Goal: Task Accomplishment & Management: Manage account settings

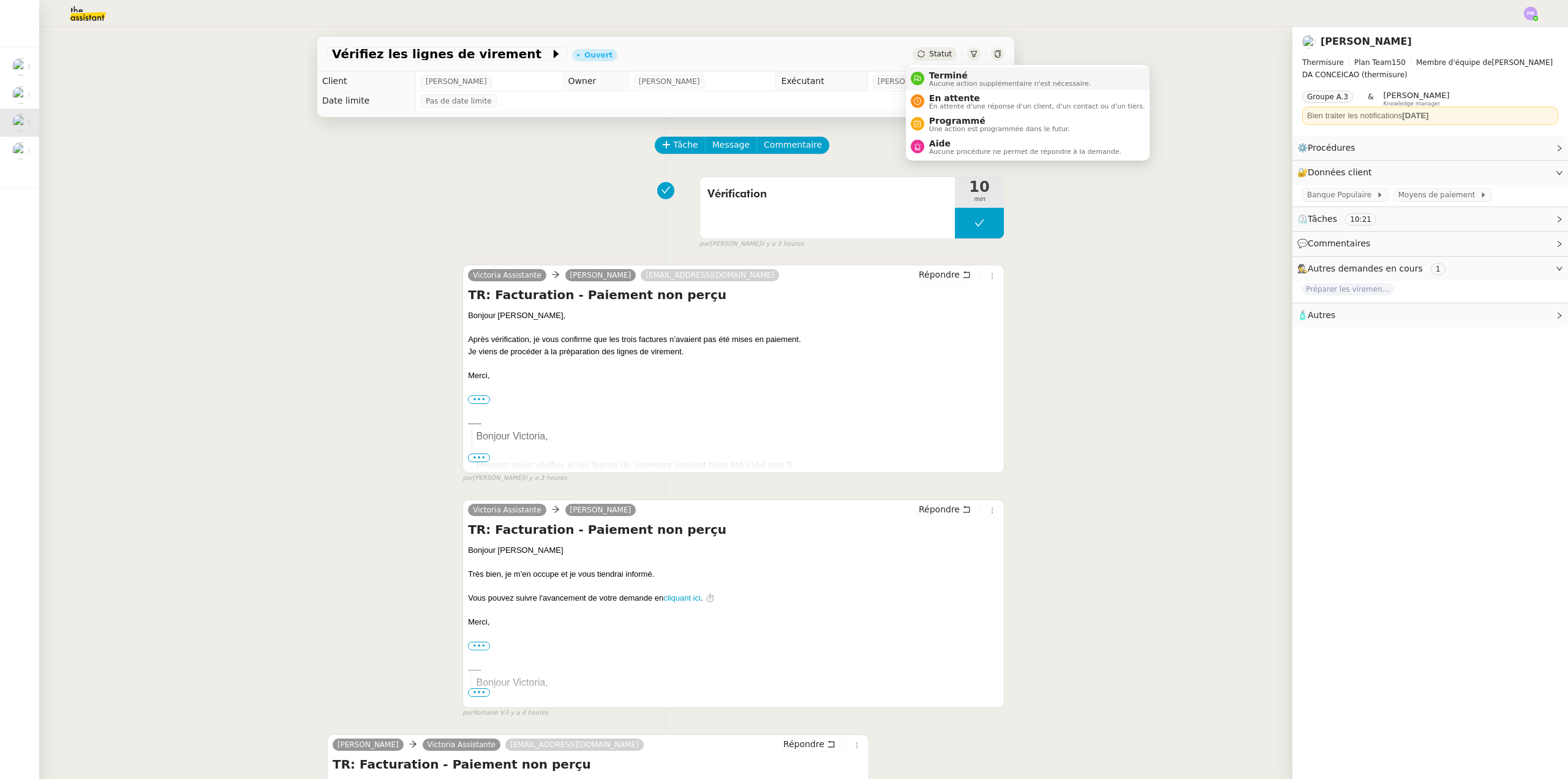
click at [949, 80] on span "Aucune action supplémentaire n'est nécessaire." at bounding box center [1010, 83] width 162 height 7
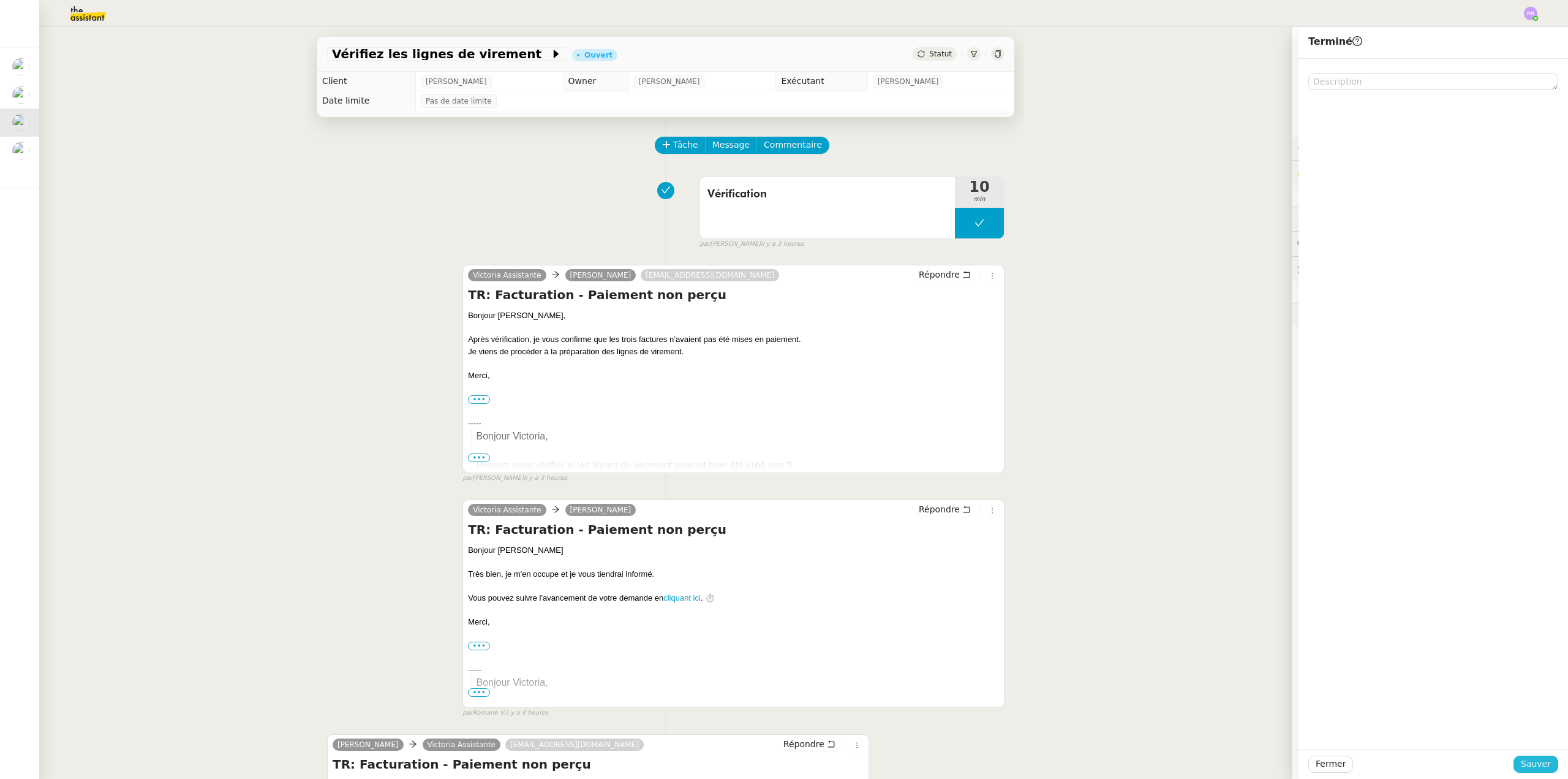
click at [1522, 764] on span "Sauver" at bounding box center [1536, 764] width 30 height 14
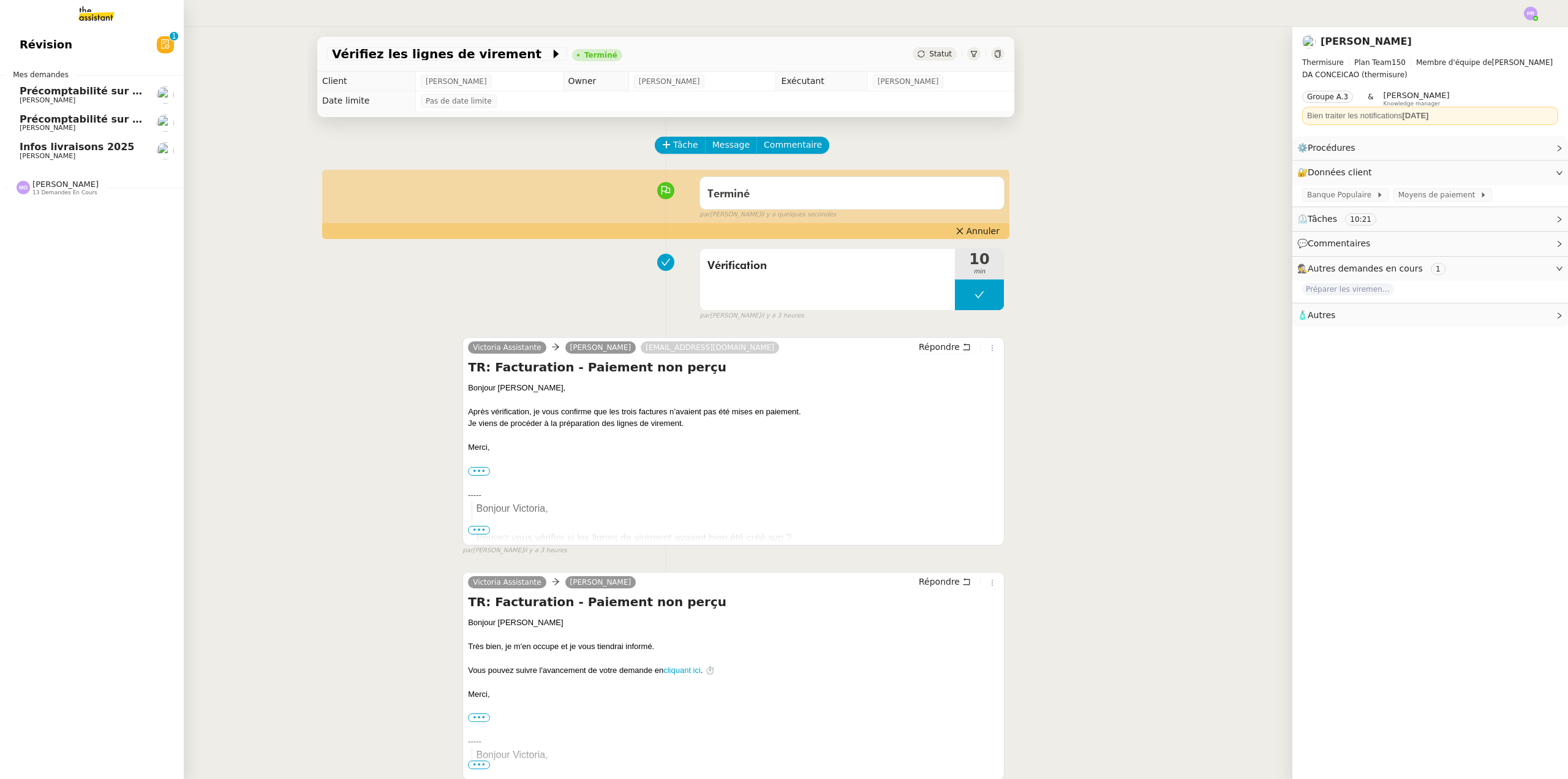
click at [69, 149] on span "Infos livraisons 2025" at bounding box center [76, 147] width 115 height 12
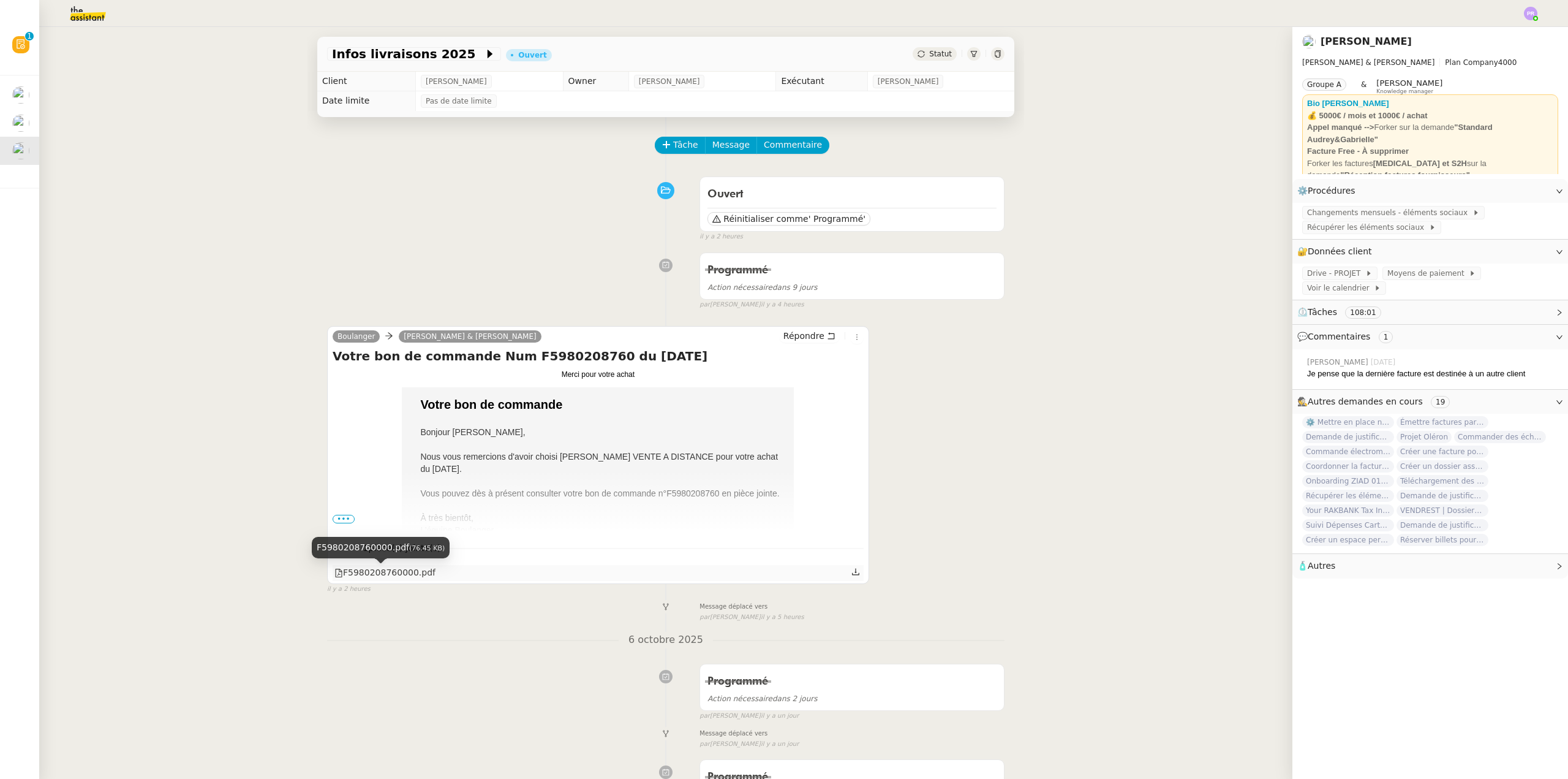
click at [385, 572] on div "F5980208760000.pdf" at bounding box center [385, 572] width 101 height 14
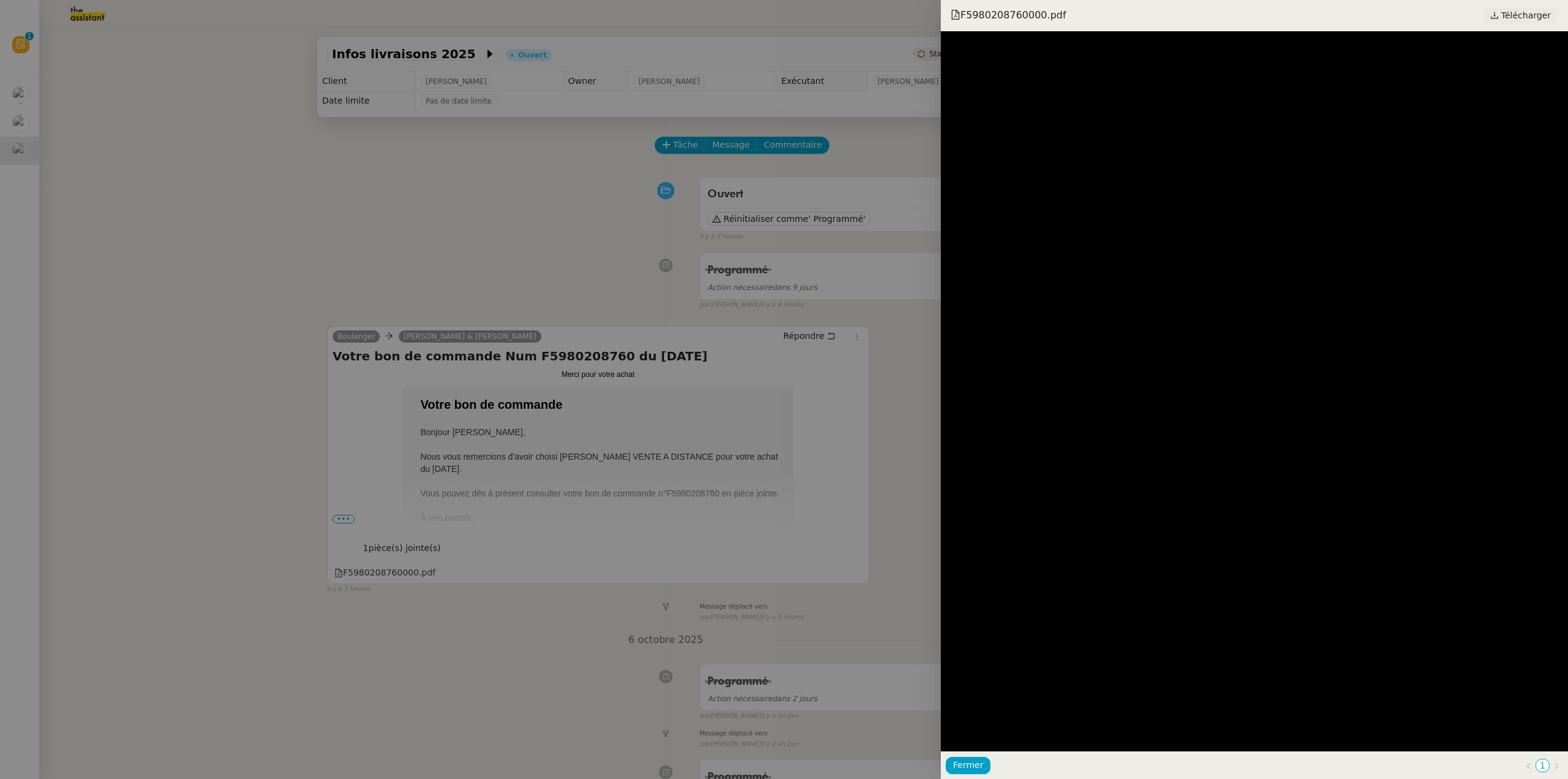
click at [1534, 14] on span "Télécharger" at bounding box center [1526, 15] width 49 height 16
click at [383, 250] on div at bounding box center [784, 390] width 1568 height 779
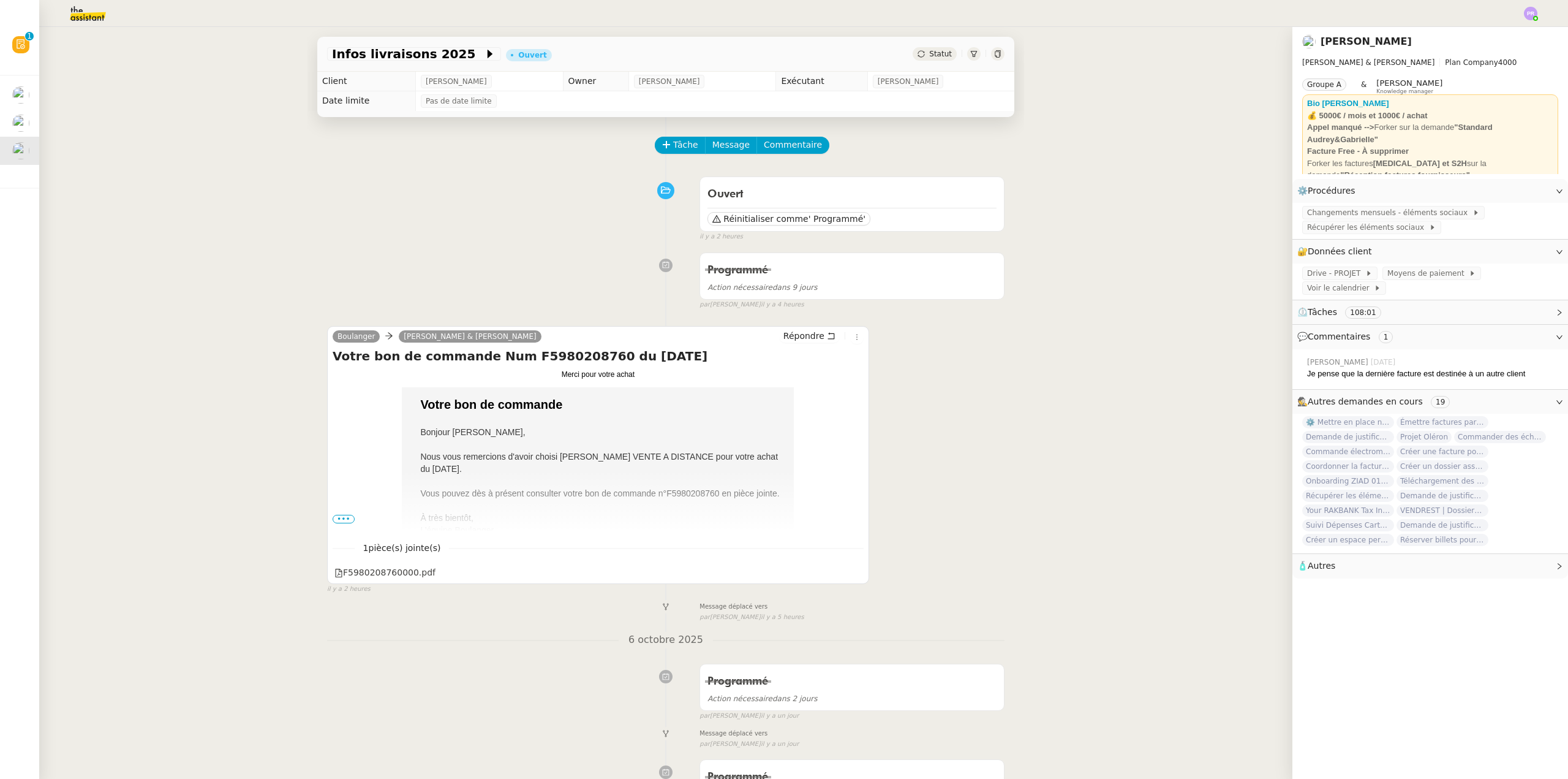
click at [181, 151] on div "Infos livraisons 2025 Ouvert Statut Client [PERSON_NAME] Owner [PERSON_NAME] Ex…" at bounding box center [666, 403] width 1253 height 752
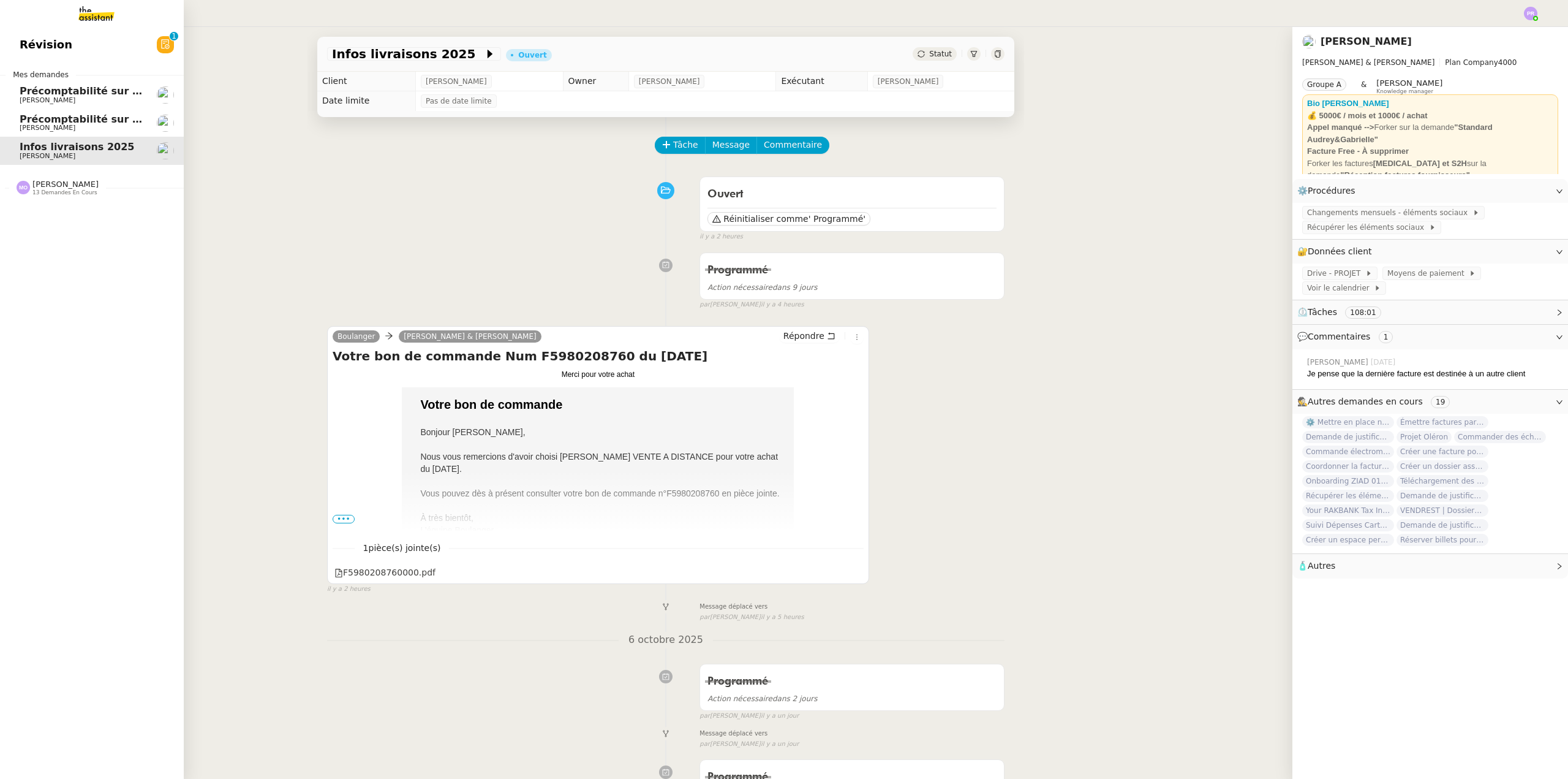
click at [72, 190] on span "13 demandes en cours" at bounding box center [65, 193] width 65 height 7
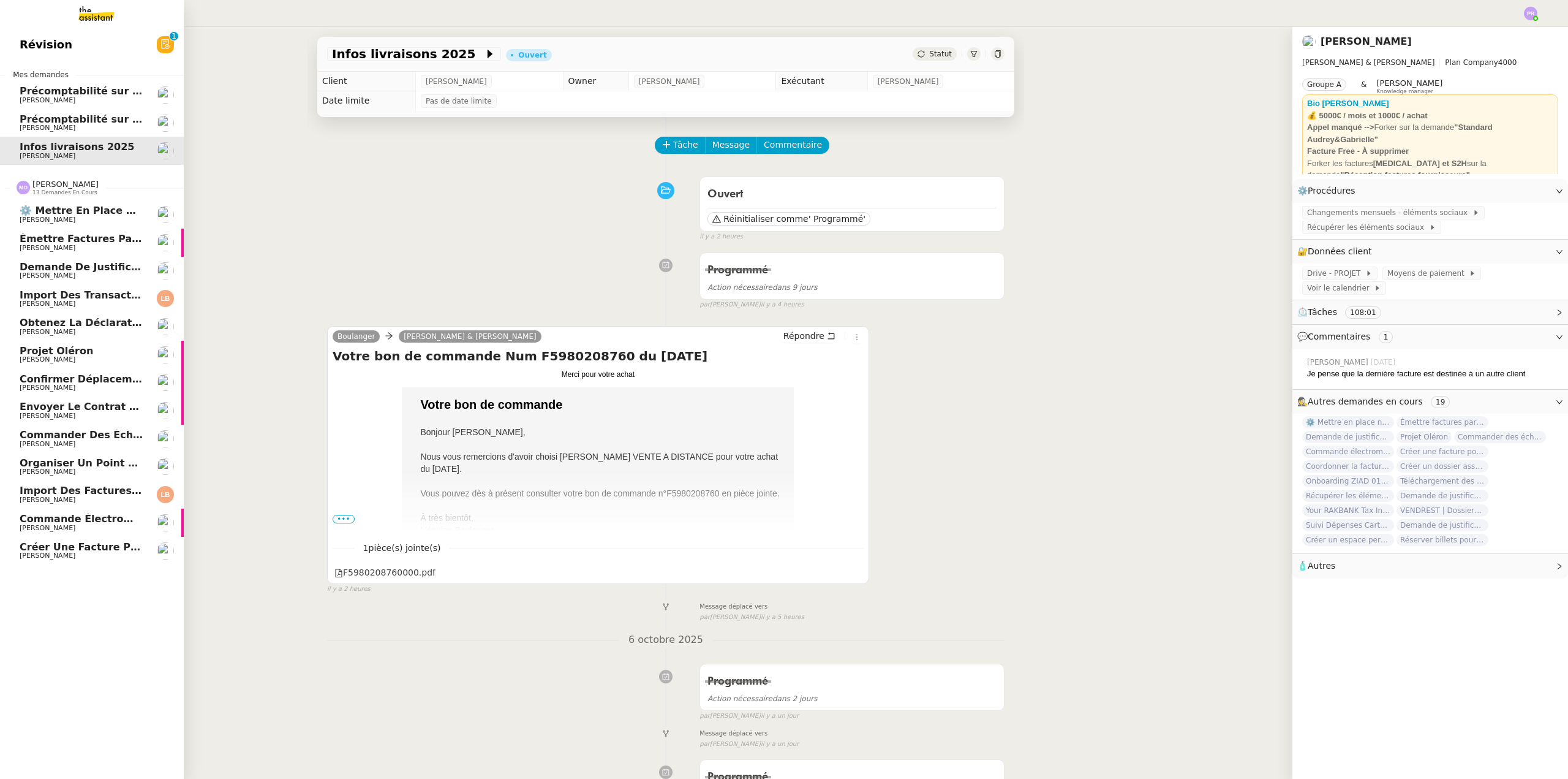
click at [71, 348] on span "Projet Oléron" at bounding box center [56, 350] width 73 height 12
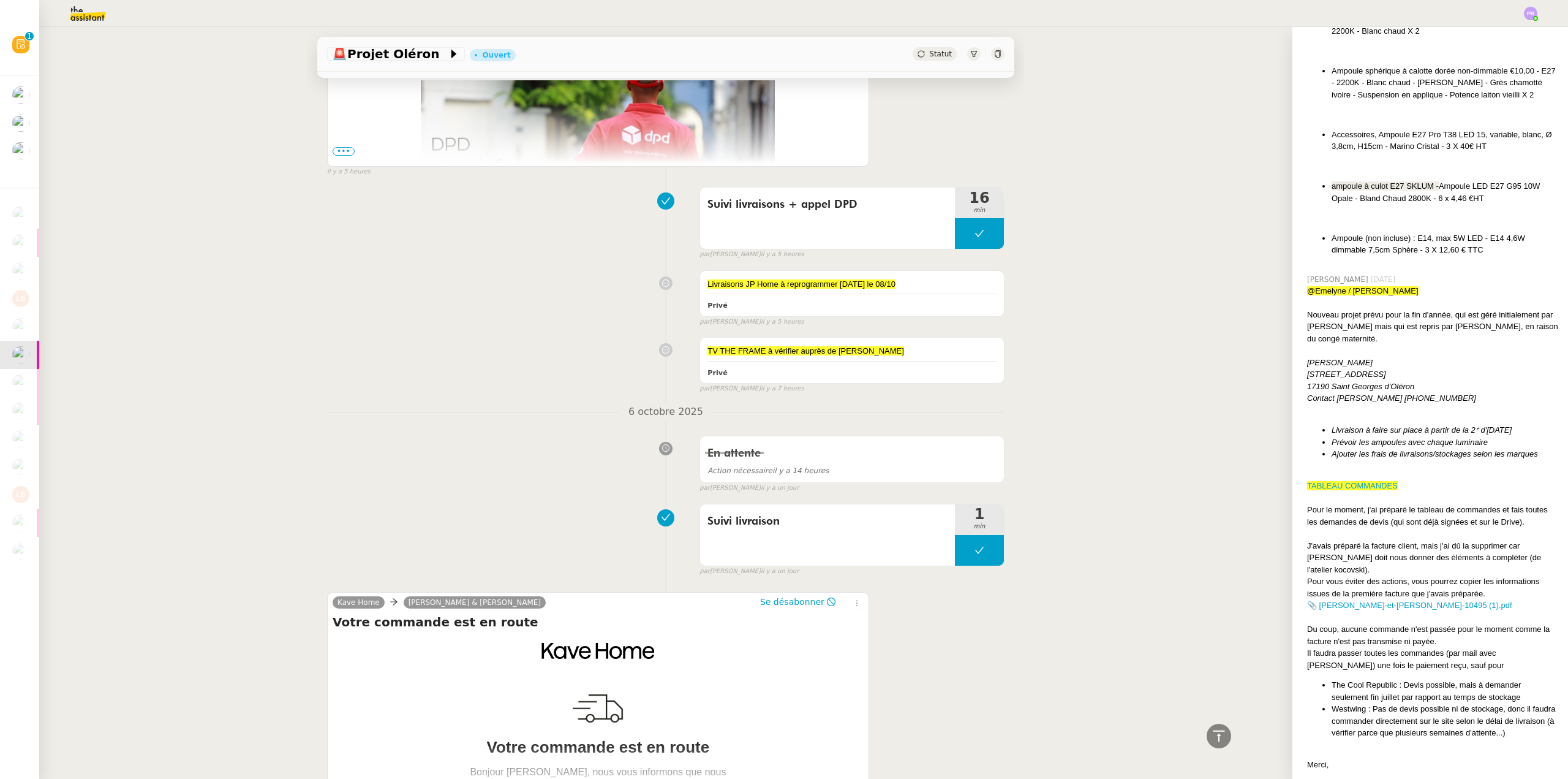
scroll to position [1348, 0]
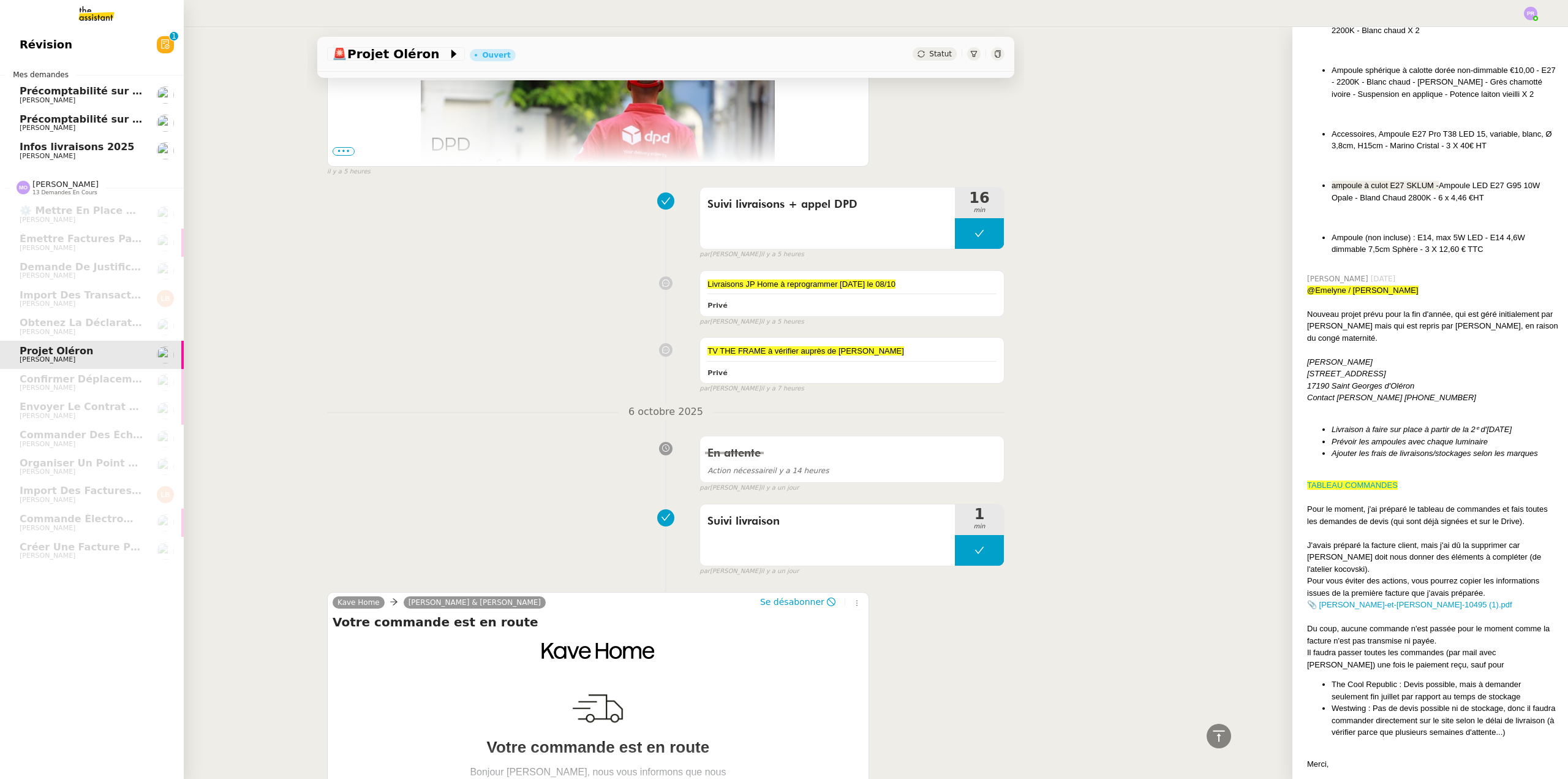
click at [75, 153] on span "[PERSON_NAME]" at bounding box center [81, 157] width 123 height 8
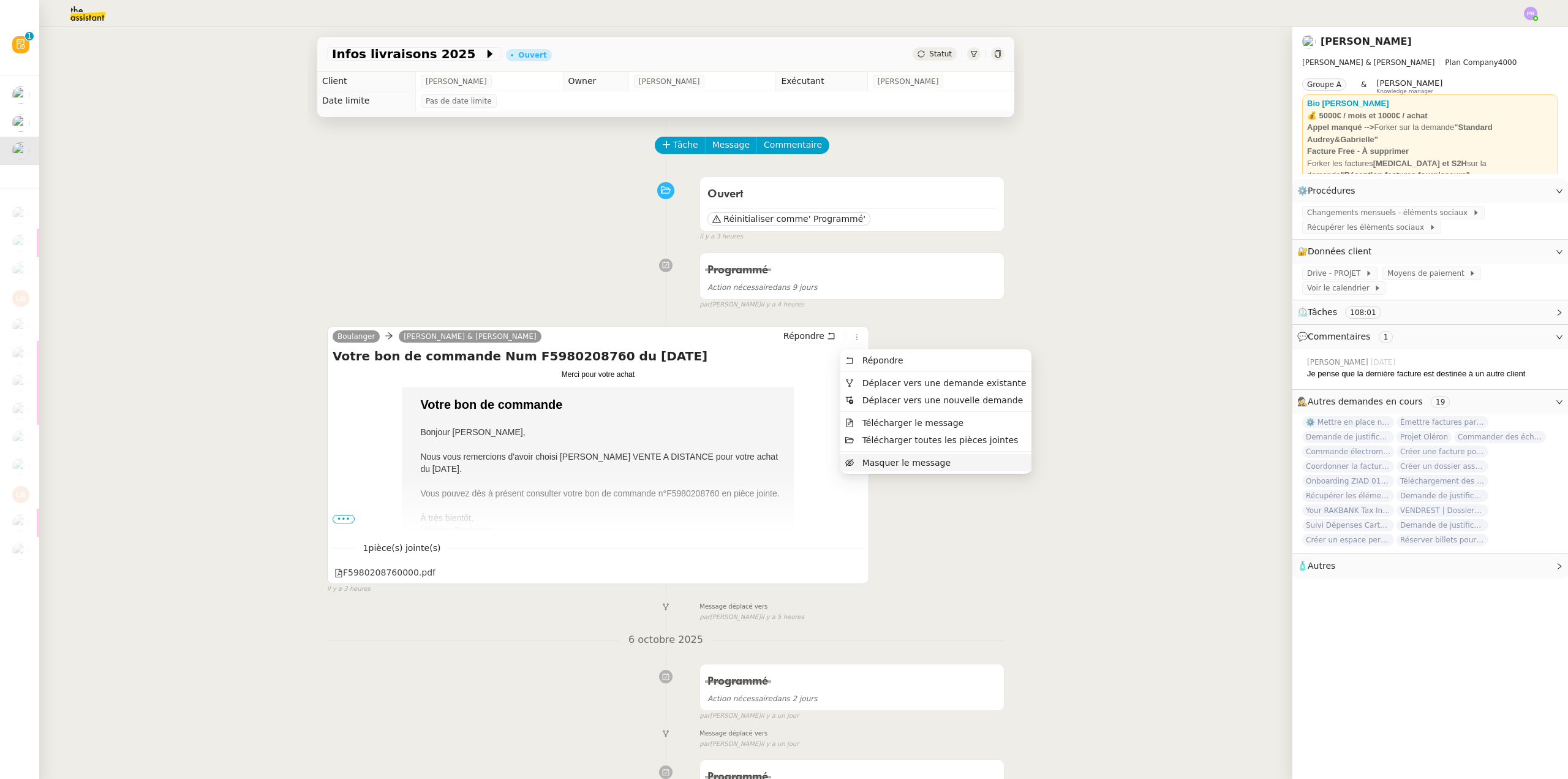
click at [887, 463] on span "Masquer le message" at bounding box center [907, 463] width 88 height 10
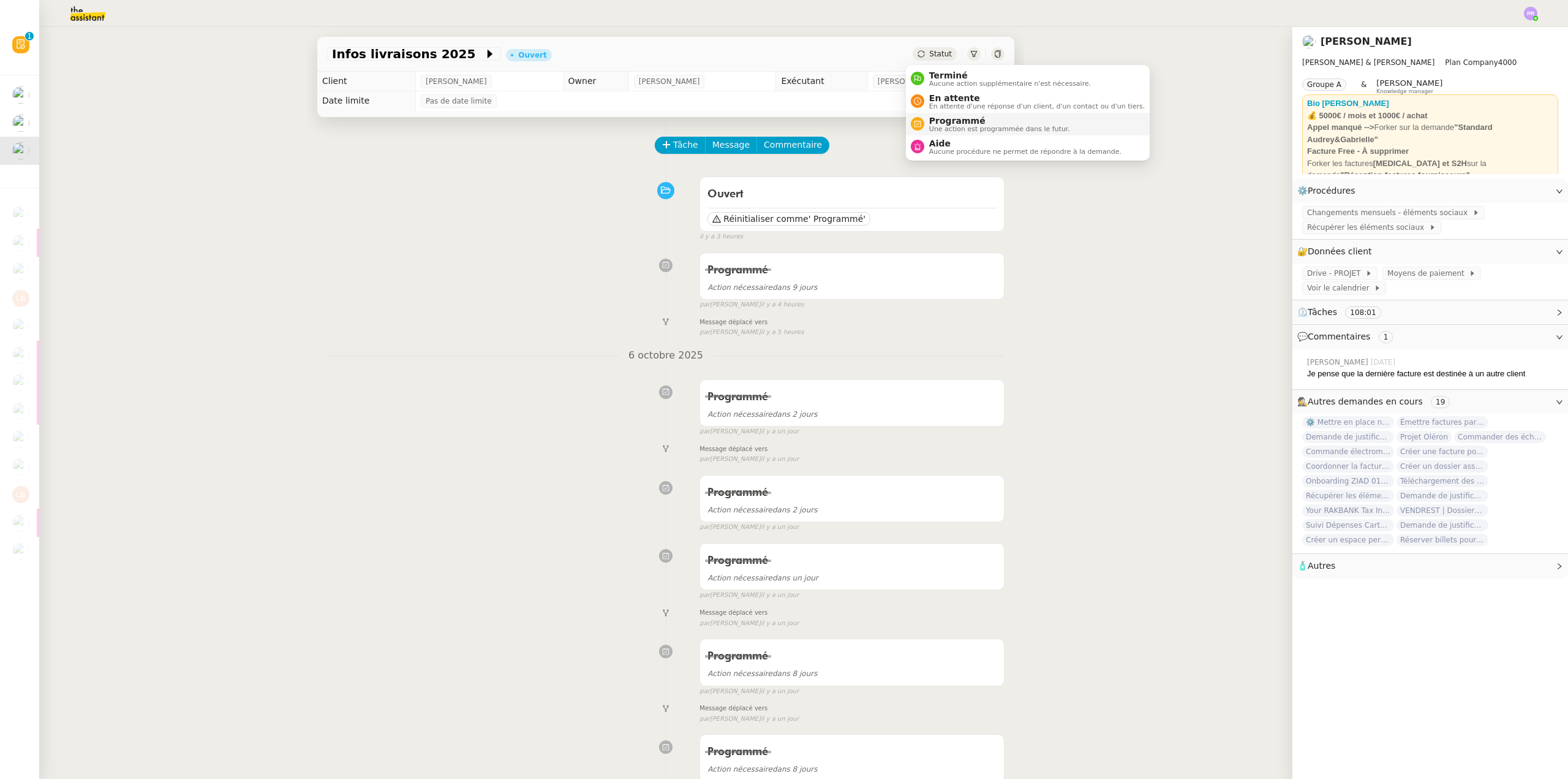
click at [992, 126] on span "Une action est programmée dans le futur." at bounding box center [999, 129] width 141 height 7
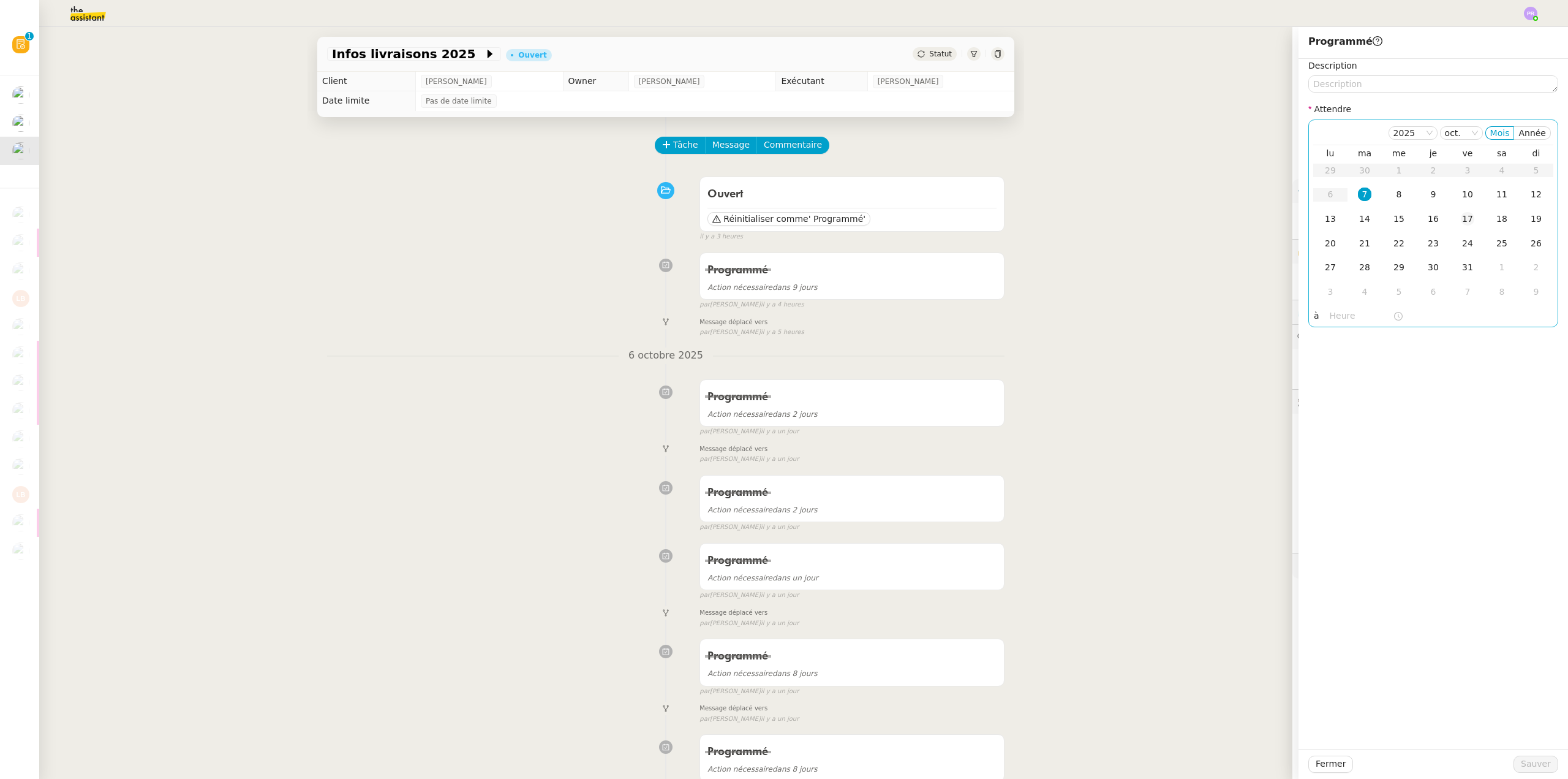
click at [1461, 216] on div "17" at bounding box center [1467, 218] width 13 height 13
click at [1526, 762] on span "Sauver" at bounding box center [1536, 764] width 30 height 14
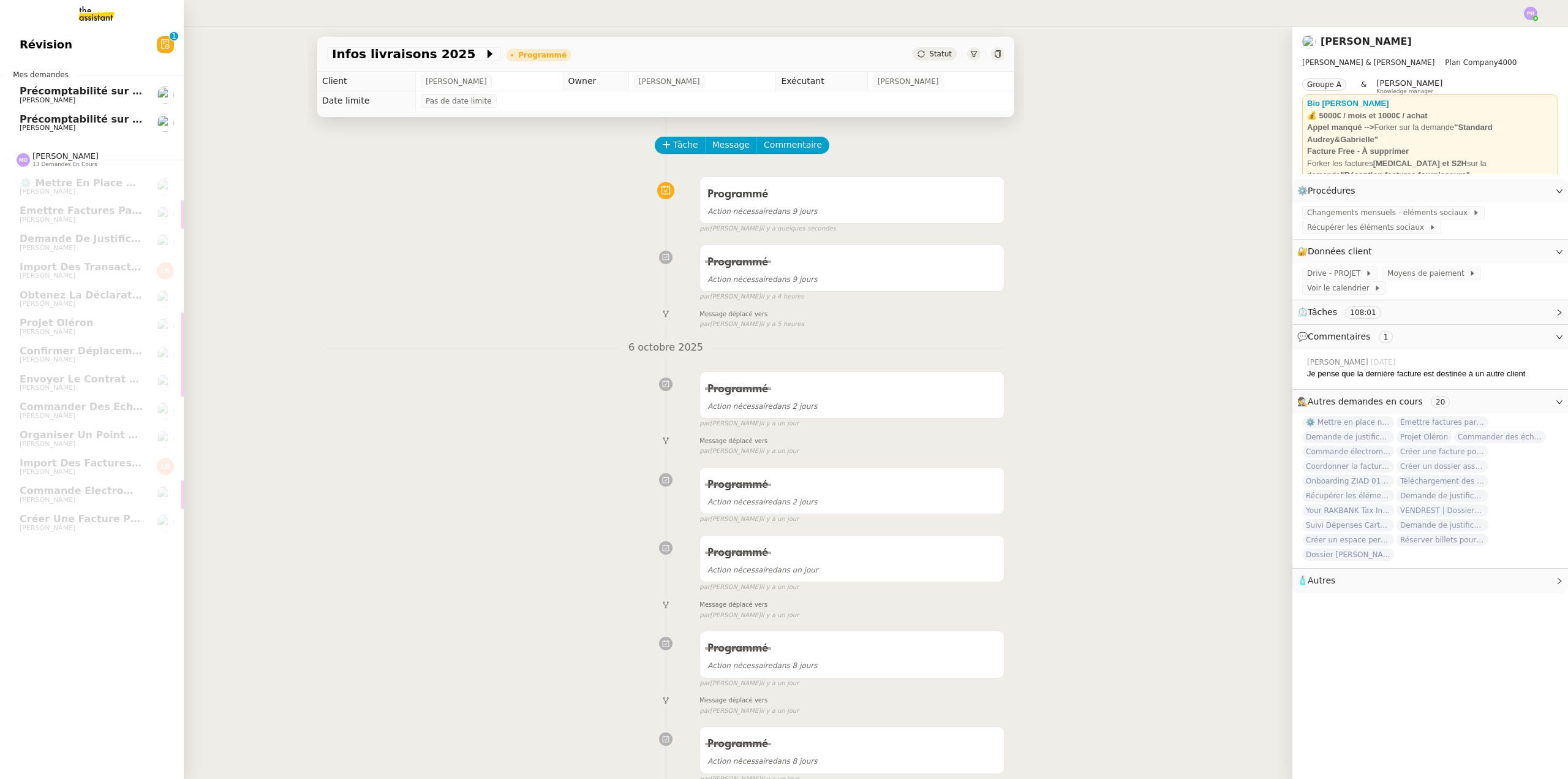
click at [100, 115] on span "Précomptabilité sur Dext - septembre 2025" at bounding box center [139, 119] width 240 height 12
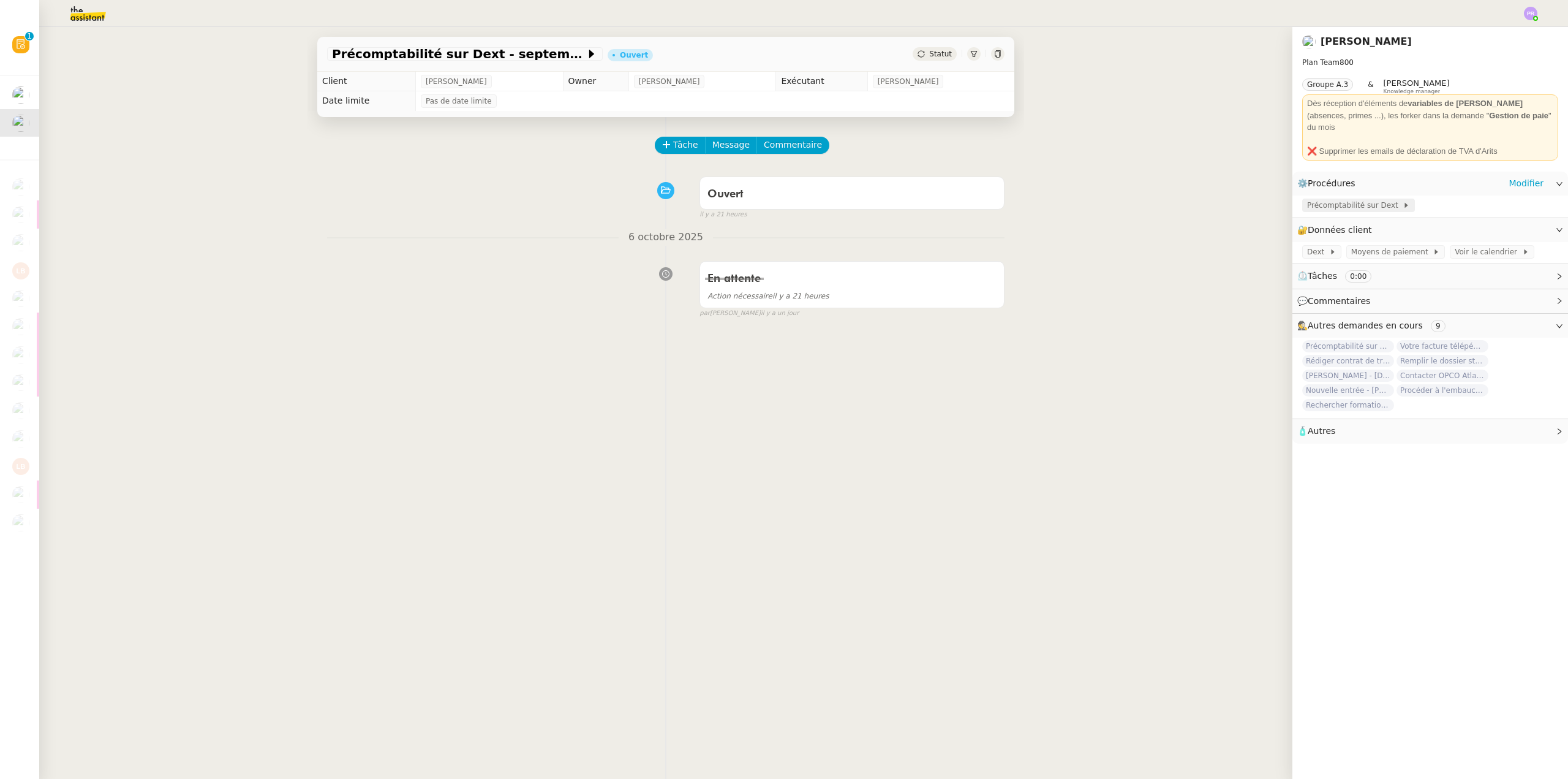
click at [1375, 199] on span "Précomptabilité sur Dext" at bounding box center [1355, 205] width 96 height 12
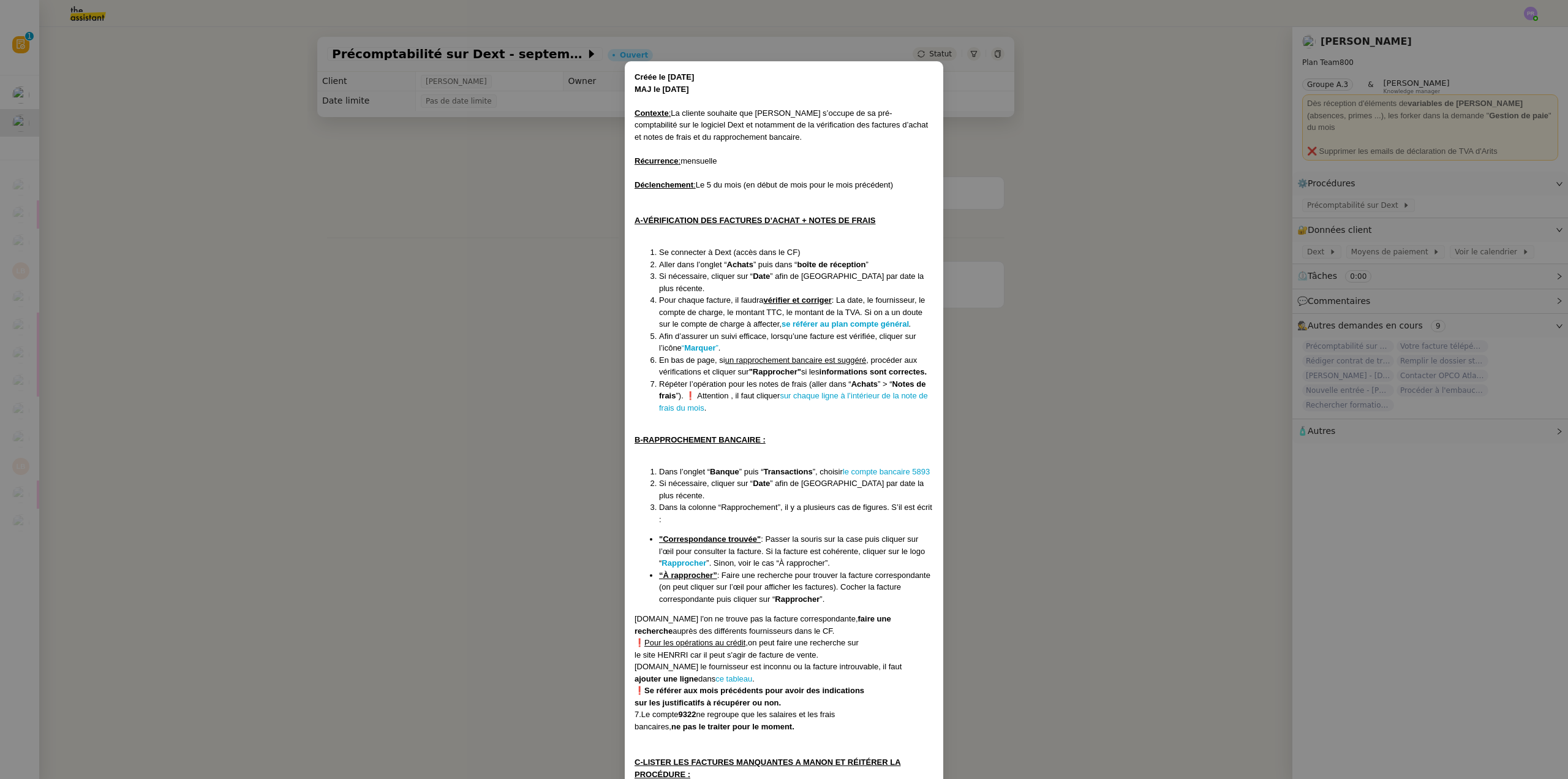
click at [550, 235] on nz-modal-container "Créée le [DATE] MAJ le [DATE] Contexte : La cliente souhaite que [PERSON_NAME] …" at bounding box center [784, 390] width 1568 height 779
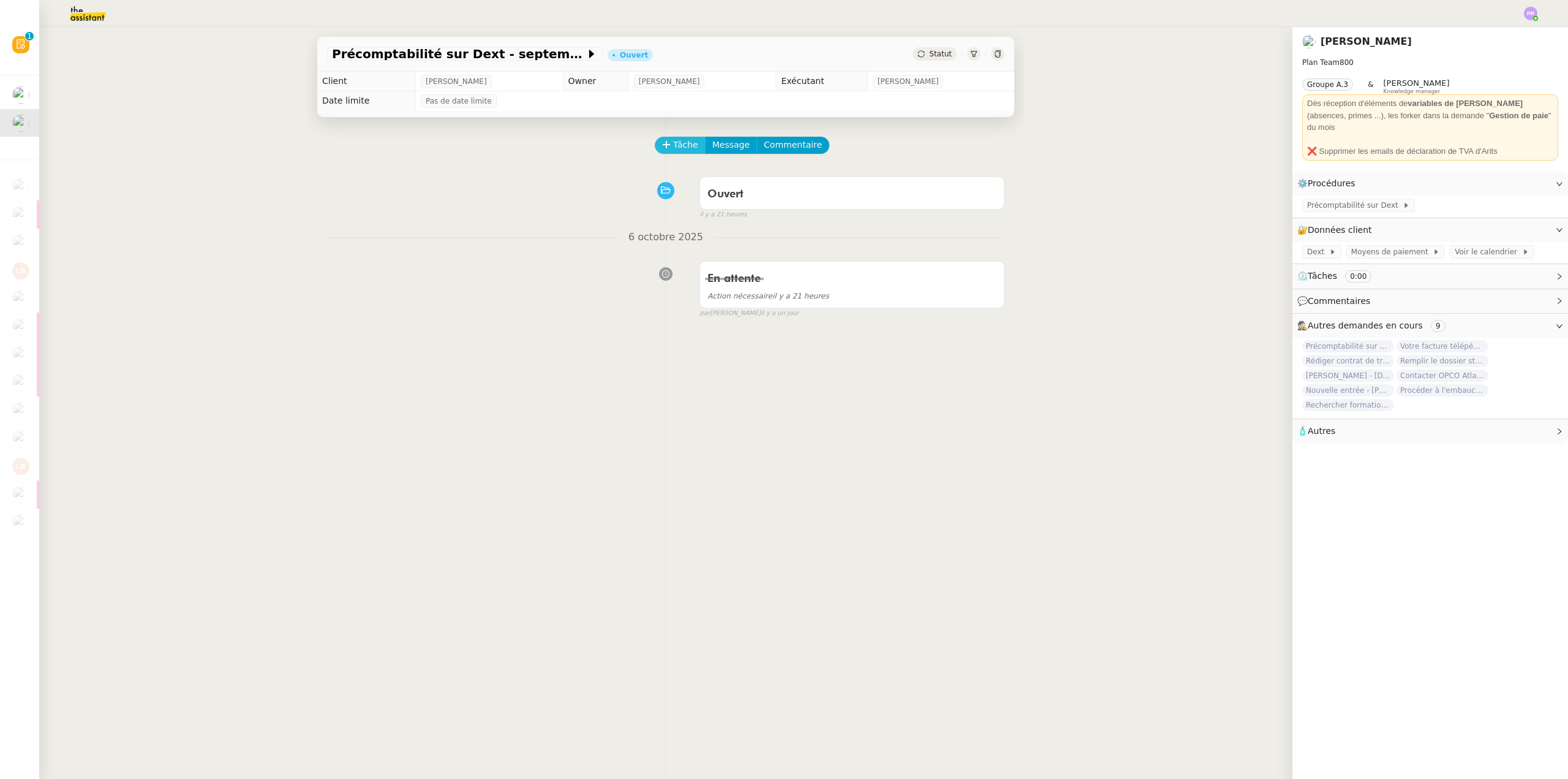
click at [674, 142] on span "Tâche" at bounding box center [685, 145] width 25 height 14
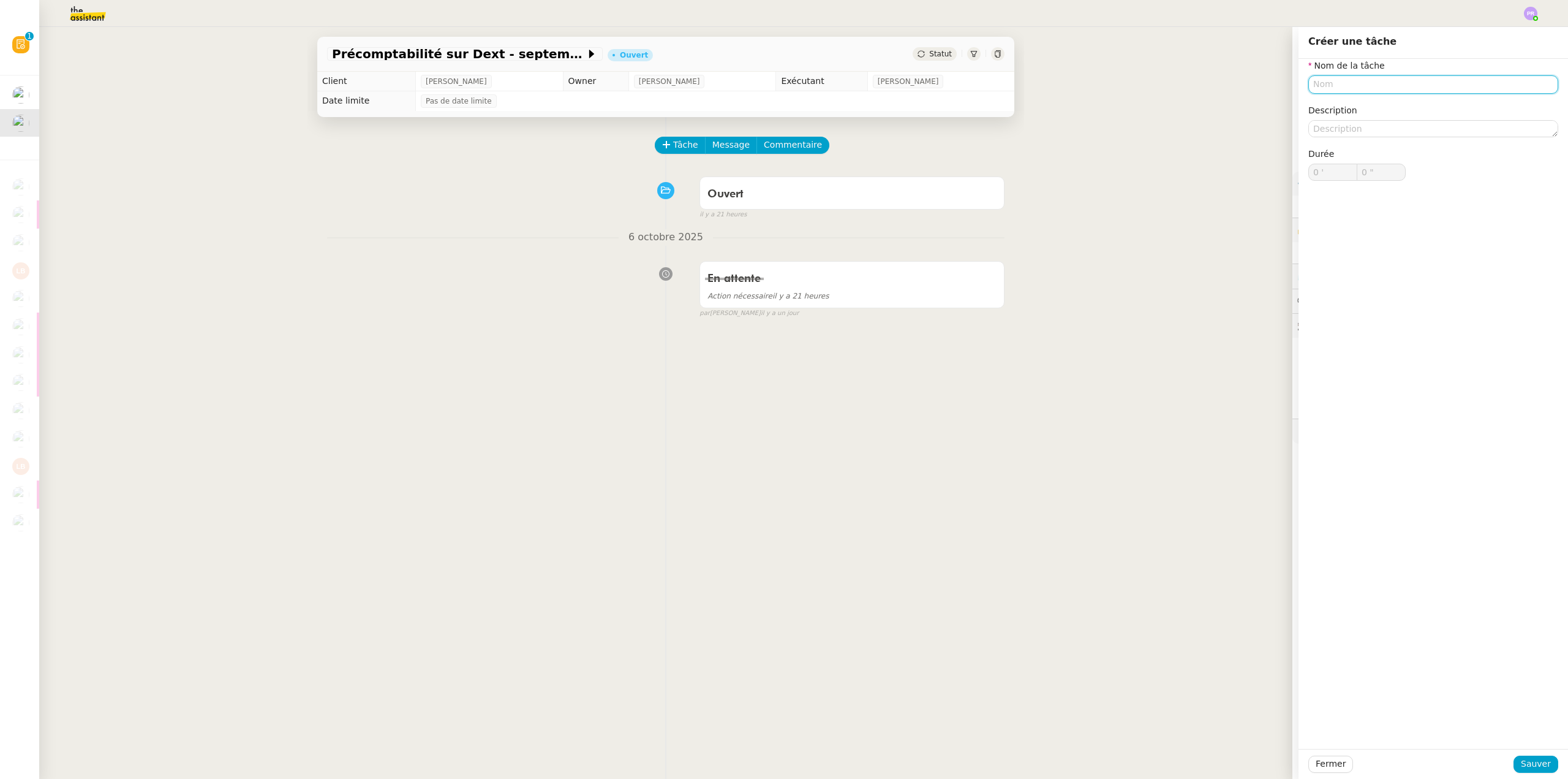
click at [1331, 86] on input "text" at bounding box center [1433, 84] width 250 height 18
click at [1393, 102] on div "Vérification des factures d'achat" at bounding box center [1424, 107] width 240 height 11
type input "Vérification des factures d'achat"
click at [1525, 764] on span "Sauver" at bounding box center [1536, 764] width 30 height 14
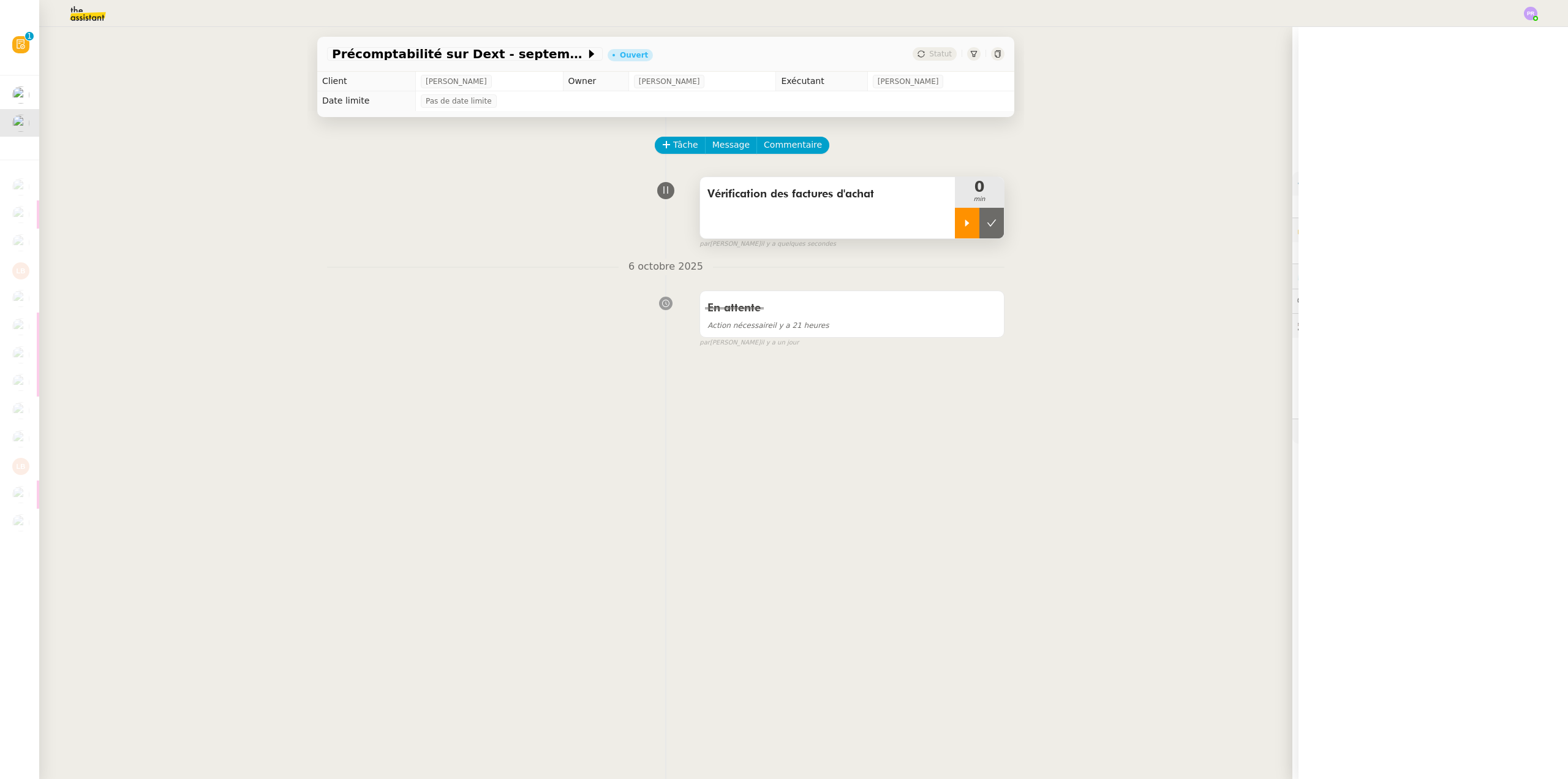
click at [961, 225] on div at bounding box center [967, 223] width 25 height 31
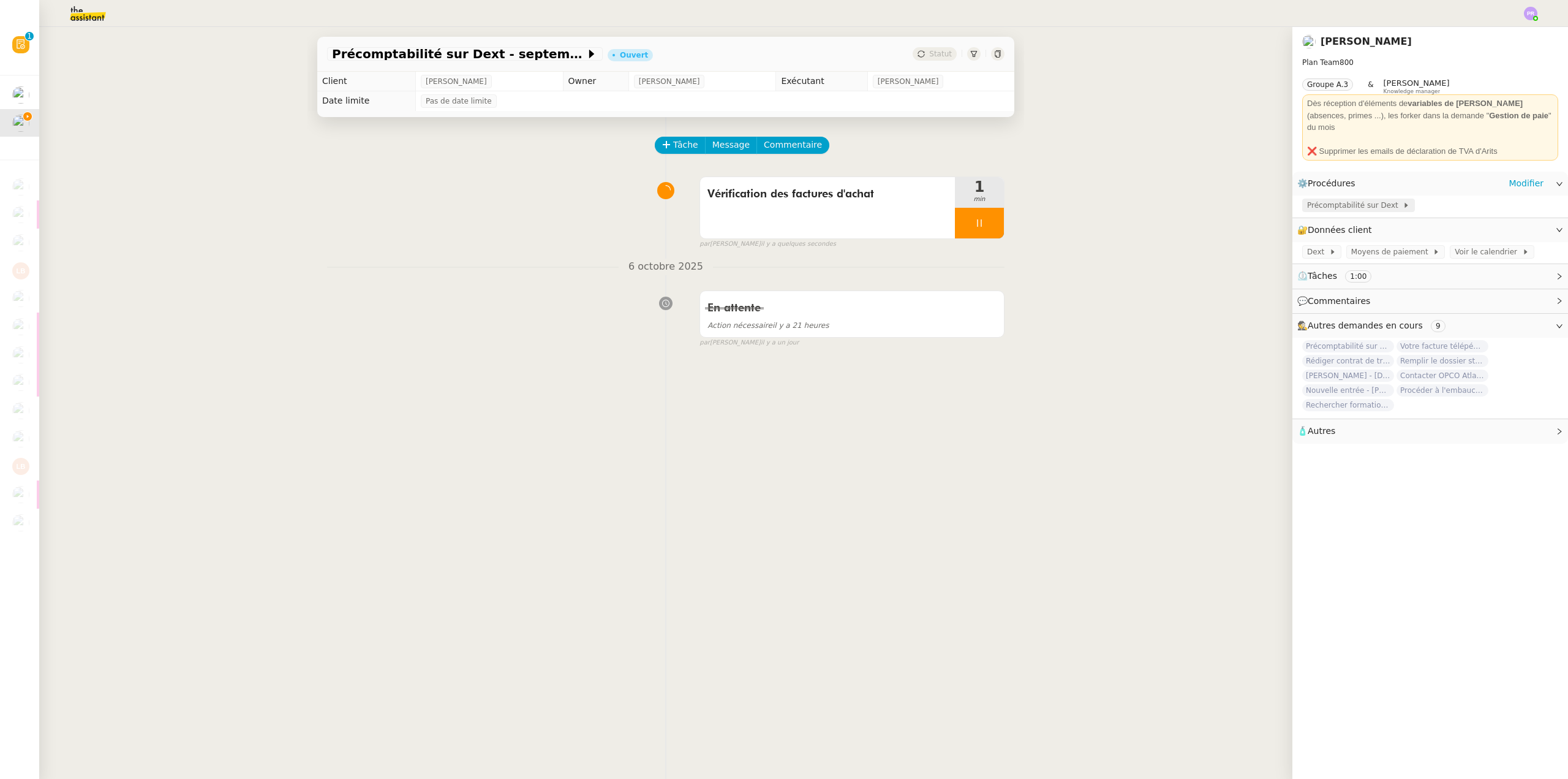
click at [1327, 199] on span "Précomptabilité sur Dext" at bounding box center [1355, 205] width 96 height 12
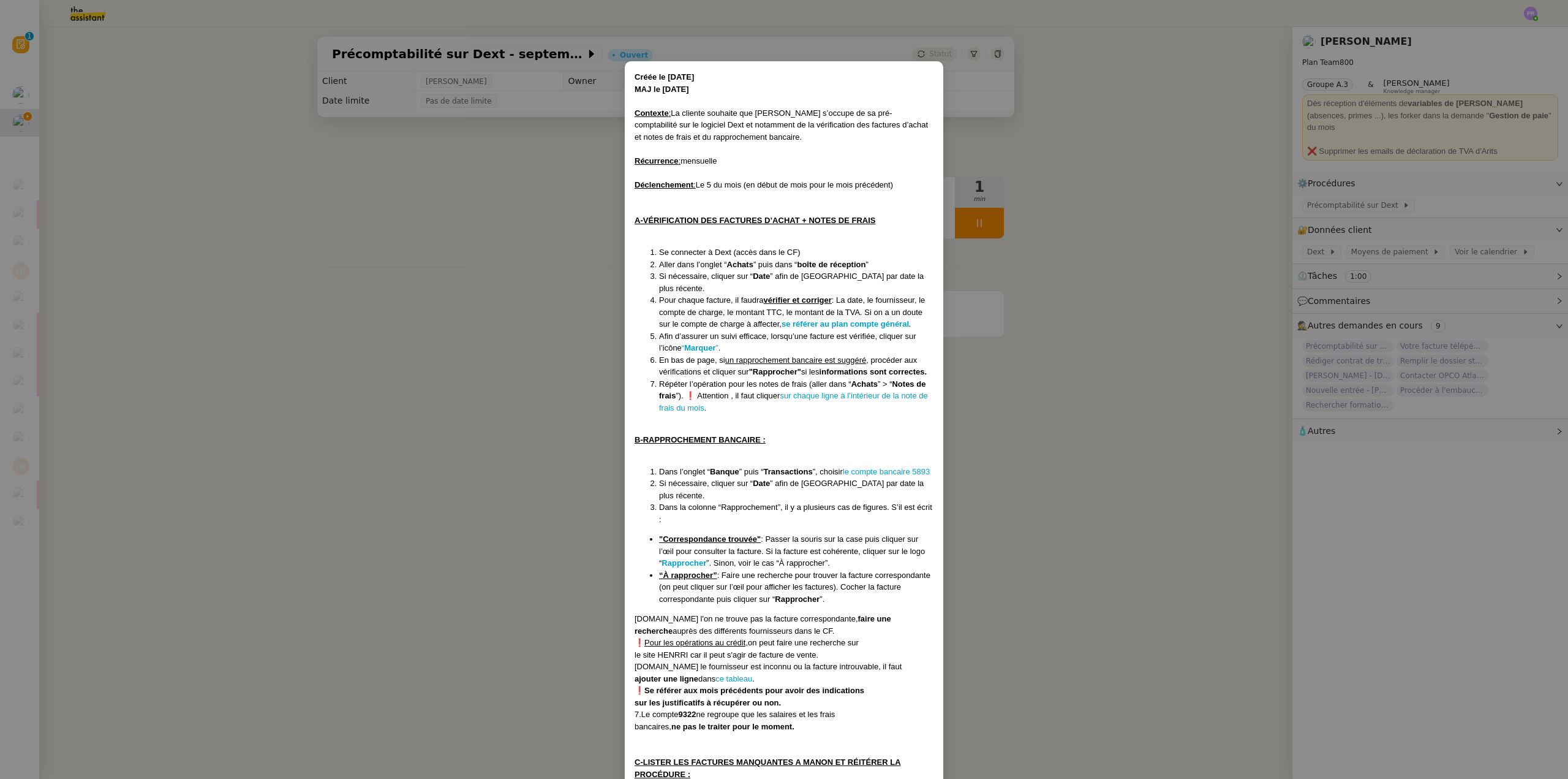
click at [1242, 114] on nz-modal-container "Créée le [DATE] MAJ le [DATE] Contexte : La cliente souhaite que [PERSON_NAME] …" at bounding box center [784, 390] width 1568 height 779
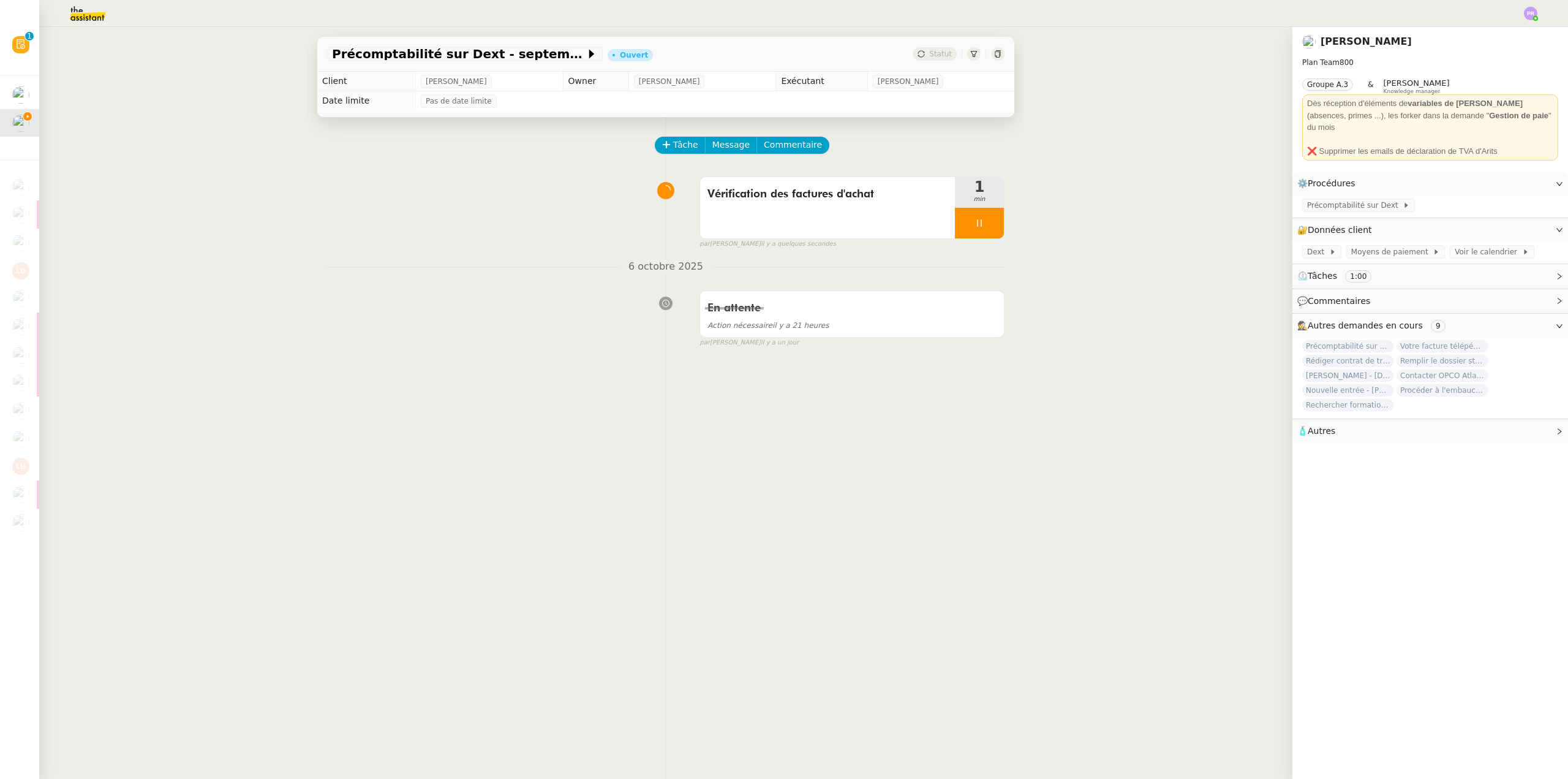
click at [1523, 13] on div at bounding box center [784, 13] width 1507 height 27
click at [1489, 33] on div "[PERSON_NAME]" at bounding box center [1430, 41] width 256 height 19
click at [1505, 34] on li "Suivi" at bounding box center [1497, 35] width 79 height 17
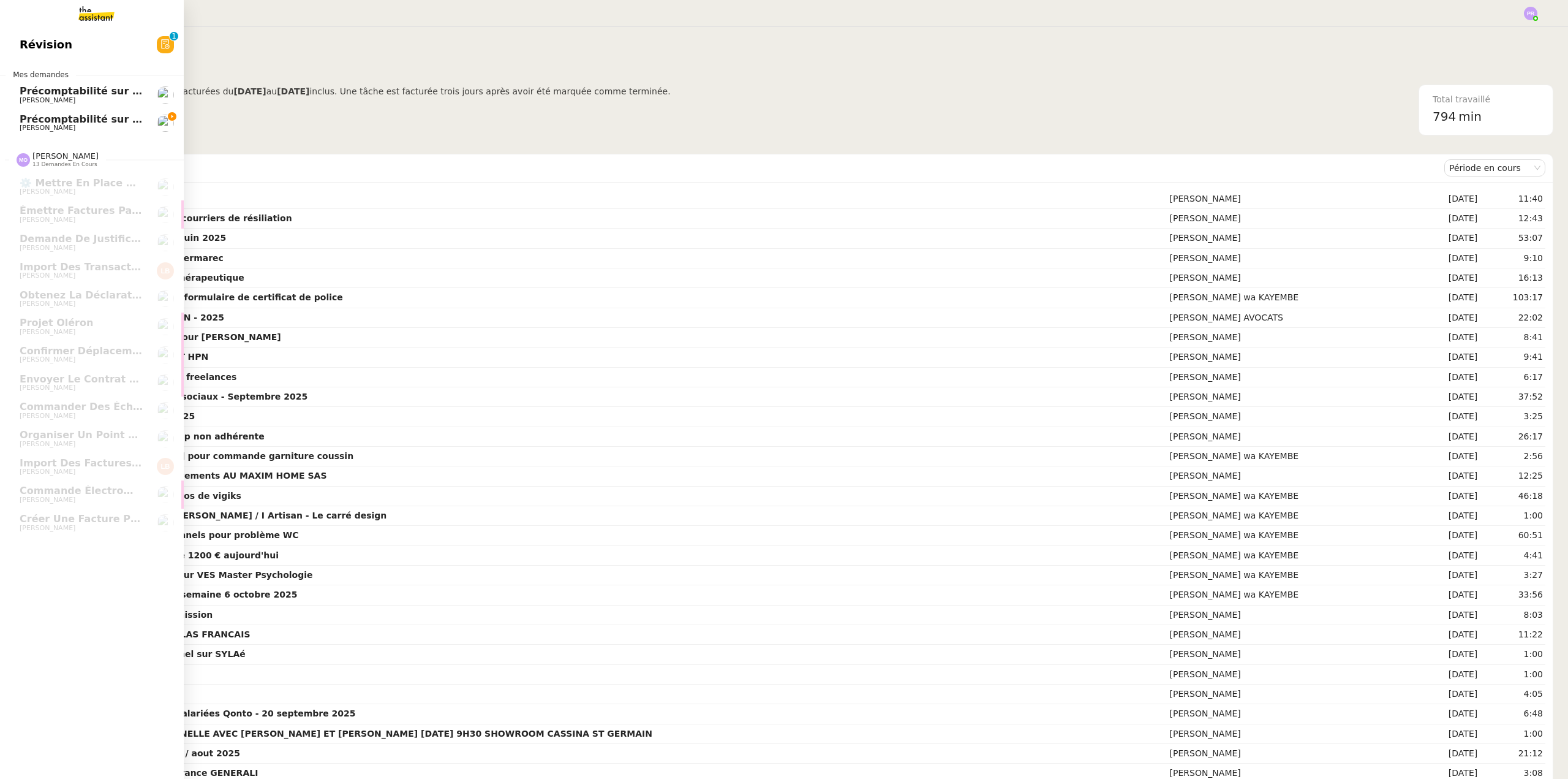
click at [119, 123] on span "Précomptabilité sur Dext - septembre 2025" at bounding box center [139, 119] width 240 height 12
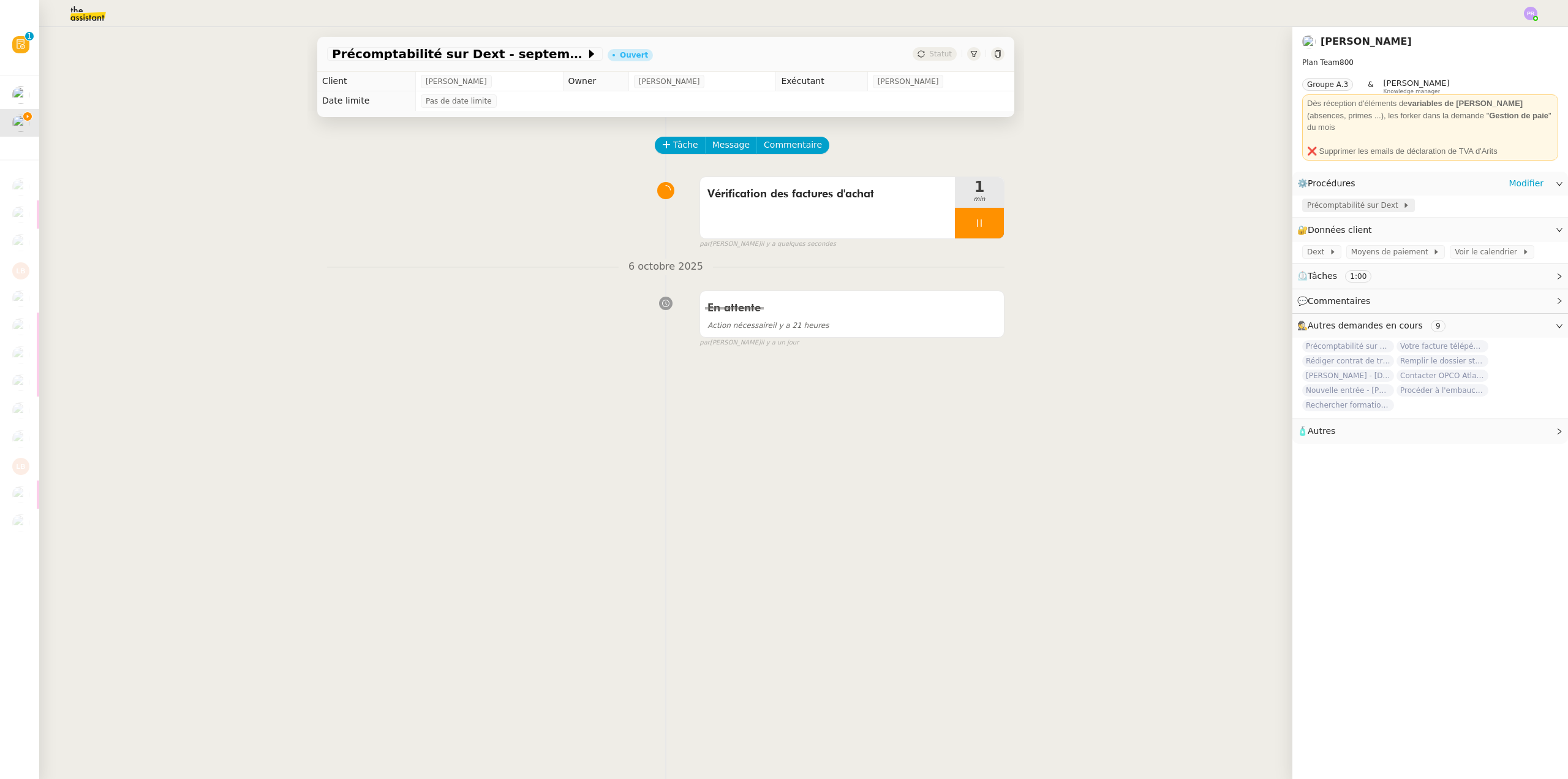
click at [1321, 199] on span "Précomptabilité sur Dext" at bounding box center [1355, 205] width 96 height 12
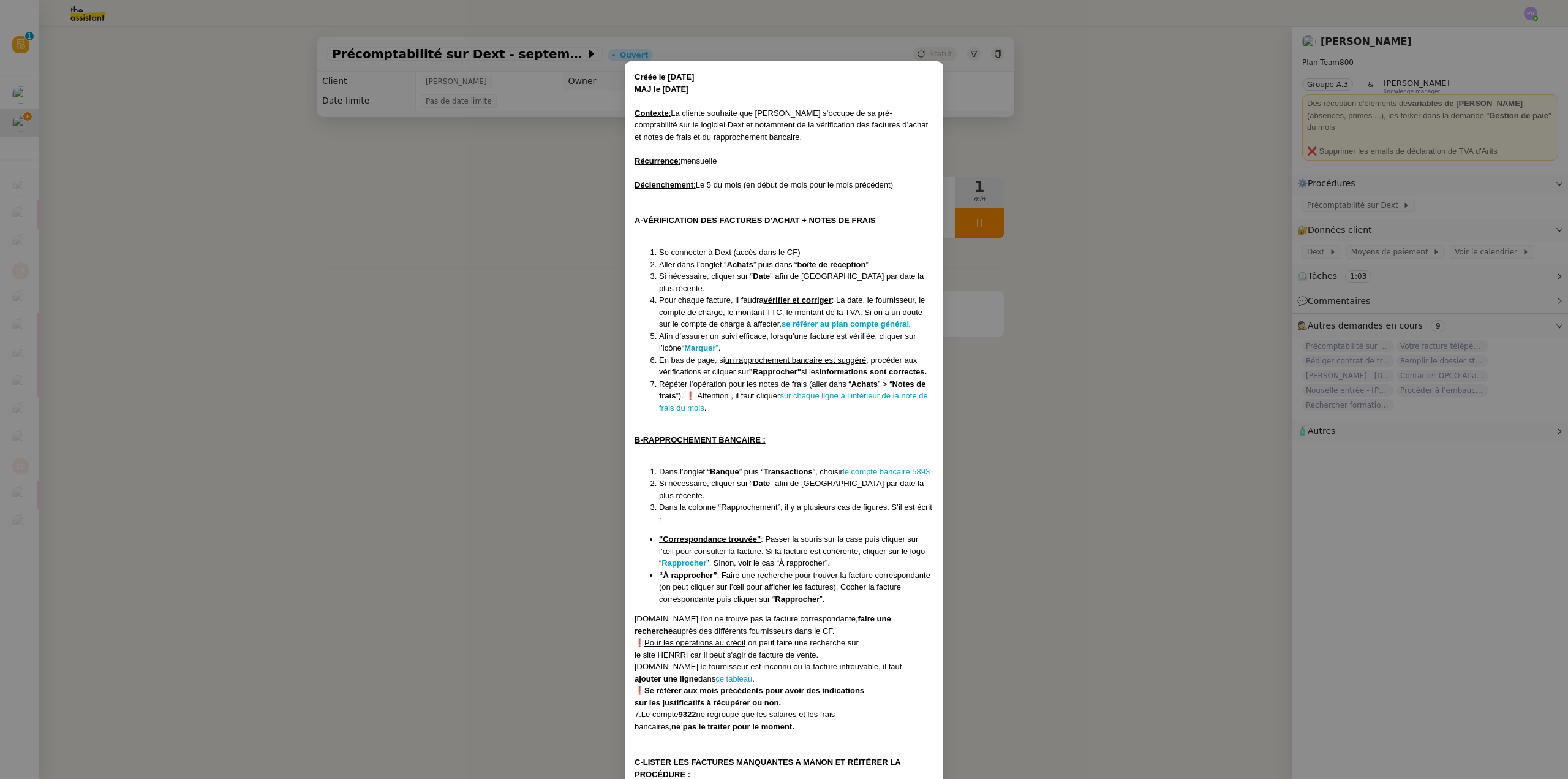
click at [1314, 248] on nz-modal-container "Créée le [DATE] MAJ le [DATE] Contexte : La cliente souhaite que [PERSON_NAME] …" at bounding box center [784, 390] width 1568 height 779
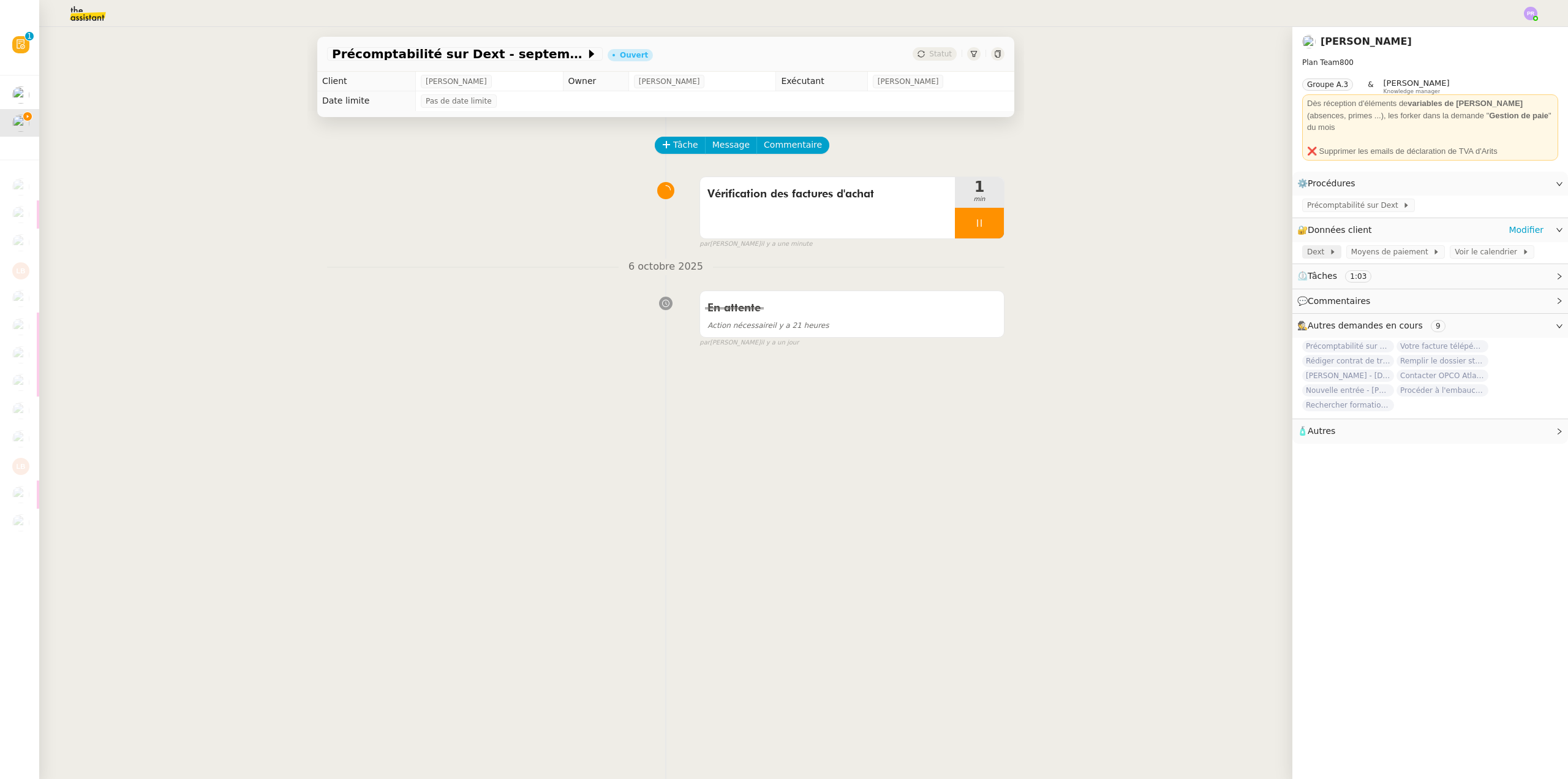
click at [1311, 246] on span "Dext" at bounding box center [1318, 252] width 22 height 12
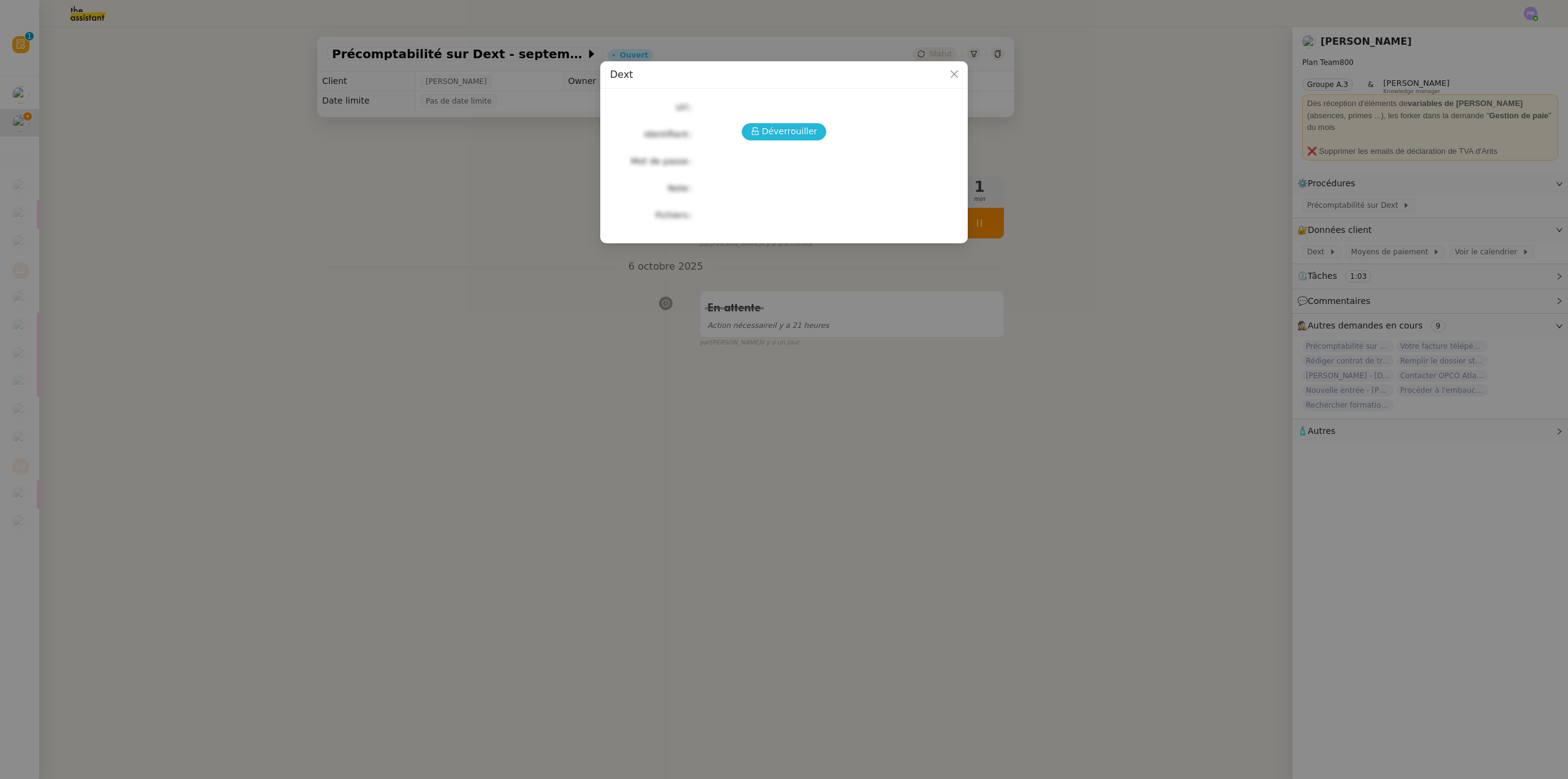
click at [804, 136] on span "Déverrouiller" at bounding box center [789, 131] width 56 height 14
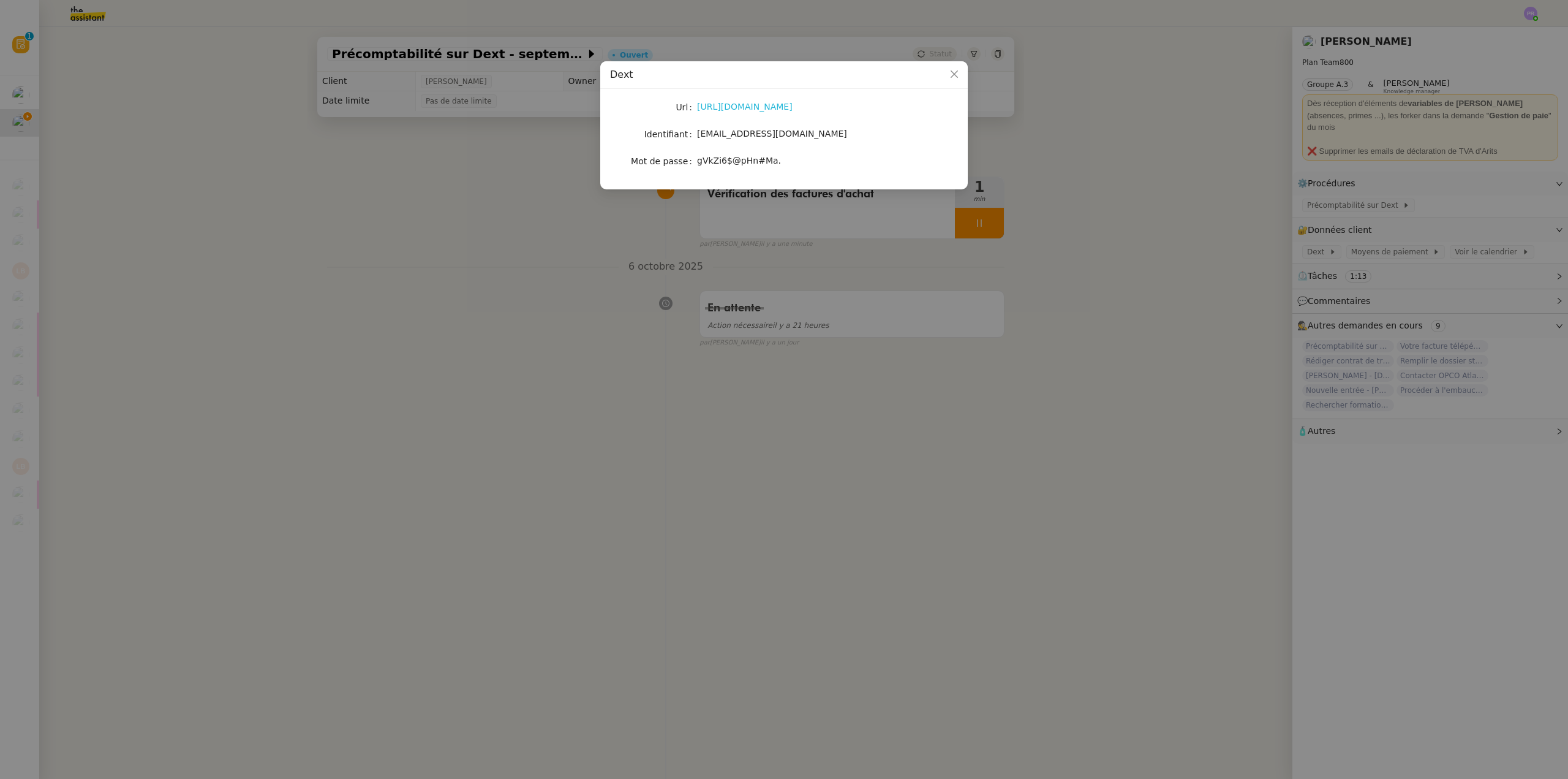
click at [751, 107] on link "[URL][DOMAIN_NAME]" at bounding box center [745, 106] width 96 height 10
copy span "[EMAIL_ADDRESS][DOMAIN_NAME]"
drag, startPoint x: 745, startPoint y: 137, endPoint x: 697, endPoint y: 133, distance: 48.2
click at [697, 133] on div "[EMAIL_ADDRESS][DOMAIN_NAME]" at bounding box center [798, 133] width 203 height 14
drag, startPoint x: 769, startPoint y: 162, endPoint x: 699, endPoint y: 160, distance: 70.0
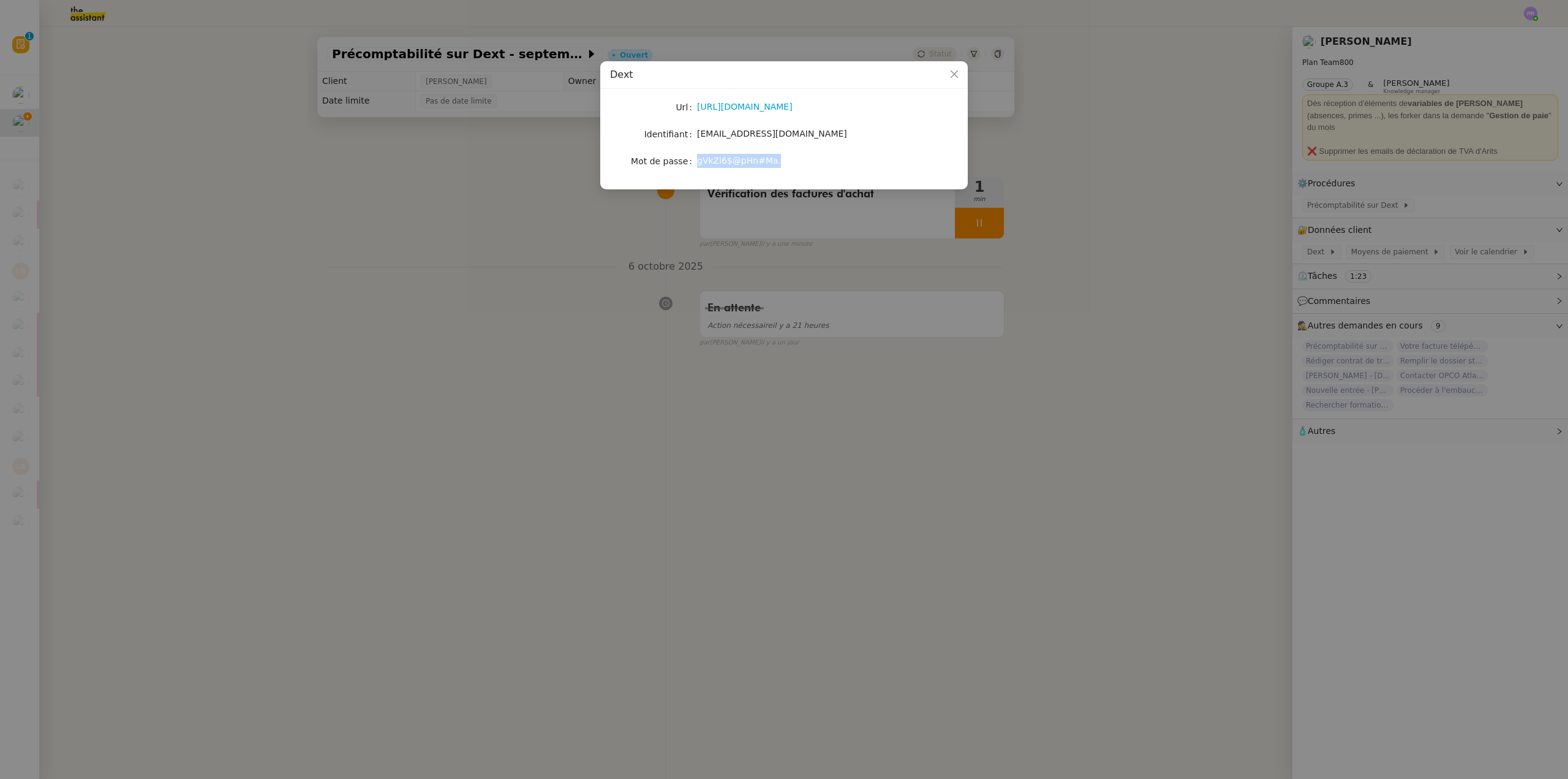
click at [699, 160] on div "gVkZi6$@pHn#Ma." at bounding box center [798, 160] width 203 height 14
copy span "gVkZi6$@pHn#Ma."
drag, startPoint x: 1099, startPoint y: 367, endPoint x: 1187, endPoint y: 316, distance: 101.7
click at [1099, 367] on nz-modal-container "Dext Url [URL][DOMAIN_NAME] Identifiant [EMAIL_ADDRESS][DOMAIN_NAME] Mot de pas…" at bounding box center [784, 390] width 1568 height 779
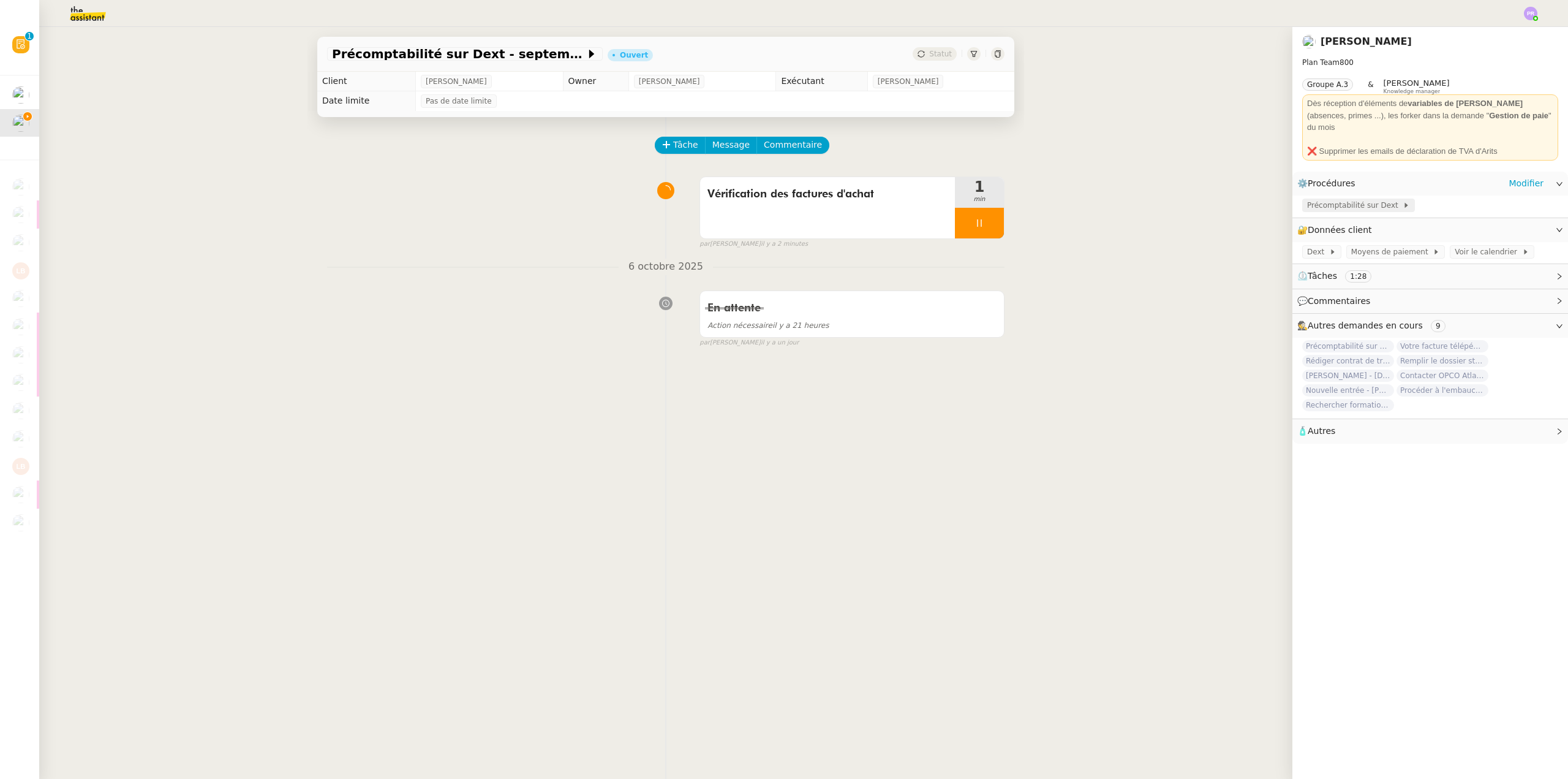
click at [1331, 199] on span "Précomptabilité sur Dext" at bounding box center [1355, 205] width 96 height 12
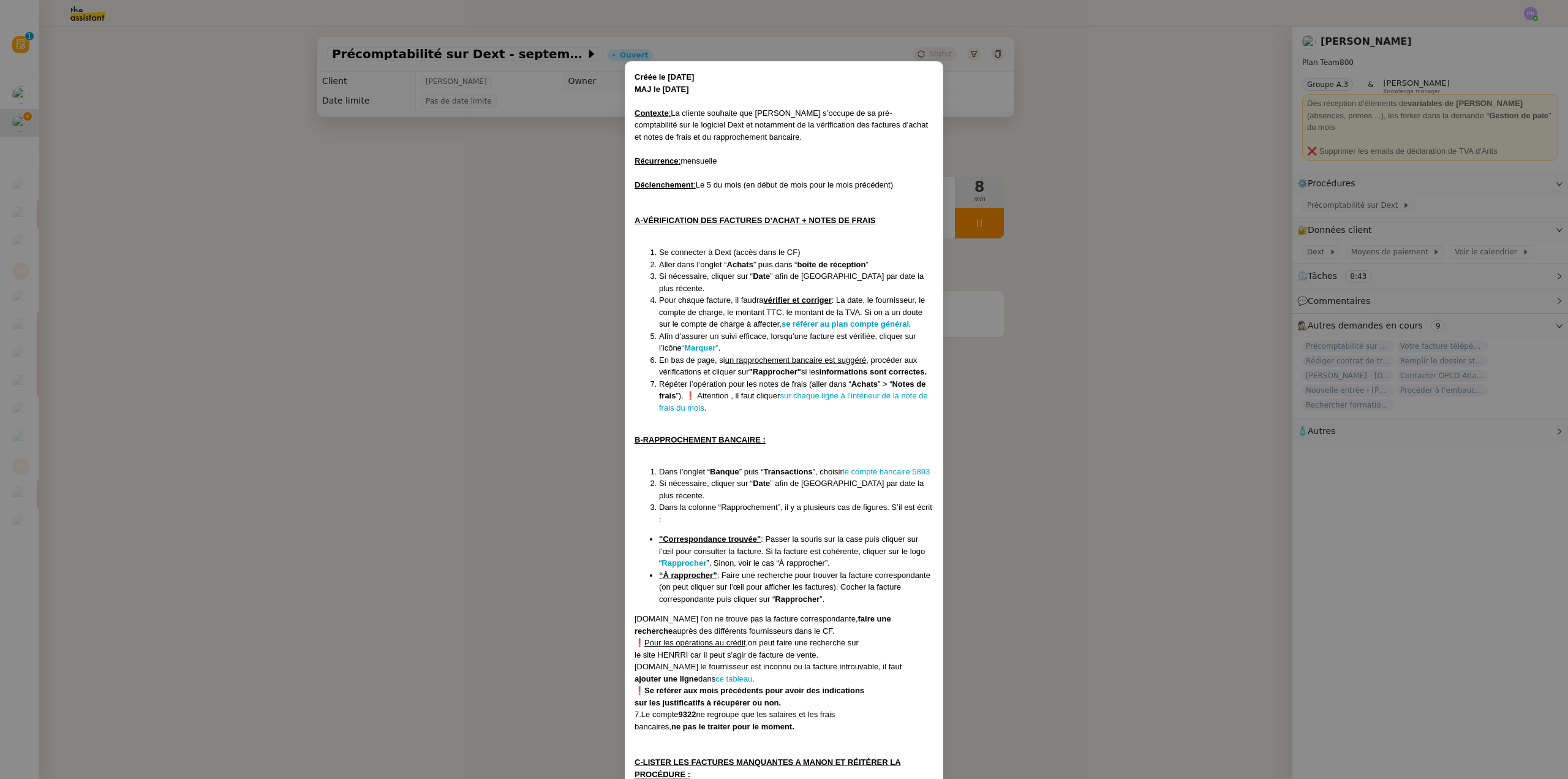
drag, startPoint x: 220, startPoint y: 59, endPoint x: 147, endPoint y: 69, distance: 73.7
click at [220, 59] on nz-modal-container "Créée le [DATE] MAJ le [DATE] Contexte : La cliente souhaite que [PERSON_NAME] …" at bounding box center [784, 390] width 1568 height 779
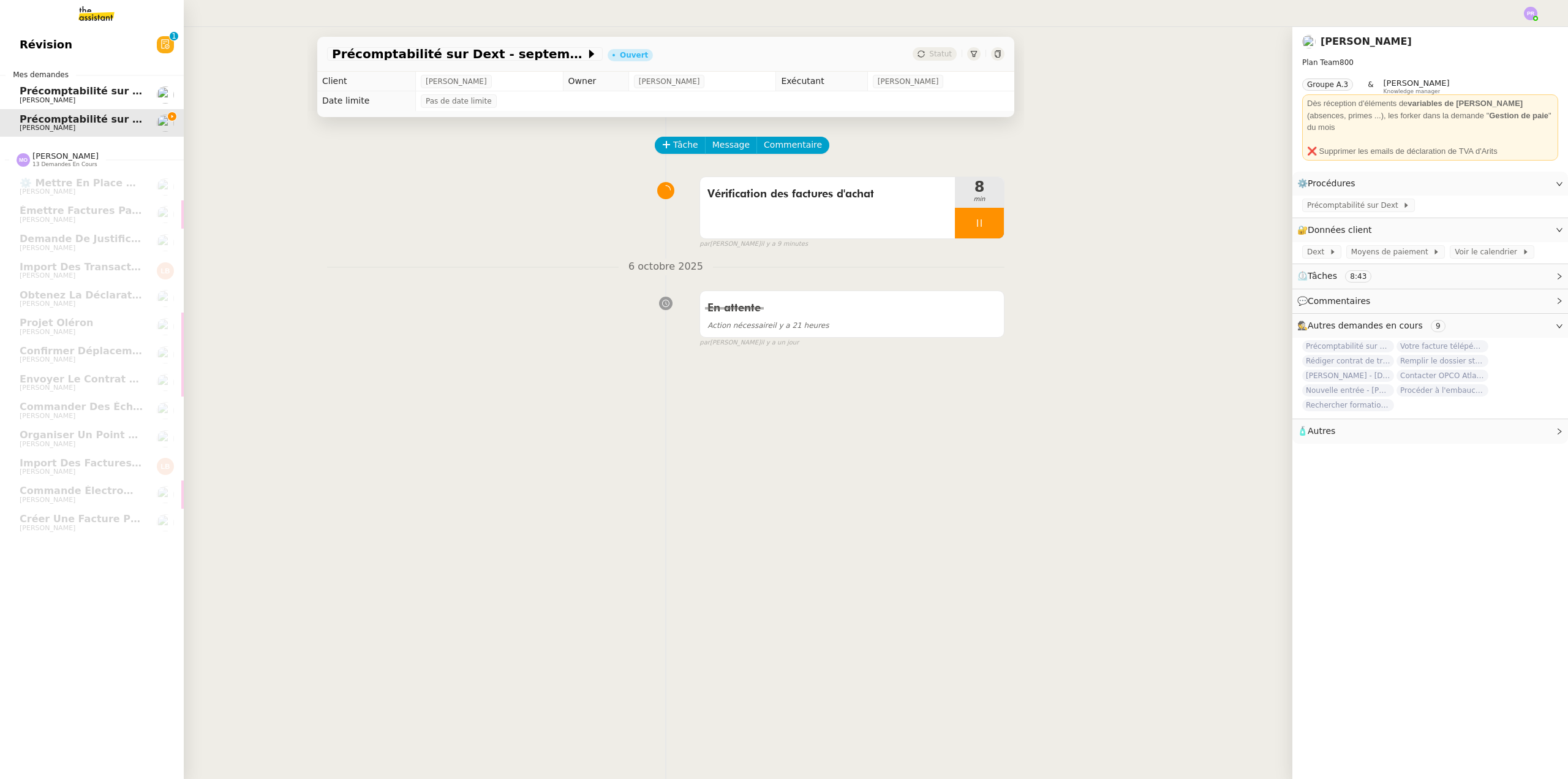
click at [66, 93] on span "Précomptabilité sur Dext - août 2025" at bounding box center [122, 90] width 205 height 12
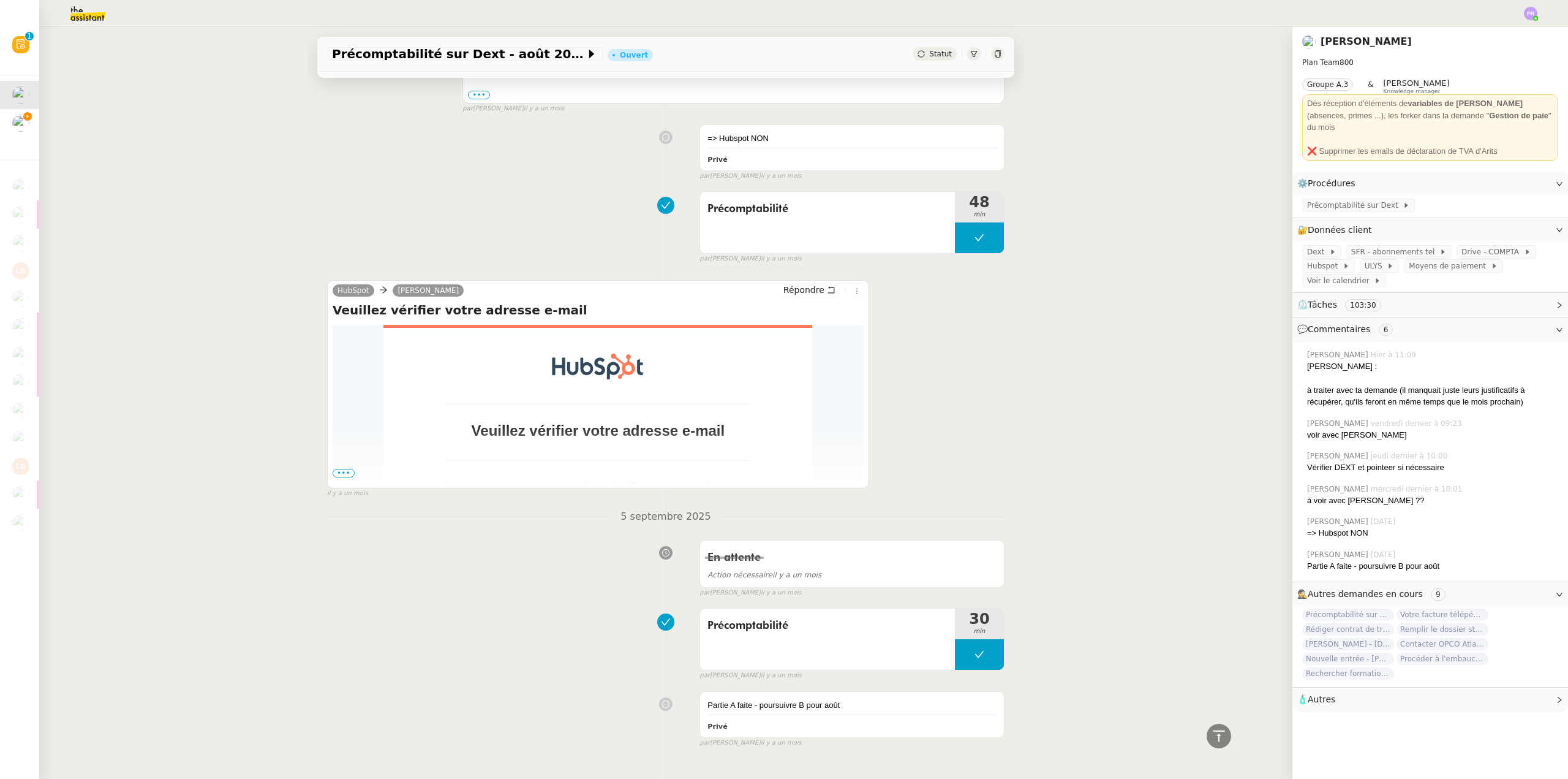
scroll to position [4008, 0]
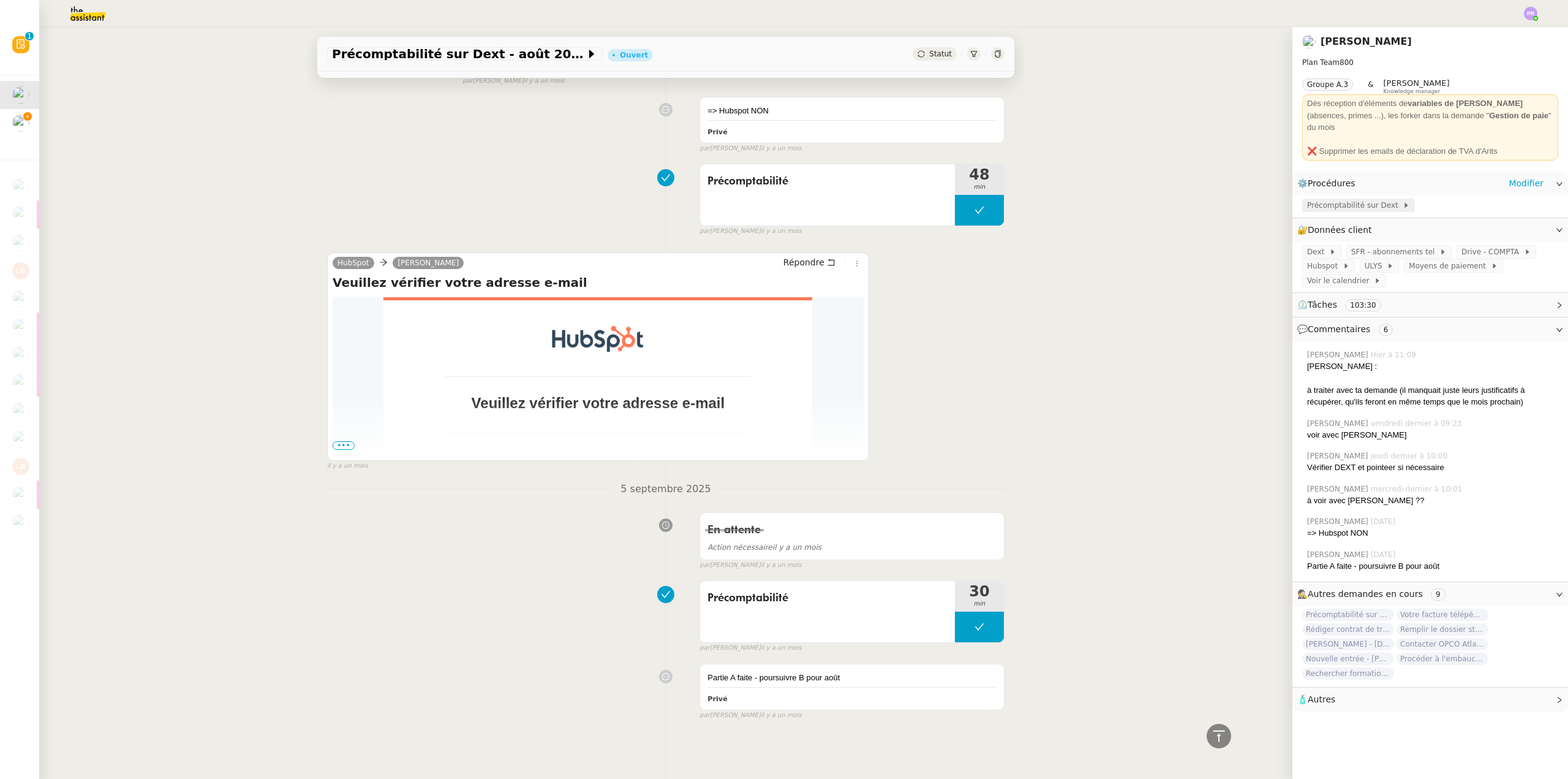
click at [1355, 199] on span "Précomptabilité sur Dext" at bounding box center [1355, 205] width 96 height 12
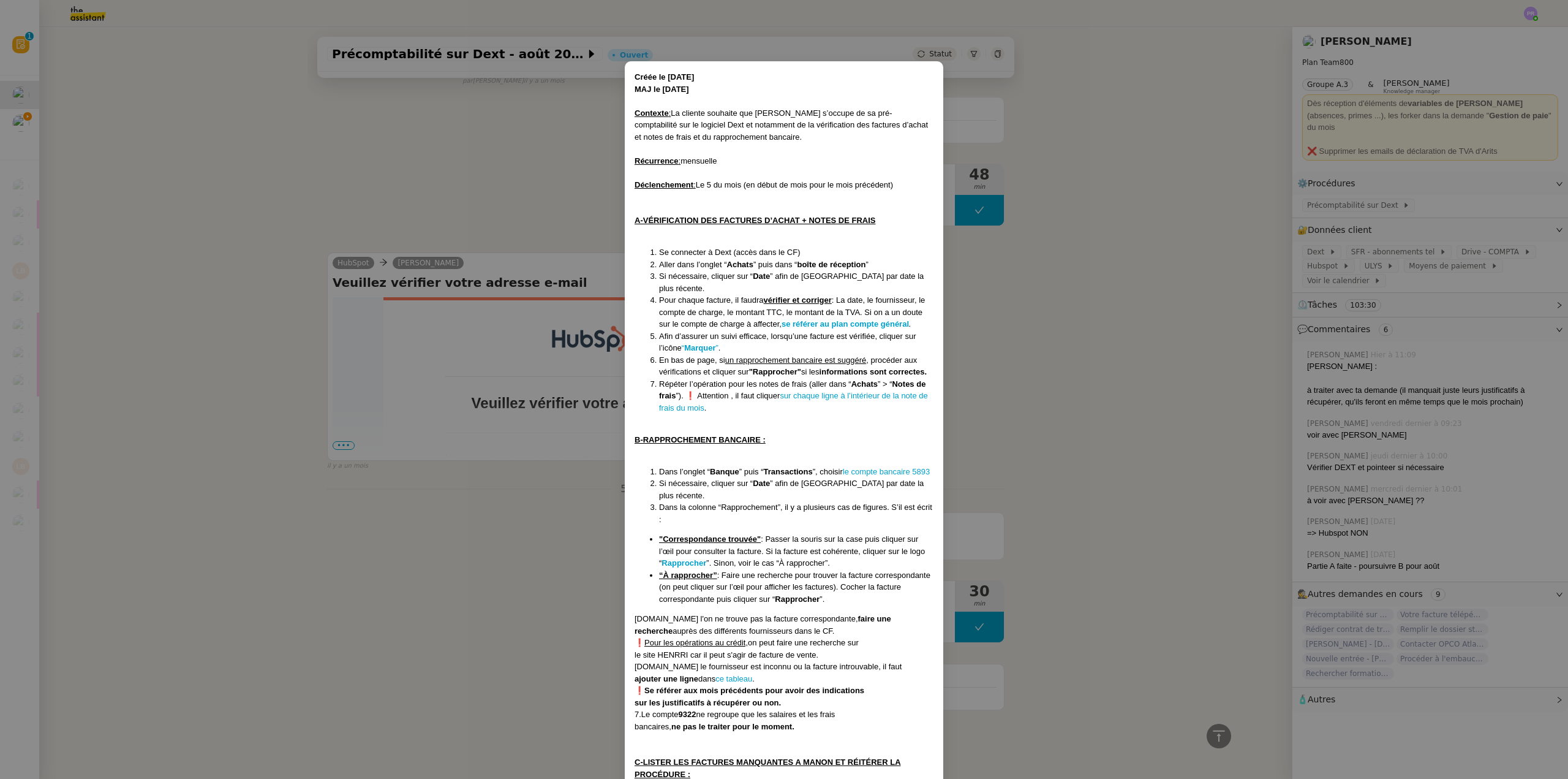
click at [308, 471] on nz-modal-container "Créée le [DATE] MAJ le [DATE] Contexte : La cliente souhaite que [PERSON_NAME] …" at bounding box center [784, 390] width 1568 height 779
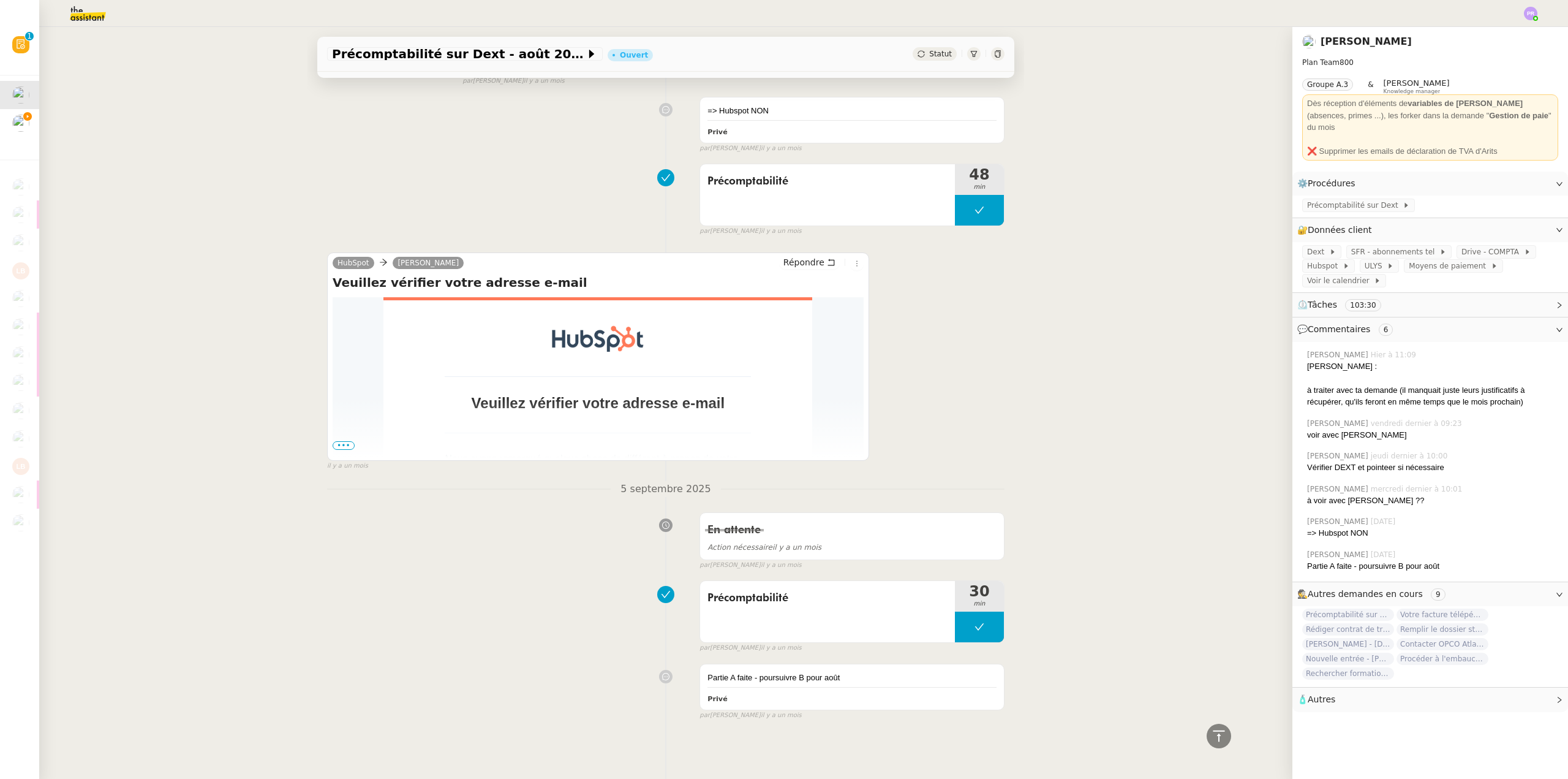
click at [339, 441] on span "•••" at bounding box center [343, 445] width 22 height 8
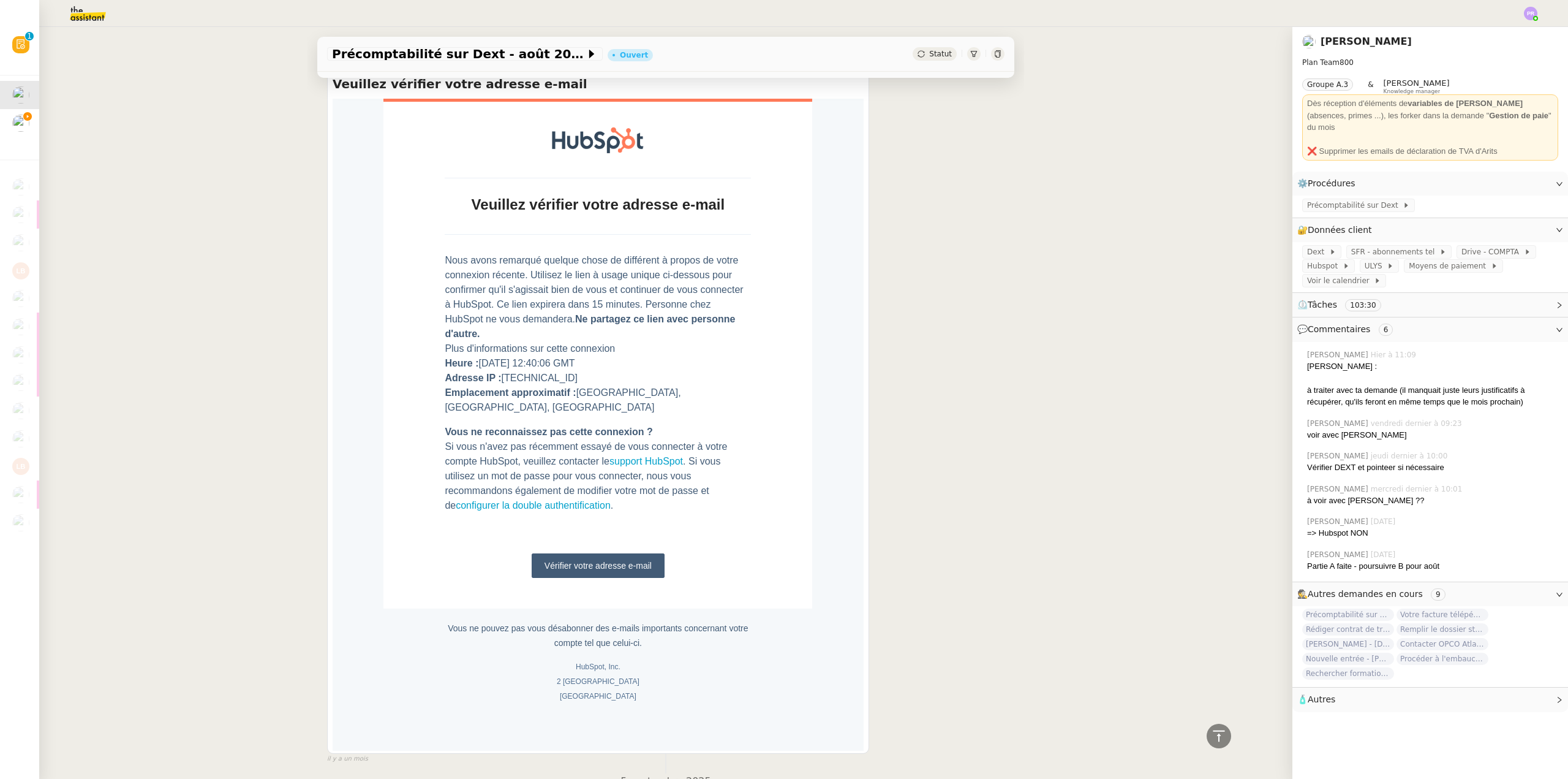
scroll to position [4375, 0]
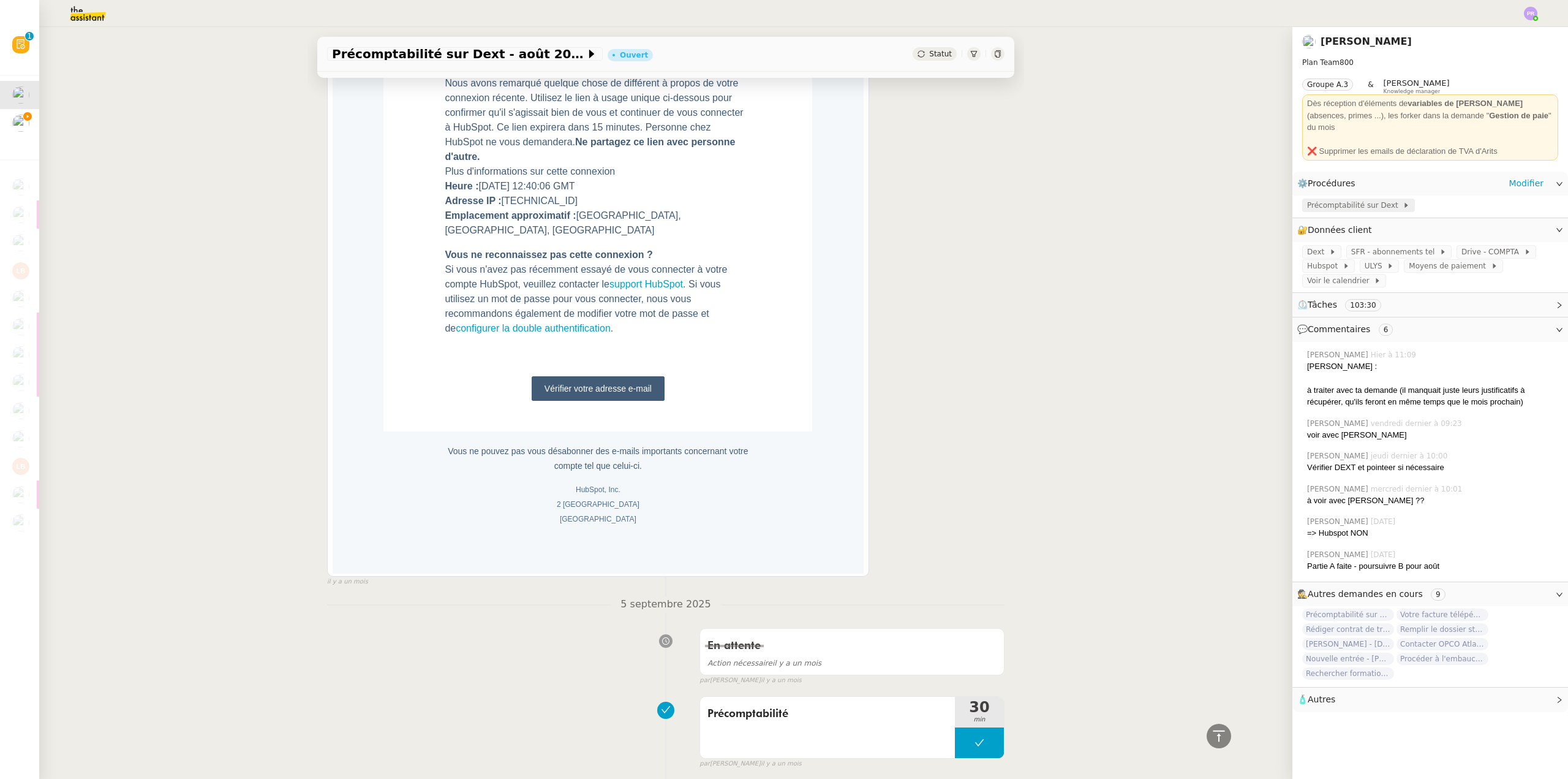
click at [1307, 199] on span "Précomptabilité sur Dext" at bounding box center [1355, 205] width 96 height 12
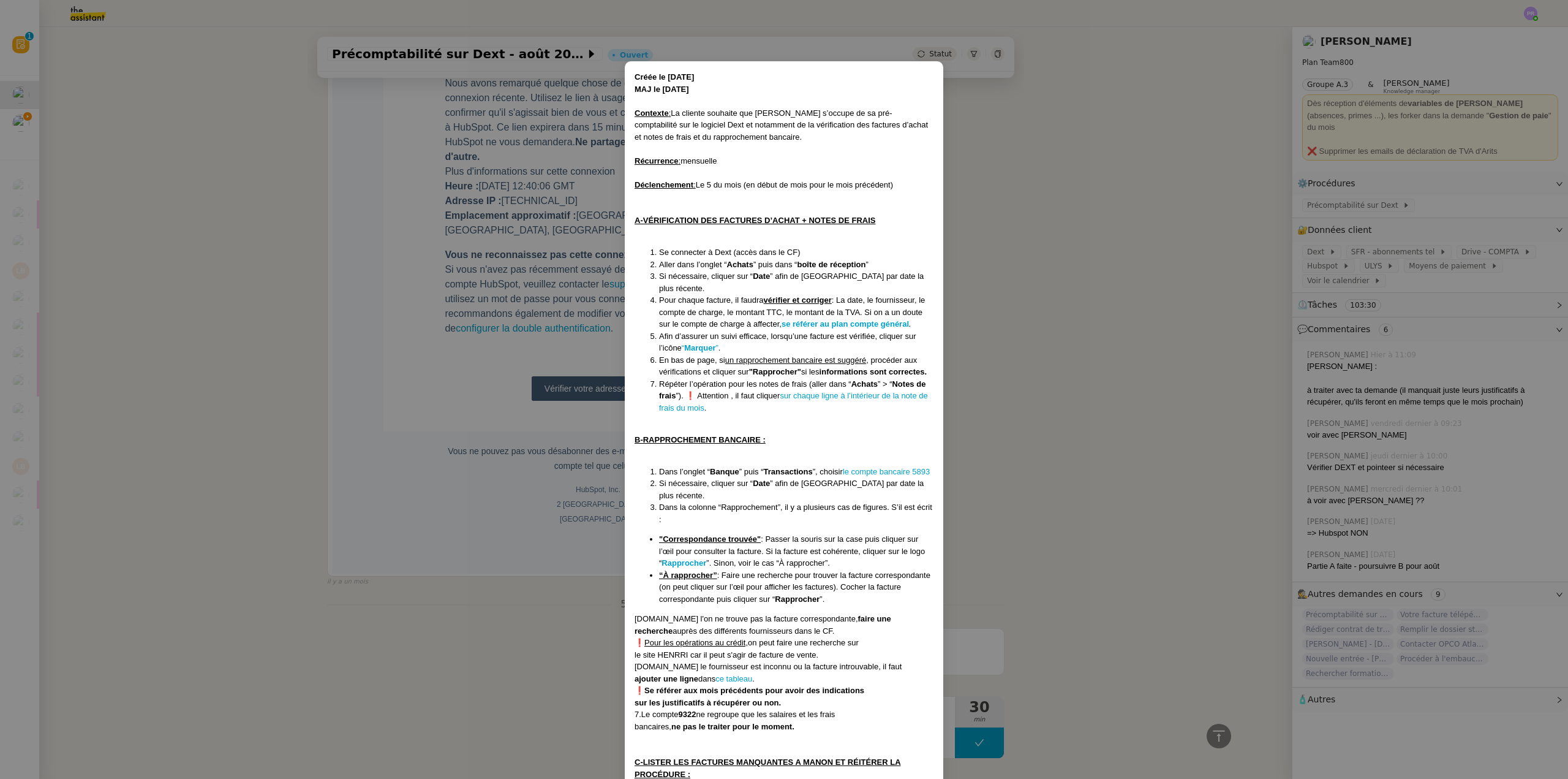
click at [3, 118] on nz-modal-container "Créée le [DATE] MAJ le [DATE] Contexte : La cliente souhaite que [PERSON_NAME] …" at bounding box center [784, 390] width 1568 height 779
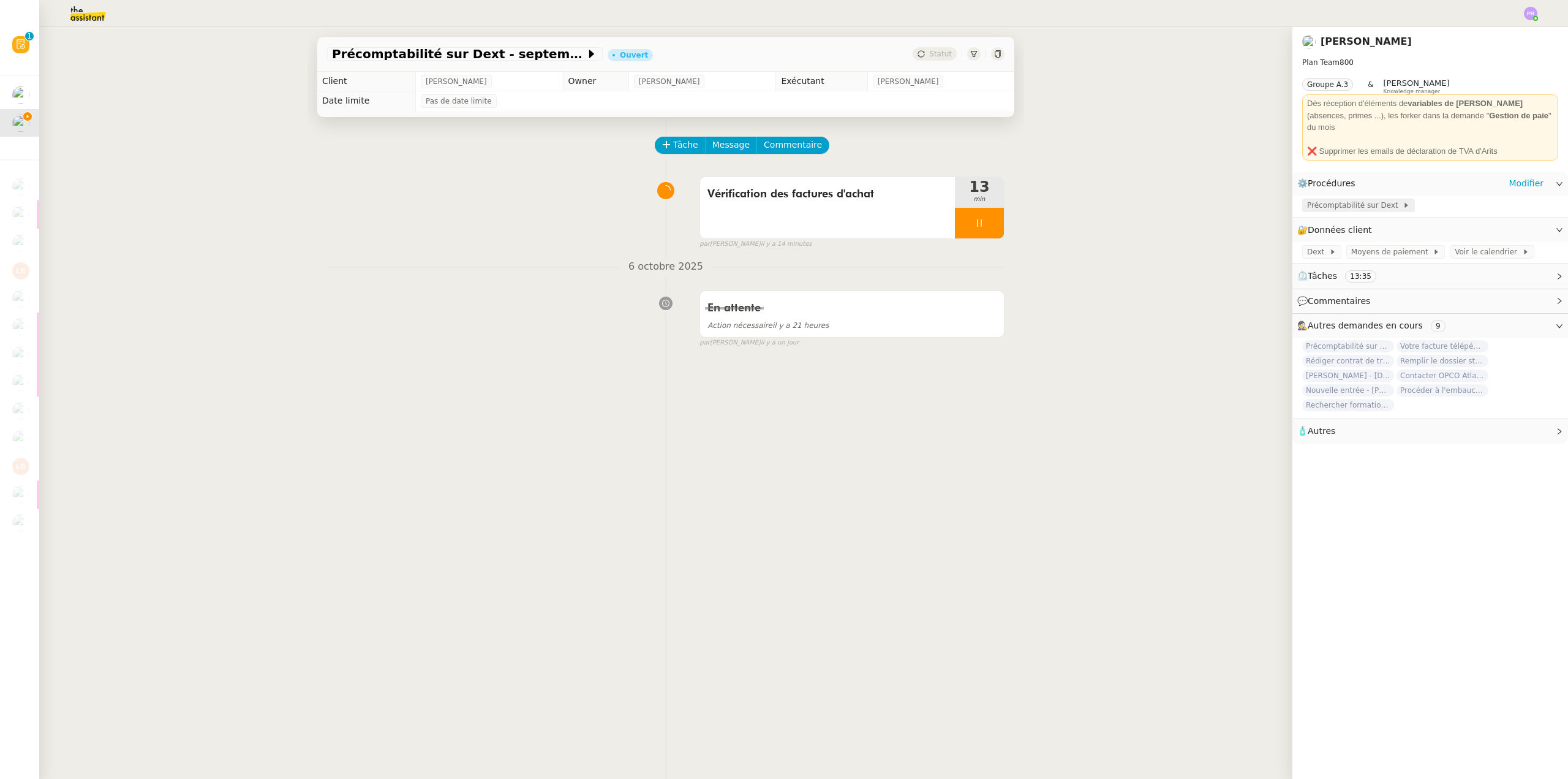
click at [1346, 199] on span "Précomptabilité sur Dext" at bounding box center [1355, 205] width 96 height 12
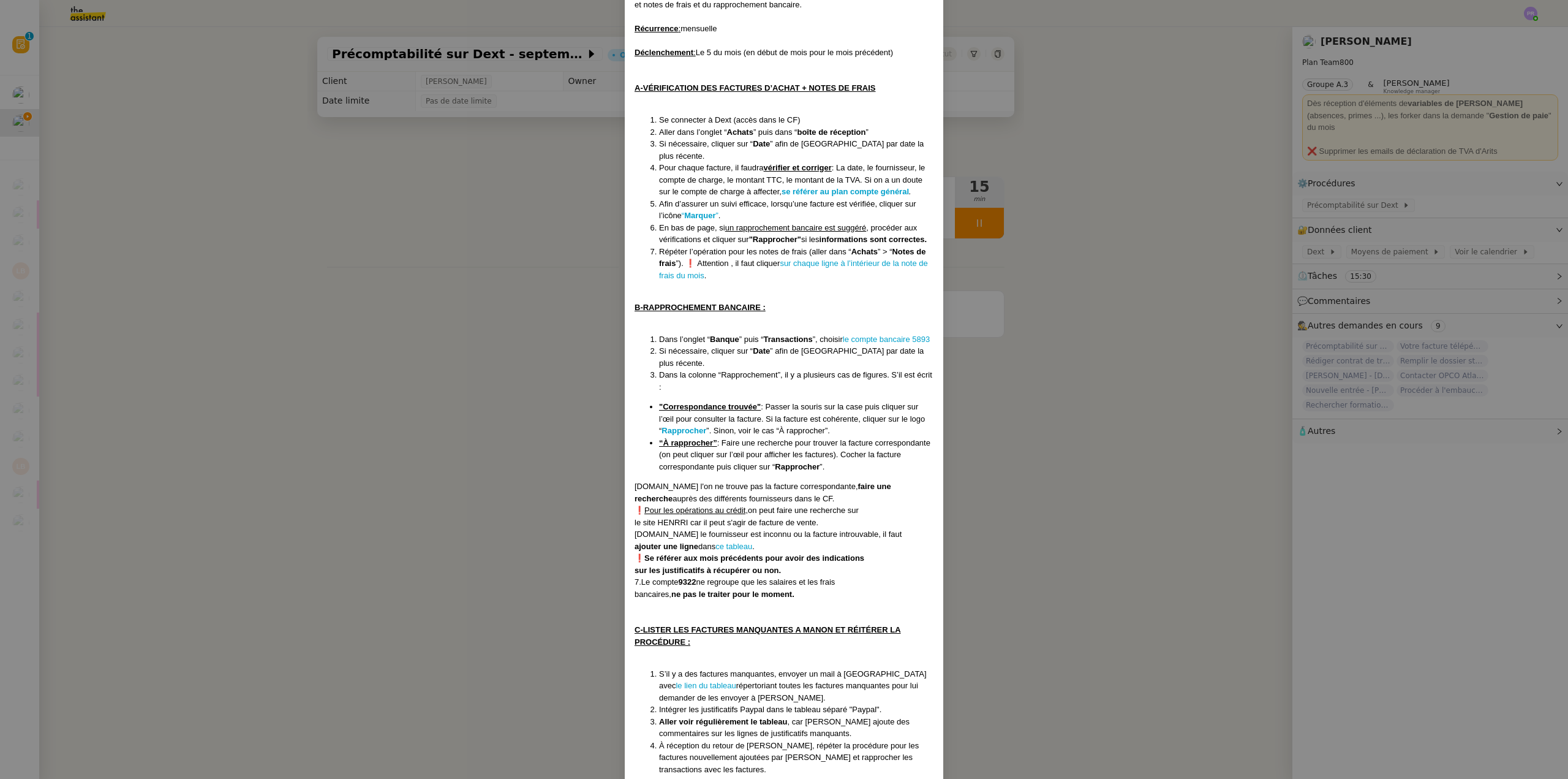
scroll to position [137, 0]
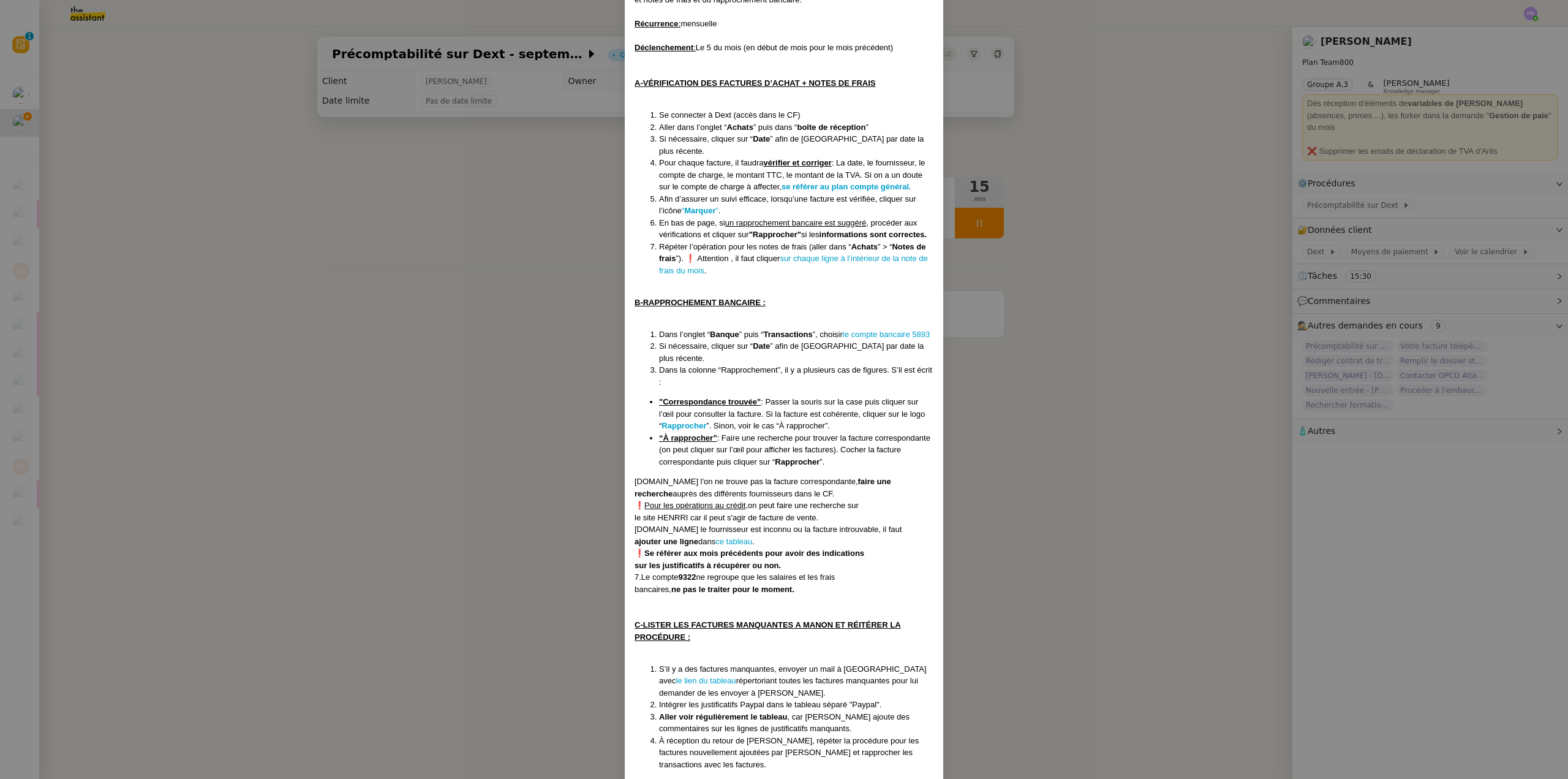
click at [529, 362] on nz-modal-container "Créée le [DATE] MAJ le [DATE] Contexte : La cliente souhaite que [PERSON_NAME] …" at bounding box center [784, 390] width 1568 height 779
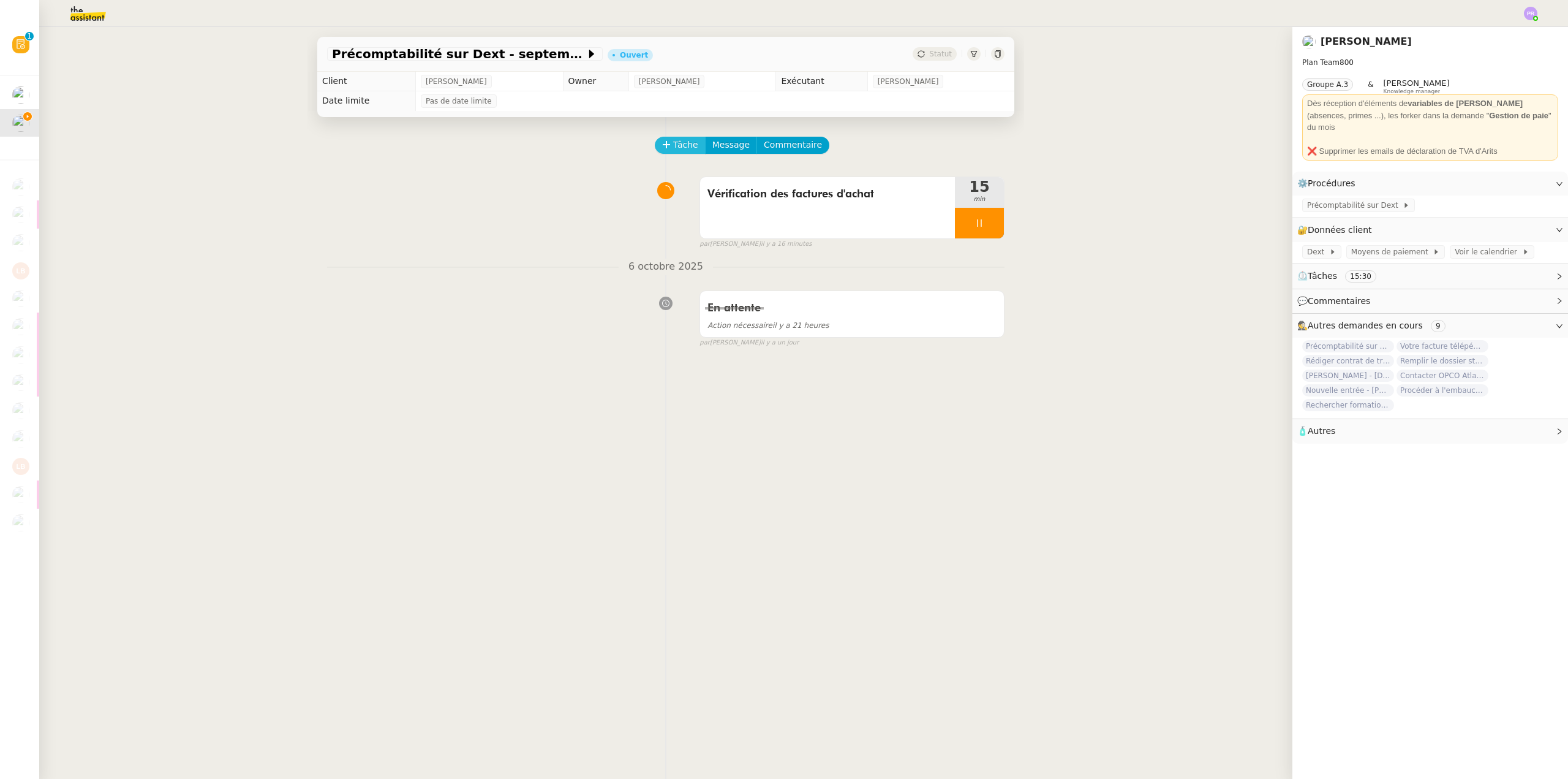
click at [676, 145] on span "Tâche" at bounding box center [685, 145] width 25 height 14
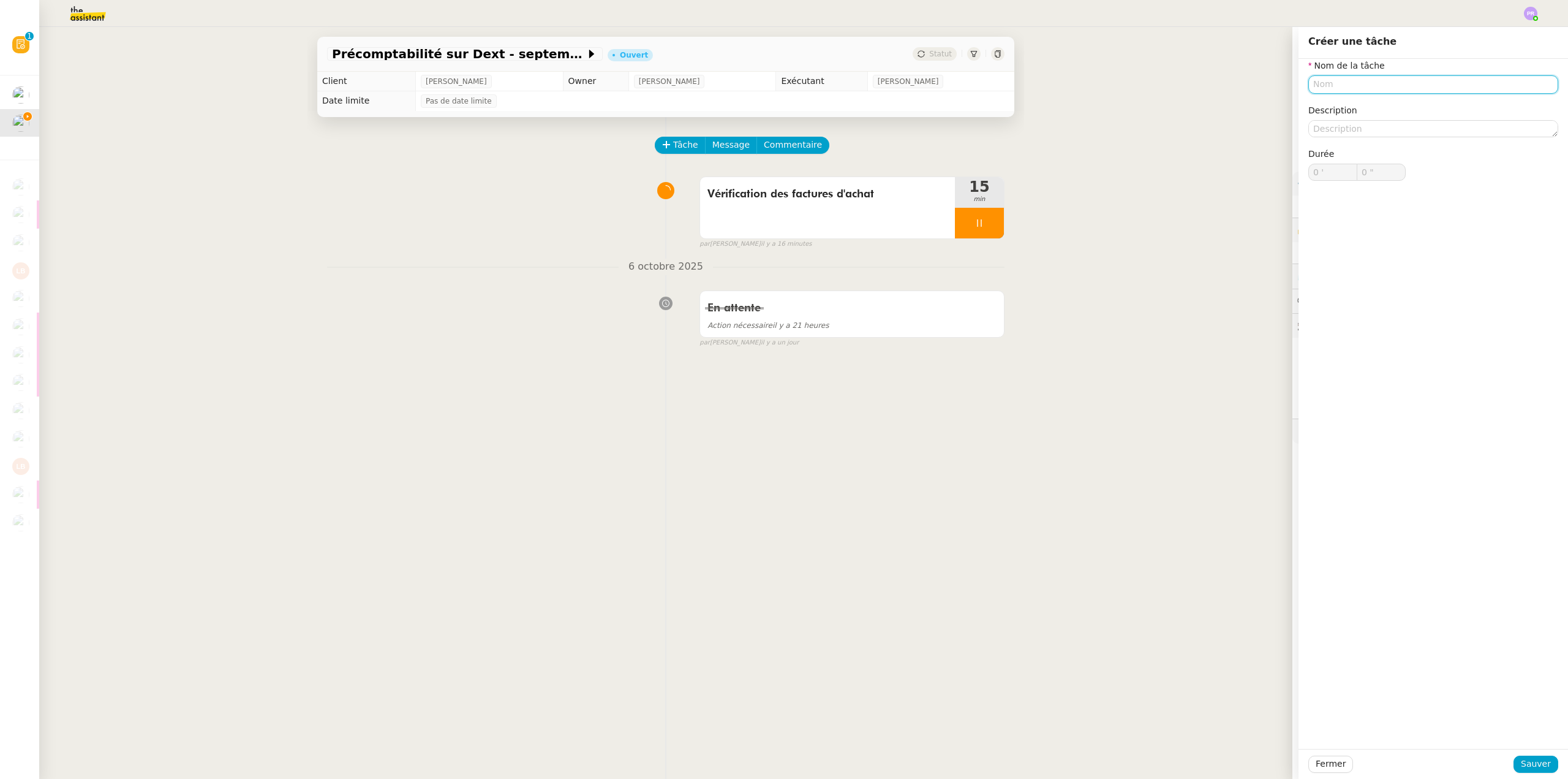
click at [1338, 92] on input "text" at bounding box center [1433, 84] width 250 height 18
click at [1352, 104] on div "Rapprochement bancaire" at bounding box center [1424, 107] width 240 height 11
type input "Rapprochement bancaire"
click at [1527, 771] on span "Sauver" at bounding box center [1536, 764] width 30 height 14
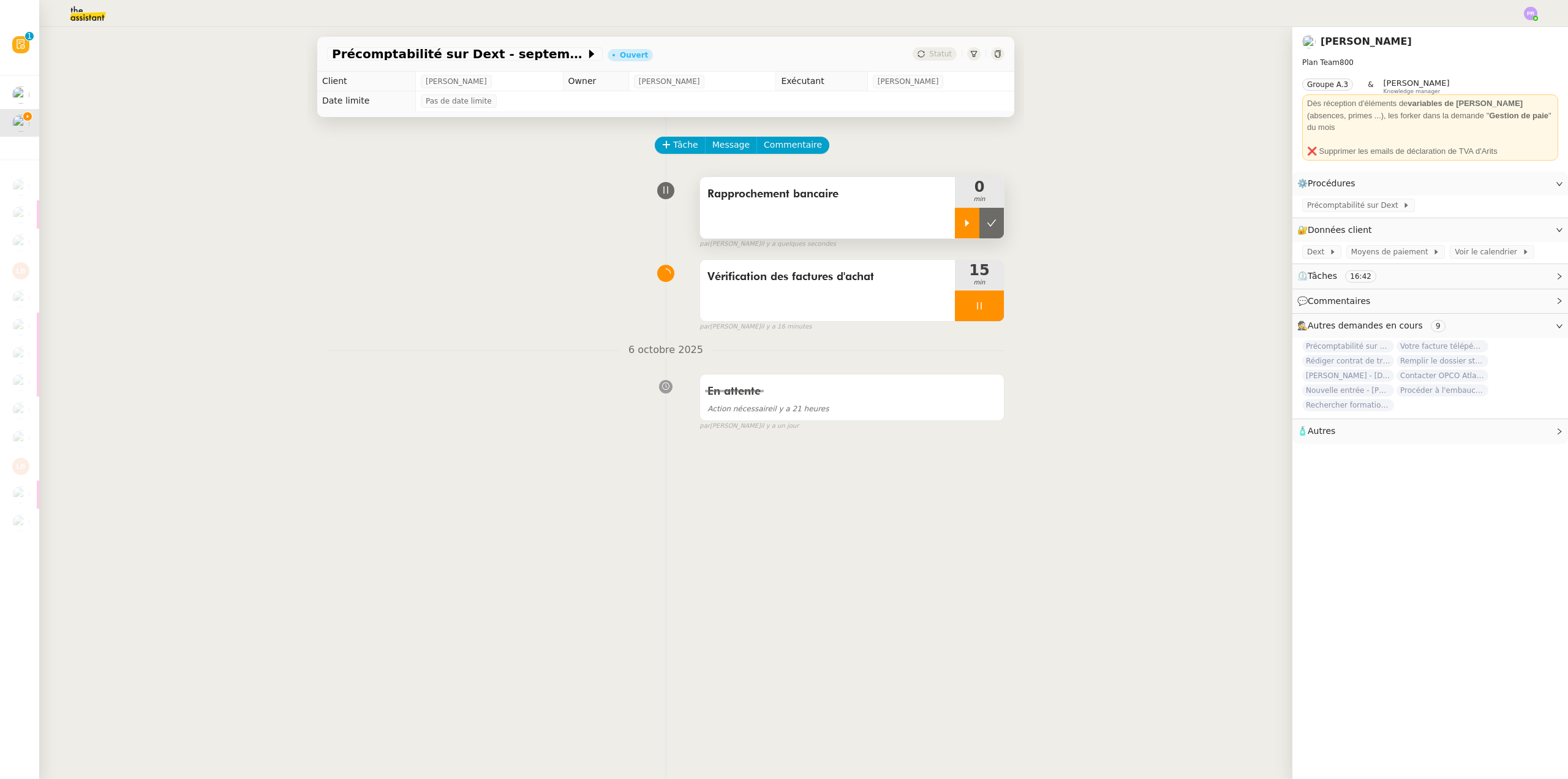
click at [962, 221] on icon at bounding box center [967, 223] width 10 height 10
click at [1329, 199] on span "Précomptabilité sur Dext" at bounding box center [1355, 205] width 96 height 12
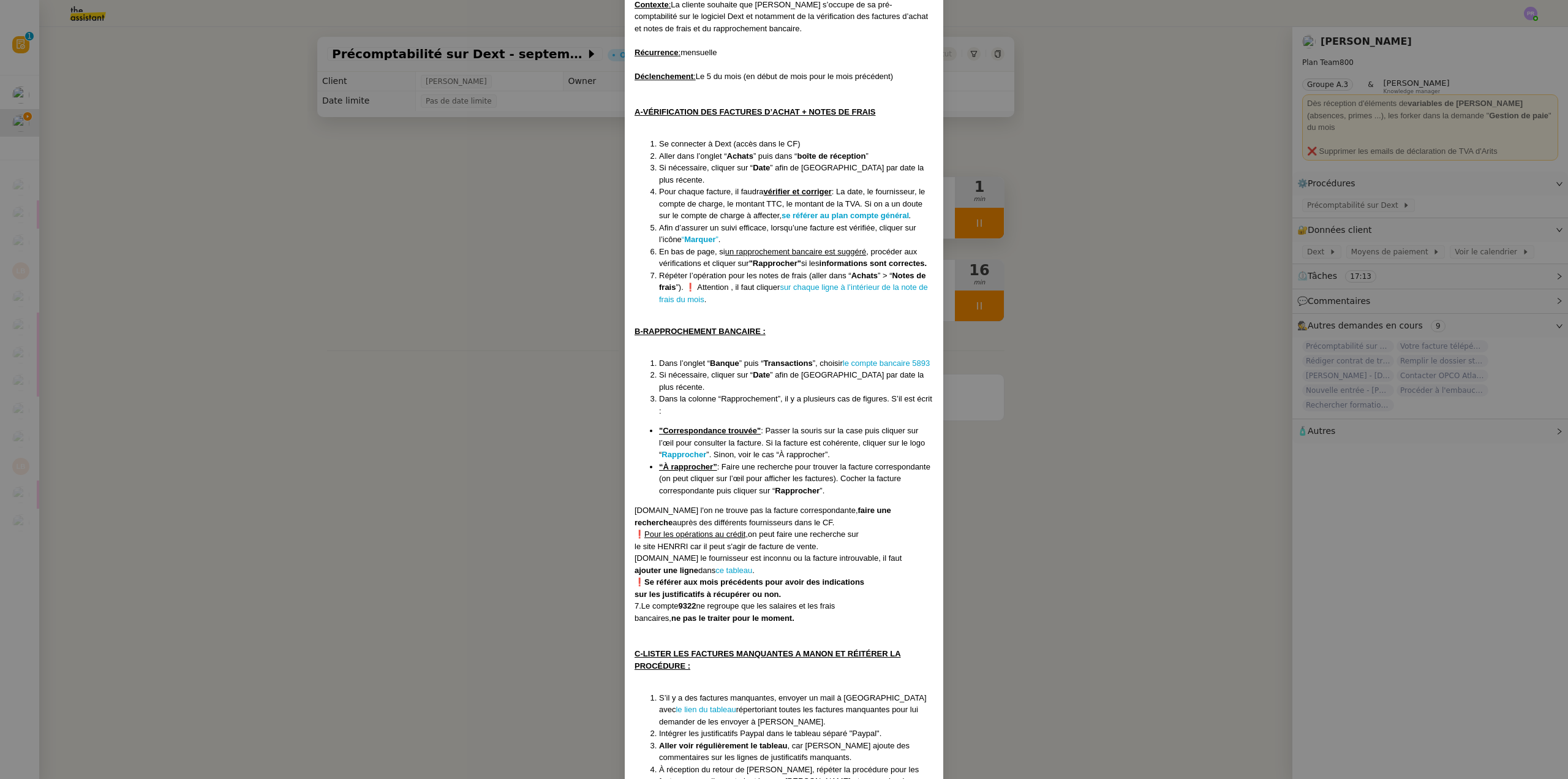
scroll to position [123, 0]
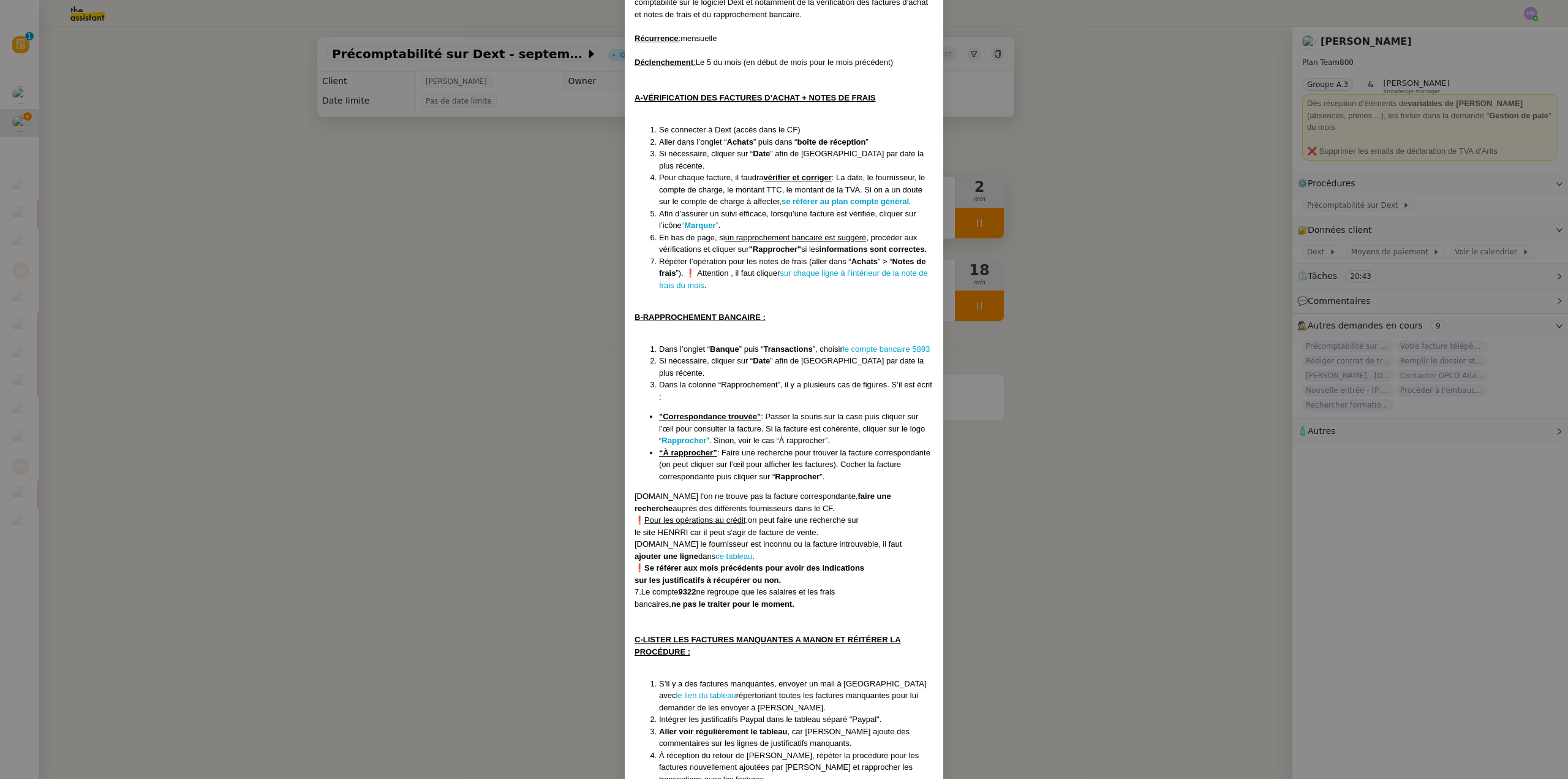
drag, startPoint x: 1239, startPoint y: 211, endPoint x: 1284, endPoint y: 211, distance: 45.0
click at [1240, 211] on nz-modal-container "Créée le [DATE] MAJ le [DATE] Contexte : La cliente souhaite que [PERSON_NAME] …" at bounding box center [784, 390] width 1568 height 779
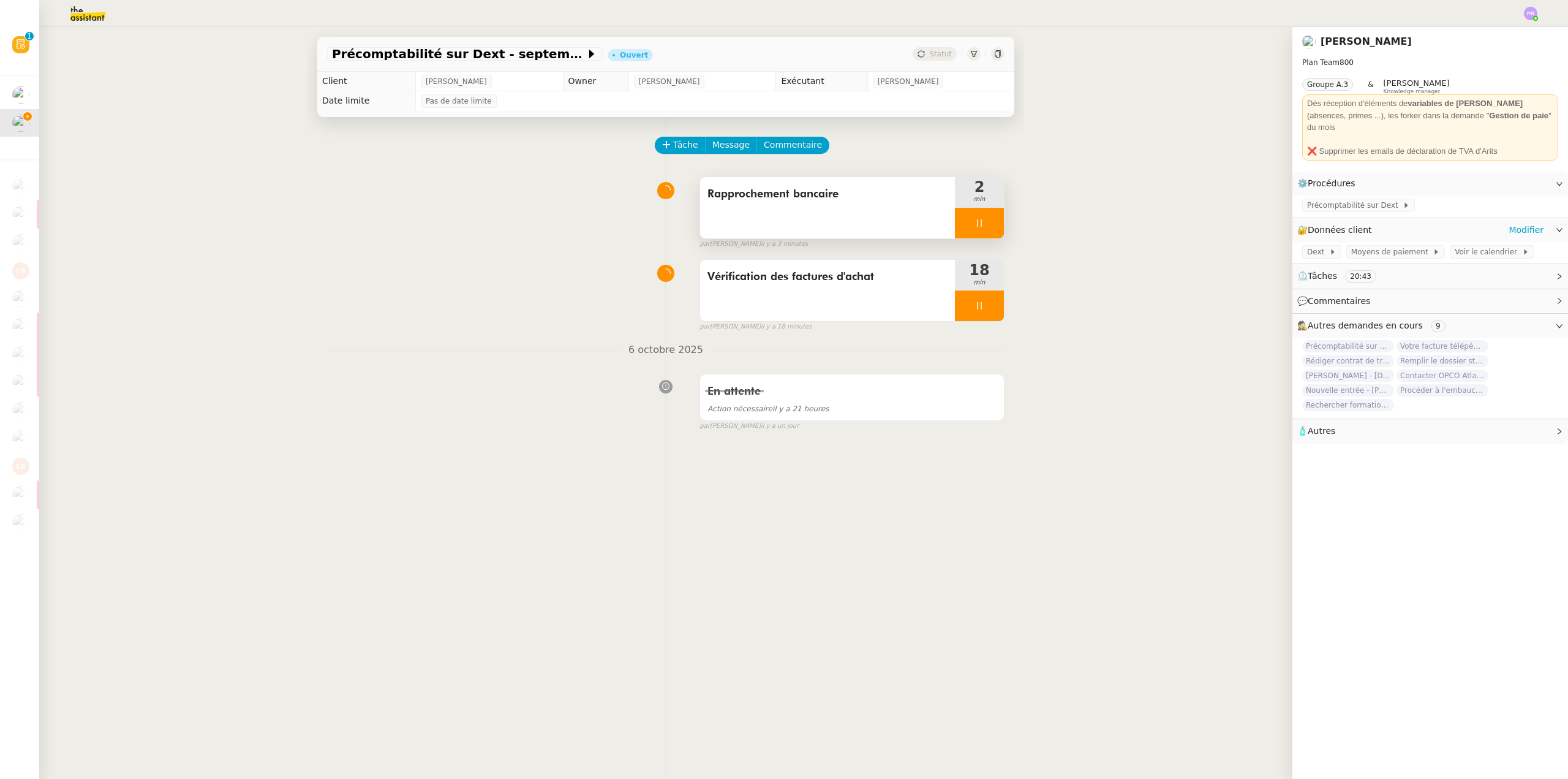
scroll to position [76, 0]
click at [1511, 223] on link "Modifier" at bounding box center [1526, 230] width 35 height 14
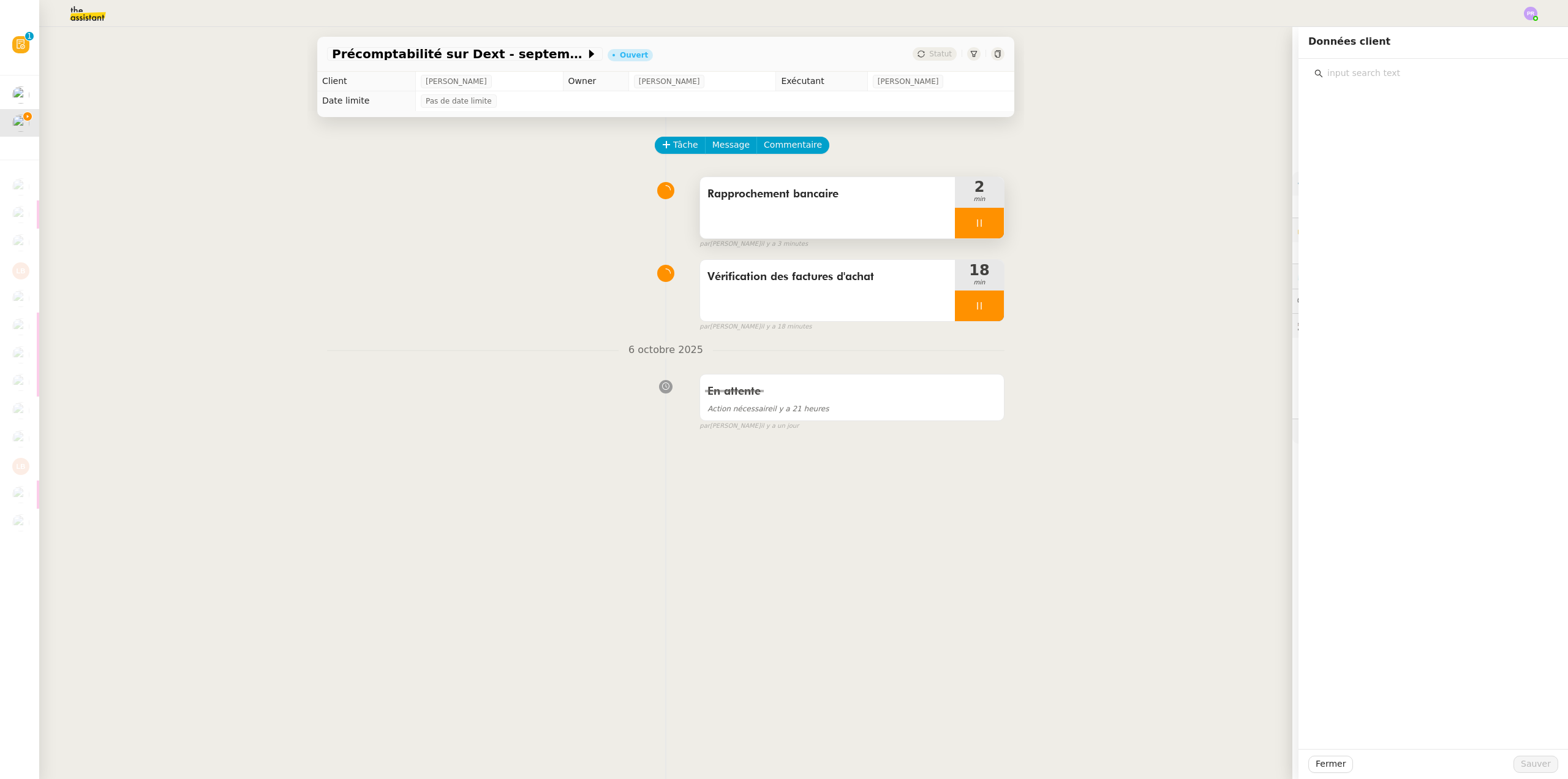
click at [1350, 78] on input "text" at bounding box center [1437, 73] width 229 height 16
type input "sfr"
click at [1381, 112] on span "SFR - abonnements tel" at bounding box center [1386, 116] width 97 height 10
click at [1526, 762] on span "Sauver" at bounding box center [1536, 764] width 30 height 14
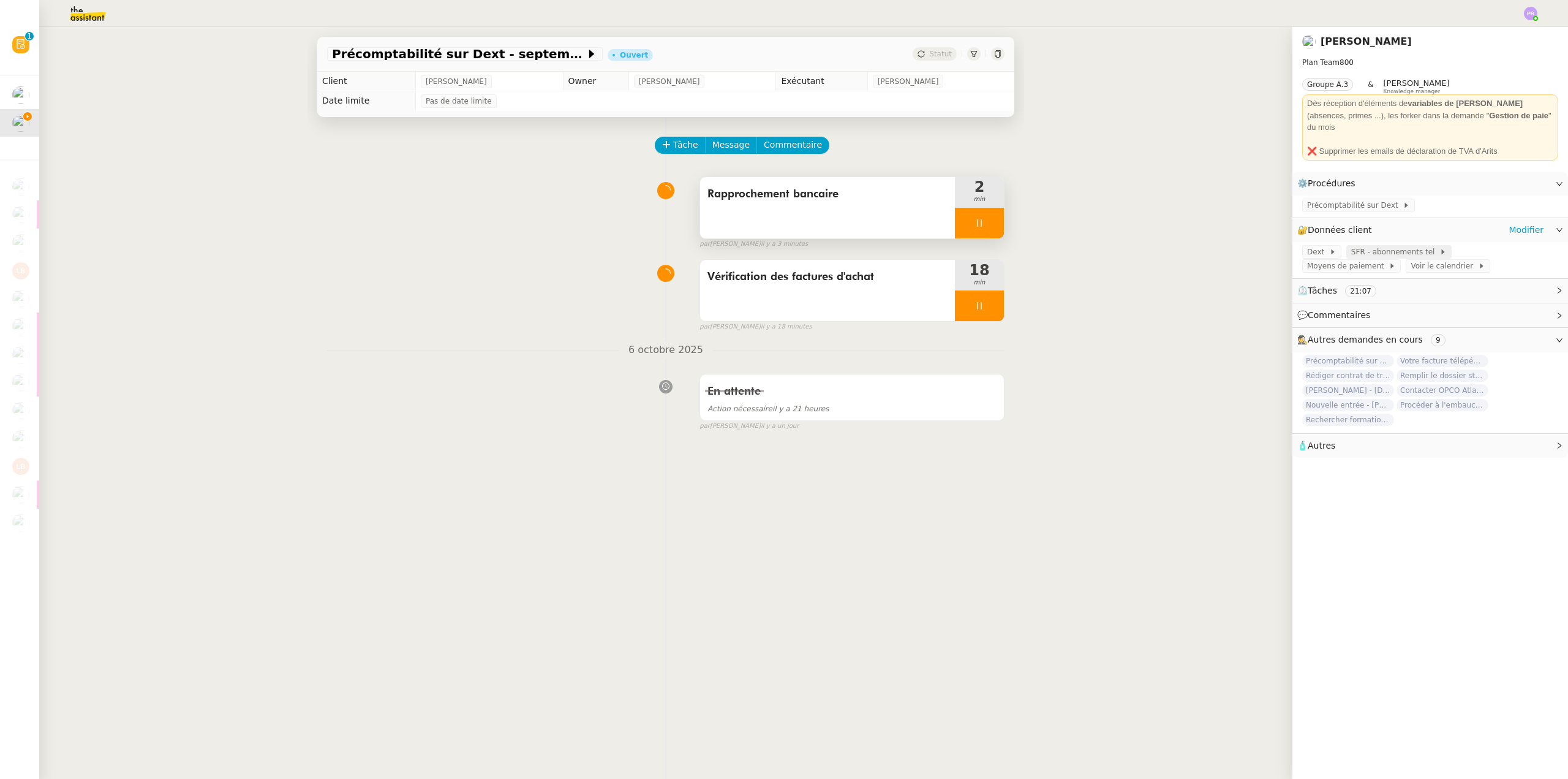
click at [1381, 246] on span "SFR - abonnements tel" at bounding box center [1395, 252] width 88 height 12
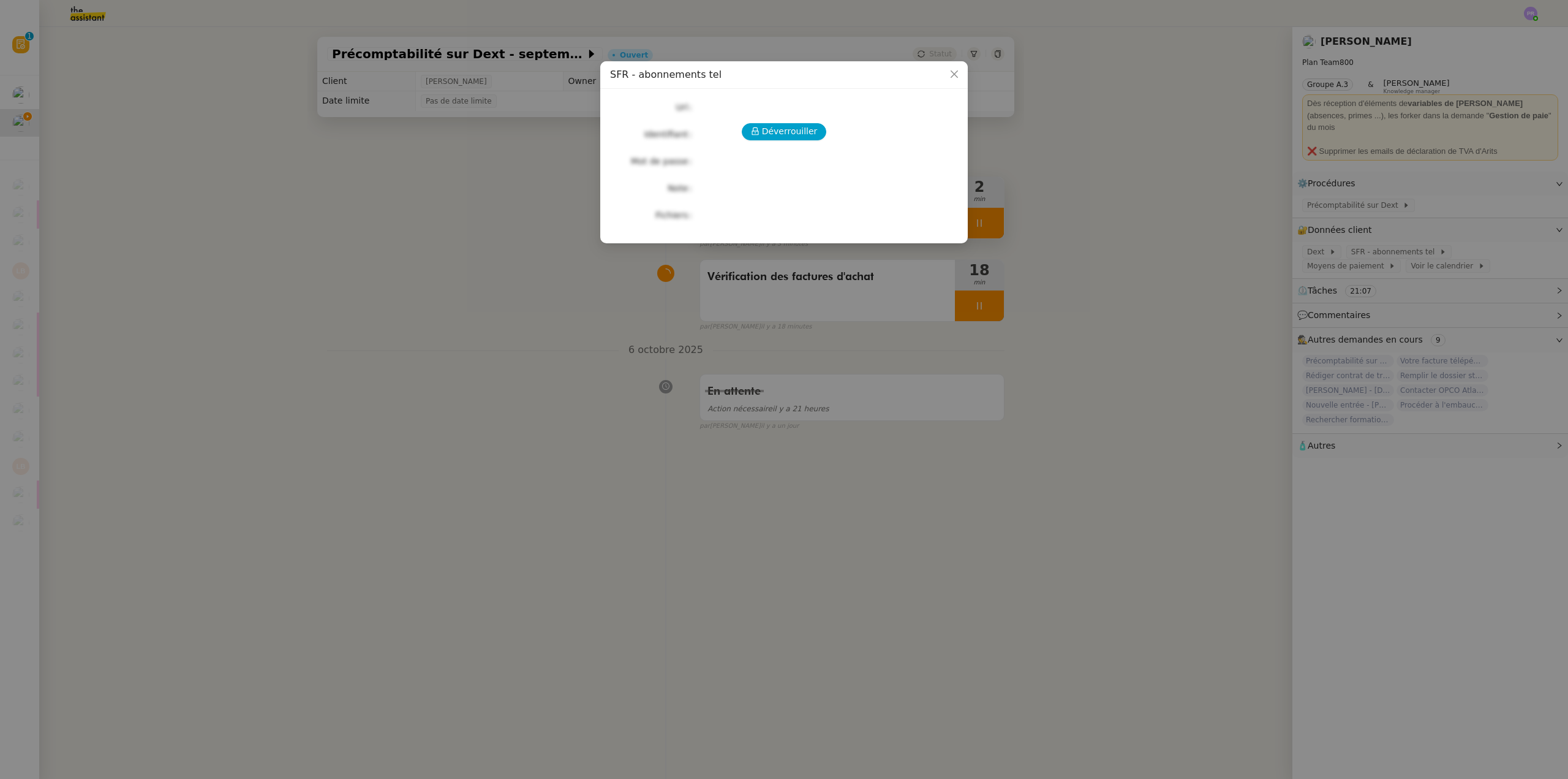
click at [781, 143] on div "Déverrouiller Url Identifiant Mot de passe Note Fichiers Upload" at bounding box center [783, 161] width 348 height 125
click at [779, 134] on span "Déverrouiller" at bounding box center [789, 131] width 56 height 14
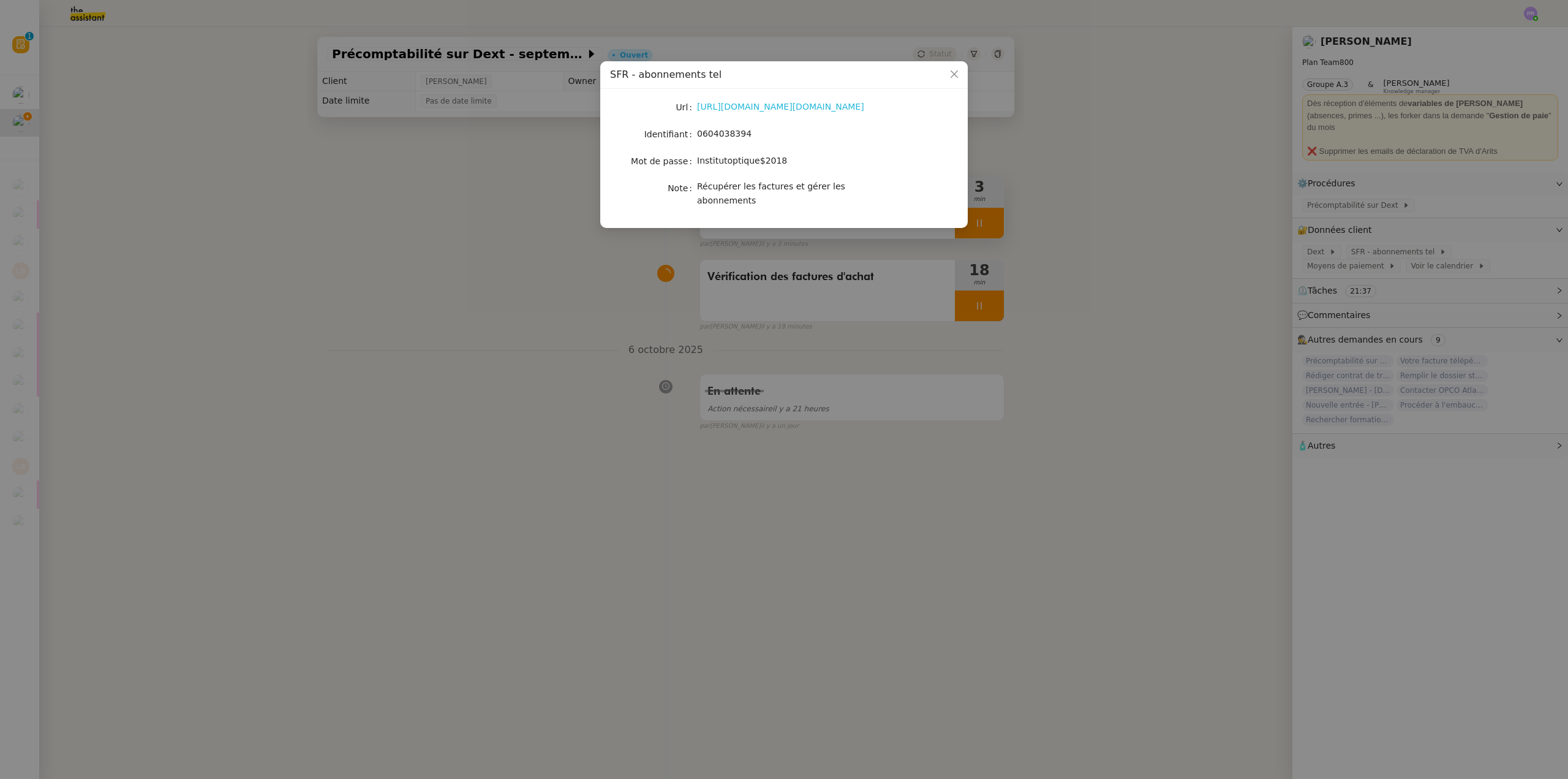
click at [754, 106] on link "[URL][DOMAIN_NAME][DOMAIN_NAME]" at bounding box center [780, 106] width 167 height 10
drag, startPoint x: 750, startPoint y: 133, endPoint x: 698, endPoint y: 135, distance: 52.0
click at [698, 135] on div "0604038394" at bounding box center [798, 133] width 203 height 14
copy span "0604038394"
copy span "Institutoptique$2018"
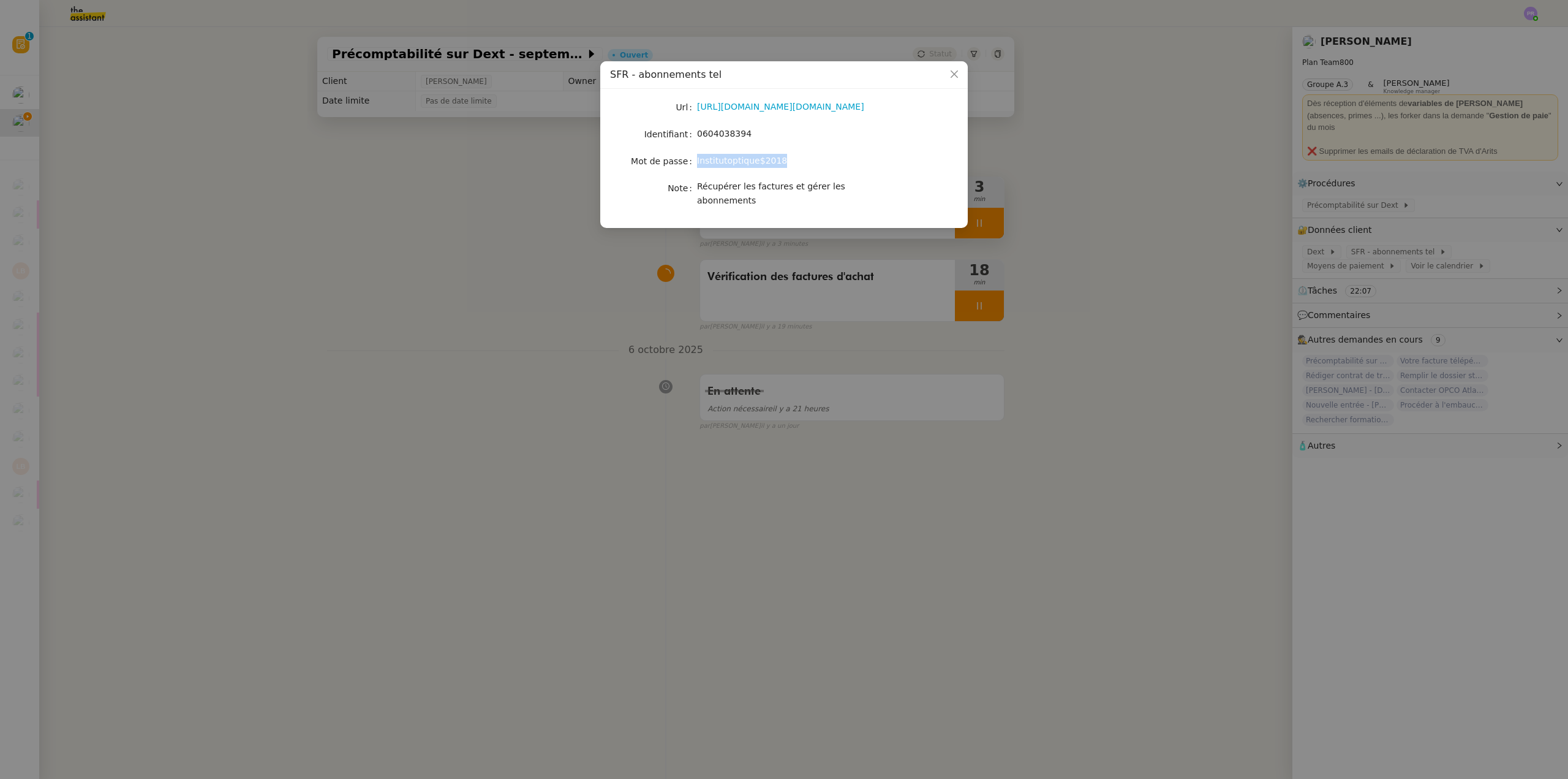
drag, startPoint x: 776, startPoint y: 160, endPoint x: 698, endPoint y: 158, distance: 78.0
click at [698, 158] on span "Institutoptique$2018" at bounding box center [742, 160] width 90 height 10
click at [971, 325] on nz-modal-container "SFR - abonnements tel Url [URL][DOMAIN_NAME][DOMAIN_NAME] Identifiant 060403839…" at bounding box center [784, 390] width 1568 height 779
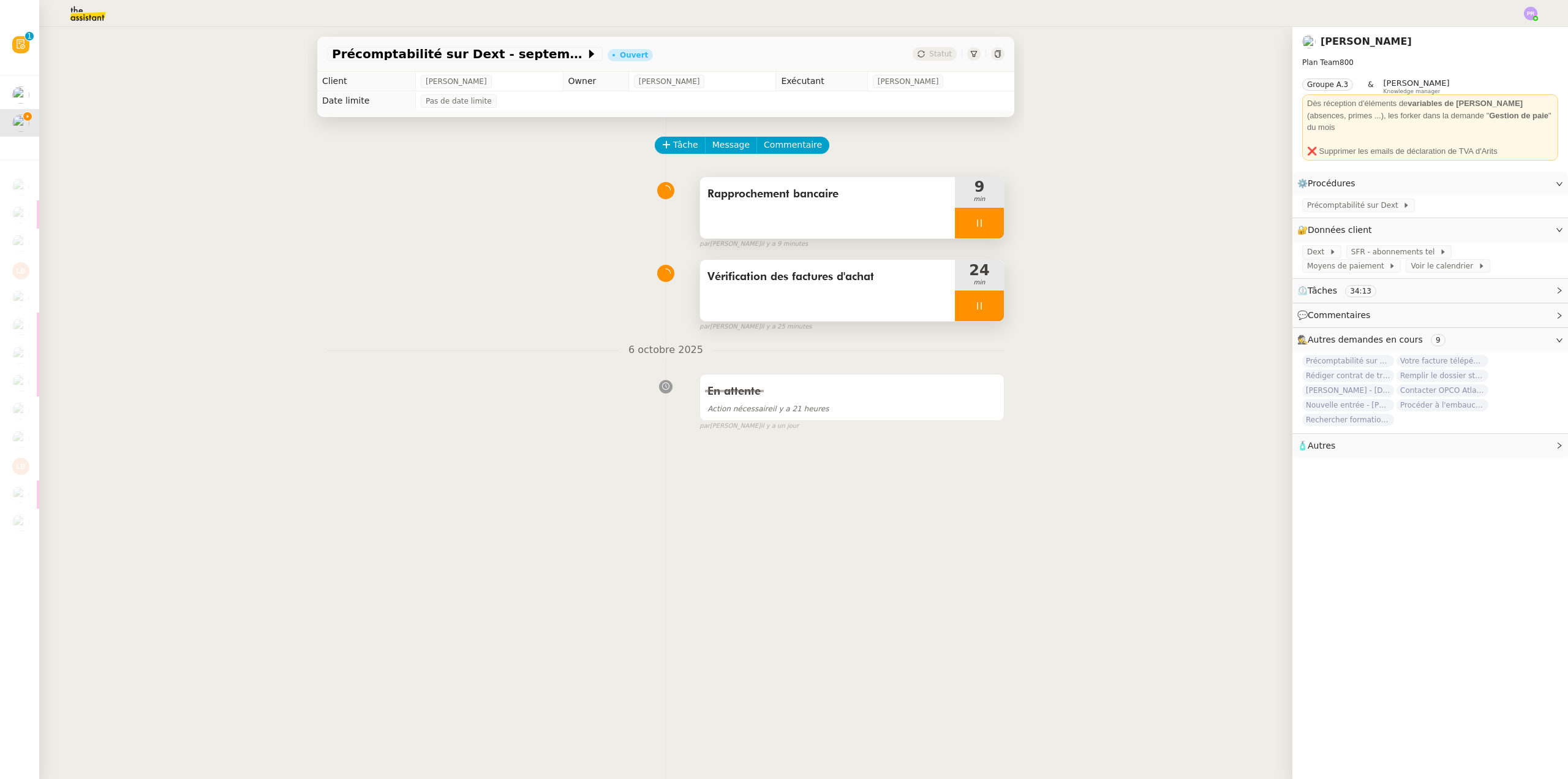
click at [982, 305] on div at bounding box center [980, 306] width 49 height 31
click at [987, 305] on icon at bounding box center [991, 305] width 10 height 10
drag, startPoint x: 357, startPoint y: 96, endPoint x: 439, endPoint y: 122, distance: 86.0
click at [359, 96] on td "Date limite" at bounding box center [366, 100] width 98 height 19
click at [1343, 199] on span "Précomptabilité sur Dext" at bounding box center [1355, 205] width 96 height 12
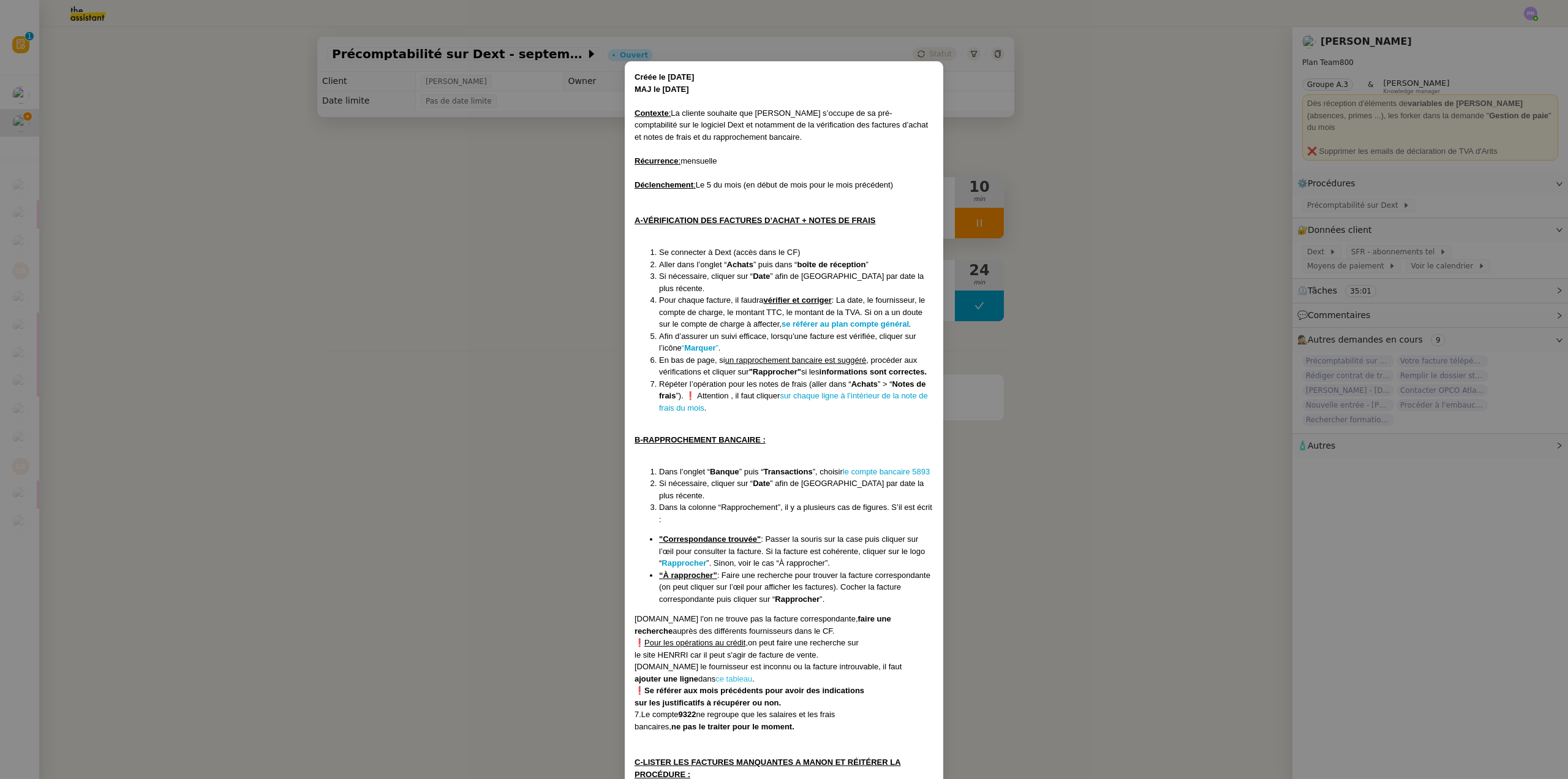
click at [735, 674] on link "ce tableau" at bounding box center [734, 679] width 37 height 9
click at [1464, 214] on nz-modal-container "Créée le [DATE] MAJ le [DATE] Contexte : La cliente souhaite que [PERSON_NAME] …" at bounding box center [784, 390] width 1568 height 779
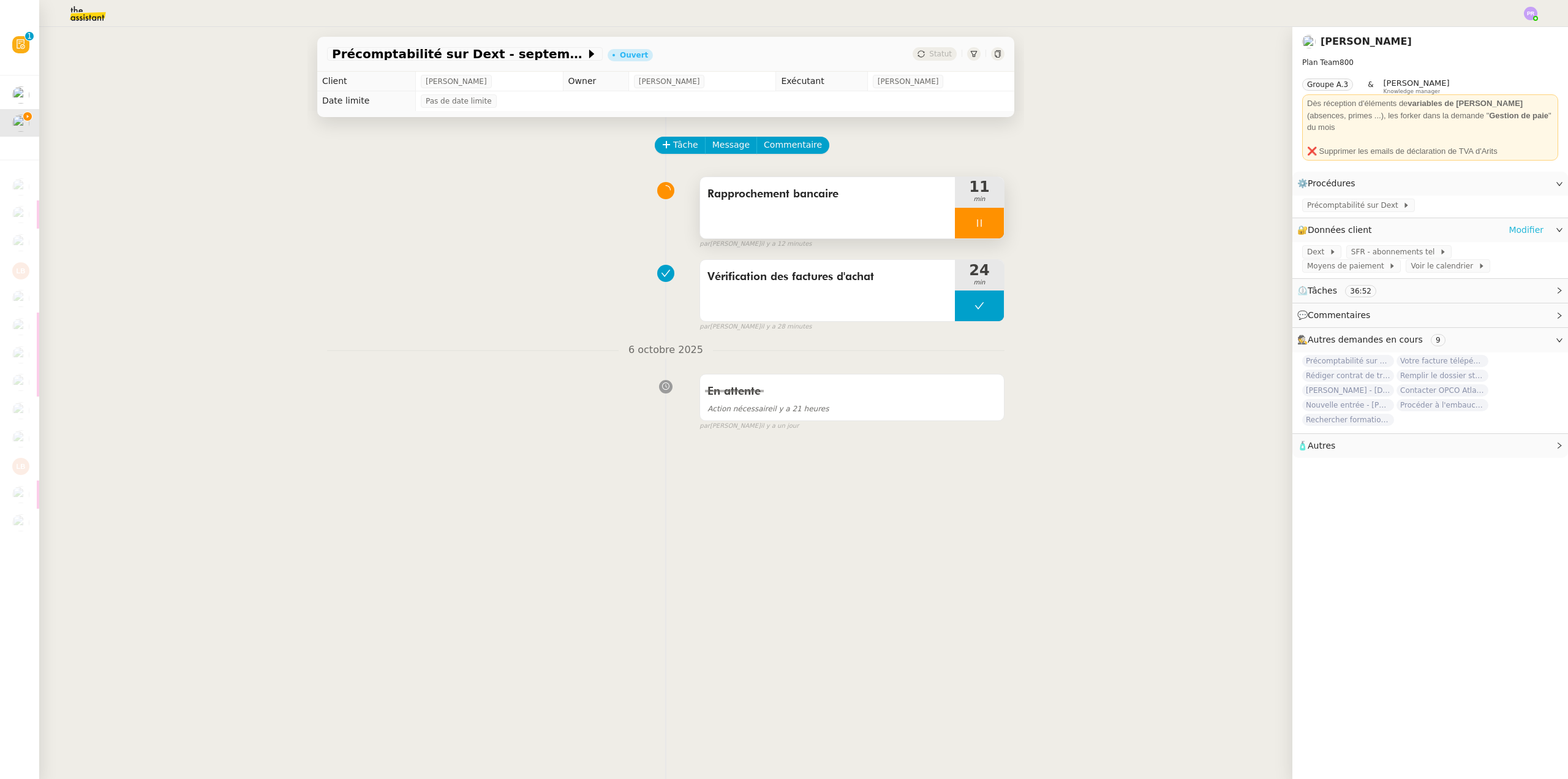
click at [1525, 223] on link "Modifier" at bounding box center [1526, 230] width 35 height 14
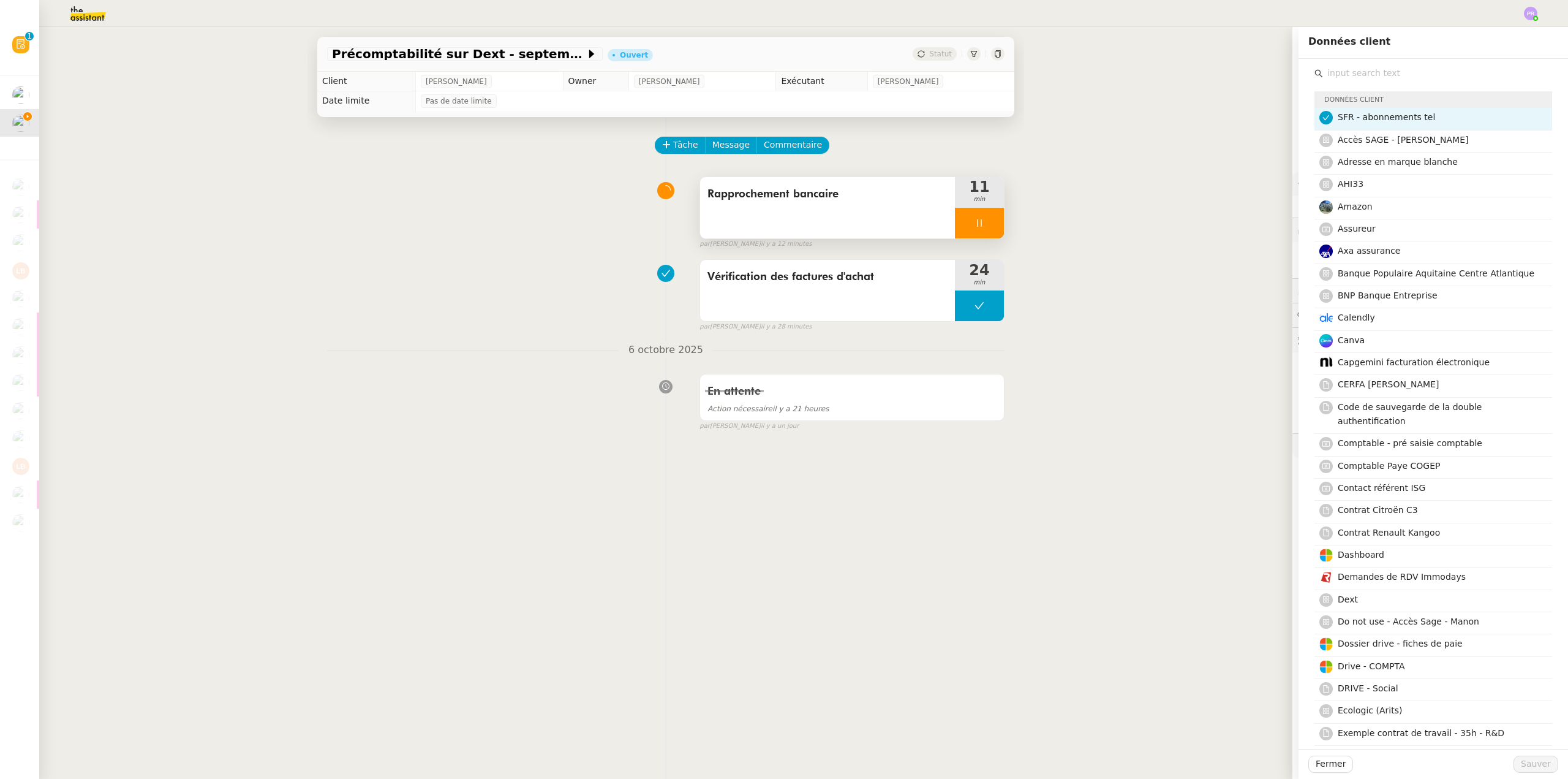
click at [1352, 69] on input "text" at bounding box center [1437, 73] width 229 height 16
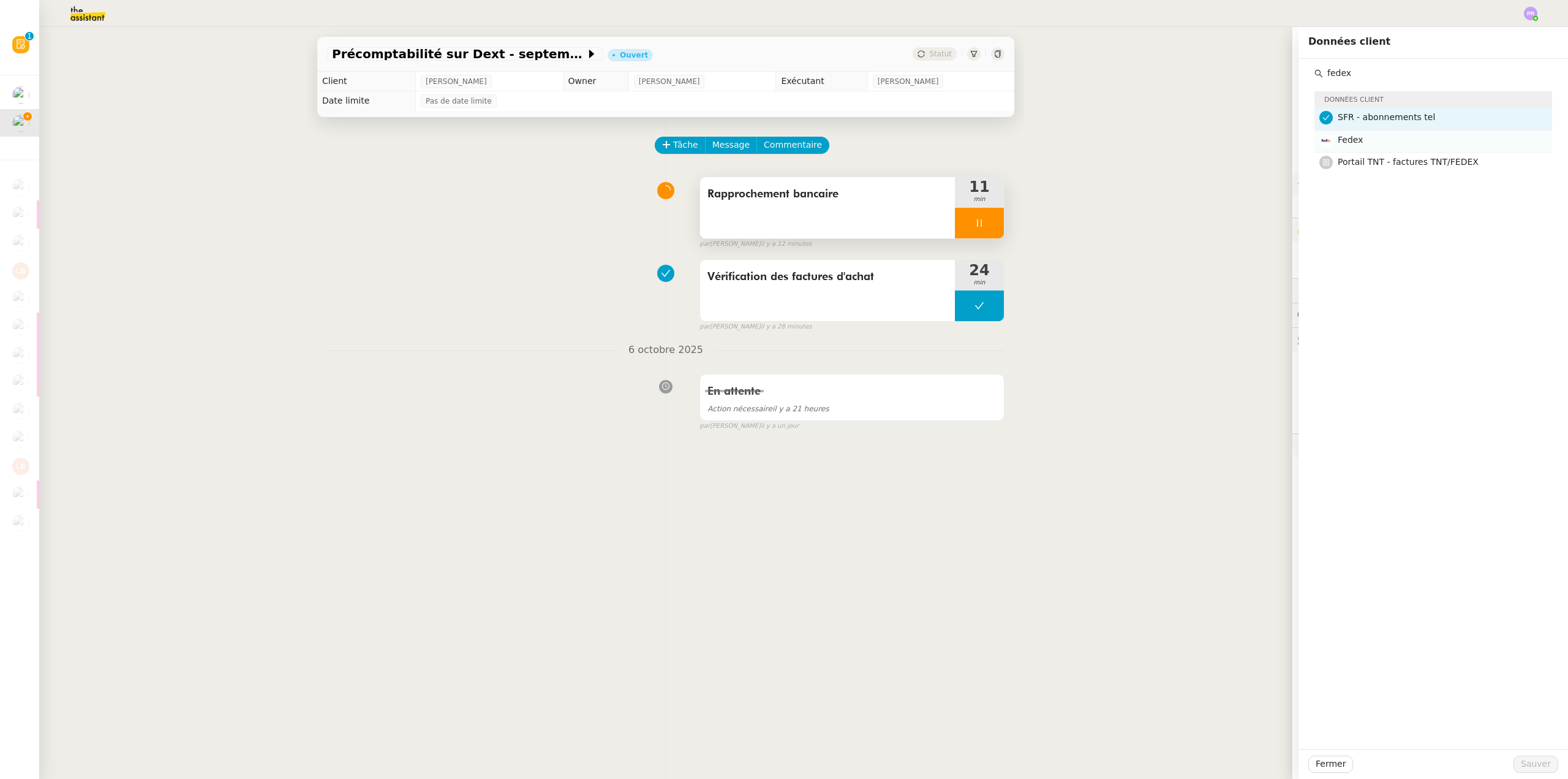
type input "fedex"
click at [1381, 143] on h4 "Fedex" at bounding box center [1441, 140] width 207 height 14
click at [1385, 167] on span "Portail TNT - factures TNT/FEDEX" at bounding box center [1408, 161] width 141 height 10
click at [1530, 759] on span "Sauver" at bounding box center [1536, 764] width 30 height 14
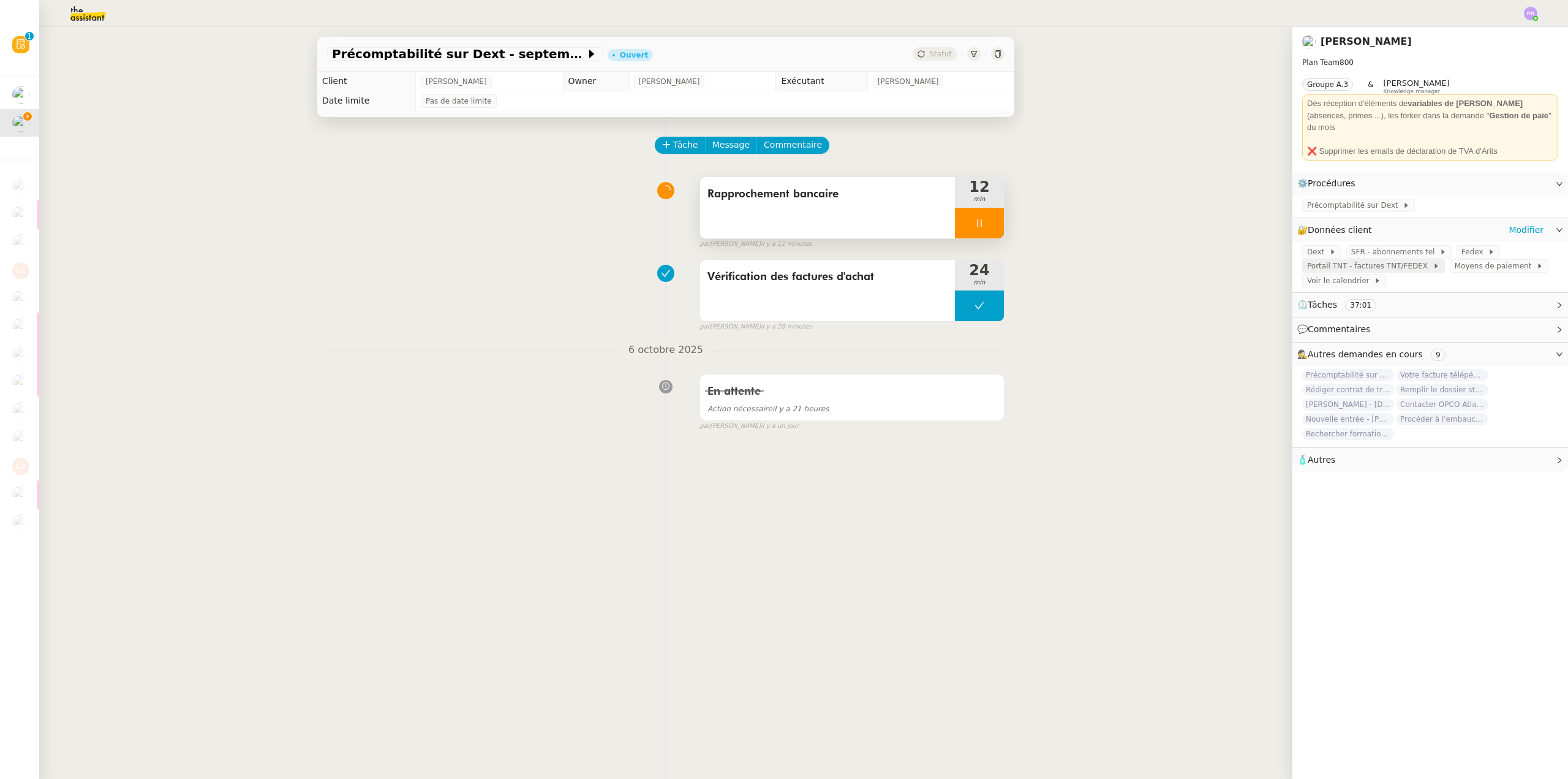
click at [1359, 260] on span "Portail TNT - factures TNT/FEDEX" at bounding box center [1370, 266] width 126 height 12
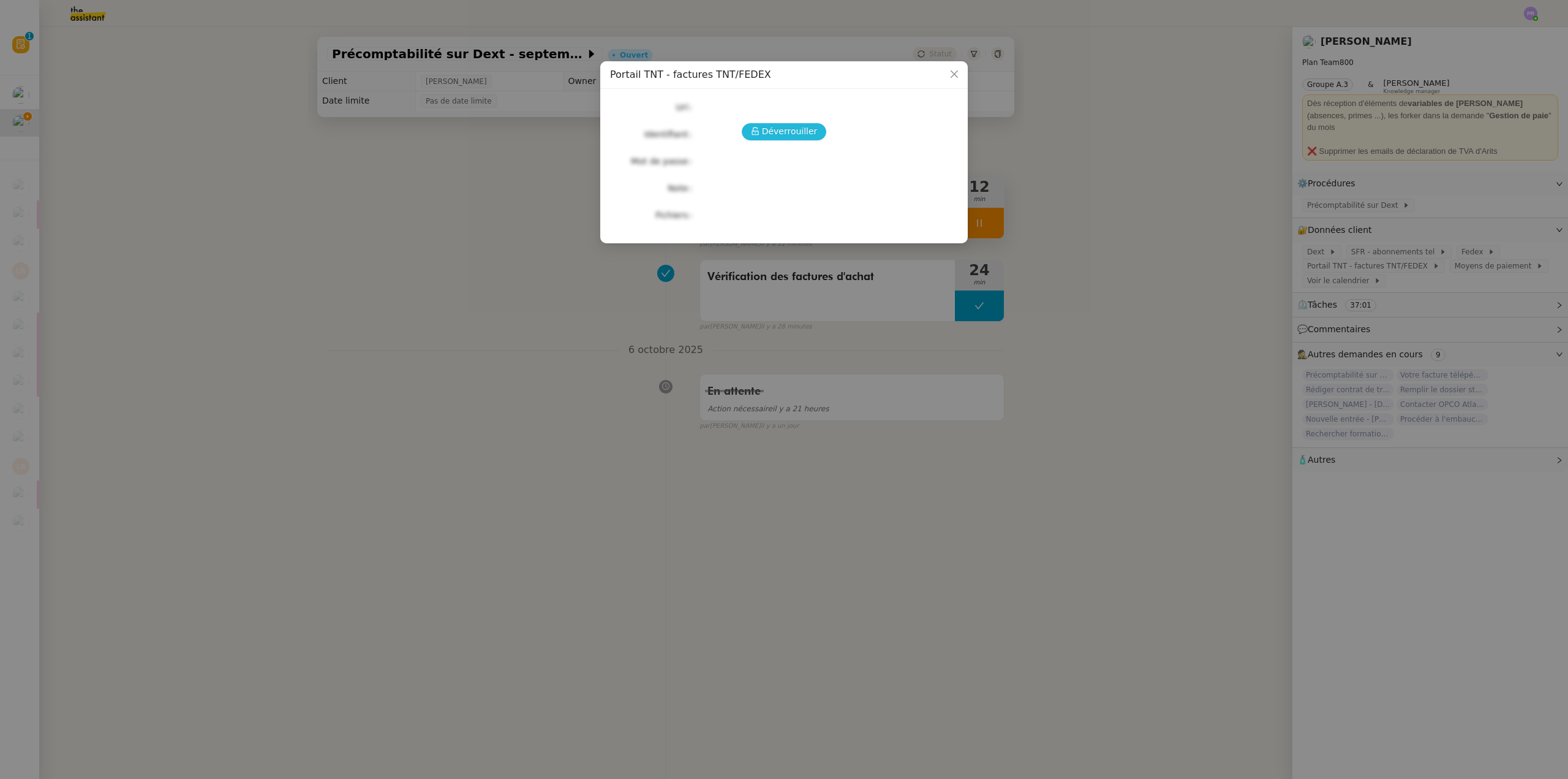
click at [807, 127] on span "Déverrouiller" at bounding box center [789, 131] width 56 height 14
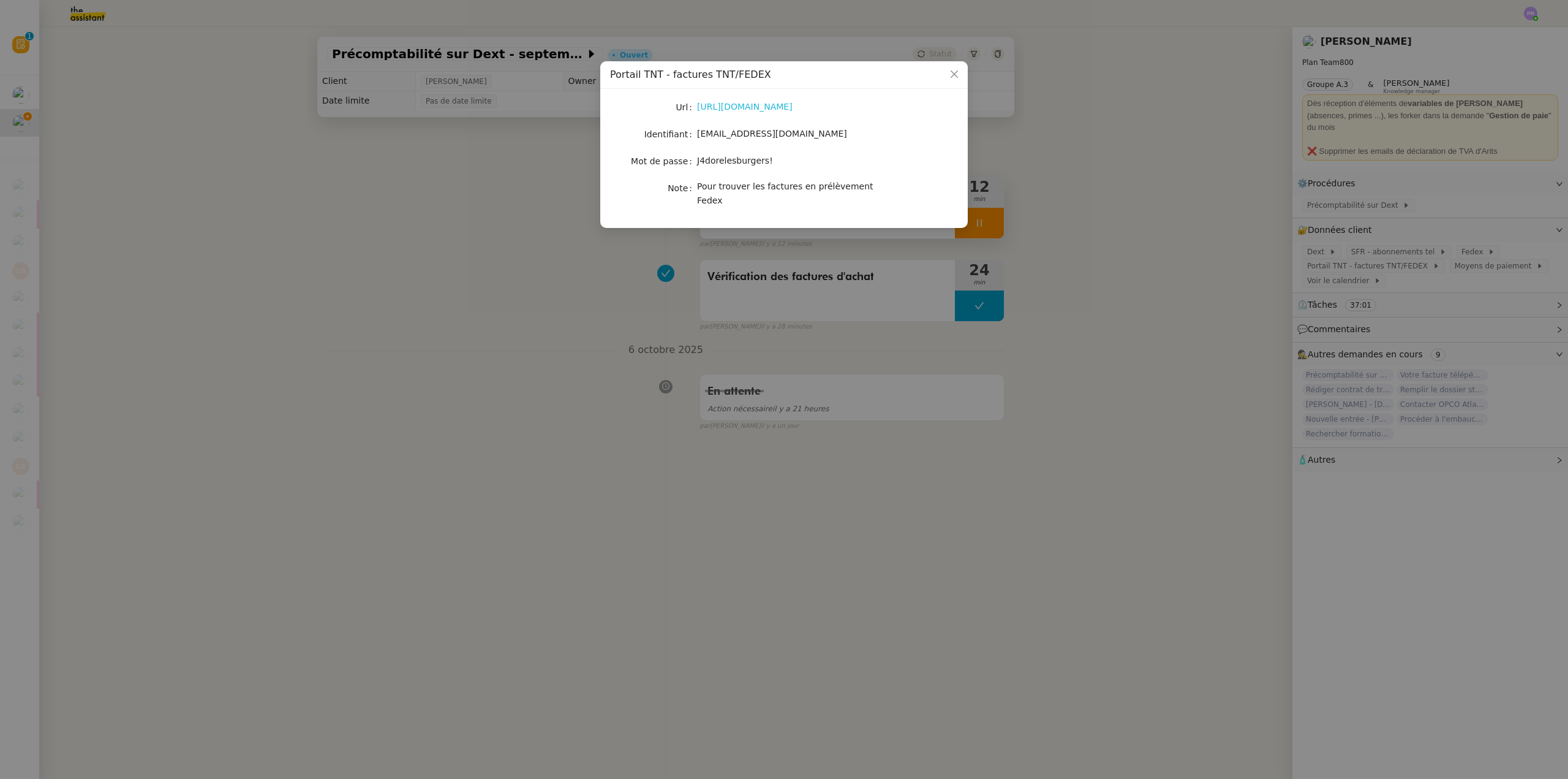
click at [757, 110] on link "[URL][DOMAIN_NAME]" at bounding box center [745, 106] width 96 height 10
copy nz-form-item "[EMAIL_ADDRESS][DOMAIN_NAME]"
drag, startPoint x: 752, startPoint y: 131, endPoint x: 631, endPoint y: 112, distance: 122.5
click at [697, 133] on div "[EMAIL_ADDRESS][DOMAIN_NAME]" at bounding box center [798, 133] width 203 height 14
copy span "J4dorelesburgers!"
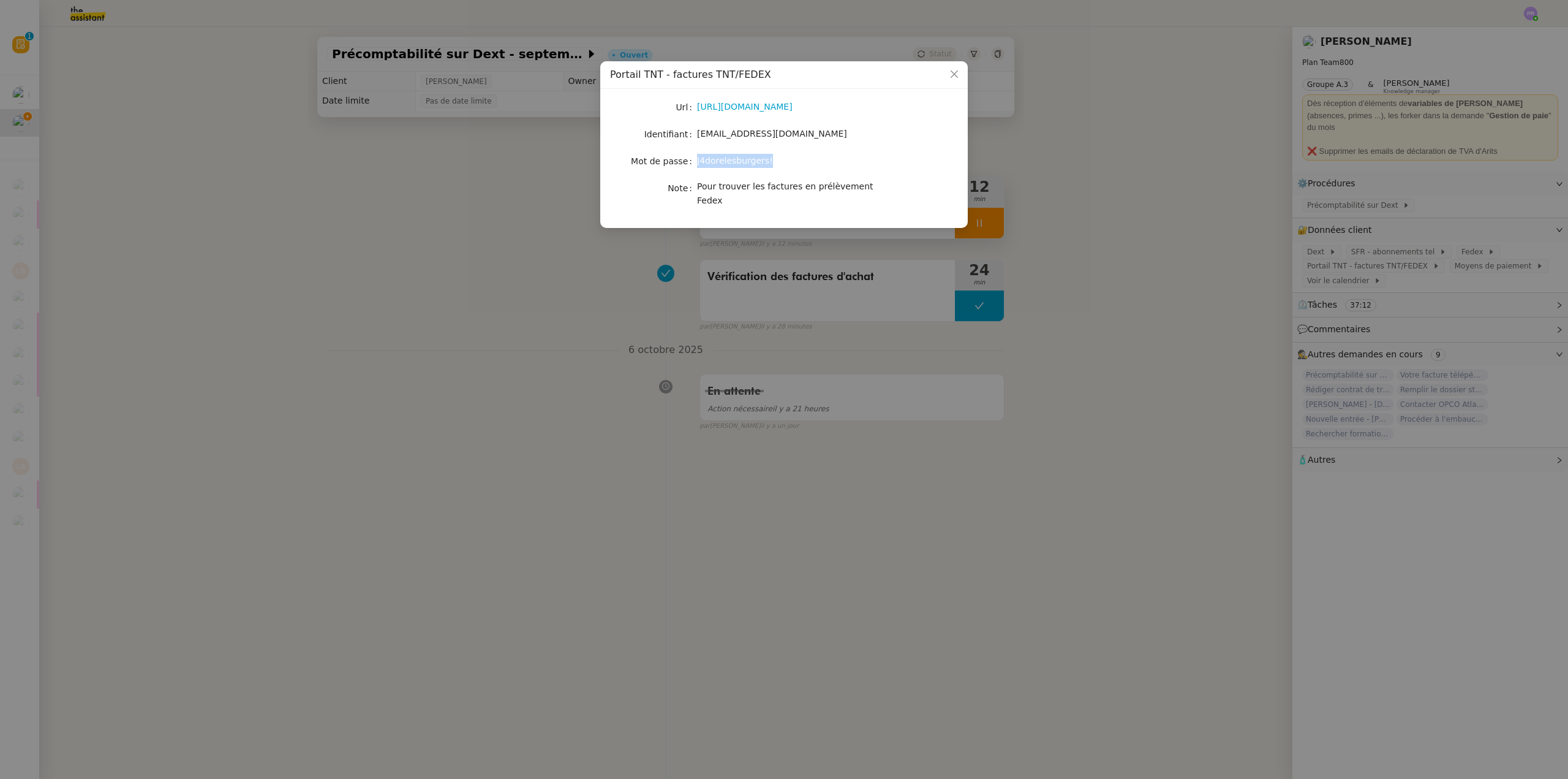
drag, startPoint x: 768, startPoint y: 160, endPoint x: 698, endPoint y: 160, distance: 70.0
click at [698, 160] on div "J4dorelesburgers!" at bounding box center [798, 160] width 203 height 14
drag, startPoint x: 776, startPoint y: 160, endPoint x: 765, endPoint y: 162, distance: 11.2
click at [774, 160] on div "J4dorelesburgers!" at bounding box center [798, 160] width 203 height 14
click at [764, 162] on div "J4dorelesburgers!" at bounding box center [798, 160] width 203 height 14
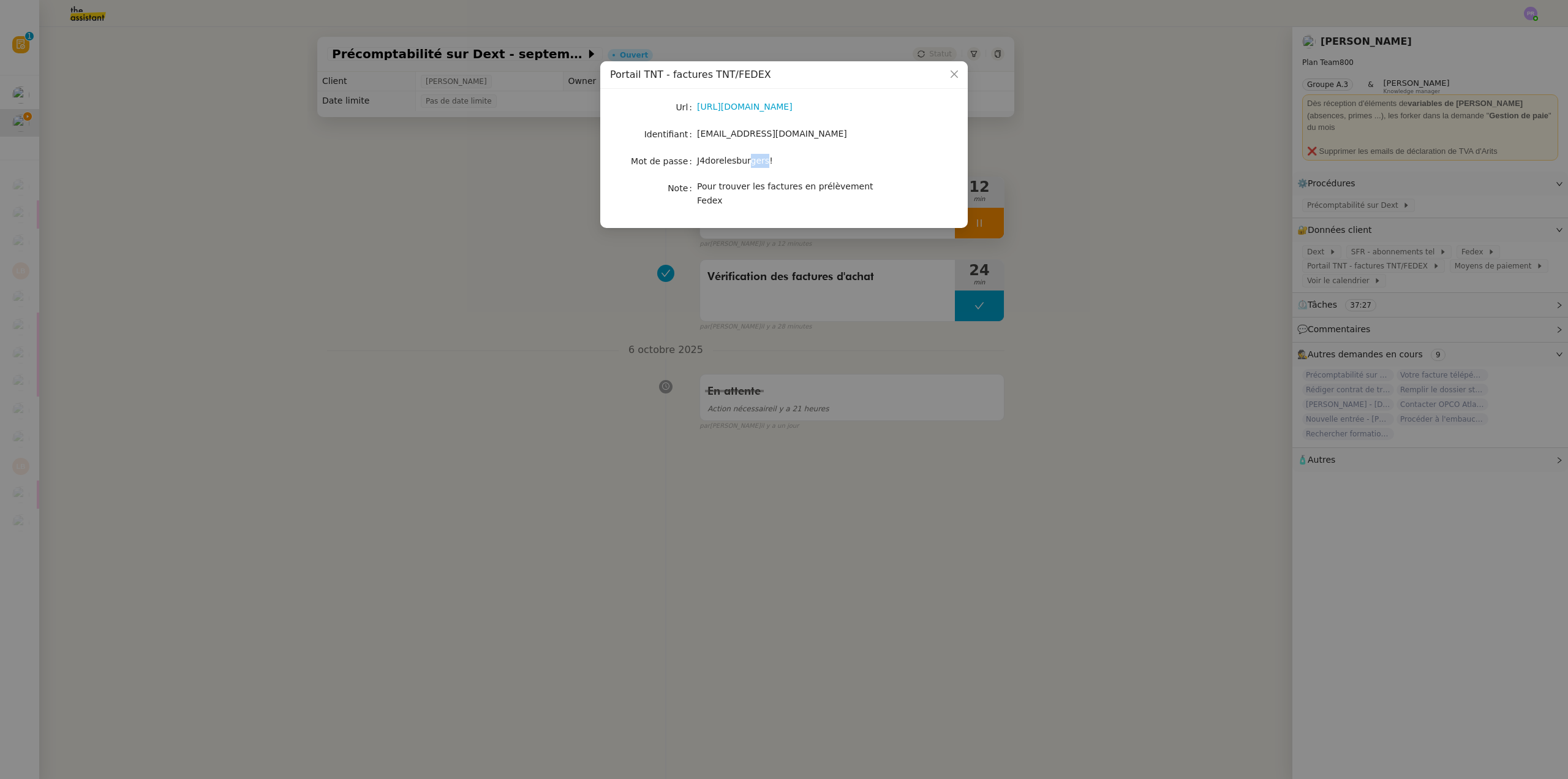
drag, startPoint x: 762, startPoint y: 163, endPoint x: 745, endPoint y: 163, distance: 17.0
click at [745, 163] on span "J4dorelesburgers!" at bounding box center [735, 160] width 76 height 10
copy span "J4dorelesburgers!"
drag, startPoint x: 762, startPoint y: 160, endPoint x: 698, endPoint y: 160, distance: 64.0
click at [698, 160] on div "J4dorelesburgers!" at bounding box center [798, 160] width 203 height 14
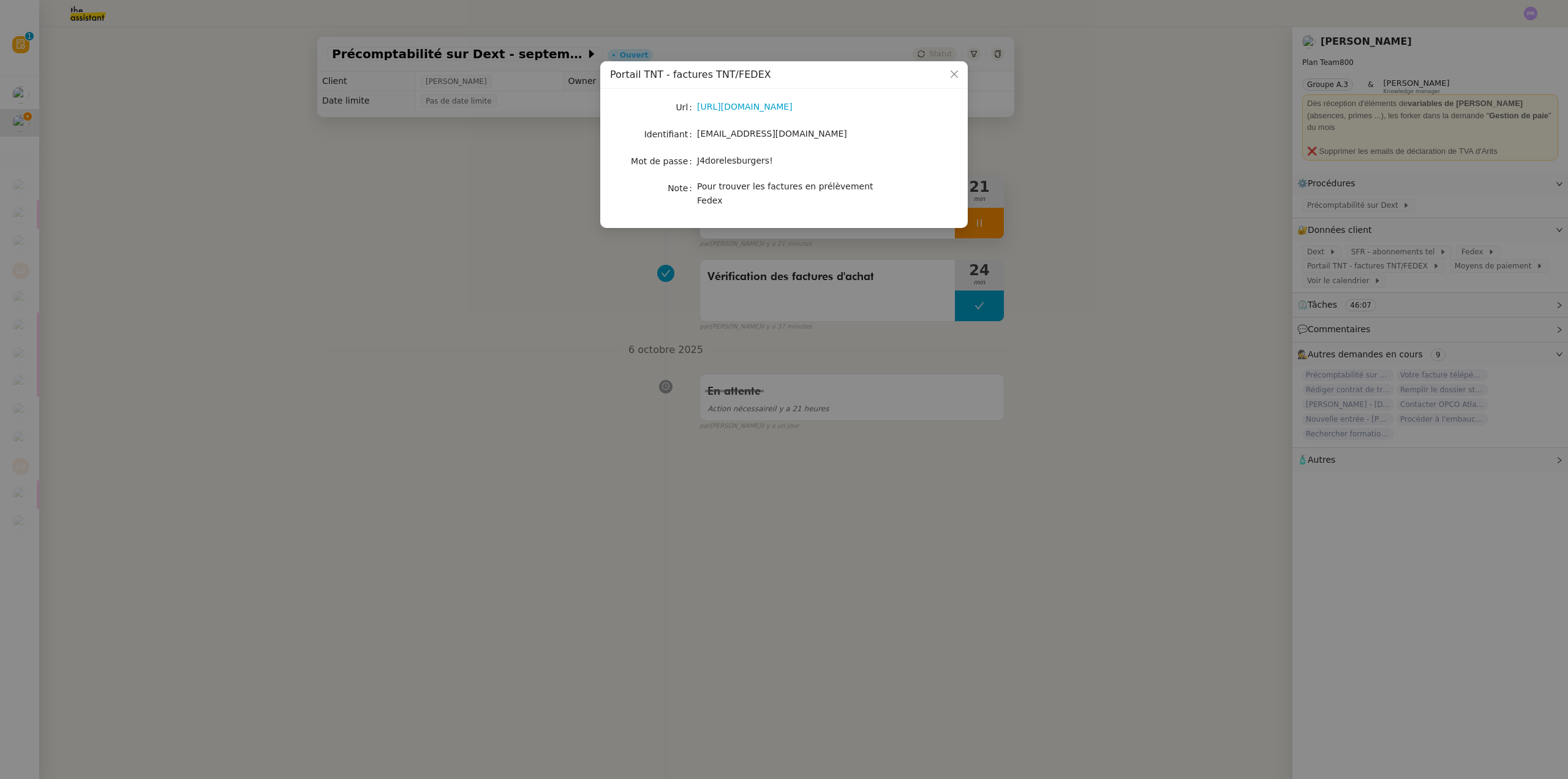
click at [1168, 294] on nz-modal-container "Portail TNT - factures TNT/FEDEX Url [URL][DOMAIN_NAME] Identifiant [EMAIL_ADDR…" at bounding box center [784, 390] width 1568 height 779
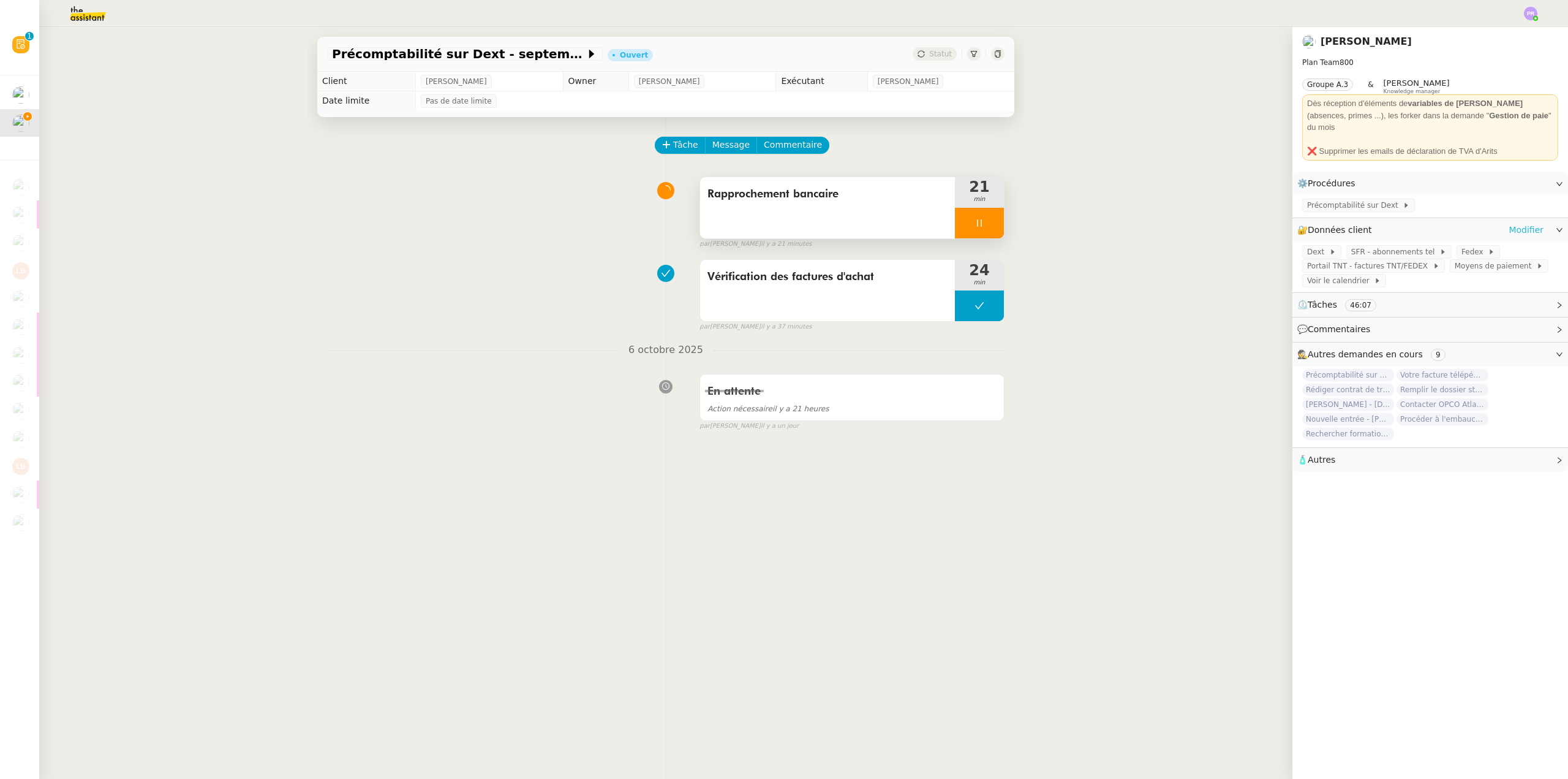
click at [1514, 223] on link "Modifier" at bounding box center [1526, 230] width 35 height 14
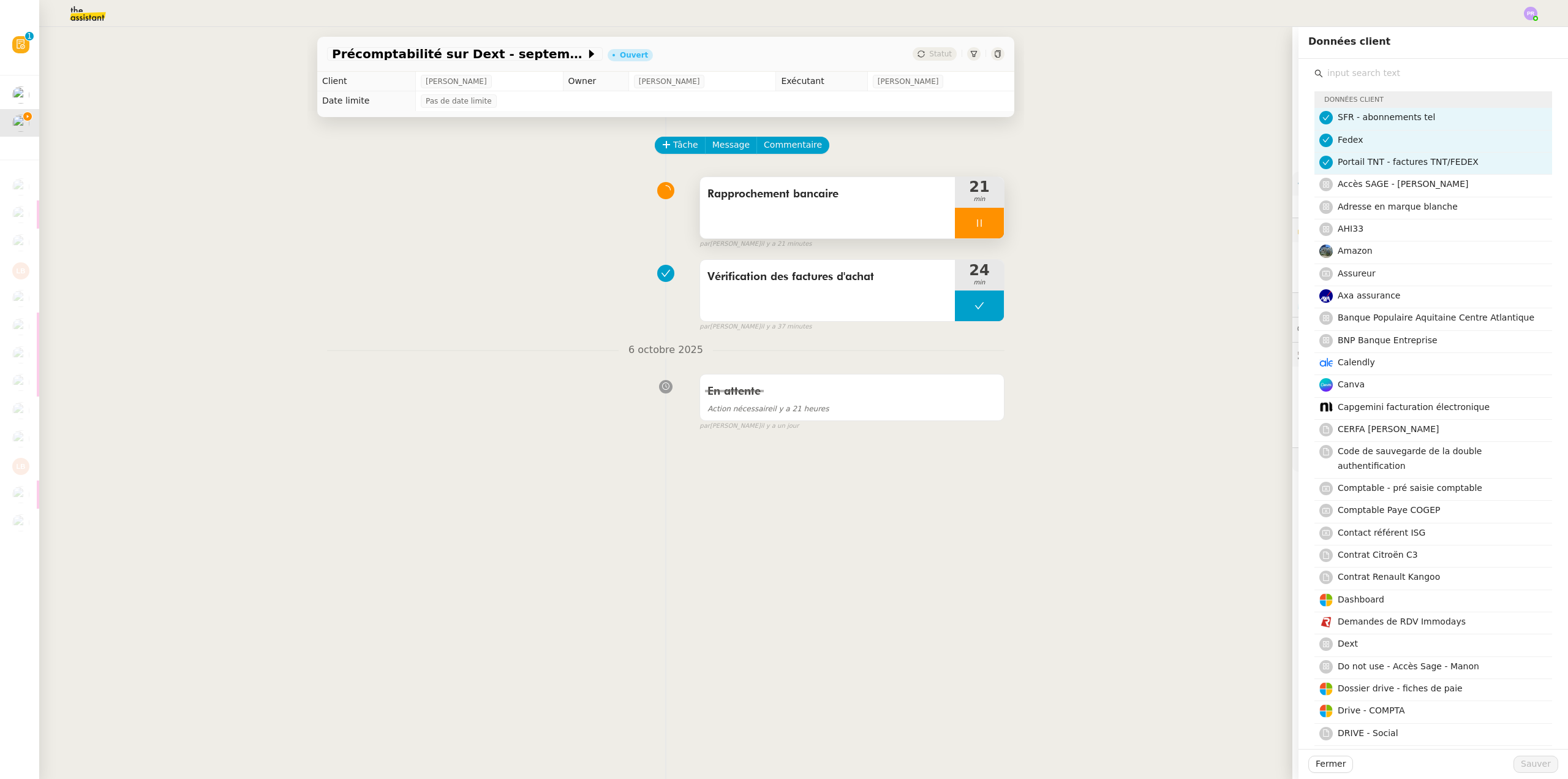
click at [1379, 72] on input "text" at bounding box center [1437, 73] width 229 height 16
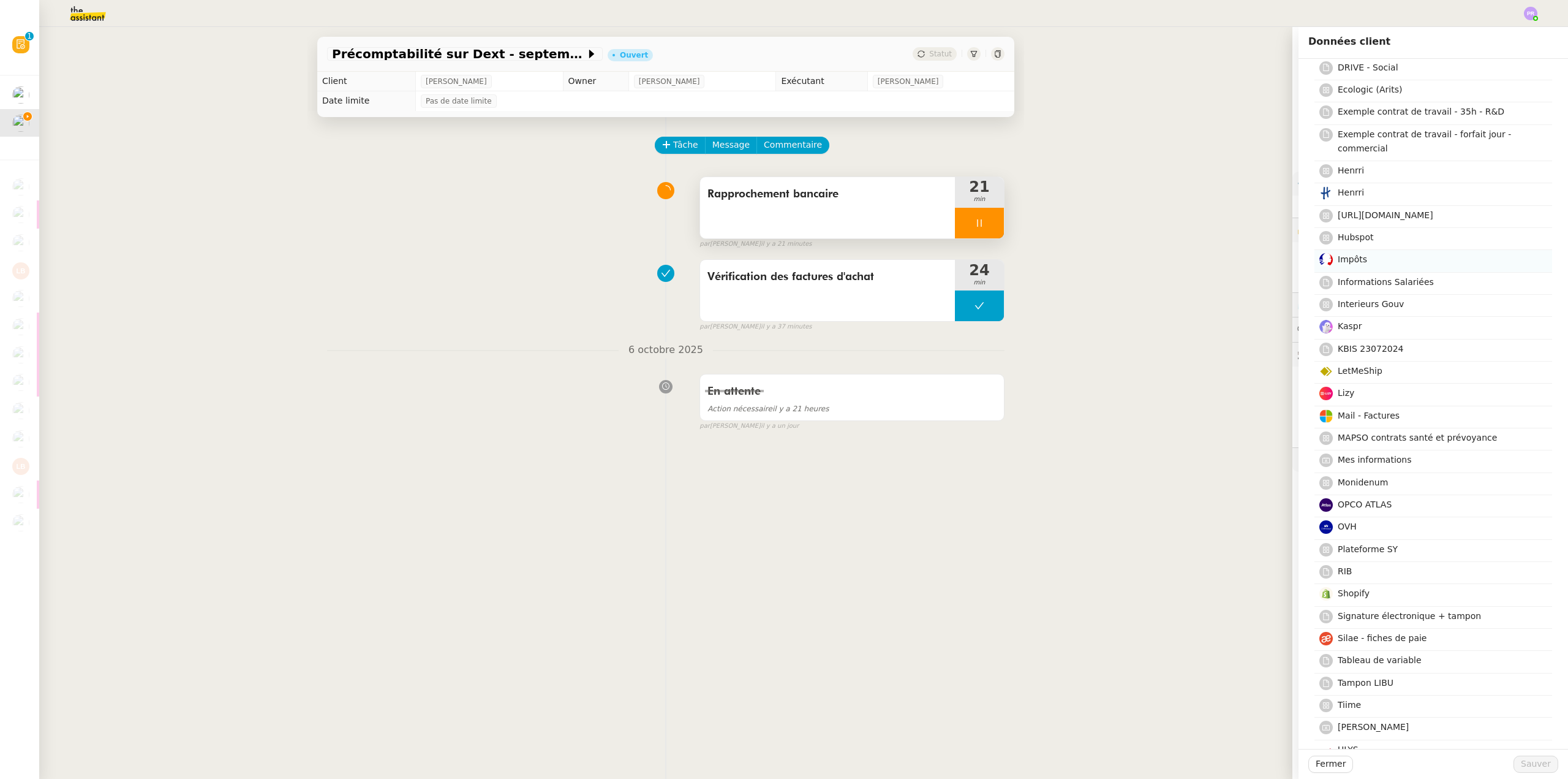
scroll to position [670, 0]
type input "UBER"
click at [1359, 738] on h4 "ULYS" at bounding box center [1441, 745] width 207 height 14
click at [1523, 764] on span "Sauver" at bounding box center [1536, 764] width 30 height 14
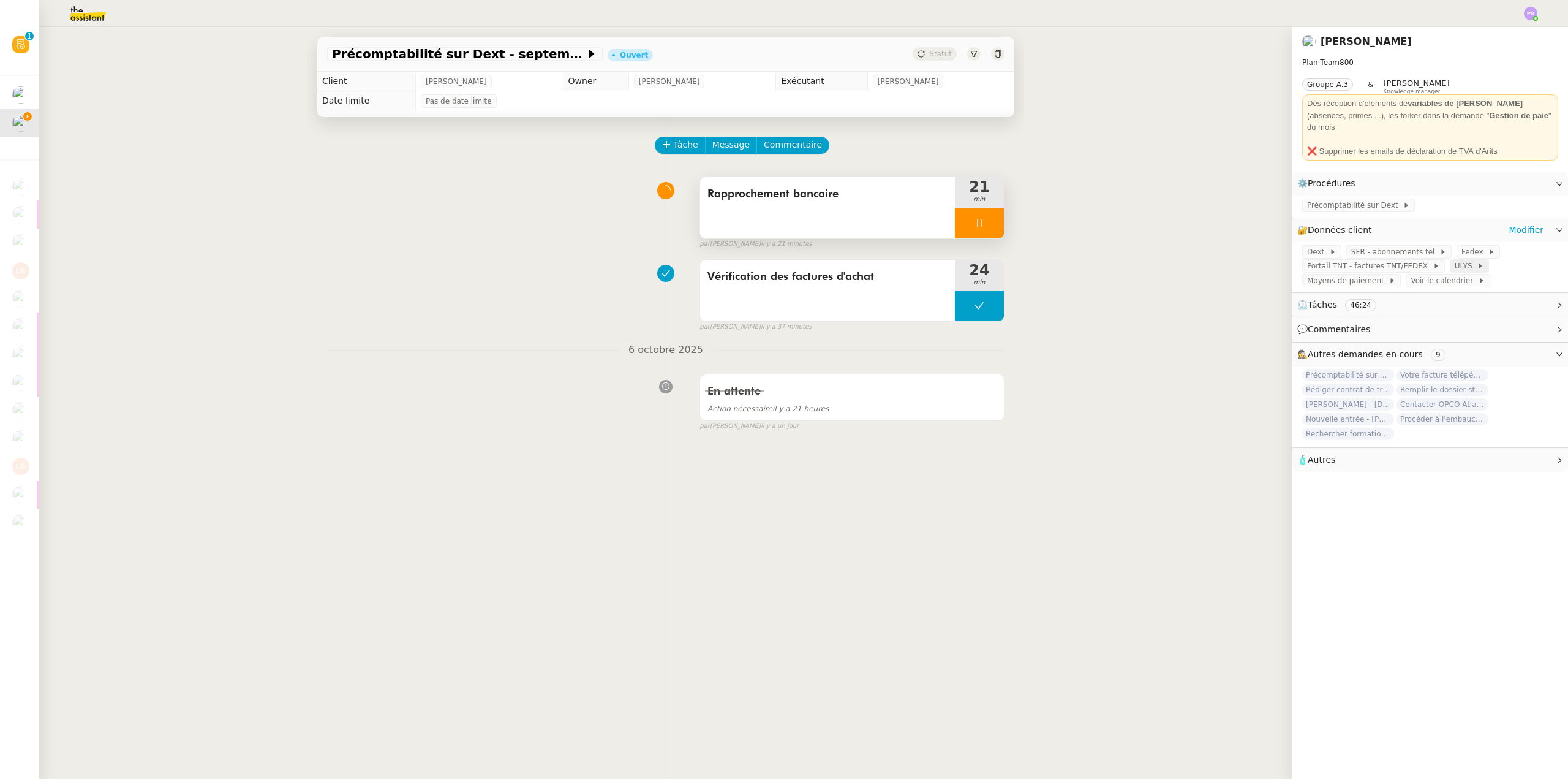
click at [1455, 260] on span "ULYS" at bounding box center [1465, 266] width 22 height 12
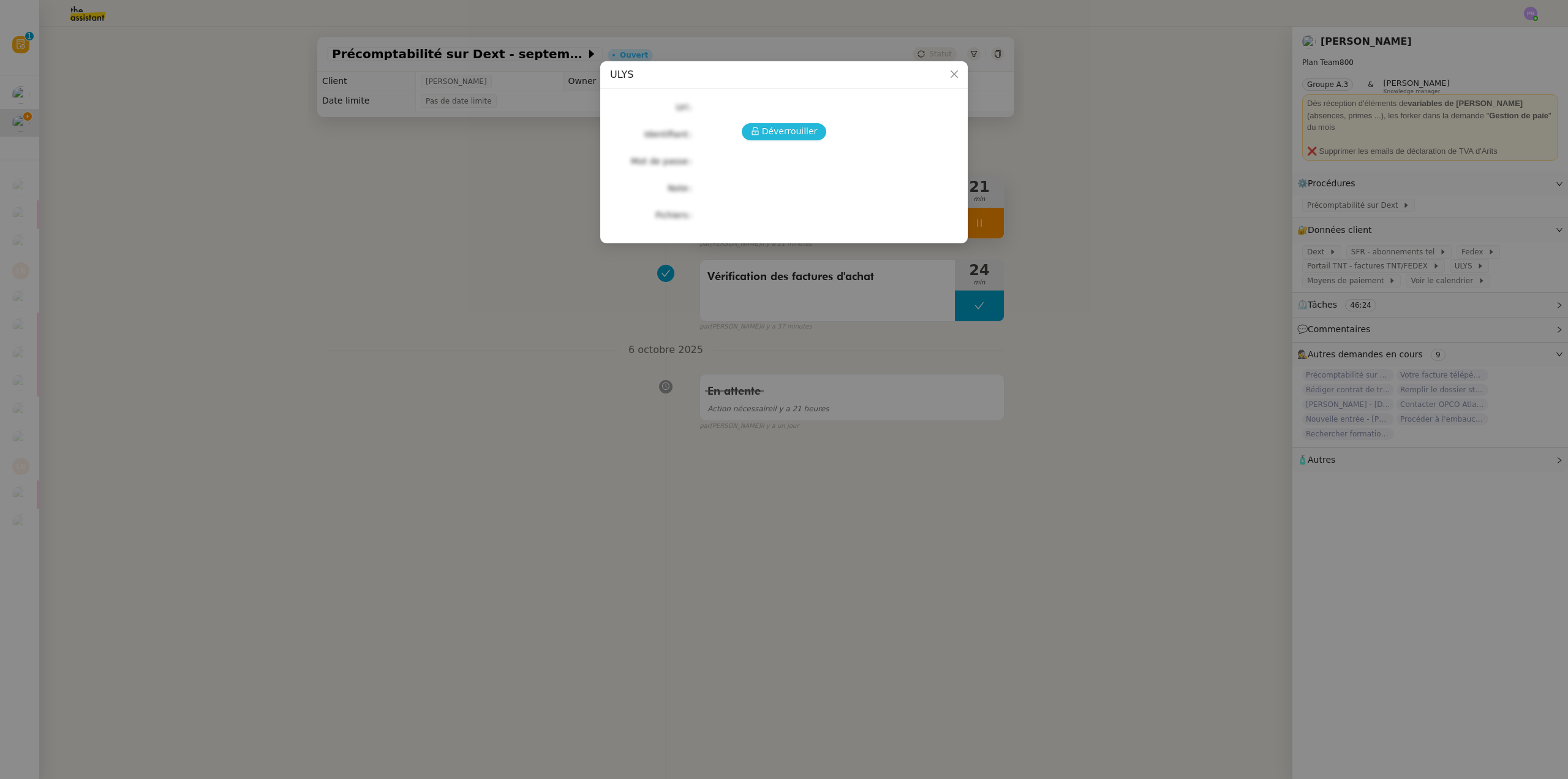
click at [769, 134] on span "Déverrouiller" at bounding box center [789, 131] width 56 height 14
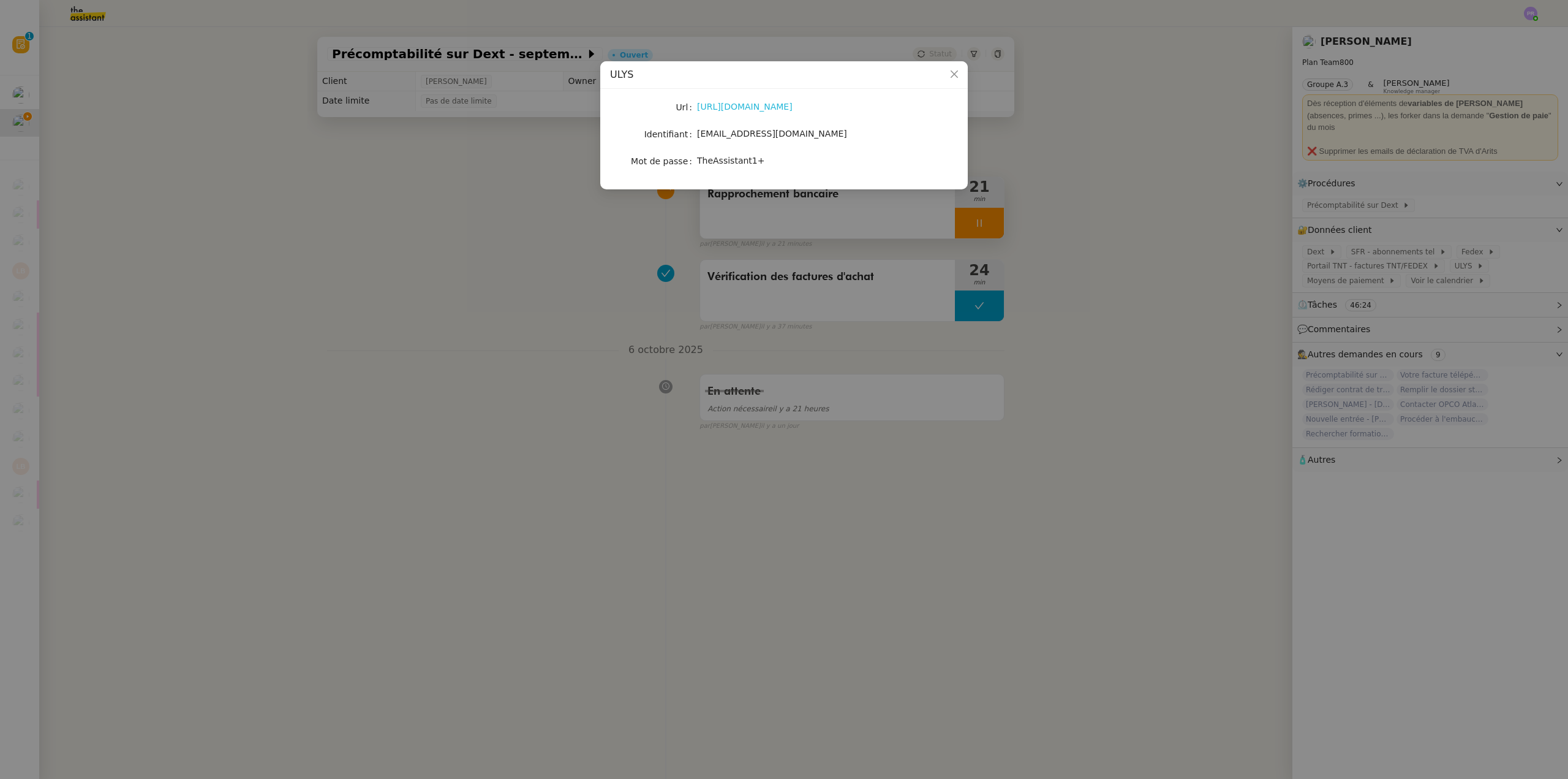
click at [762, 105] on link "[URL][DOMAIN_NAME]" at bounding box center [745, 106] width 96 height 10
drag, startPoint x: 741, startPoint y: 137, endPoint x: 697, endPoint y: 132, distance: 44.3
click at [697, 132] on div "[EMAIL_ADDRESS][DOMAIN_NAME]" at bounding box center [798, 133] width 203 height 14
copy span "[EMAIL_ADDRESS][DOMAIN_NAME]"
copy span "TheAssistant1+"
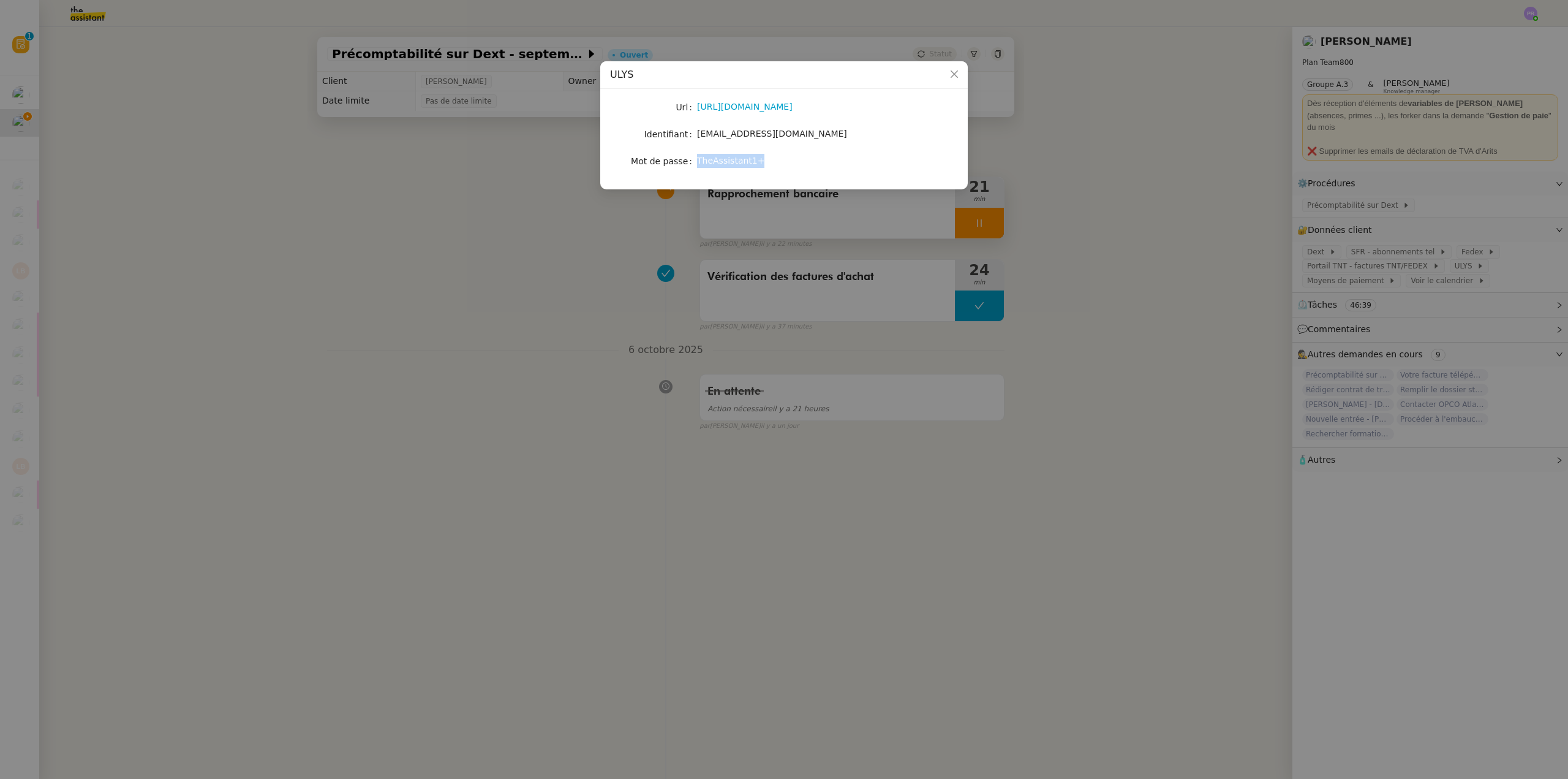
drag, startPoint x: 755, startPoint y: 161, endPoint x: 698, endPoint y: 161, distance: 57.0
click at [698, 161] on div "TheAssistant1+" at bounding box center [798, 160] width 203 height 14
click at [479, 321] on nz-modal-container "[PERSON_NAME] [URL][DOMAIN_NAME] Identifiant [EMAIL_ADDRESS][DOMAIN_NAME] Mot d…" at bounding box center [784, 390] width 1568 height 779
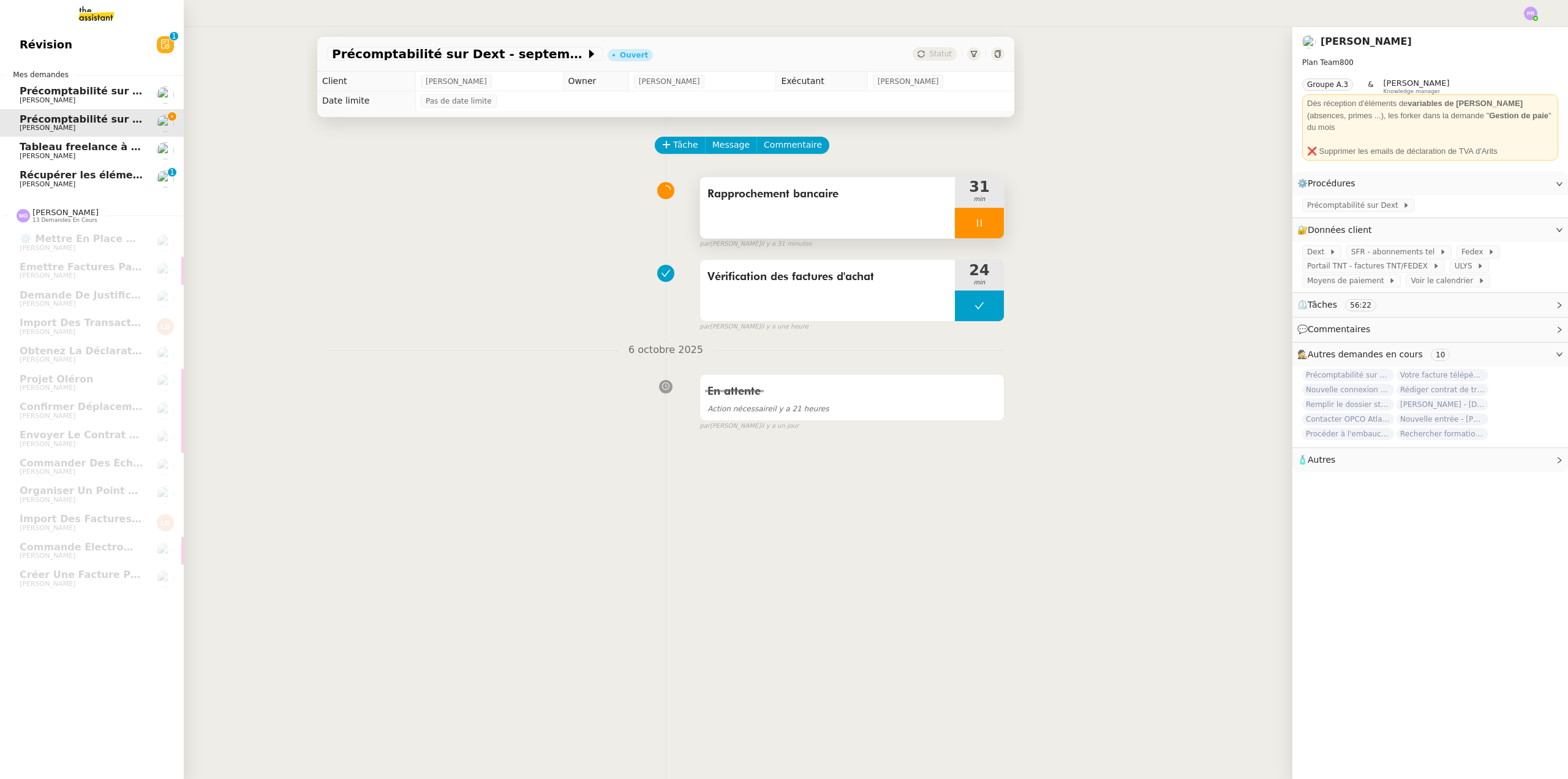
click at [109, 90] on span "Précomptabilité sur Dext - août 2025" at bounding box center [122, 90] width 205 height 12
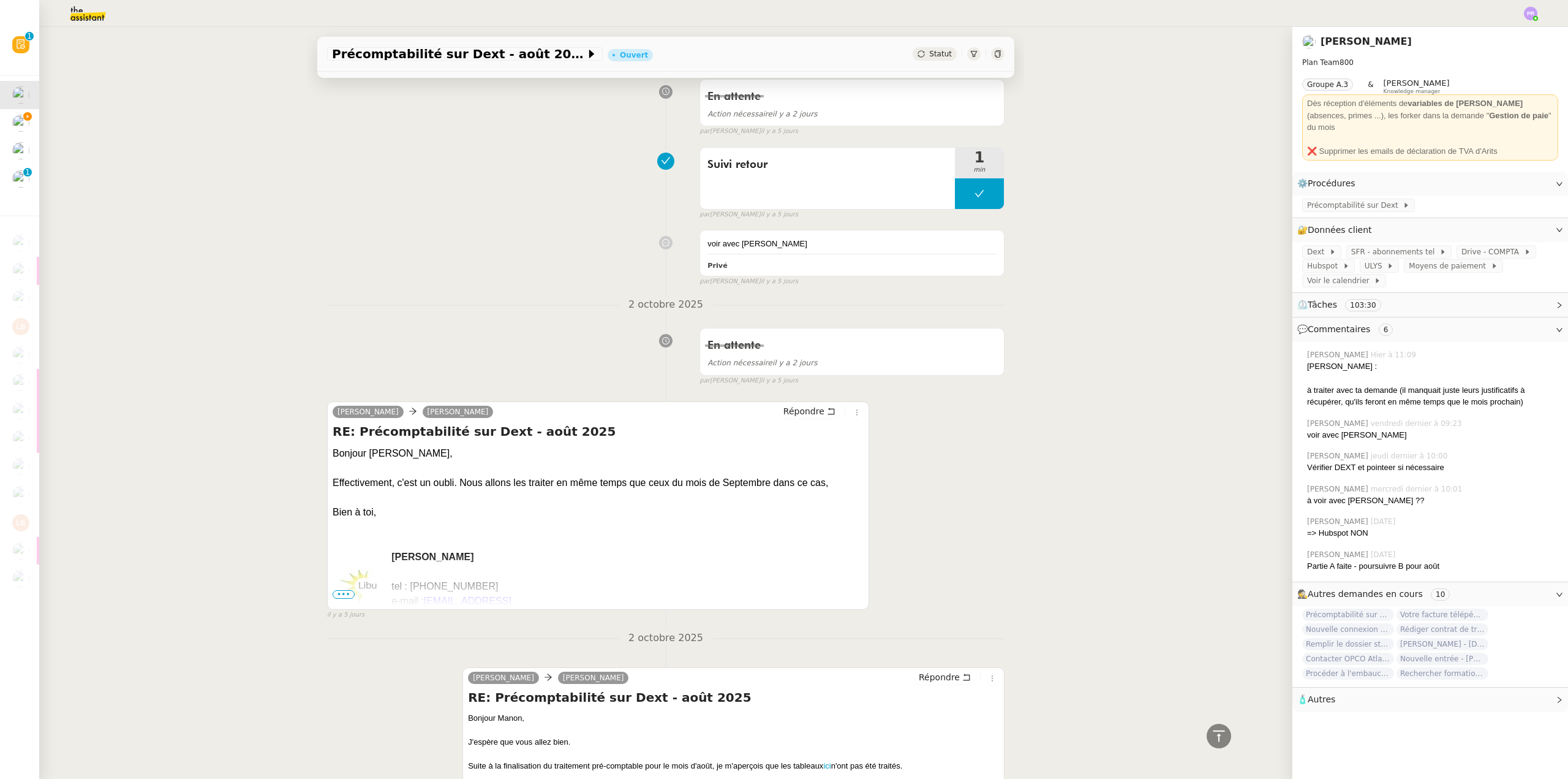
scroll to position [551, 0]
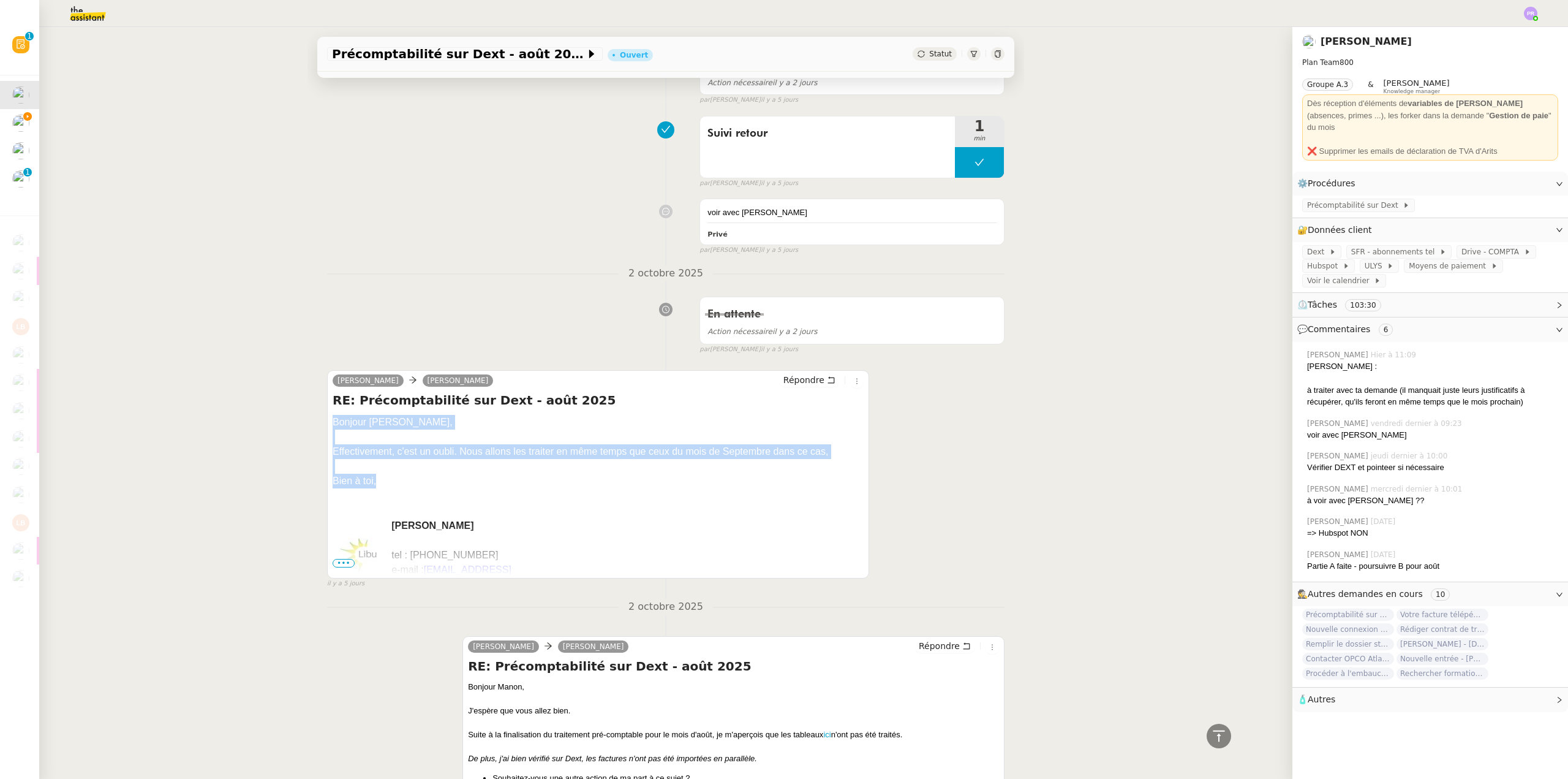
drag, startPoint x: 345, startPoint y: 468, endPoint x: 318, endPoint y: 423, distance: 52.5
copy div "Bonjour Sam, Effectivement, c'est un oubli. Nous allons les traiter en même tem…"
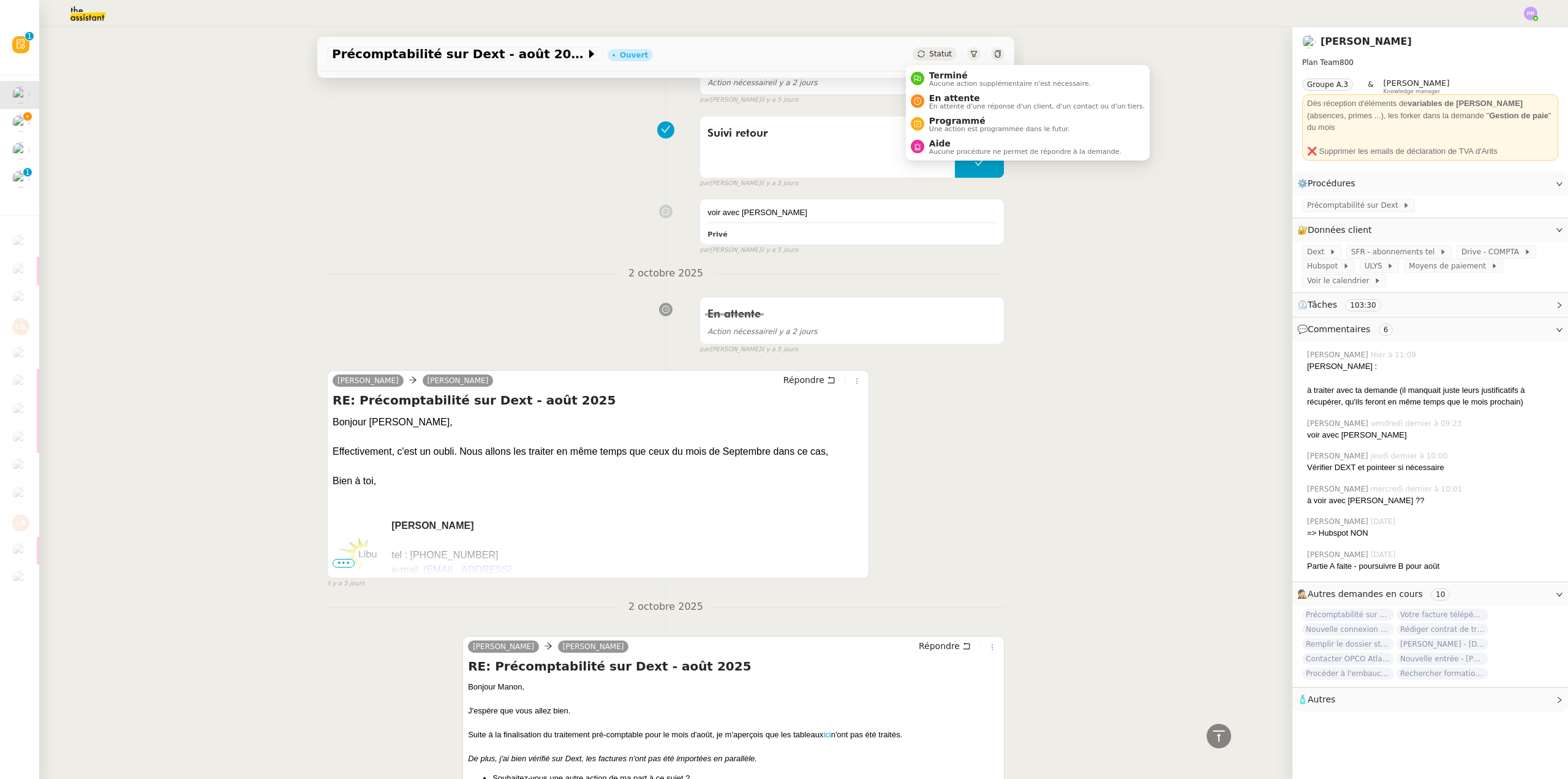
click at [947, 71] on span "Terminé" at bounding box center [1010, 75] width 162 height 10
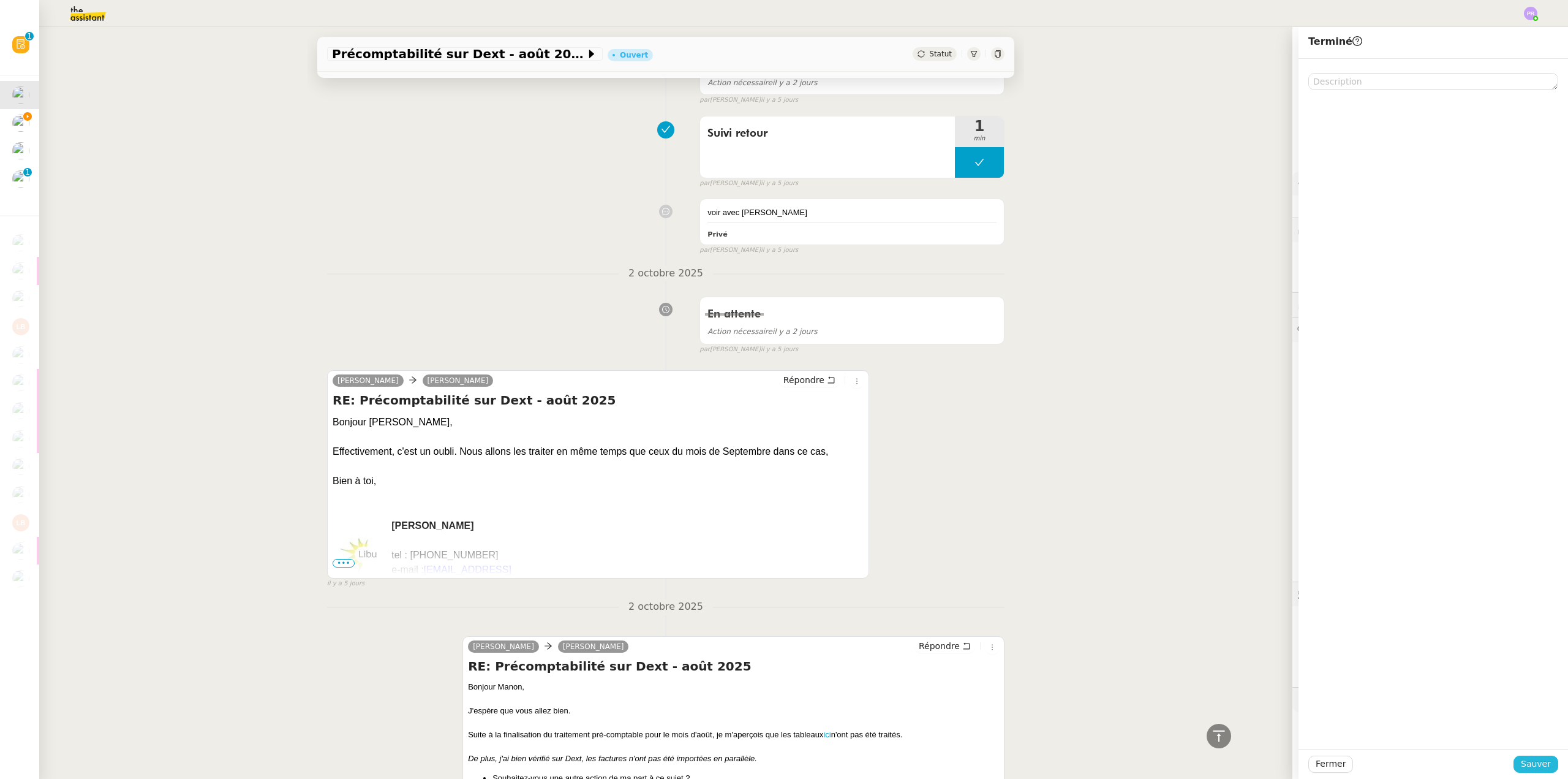
click at [1522, 762] on span "Sauver" at bounding box center [1536, 764] width 30 height 14
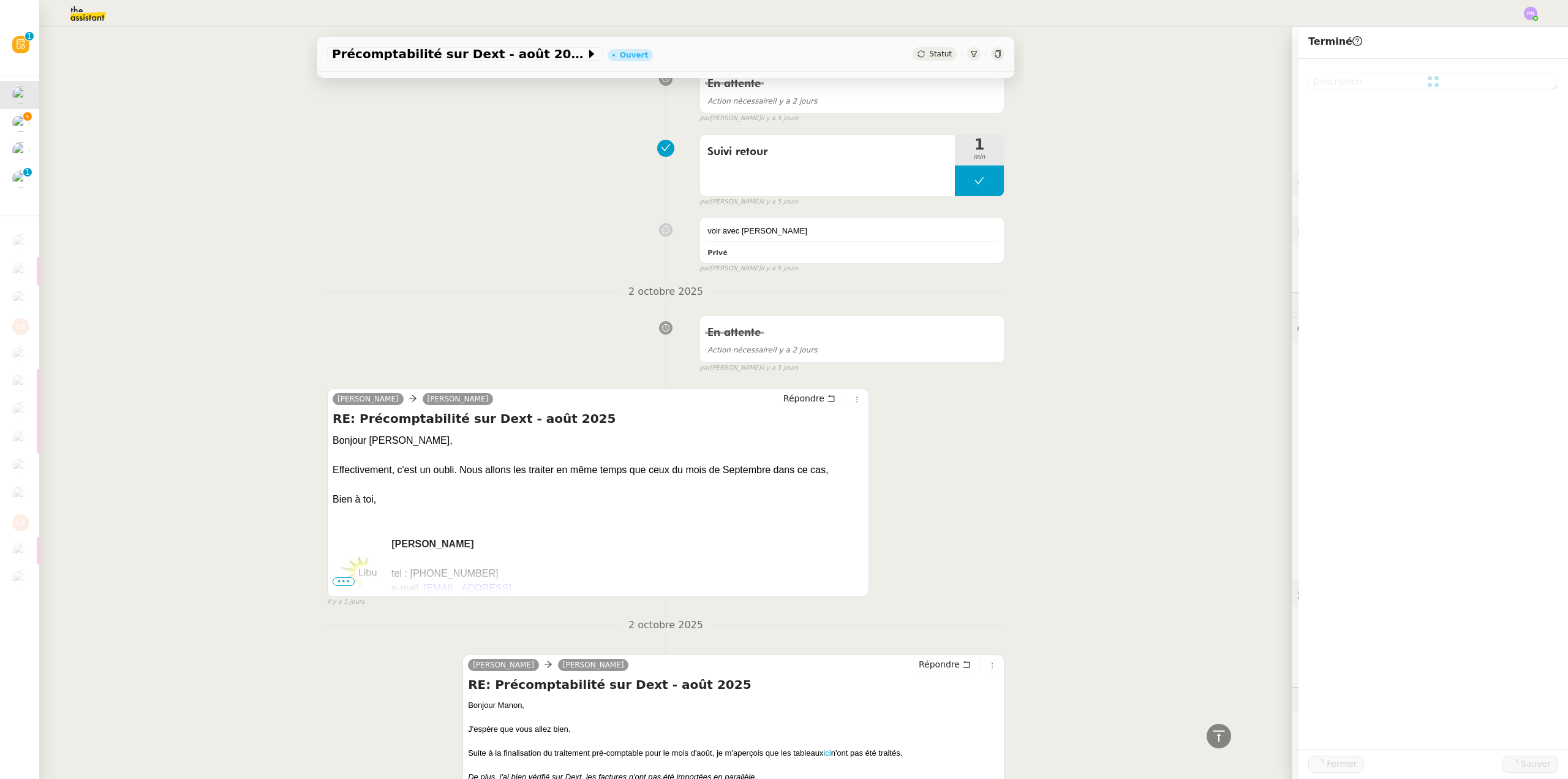
scroll to position [570, 0]
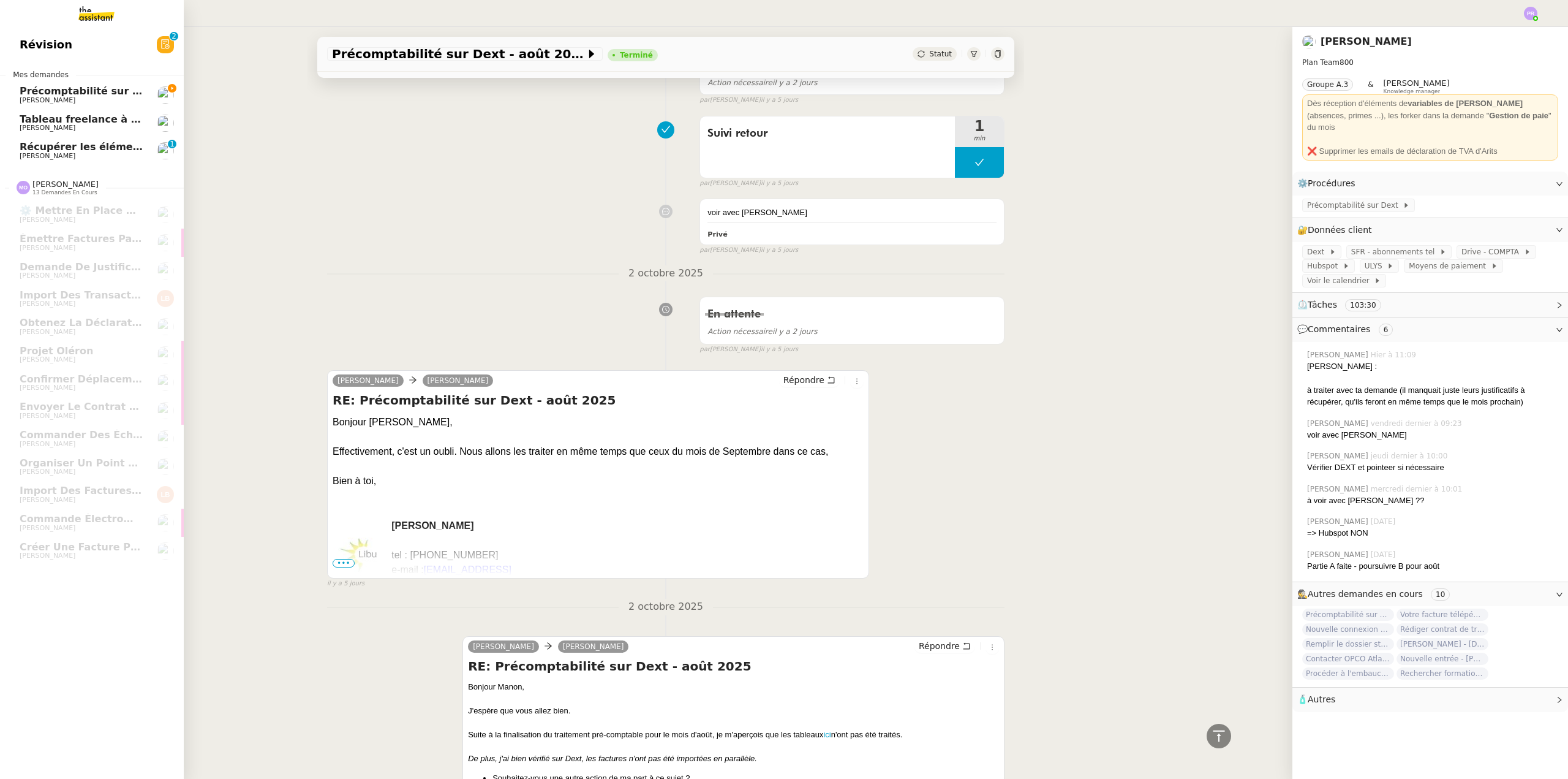
click at [103, 94] on span "Précomptabilité sur Dext - septembre 2025" at bounding box center [139, 90] width 240 height 12
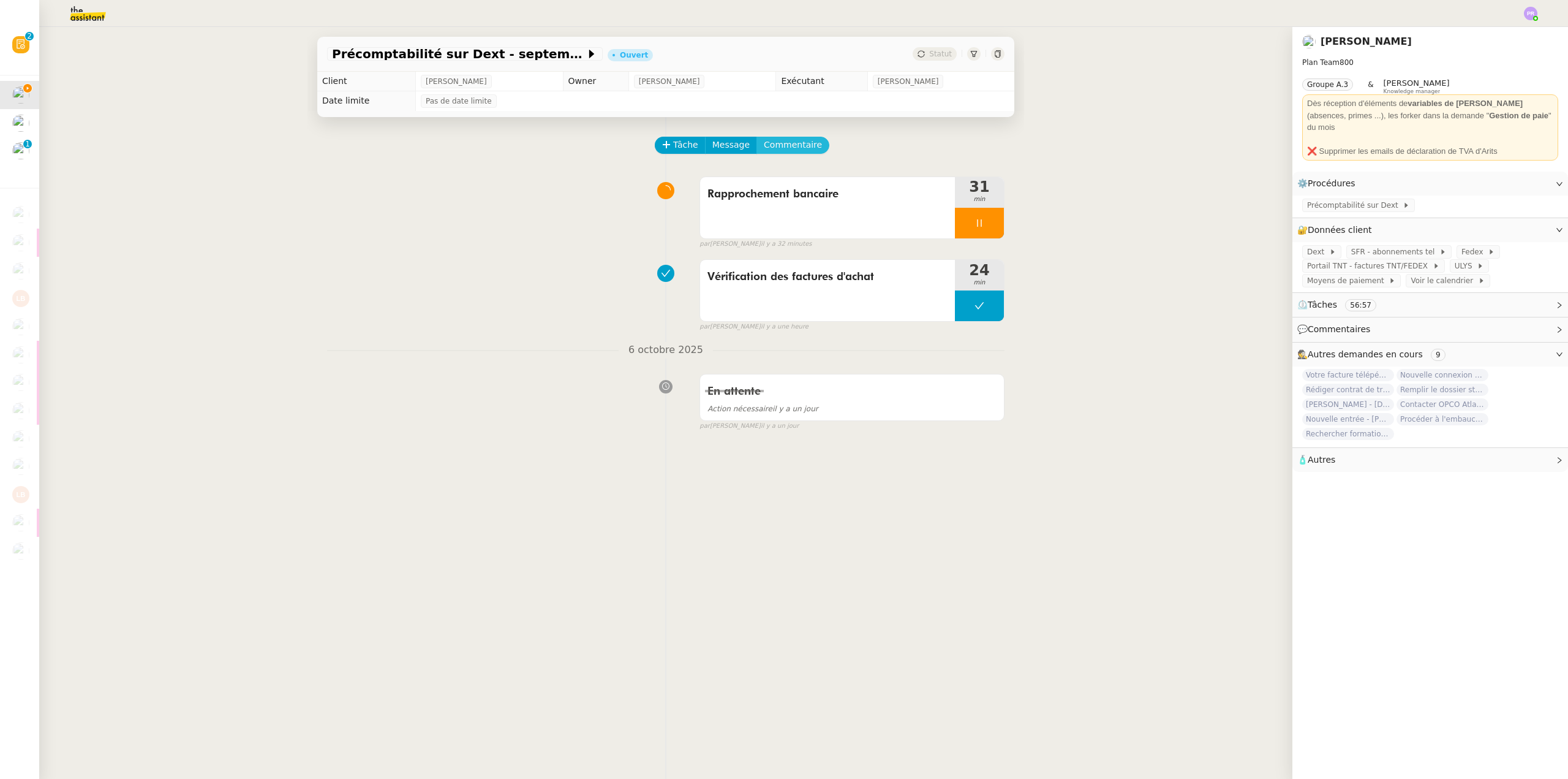
click at [789, 146] on span "Commentaire" at bounding box center [792, 145] width 58 height 14
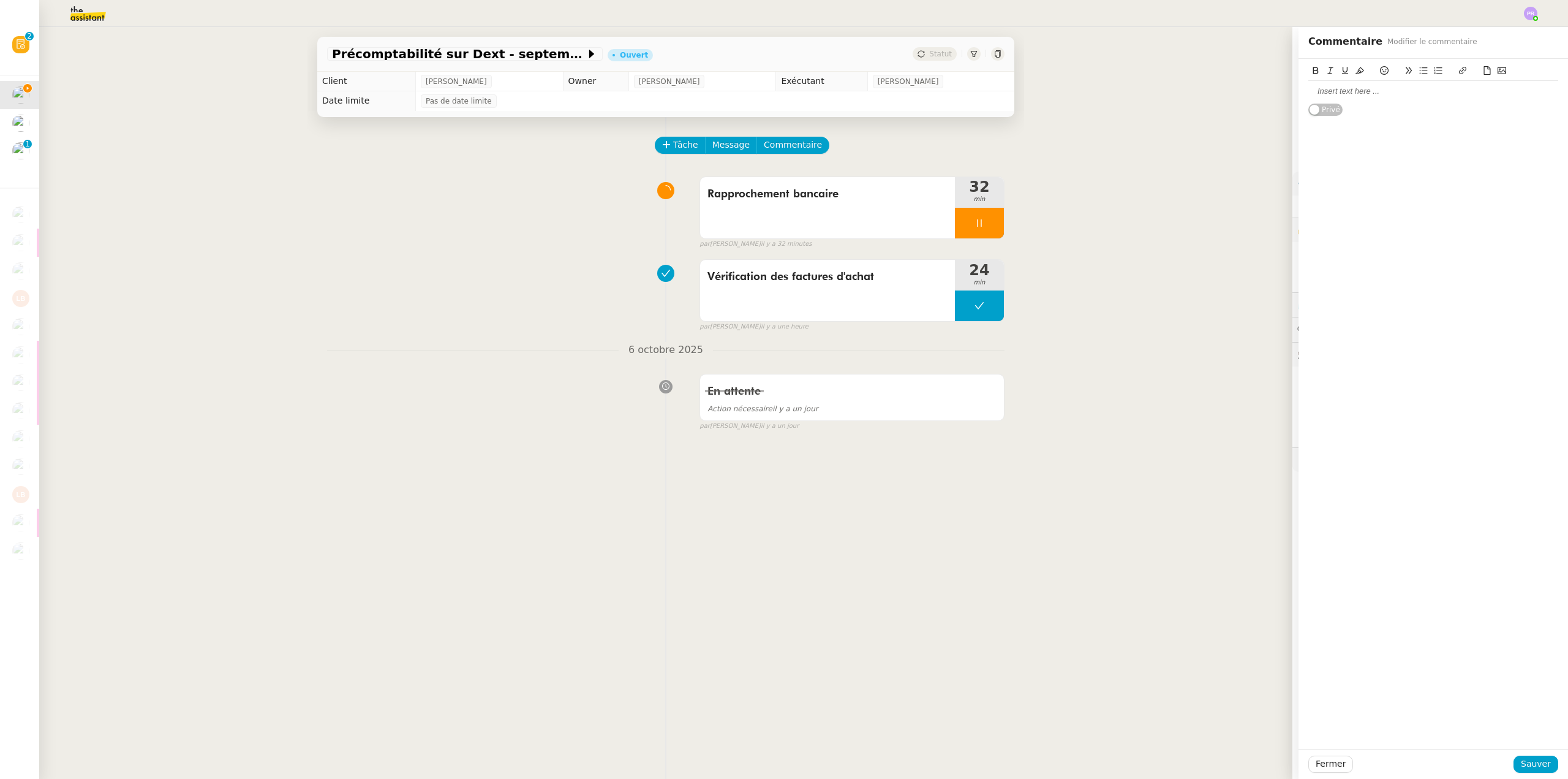
click at [1337, 91] on div at bounding box center [1433, 91] width 250 height 11
drag, startPoint x: 1321, startPoint y: 106, endPoint x: 1274, endPoint y: 84, distance: 51.9
click at [1277, 84] on app-ticket "Précomptabilité sur Dext - [DATE] Ouvert Statut Client [PERSON_NAME] Owner [PER…" at bounding box center [803, 403] width 1529 height 752
drag, startPoint x: 1448, startPoint y: 150, endPoint x: 1280, endPoint y: 136, distance: 168.6
click at [1280, 136] on app-ticket "Précomptabilité sur Dext - [DATE] Ouvert Statut Client [PERSON_NAME] Owner [PER…" at bounding box center [803, 403] width 1529 height 752
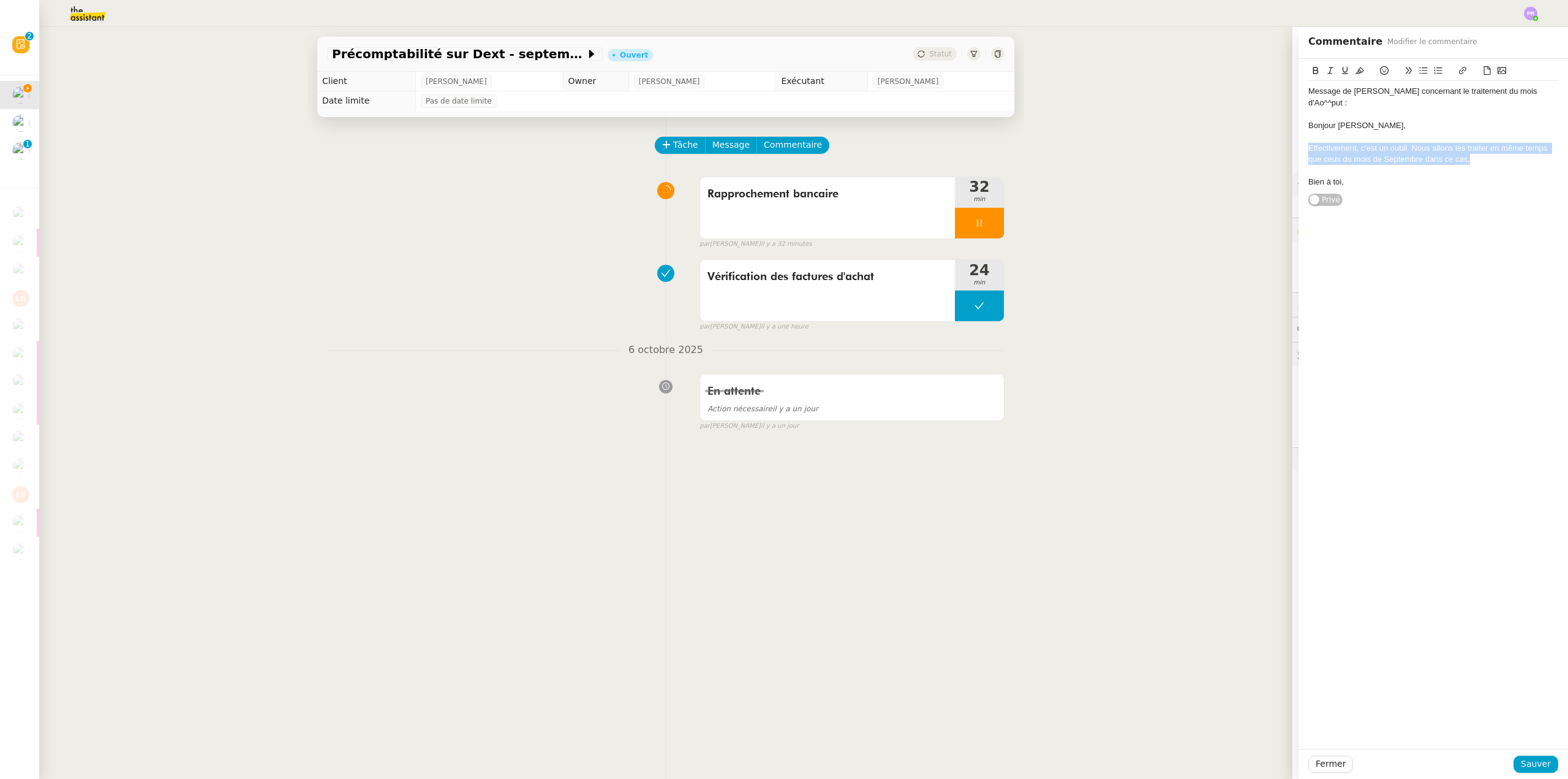
click at [1327, 68] on icon at bounding box center [1330, 70] width 5 height 7
drag, startPoint x: 1305, startPoint y: 117, endPoint x: 1258, endPoint y: 115, distance: 47.0
click at [1261, 116] on app-ticket "Précomptabilité sur Dext - [DATE] Ouvert Statut Client [PERSON_NAME] Owner [PER…" at bounding box center [803, 403] width 1529 height 752
drag, startPoint x: 1292, startPoint y: 146, endPoint x: 1271, endPoint y: 140, distance: 21.8
click at [1271, 141] on app-ticket "Précomptabilité sur Dext - [DATE] Ouvert Statut Client [PERSON_NAME] Owner [PER…" at bounding box center [803, 403] width 1529 height 752
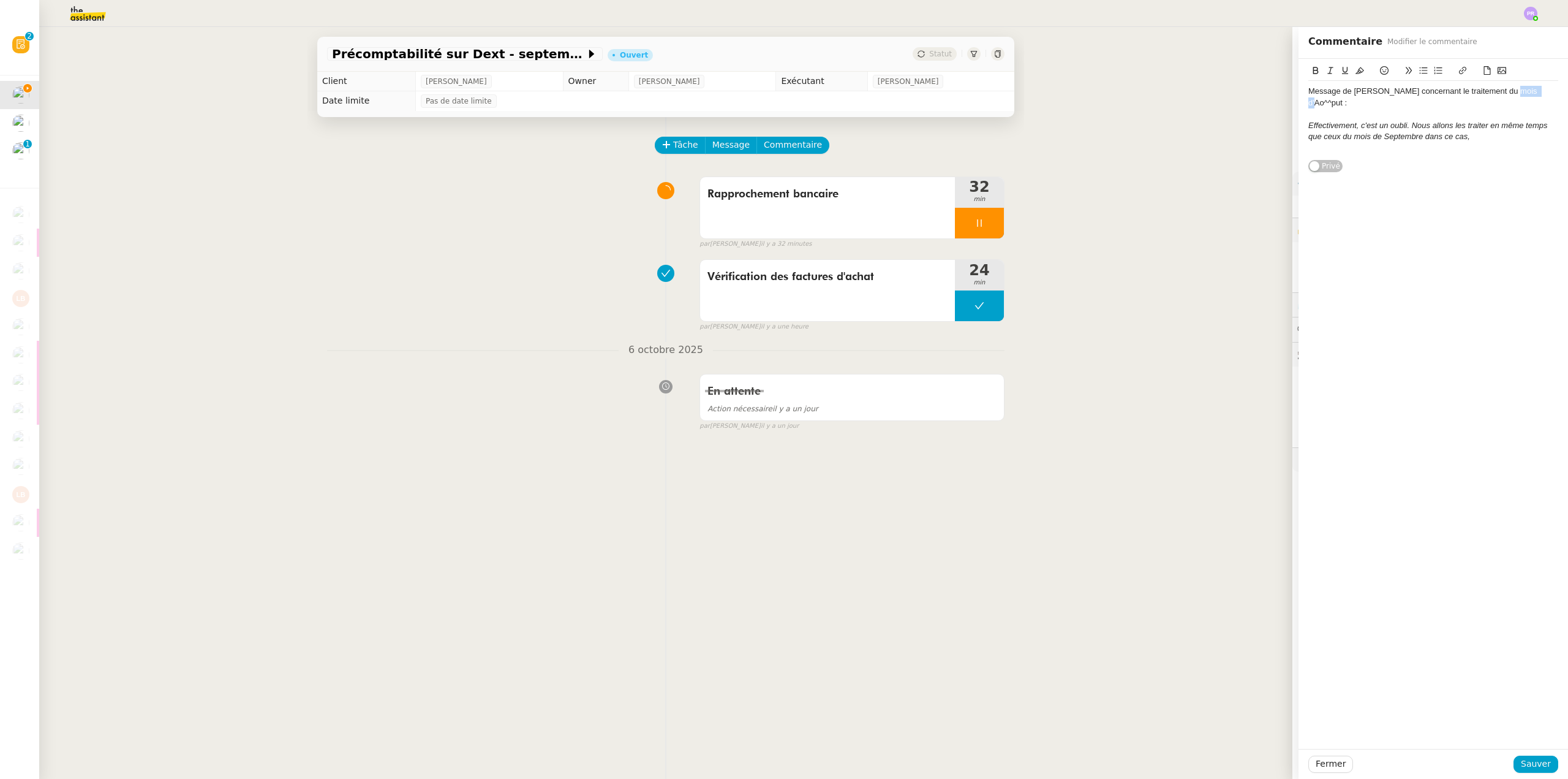
drag, startPoint x: 1526, startPoint y: 90, endPoint x: 1501, endPoint y: 89, distance: 25.0
click at [1501, 89] on div "Message de [PERSON_NAME] concernant le traitement du mois d'Ao^^put :" at bounding box center [1433, 96] width 250 height 22
drag, startPoint x: 1481, startPoint y: 95, endPoint x: 1313, endPoint y: 81, distance: 168.6
click at [1285, 93] on app-ticket "Précomptabilité sur Dext - [DATE] Ouvert Statut Client [PERSON_NAME] Owner [PER…" at bounding box center [803, 403] width 1529 height 752
click at [1355, 68] on icon at bounding box center [1359, 70] width 8 height 8
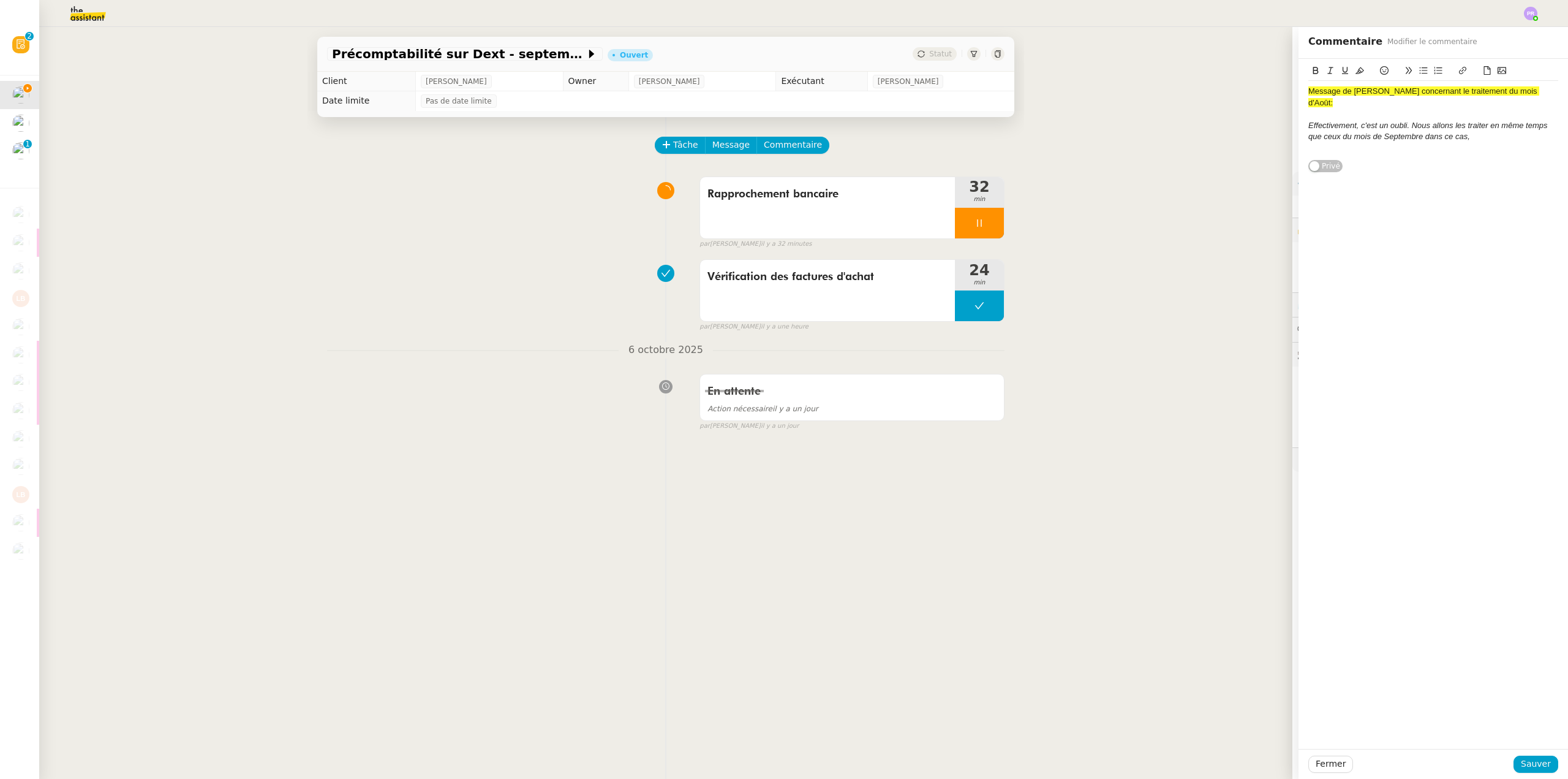
click at [1487, 143] on div at bounding box center [1433, 148] width 250 height 11
click at [1526, 757] on span "Sauver" at bounding box center [1536, 764] width 30 height 14
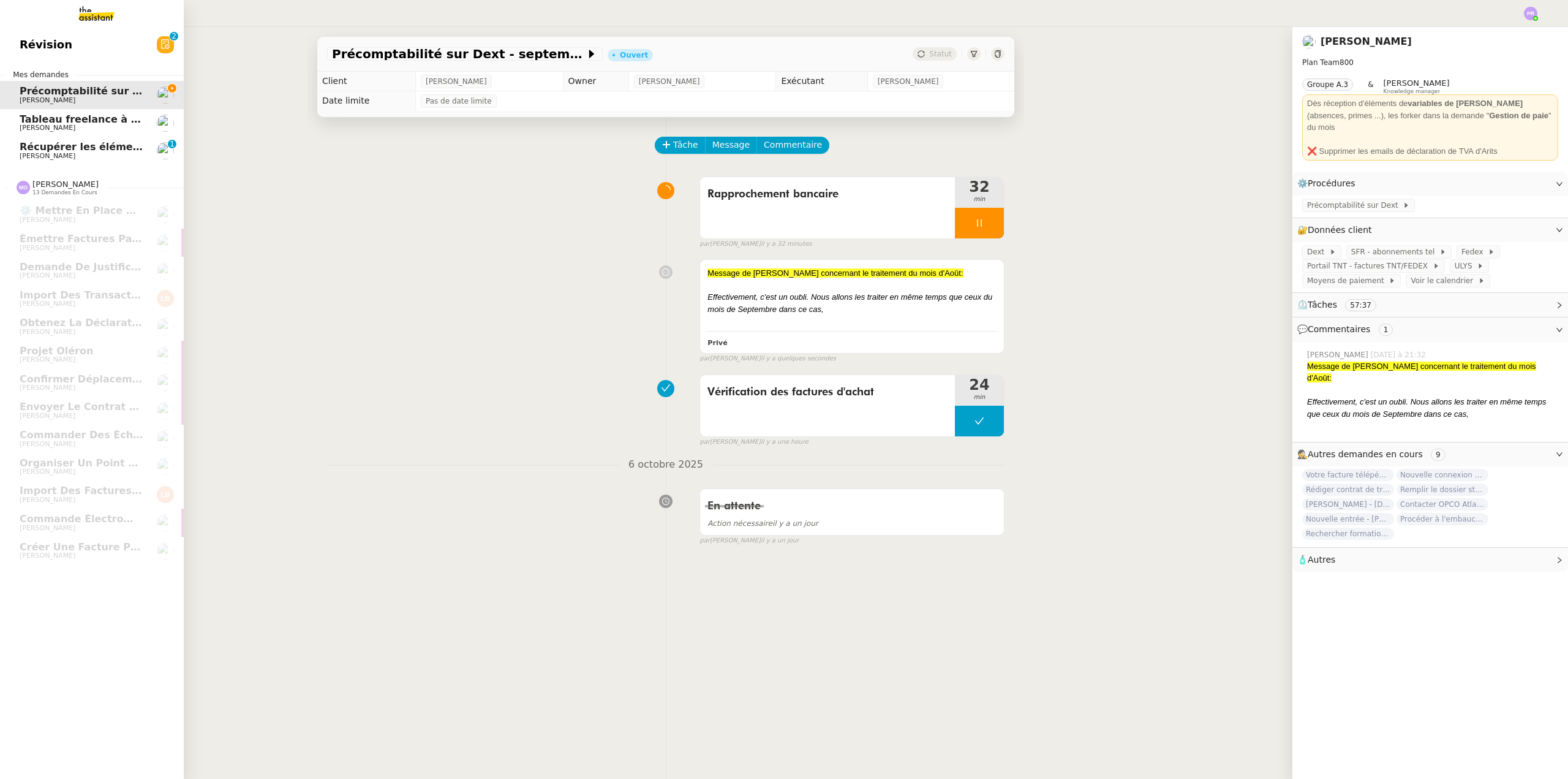
click at [88, 129] on span "[PERSON_NAME]" at bounding box center [81, 128] width 123 height 8
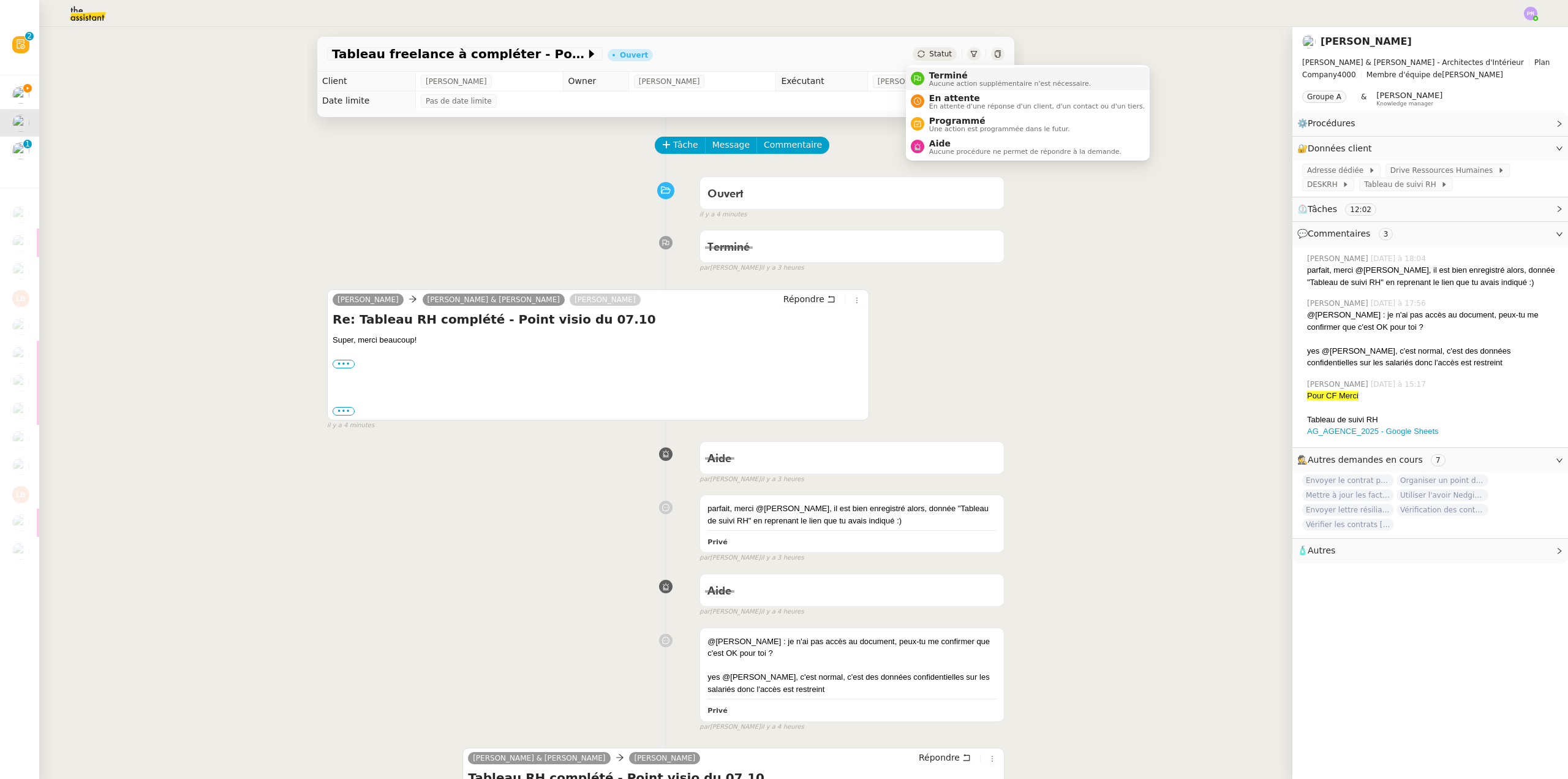
click at [950, 79] on span "Terminé" at bounding box center [1010, 75] width 162 height 10
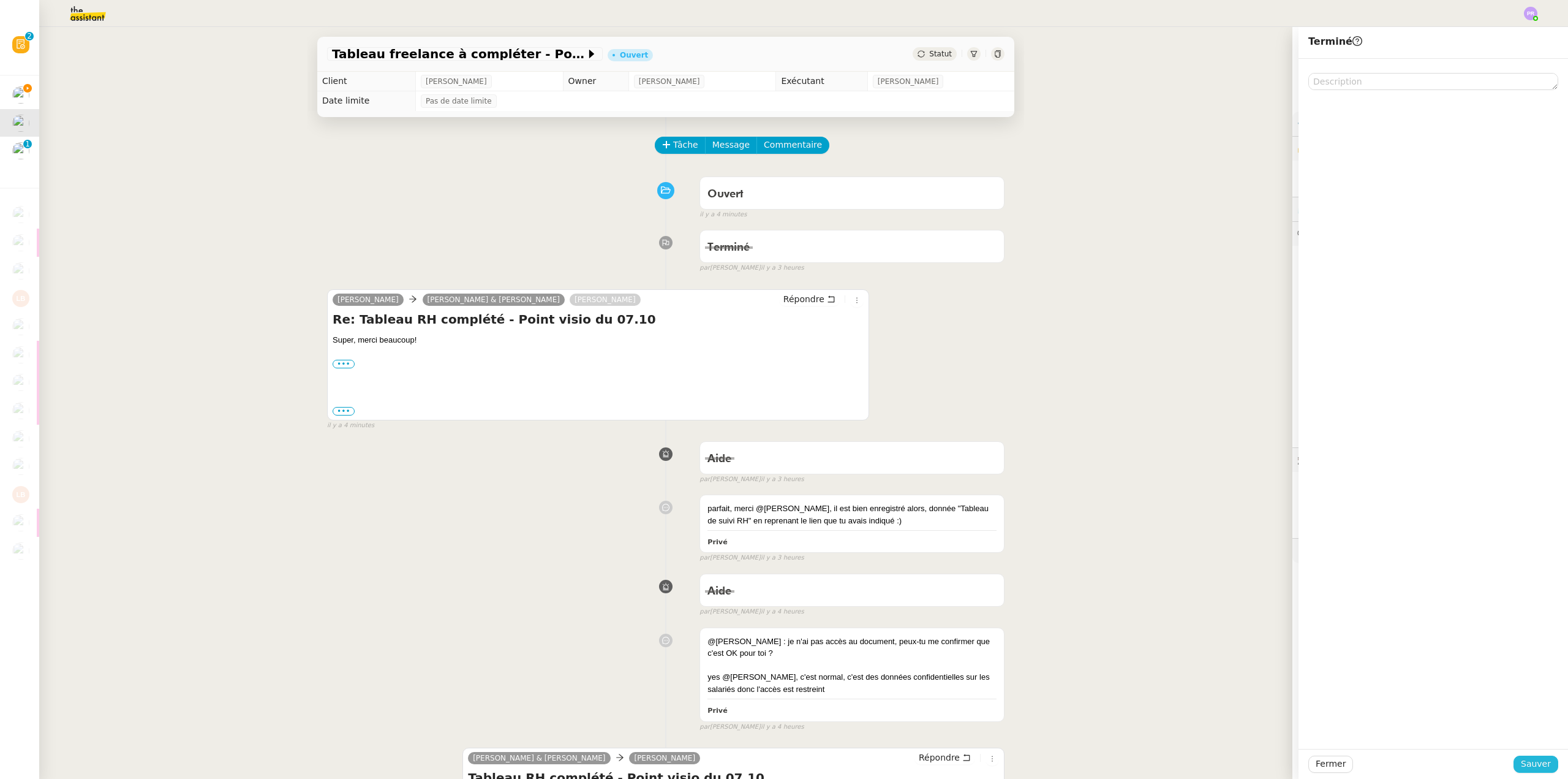
click at [1527, 762] on span "Sauver" at bounding box center [1536, 764] width 30 height 14
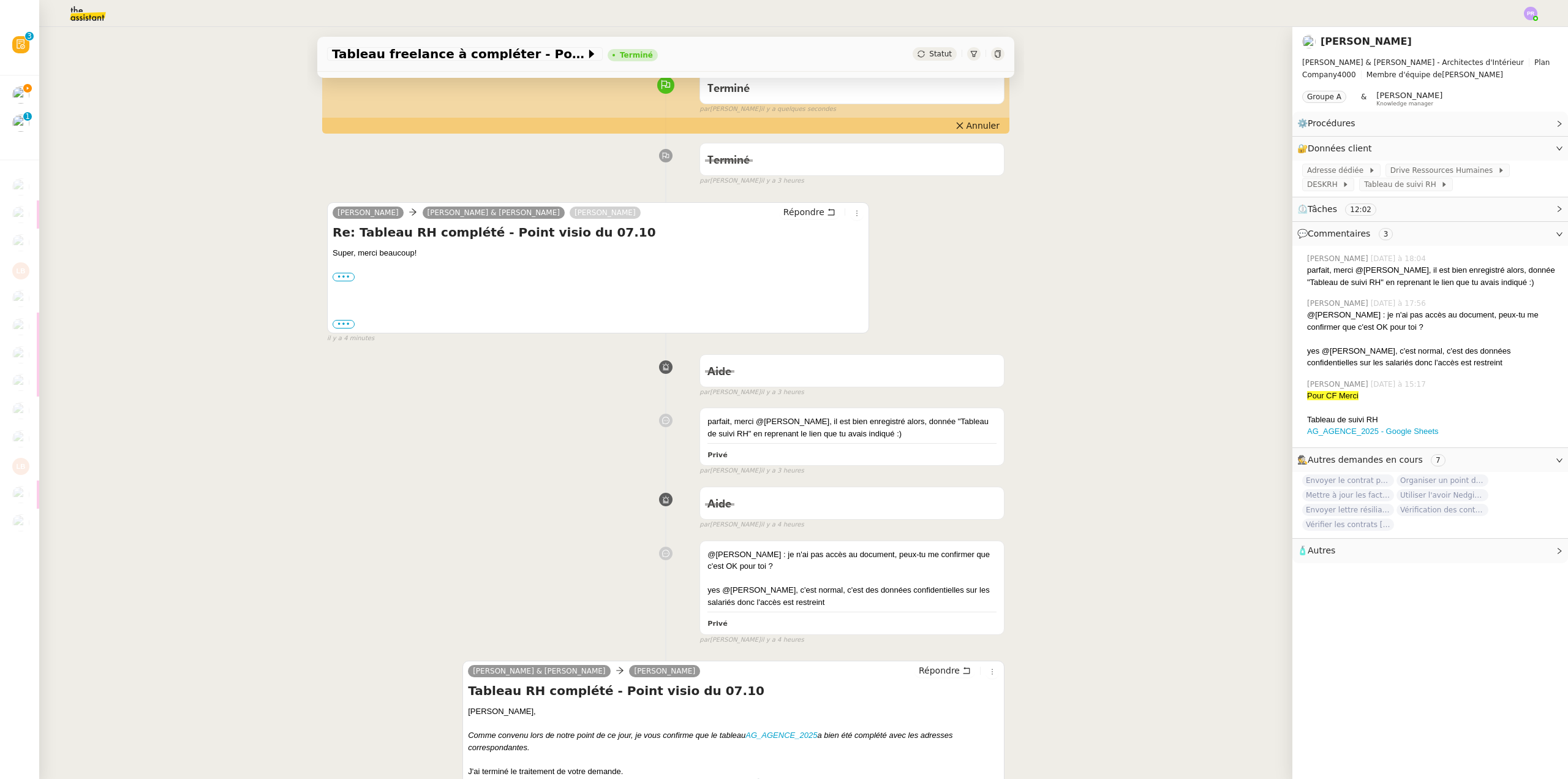
scroll to position [245, 0]
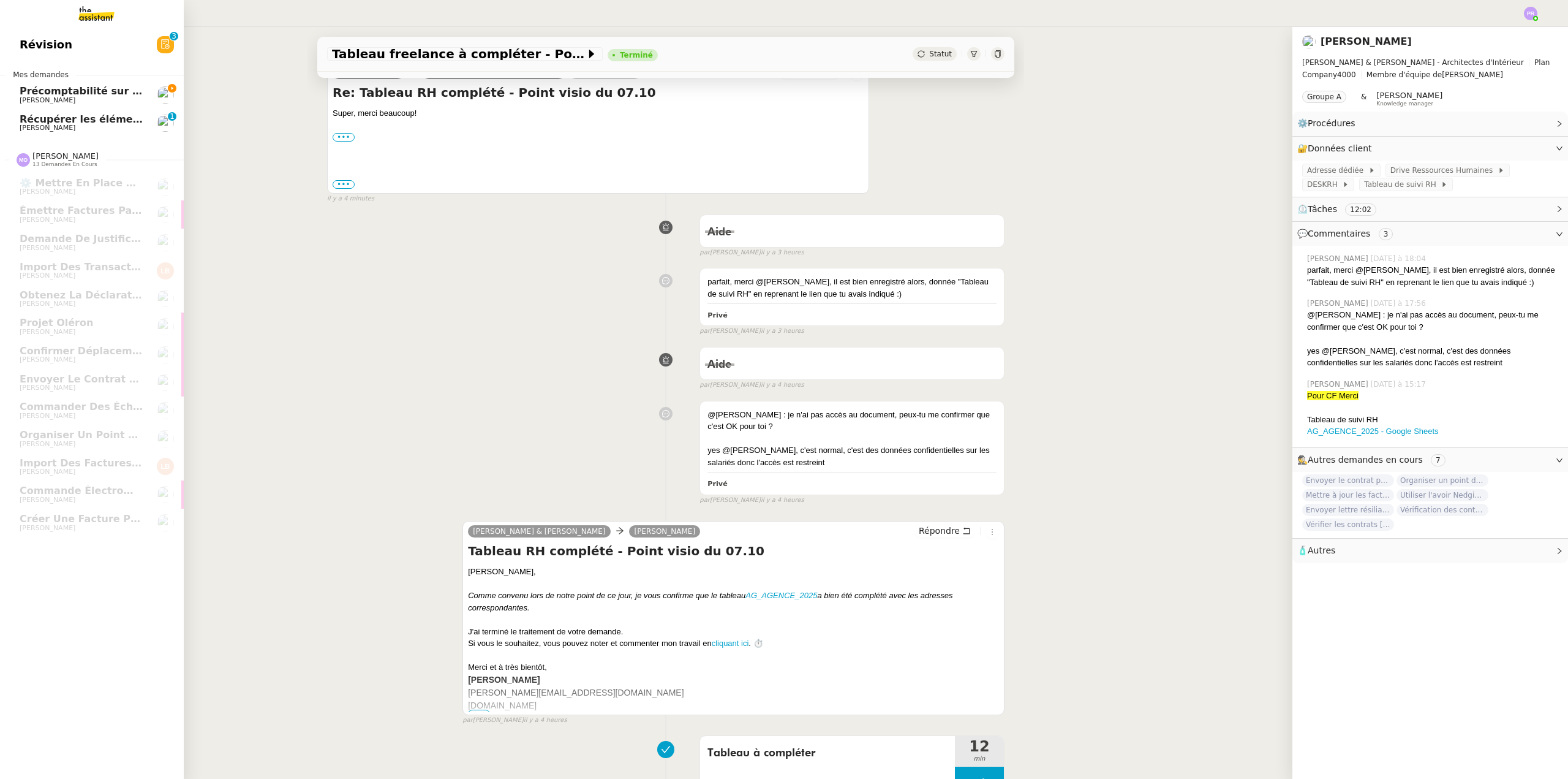
click at [91, 121] on span "Récupérer les éléments sociaux - Septembre 2025" at bounding box center [158, 119] width 278 height 12
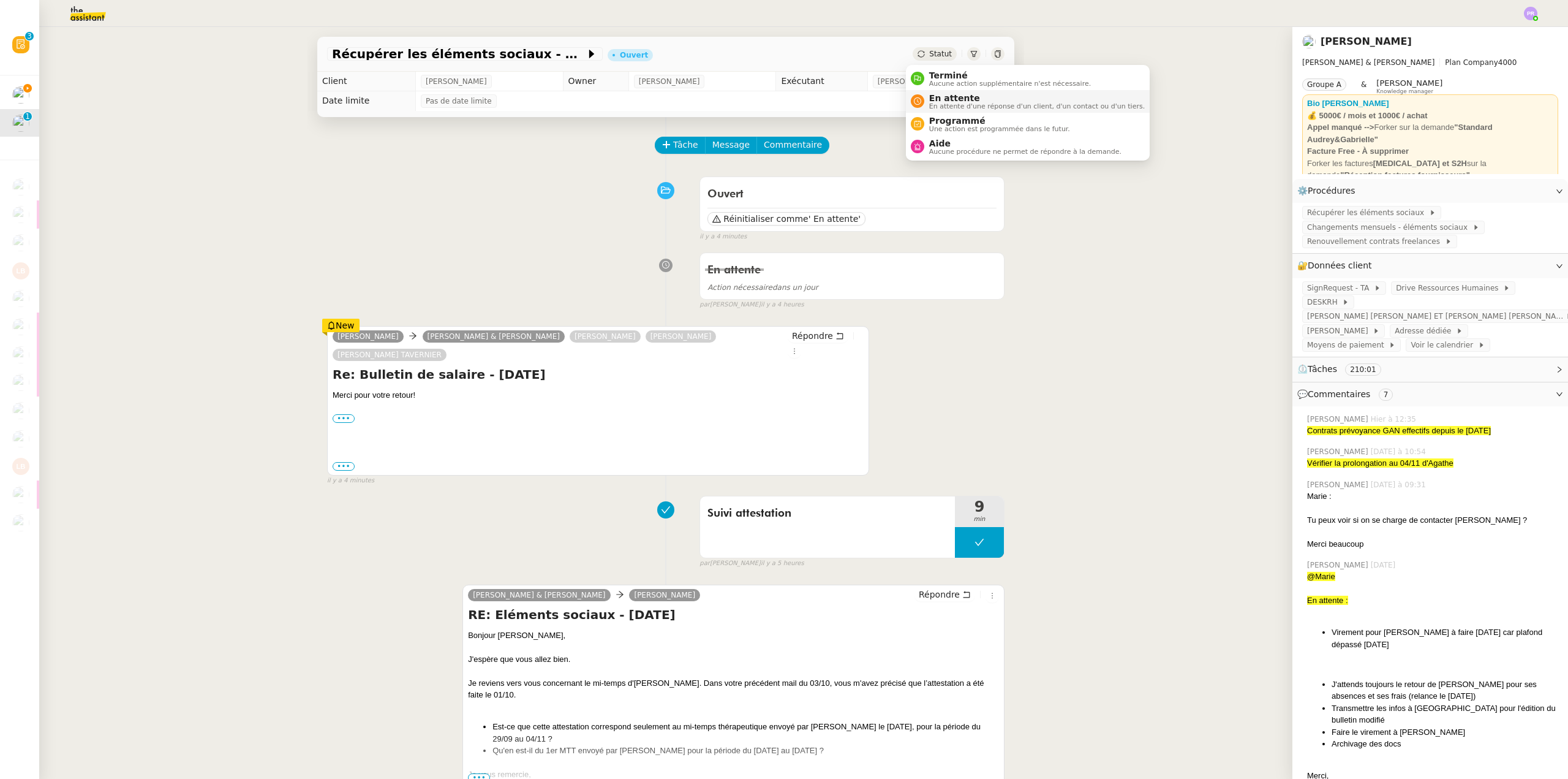
click at [953, 100] on span "En attente" at bounding box center [1037, 98] width 216 height 10
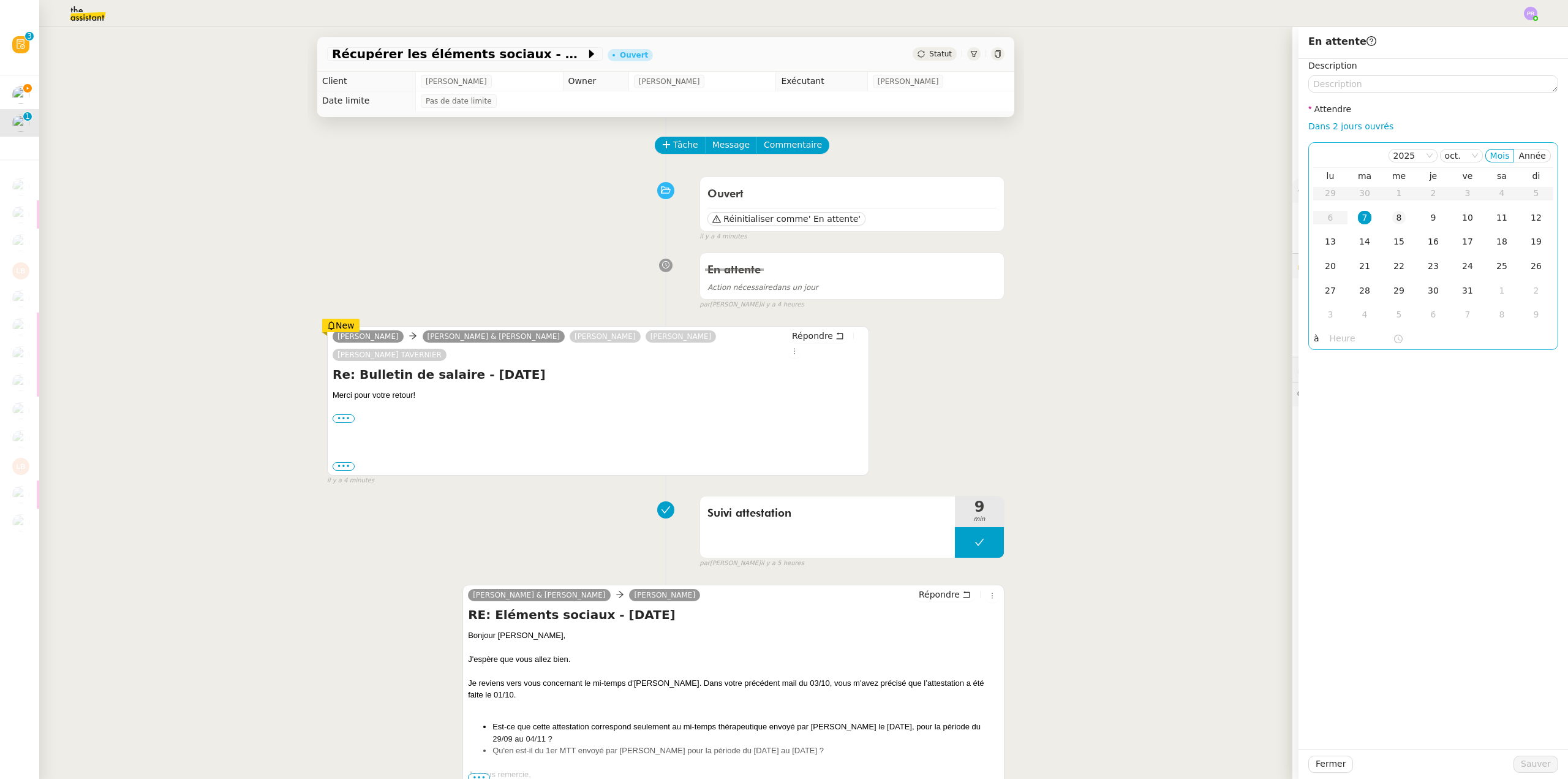
click at [1392, 219] on div "8" at bounding box center [1398, 217] width 13 height 13
click at [1426, 220] on div "9" at bounding box center [1432, 217] width 13 height 13
click at [1531, 767] on span "Sauver" at bounding box center [1536, 764] width 30 height 14
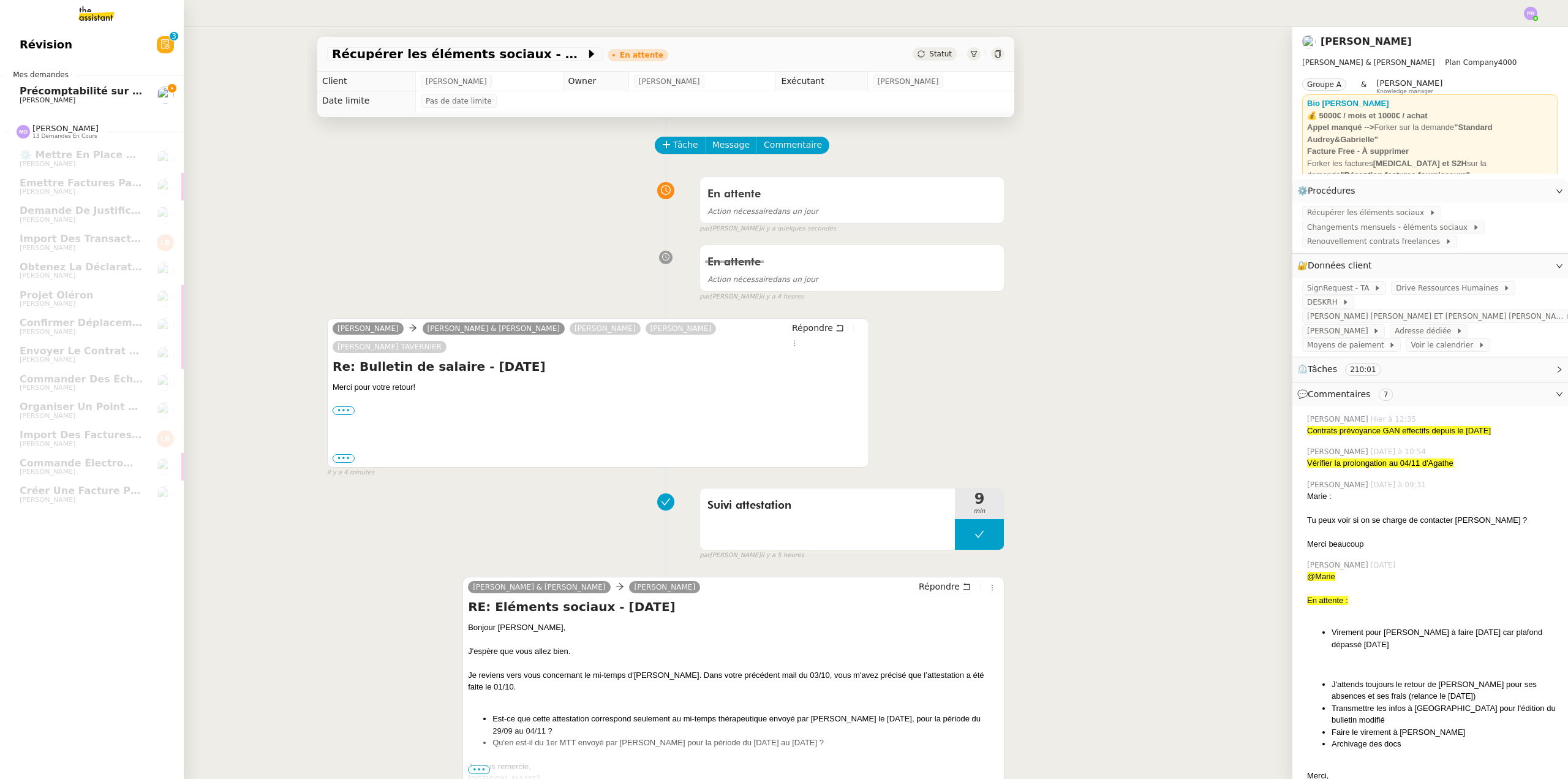
click at [74, 94] on span "Précomptabilité sur Dext - septembre 2025" at bounding box center [139, 90] width 240 height 12
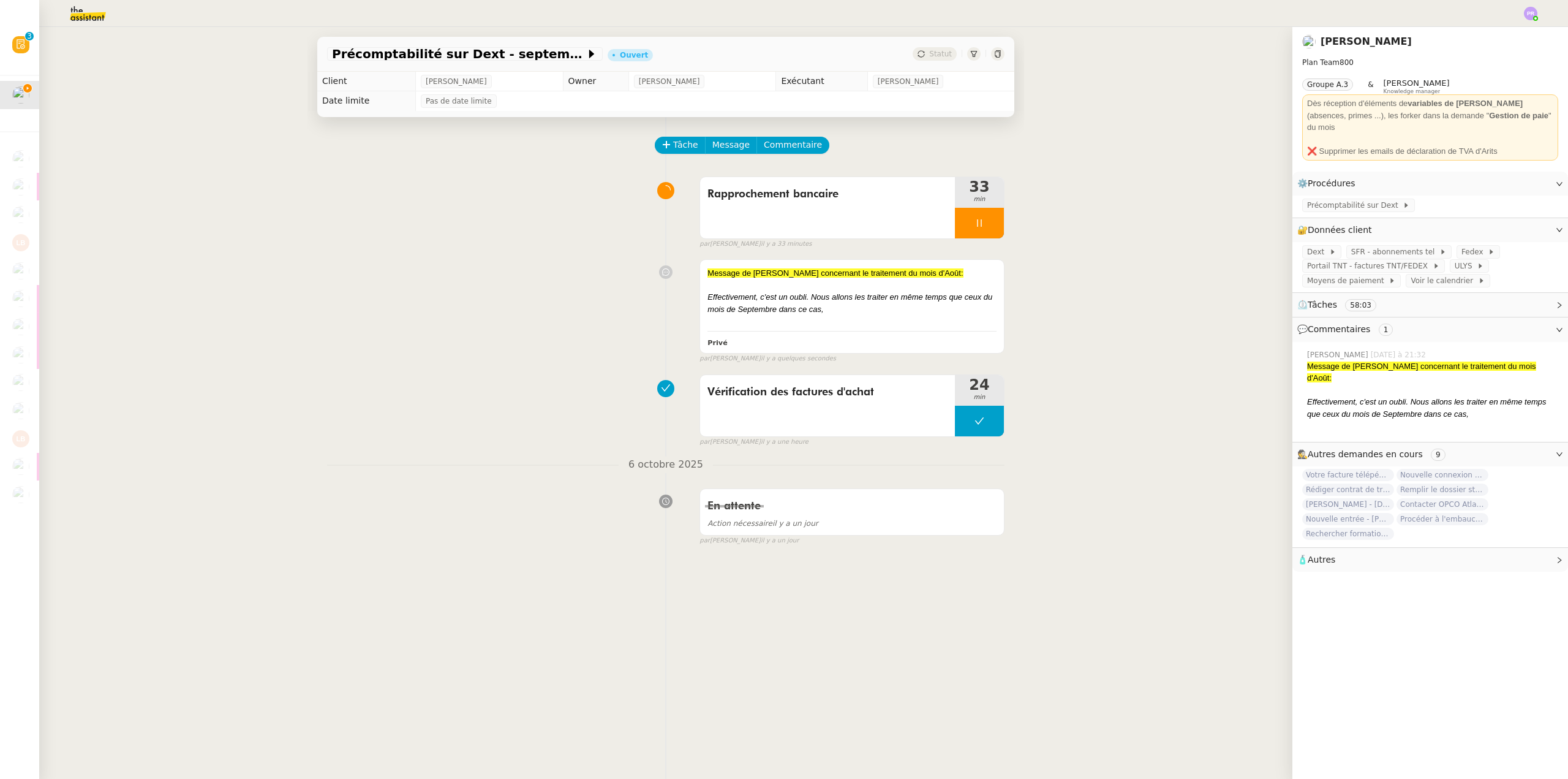
click at [94, 18] on img at bounding box center [78, 13] width 95 height 27
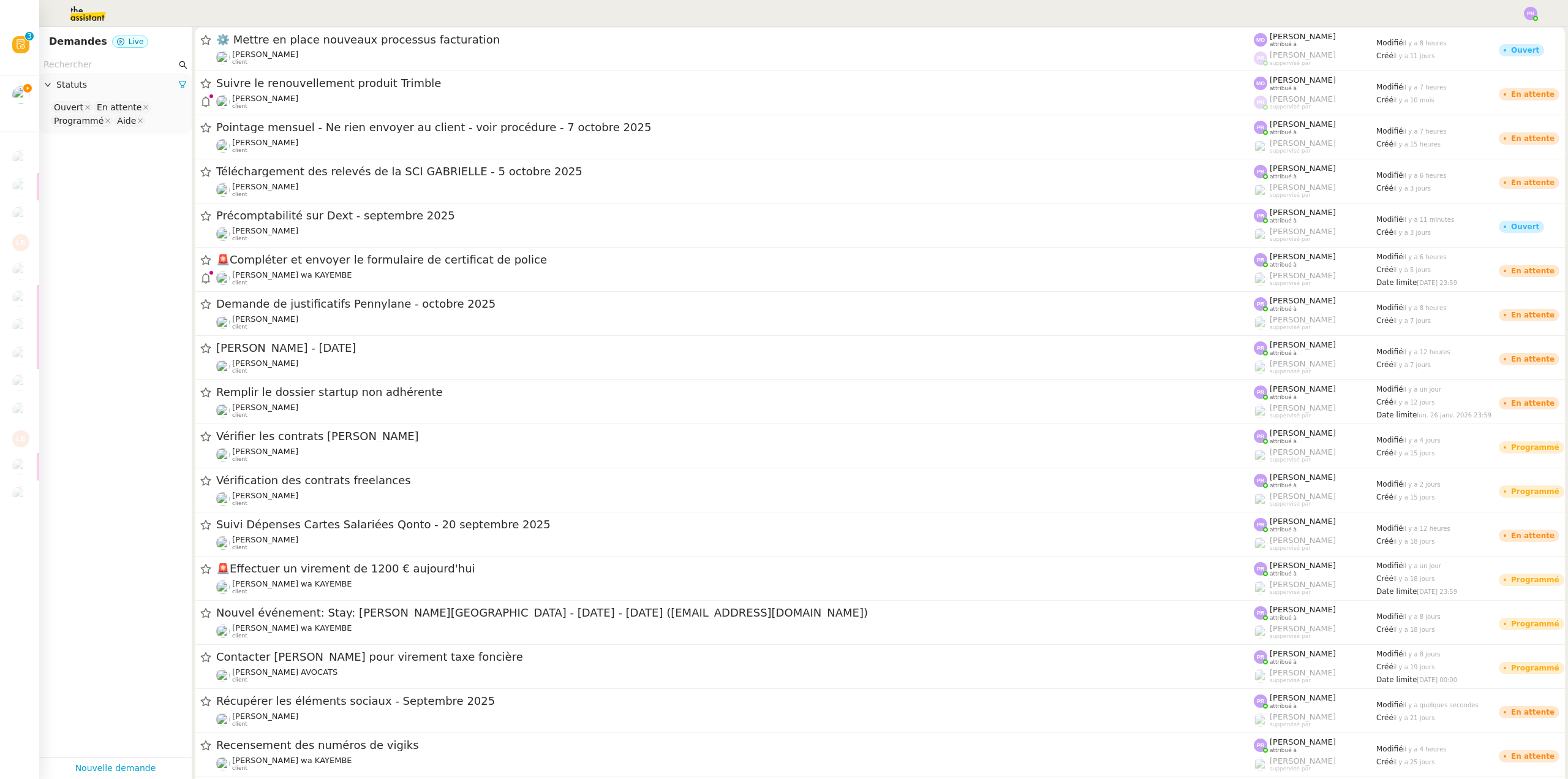
click at [96, 63] on input "text" at bounding box center [109, 65] width 133 height 14
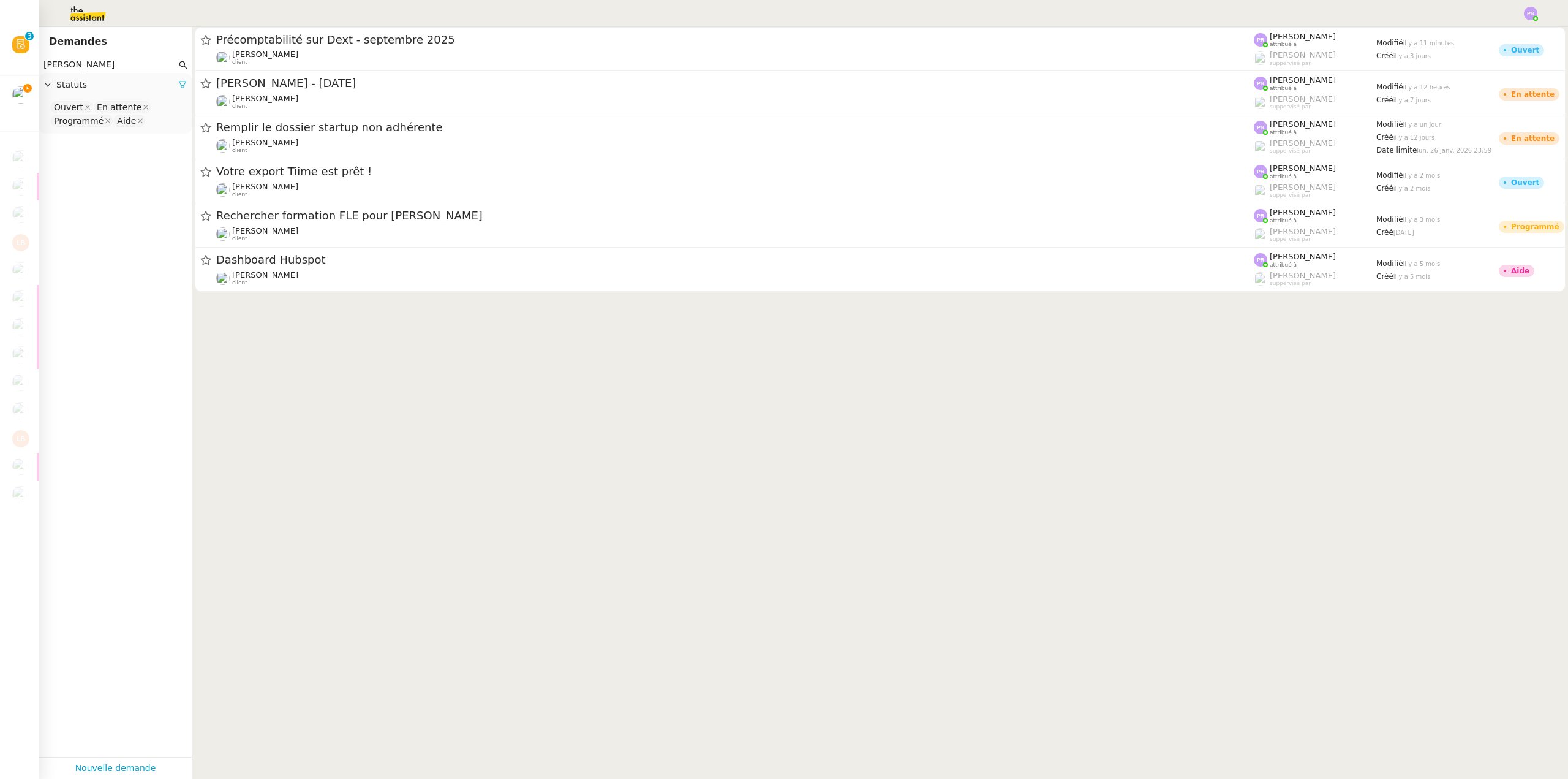
type input "[PERSON_NAME]"
click at [178, 89] on icon at bounding box center [182, 84] width 8 height 8
click at [173, 89] on span "Statuts" at bounding box center [121, 85] width 130 height 14
click at [113, 106] on nz-select-top-control "Please select" at bounding box center [116, 108] width 133 height 15
click at [97, 229] on div "Terminé" at bounding box center [111, 231] width 114 height 11
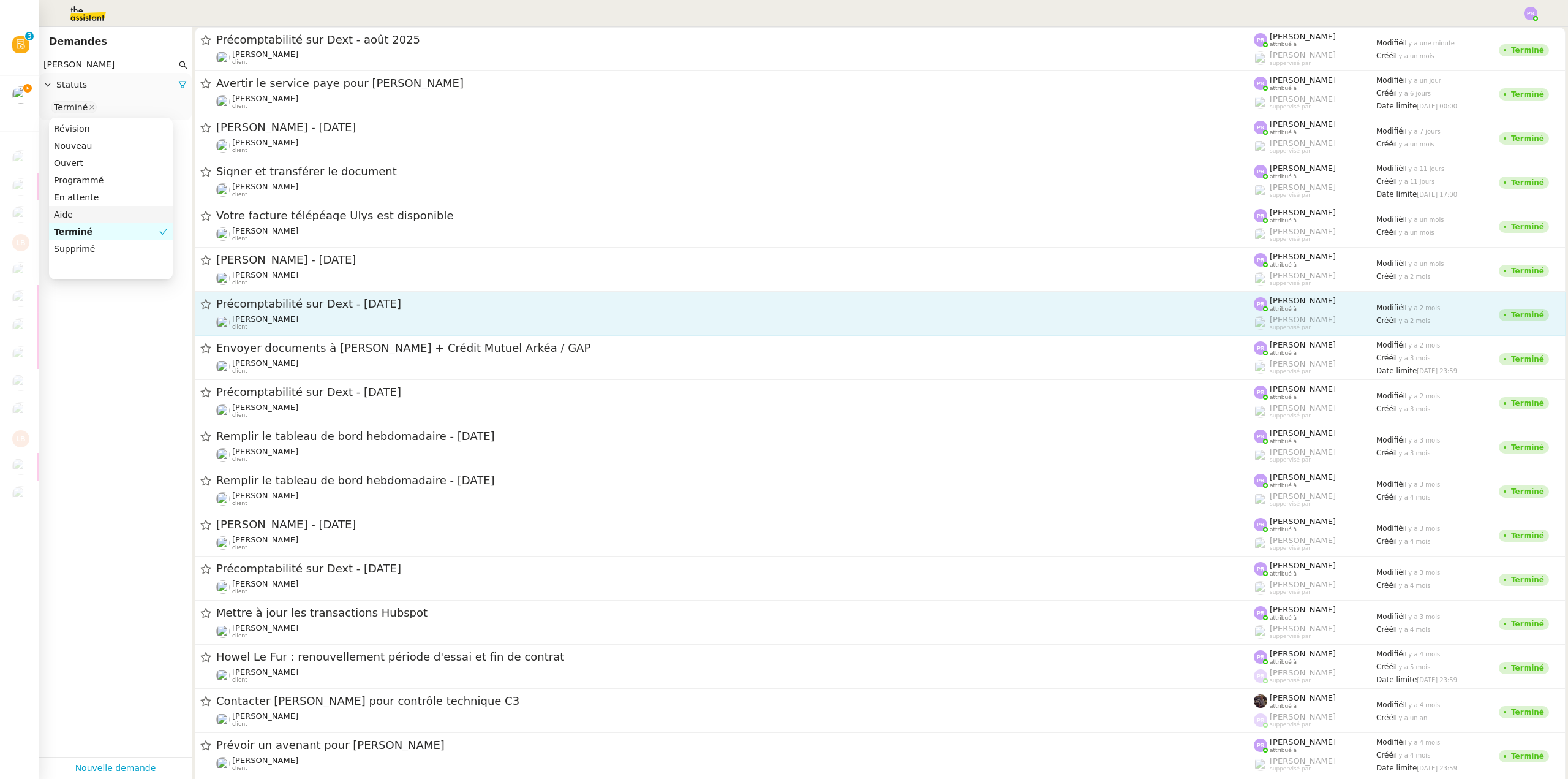
click at [416, 312] on div "Précomptabilité sur Dext - [DATE] [PERSON_NAME] client" at bounding box center [735, 314] width 1038 height 34
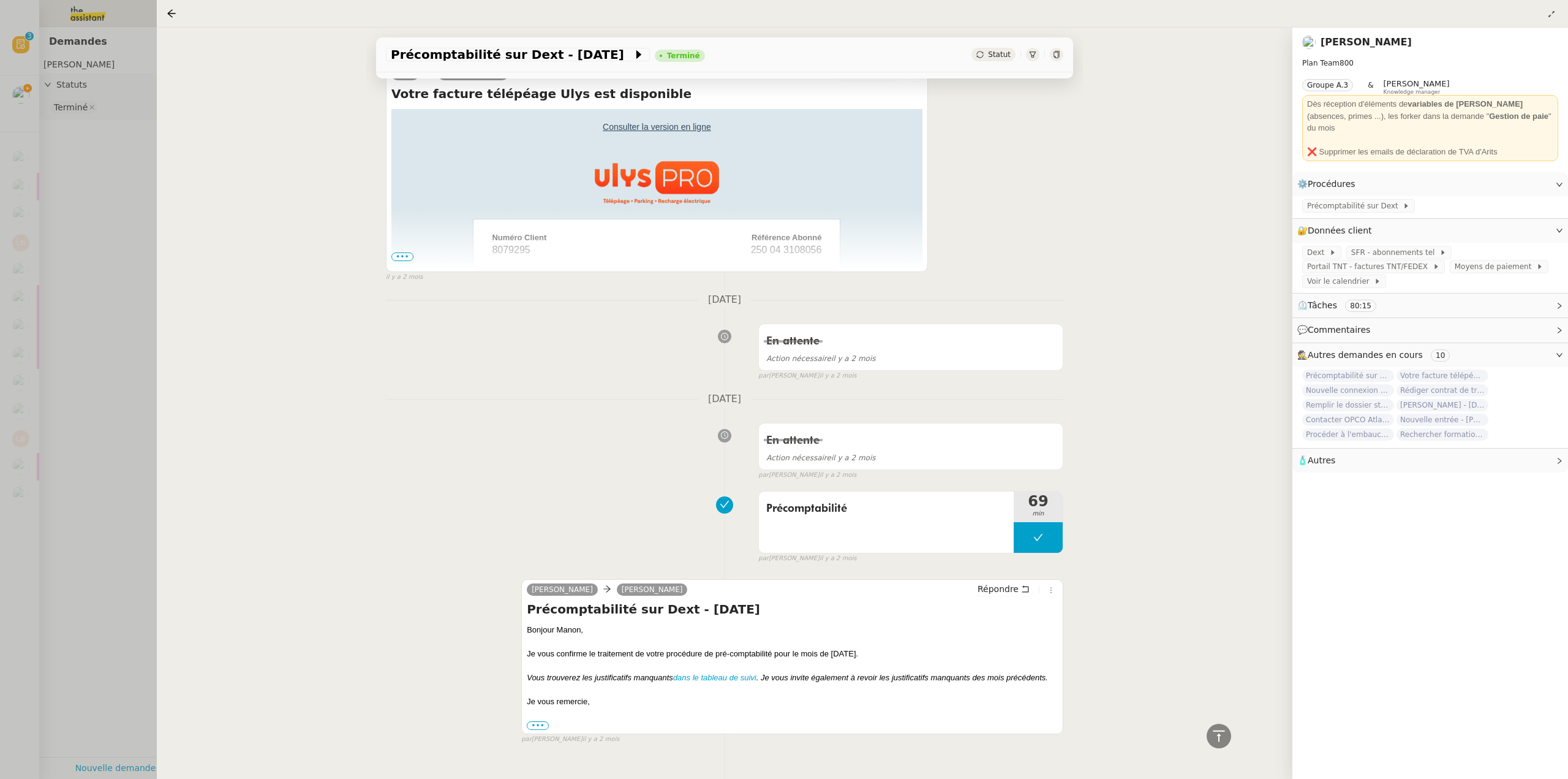
scroll to position [523, 0]
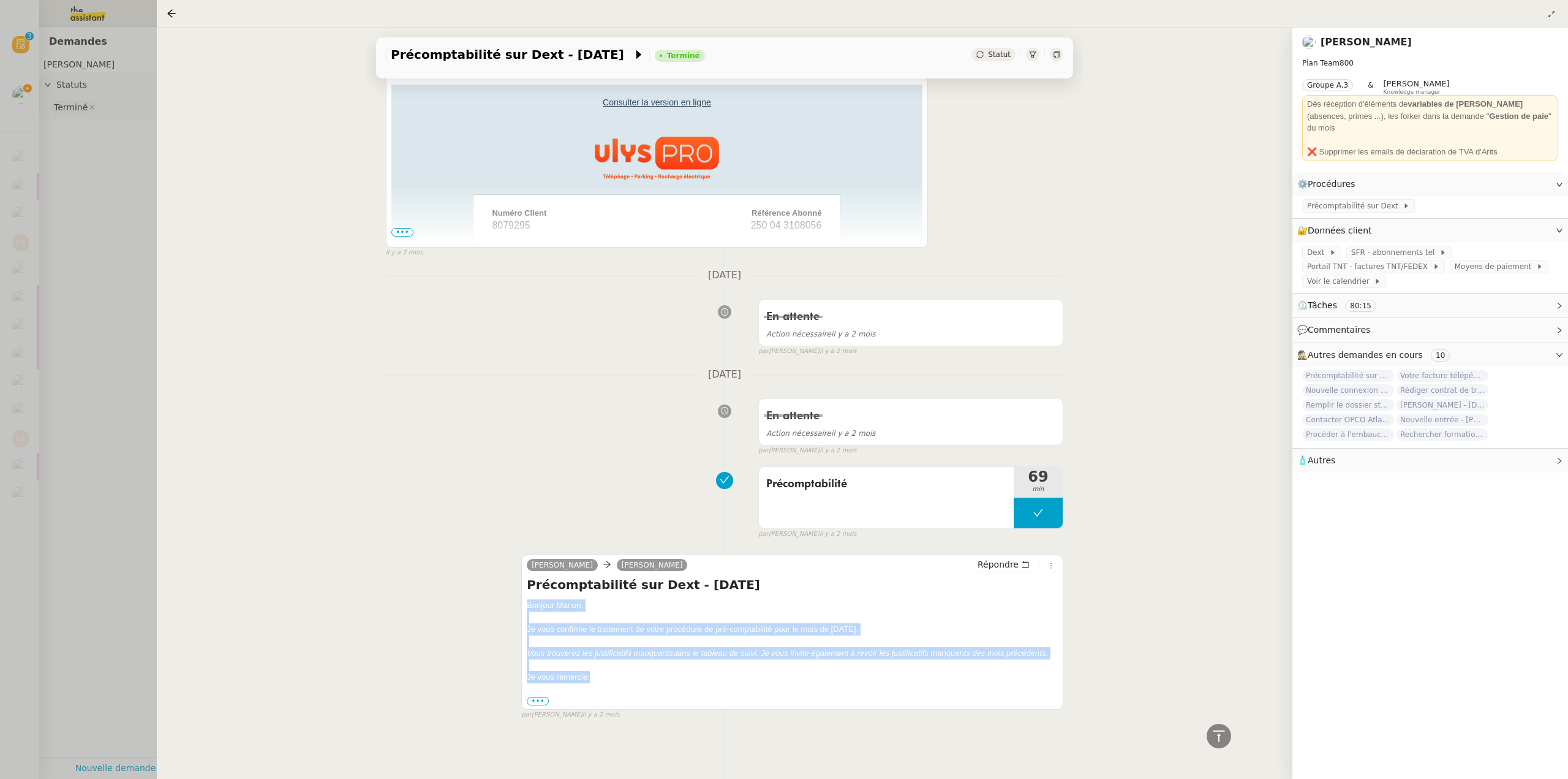
drag, startPoint x: 577, startPoint y: 661, endPoint x: 299, endPoint y: 474, distance: 335.0
click at [521, 600] on div "[PERSON_NAME] Répondre Précomptabilité sur Dext - [DATE] Bonjour Manon, Je vous…" at bounding box center [792, 632] width 542 height 155
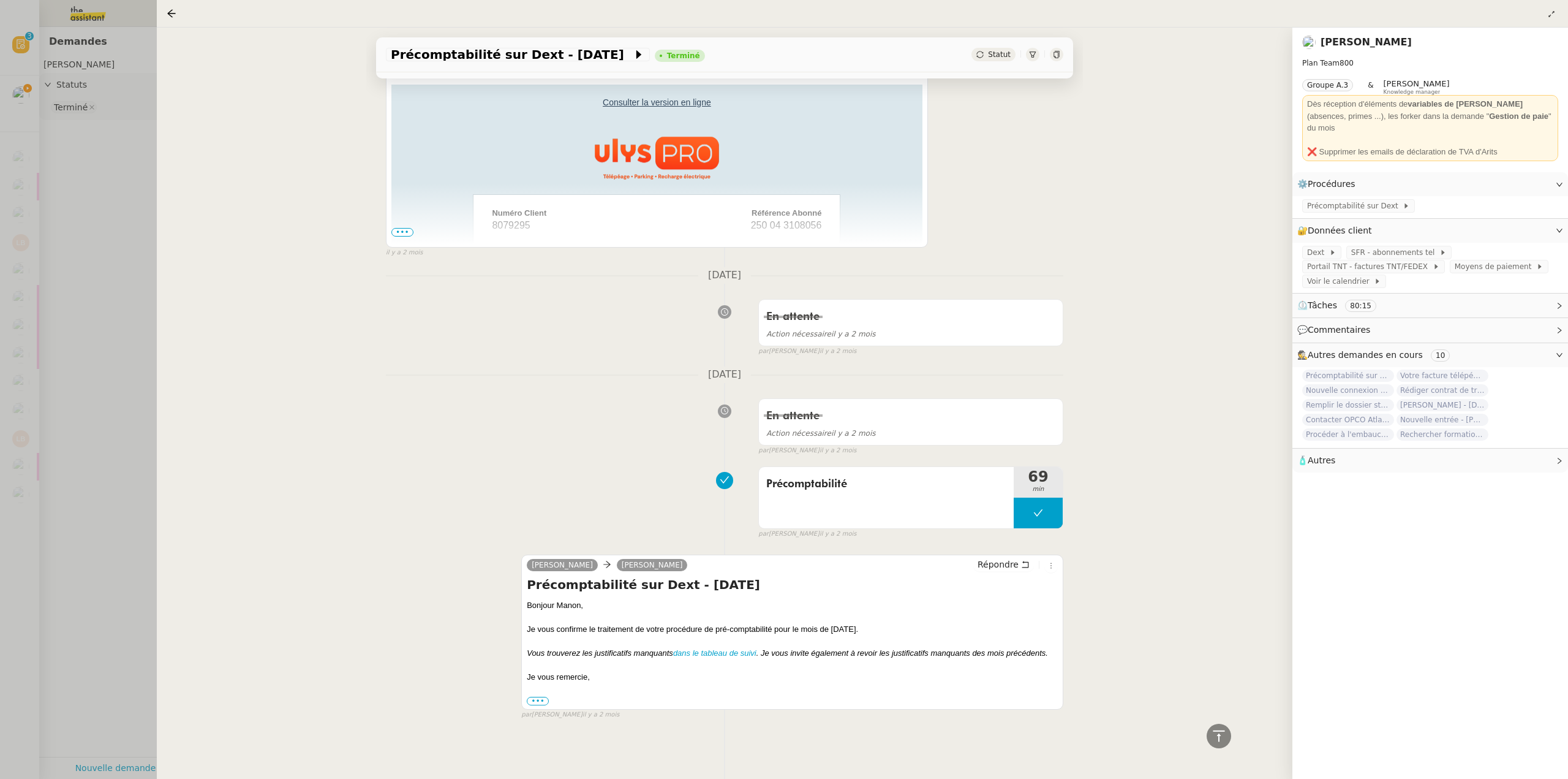
click at [32, 126] on div at bounding box center [784, 390] width 1568 height 779
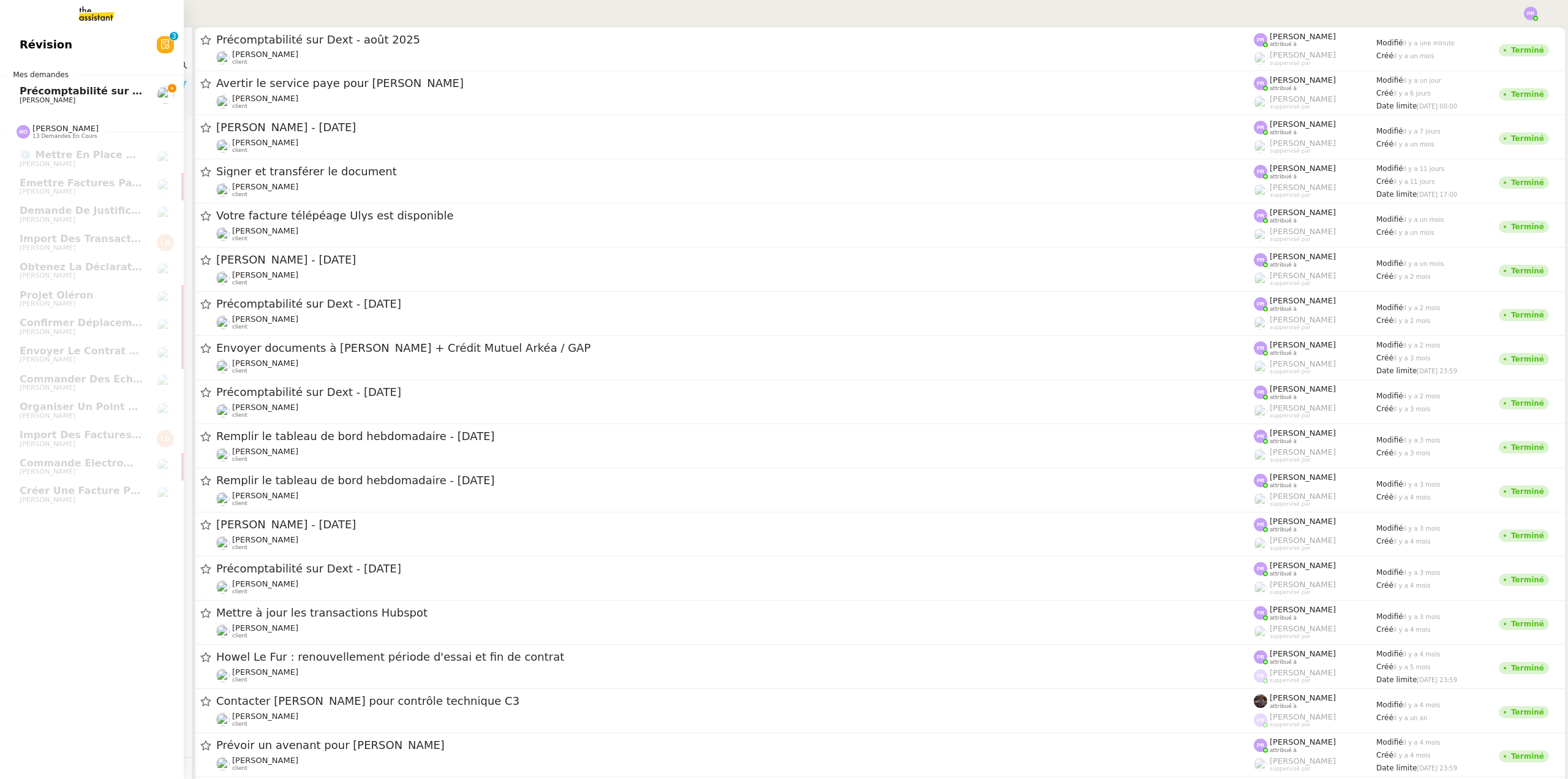
click at [52, 95] on span "Précomptabilité sur Dext - septembre 2025" at bounding box center [139, 90] width 240 height 12
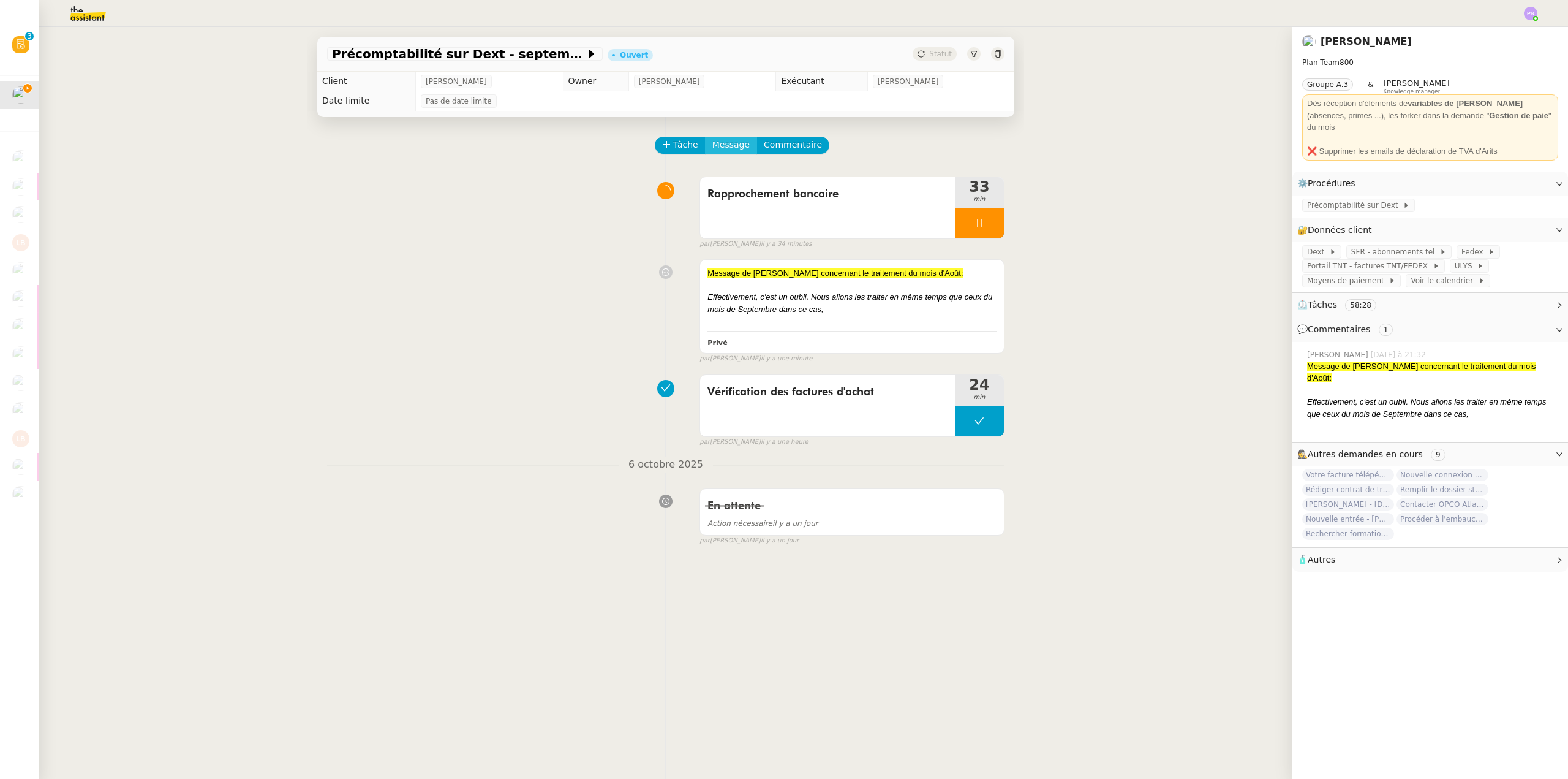
click at [718, 147] on span "Message" at bounding box center [731, 145] width 37 height 14
click at [755, 186] on span "Nouvelle conversation" at bounding box center [777, 180] width 108 height 10
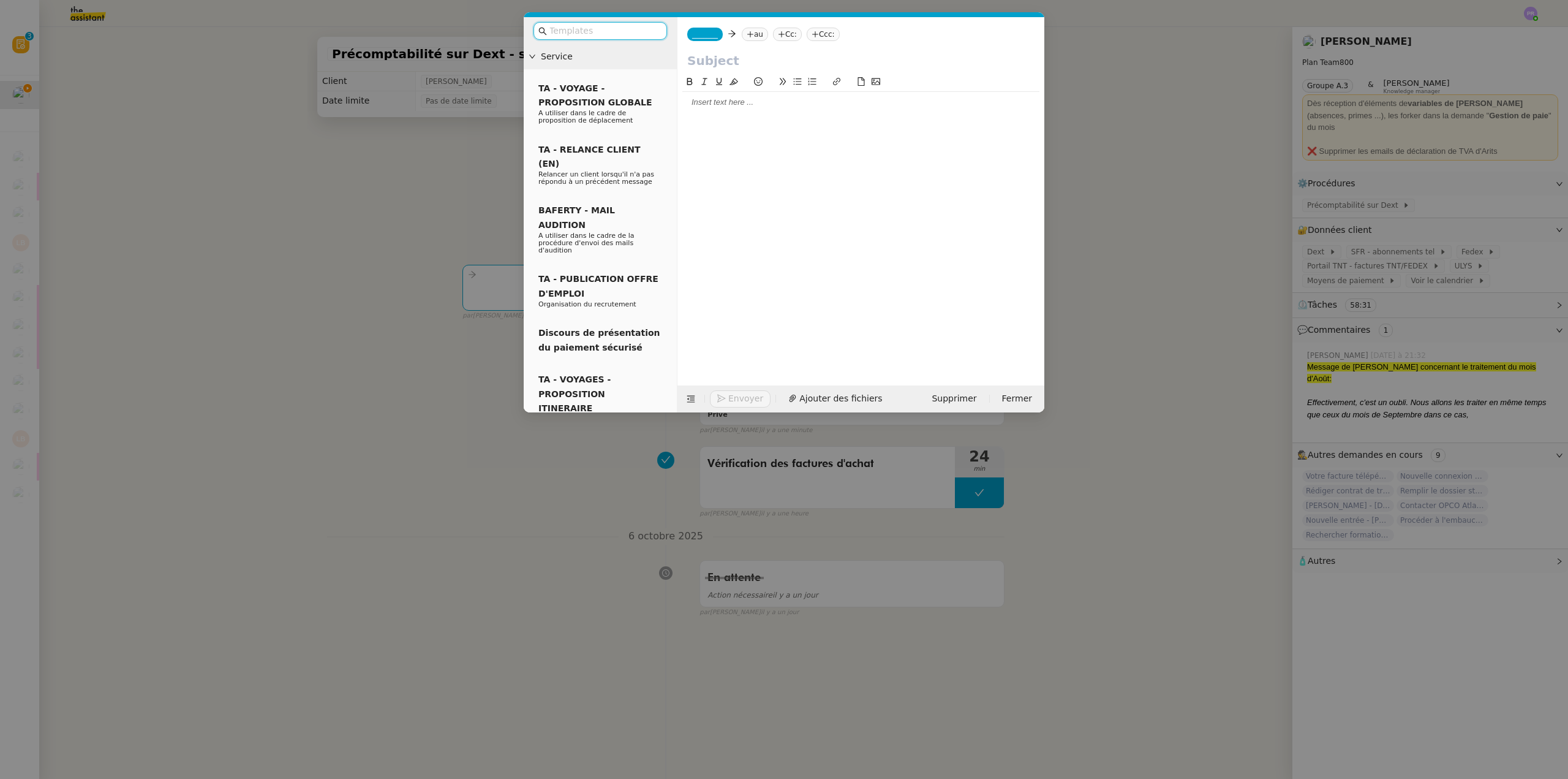
click at [735, 104] on div at bounding box center [860, 103] width 357 height 11
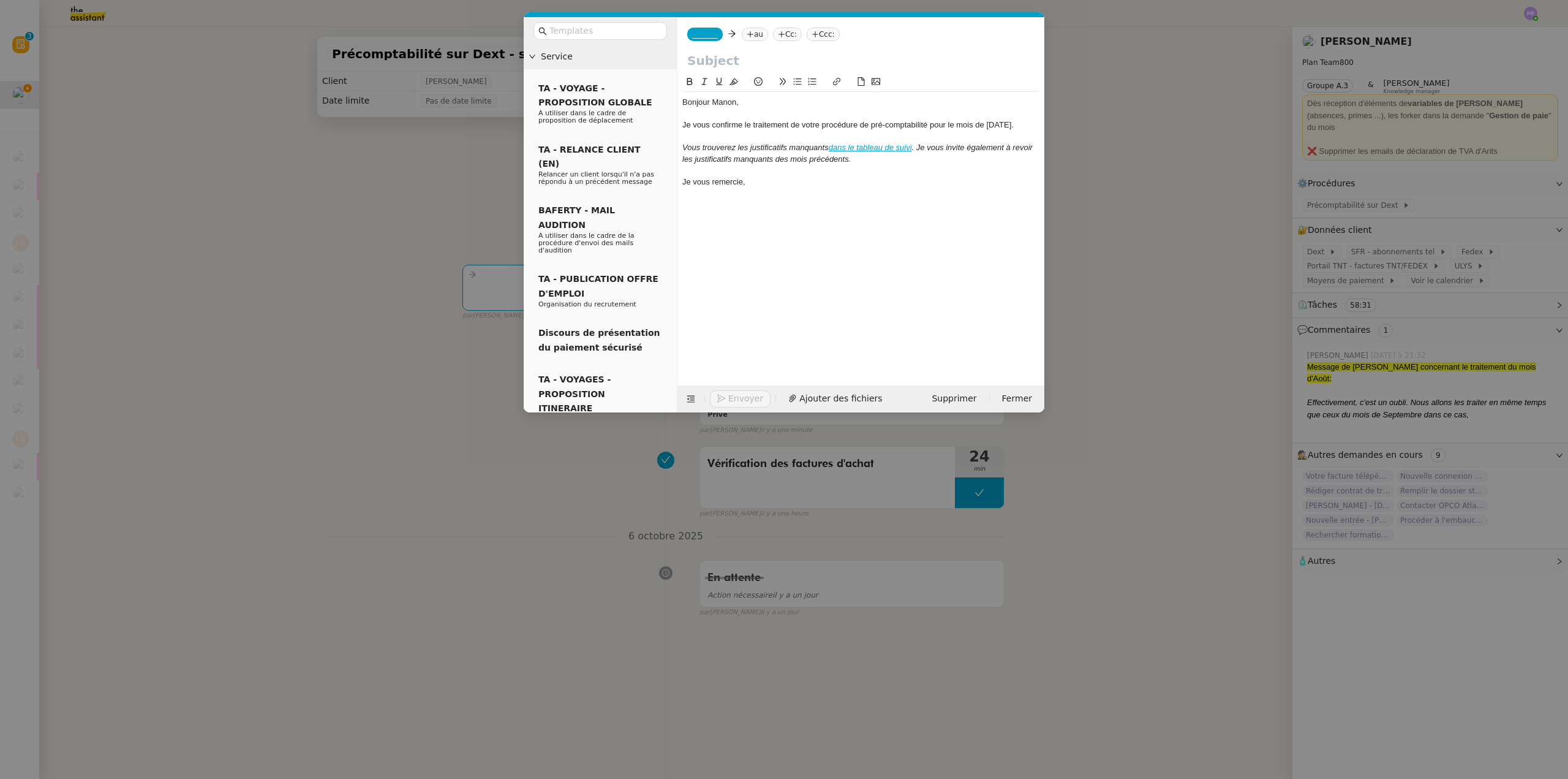
click at [439, 52] on nz-modal-container "Service TA - VOYAGE - PROPOSITION GLOBALE A utiliser dans le cadre de propositi…" at bounding box center [784, 390] width 1568 height 779
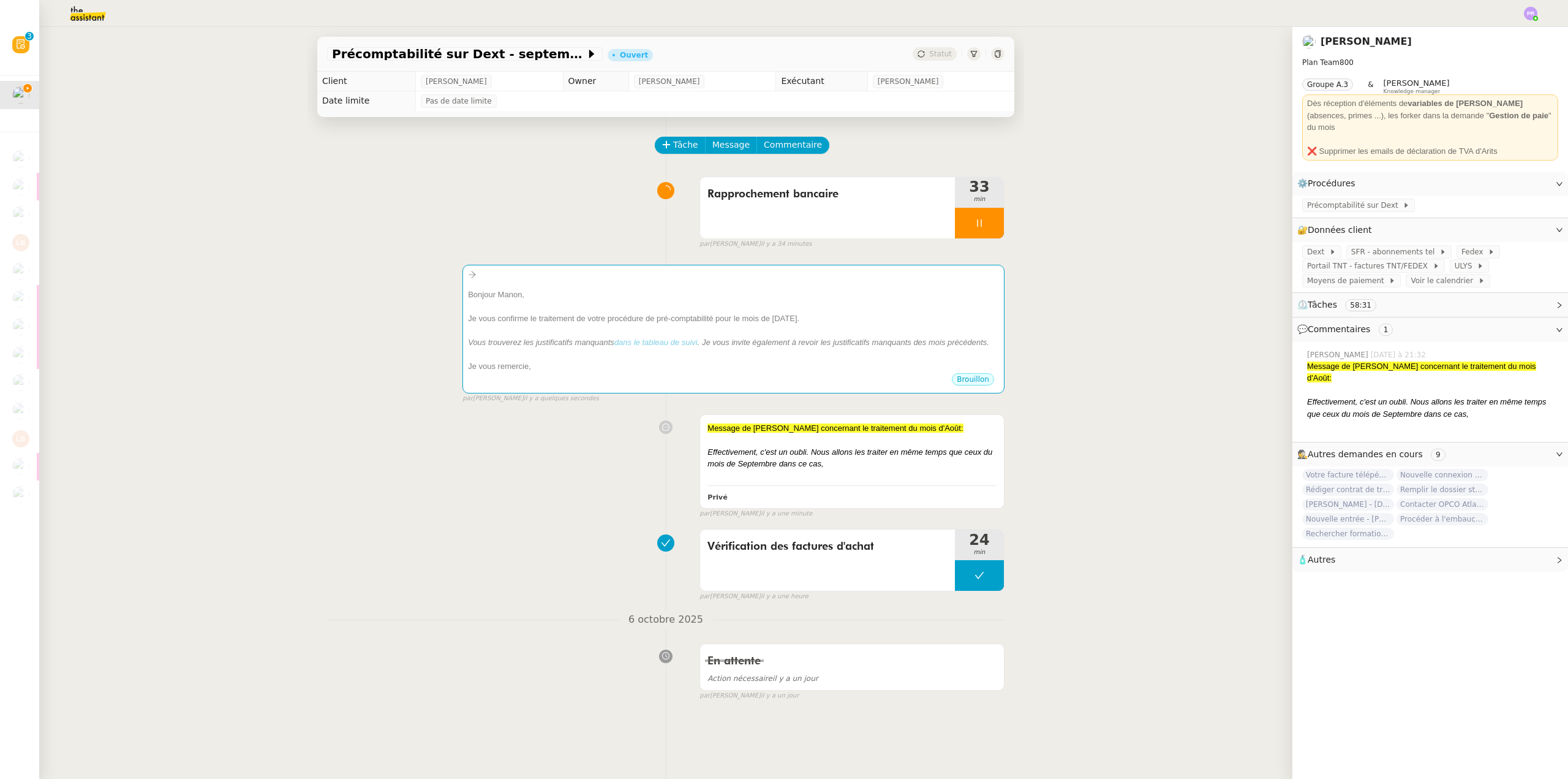
click at [453, 58] on span "Précomptabilité sur Dext - septembre 2025" at bounding box center [459, 54] width 254 height 12
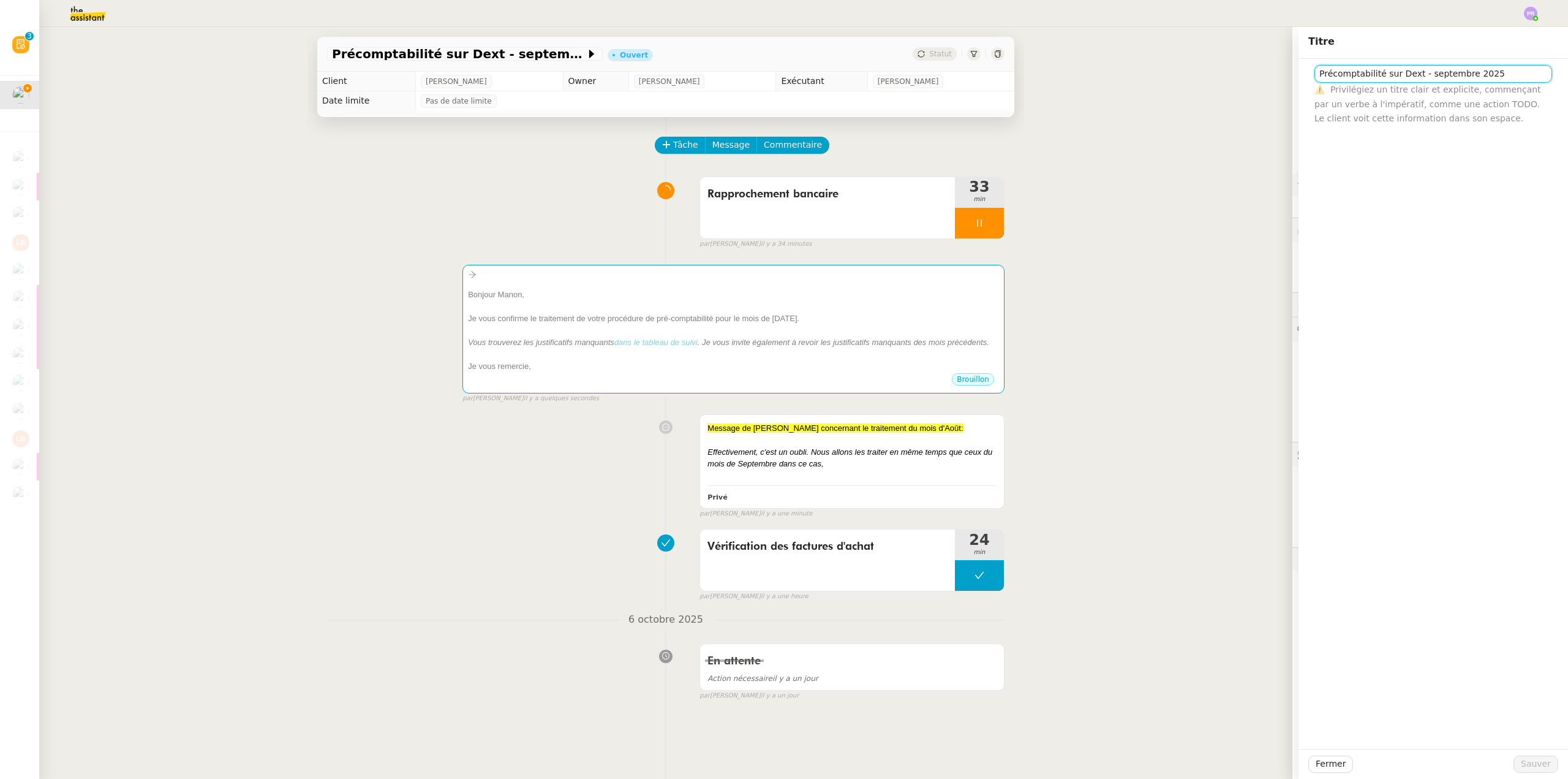
drag, startPoint x: 1429, startPoint y: 71, endPoint x: 1263, endPoint y: 71, distance: 166.0
click at [1265, 71] on app-ticket "Précomptabilité sur Dext - [DATE] Ouvert Statut Client [PERSON_NAME] Owner [PER…" at bounding box center [803, 403] width 1529 height 752
click at [679, 285] on div "Bonjour Manon, Je vous confirme le traitement de votre procédure de pré-comptab…" at bounding box center [733, 327] width 531 height 90
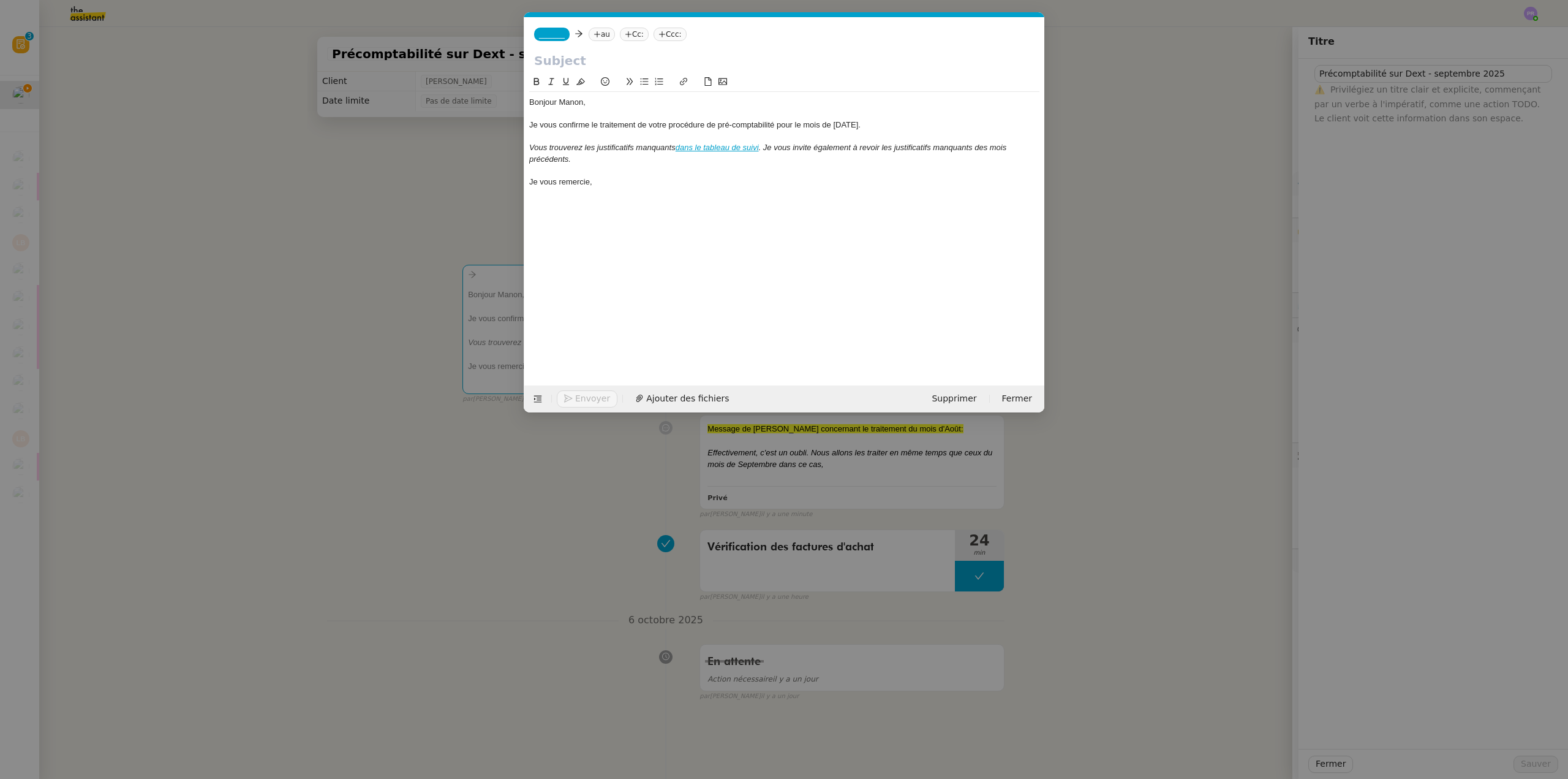
scroll to position [0, 25]
click at [567, 65] on input "text" at bounding box center [784, 61] width 500 height 19
paste input "Précomptabilité sur Dext - septembre 2025"
type input "Précomptabilité sur Dext - septembre 2025"
click at [552, 35] on span "_______" at bounding box center [551, 34] width 25 height 8
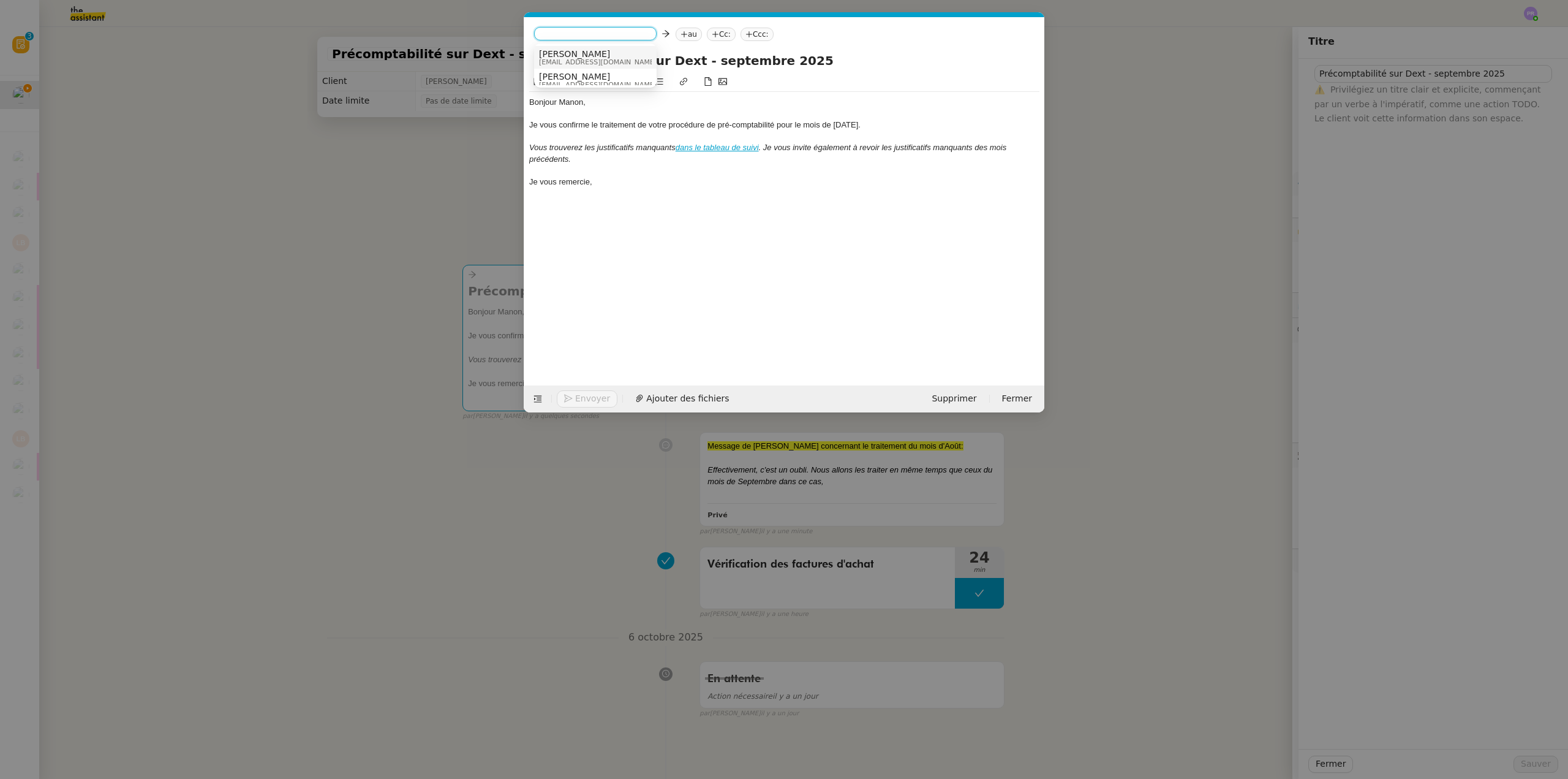
click at [592, 56] on div "Sam [EMAIL_ADDRESS][DOMAIN_NAME]" at bounding box center [595, 57] width 113 height 16
click at [624, 34] on nz-tag "au" at bounding box center [638, 34] width 26 height 13
type input "[PERSON_NAME]"
click at [624, 57] on span "[PERSON_NAME]" at bounding box center [644, 54] width 118 height 10
drag, startPoint x: 345, startPoint y: 174, endPoint x: 190, endPoint y: 112, distance: 166.9
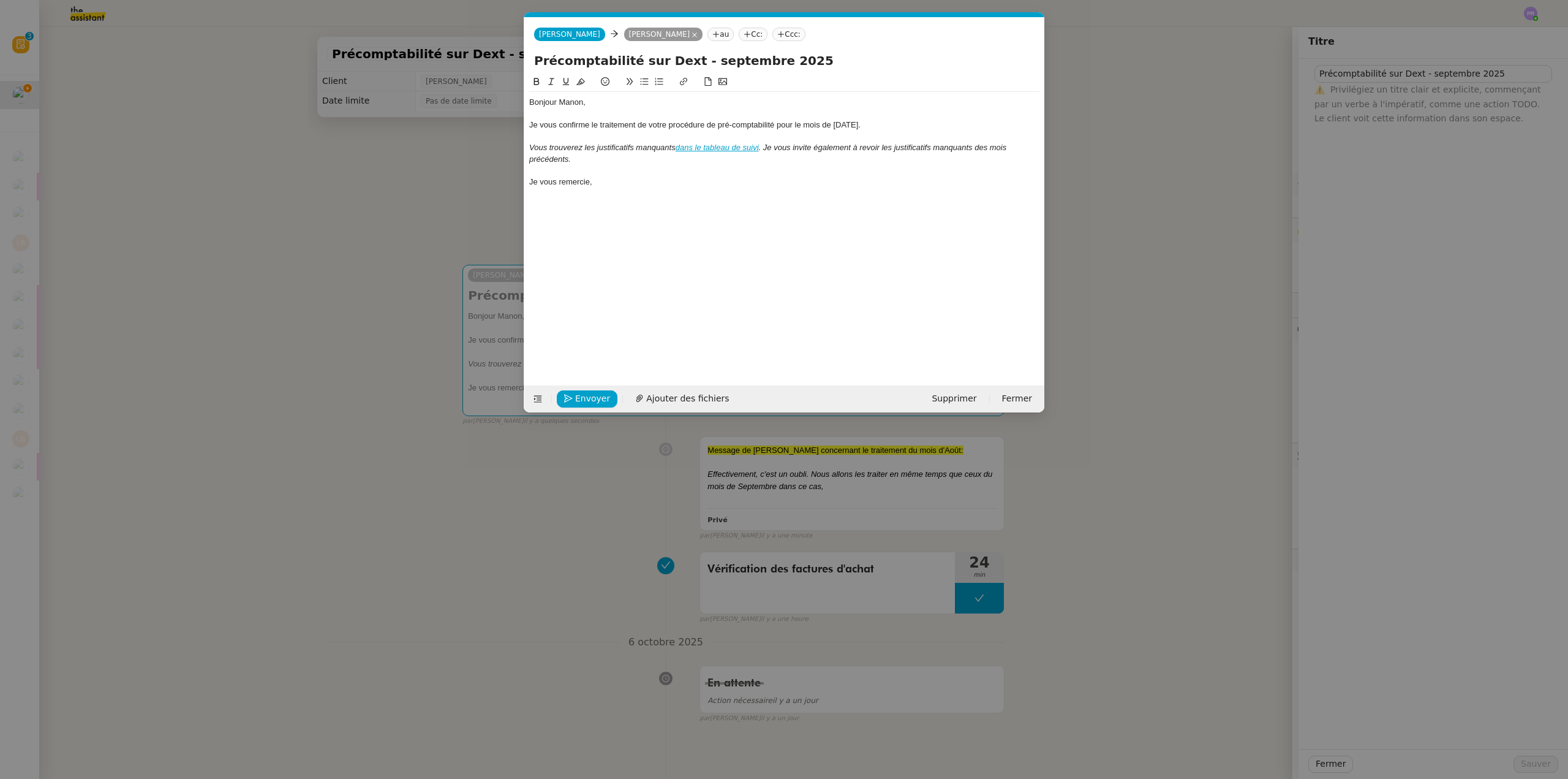
click at [348, 174] on nz-modal-container "Service TA - VOYAGE - PROPOSITION GLOBALE A utiliser dans le cadre de propositi…" at bounding box center [784, 390] width 1568 height 779
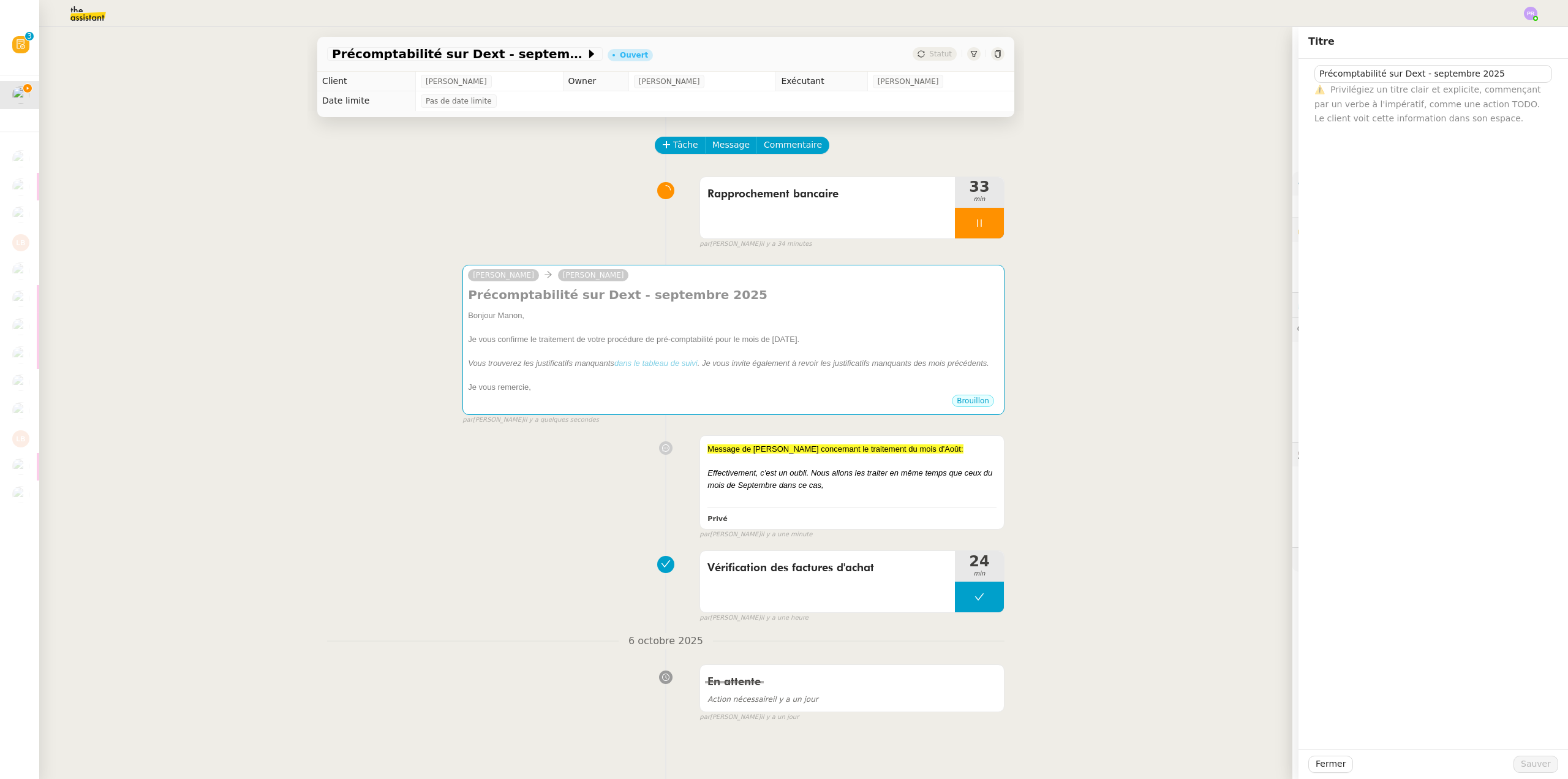
click at [87, 16] on img at bounding box center [78, 13] width 95 height 27
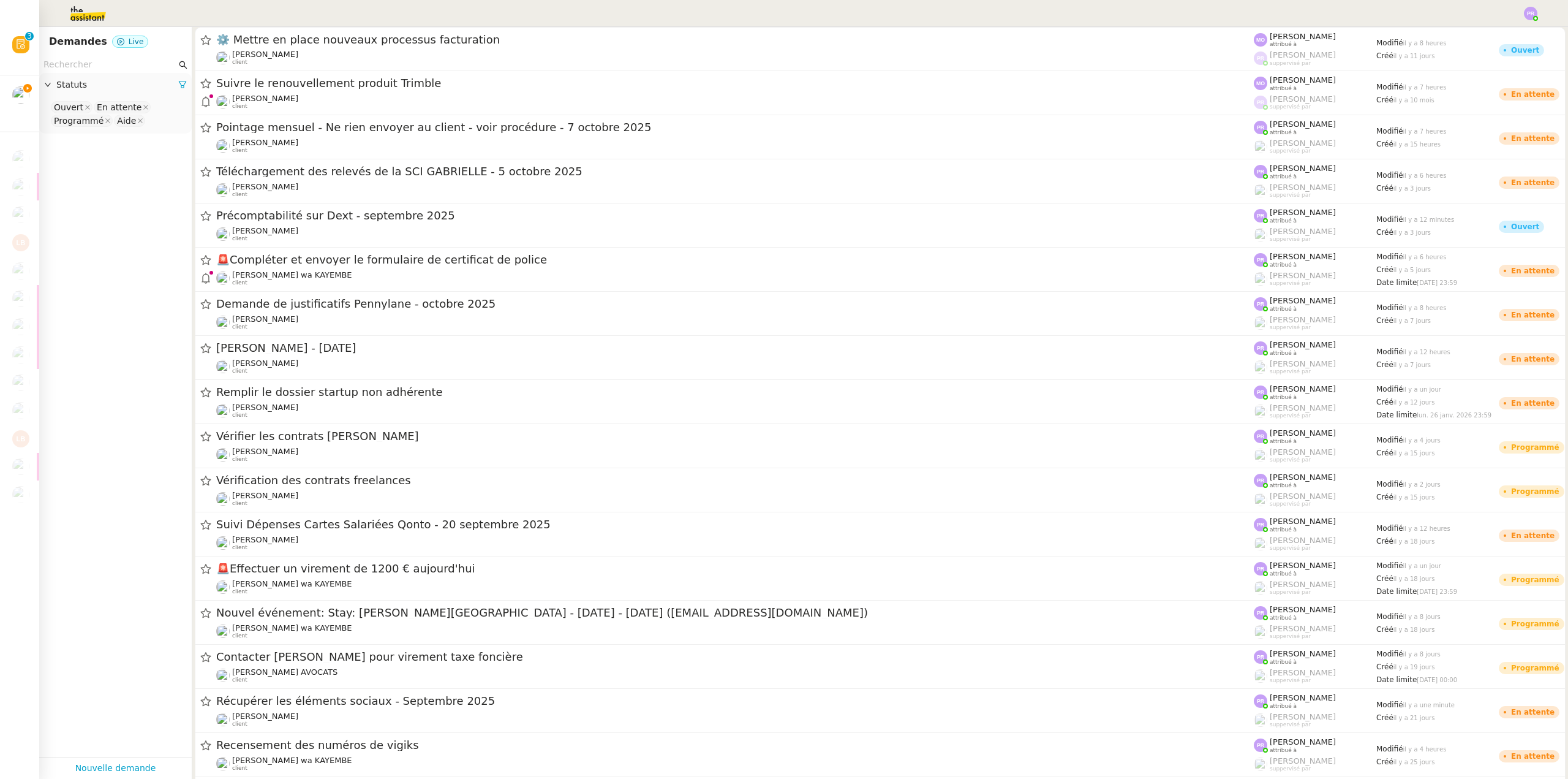
click at [100, 64] on input "text" at bounding box center [109, 65] width 133 height 14
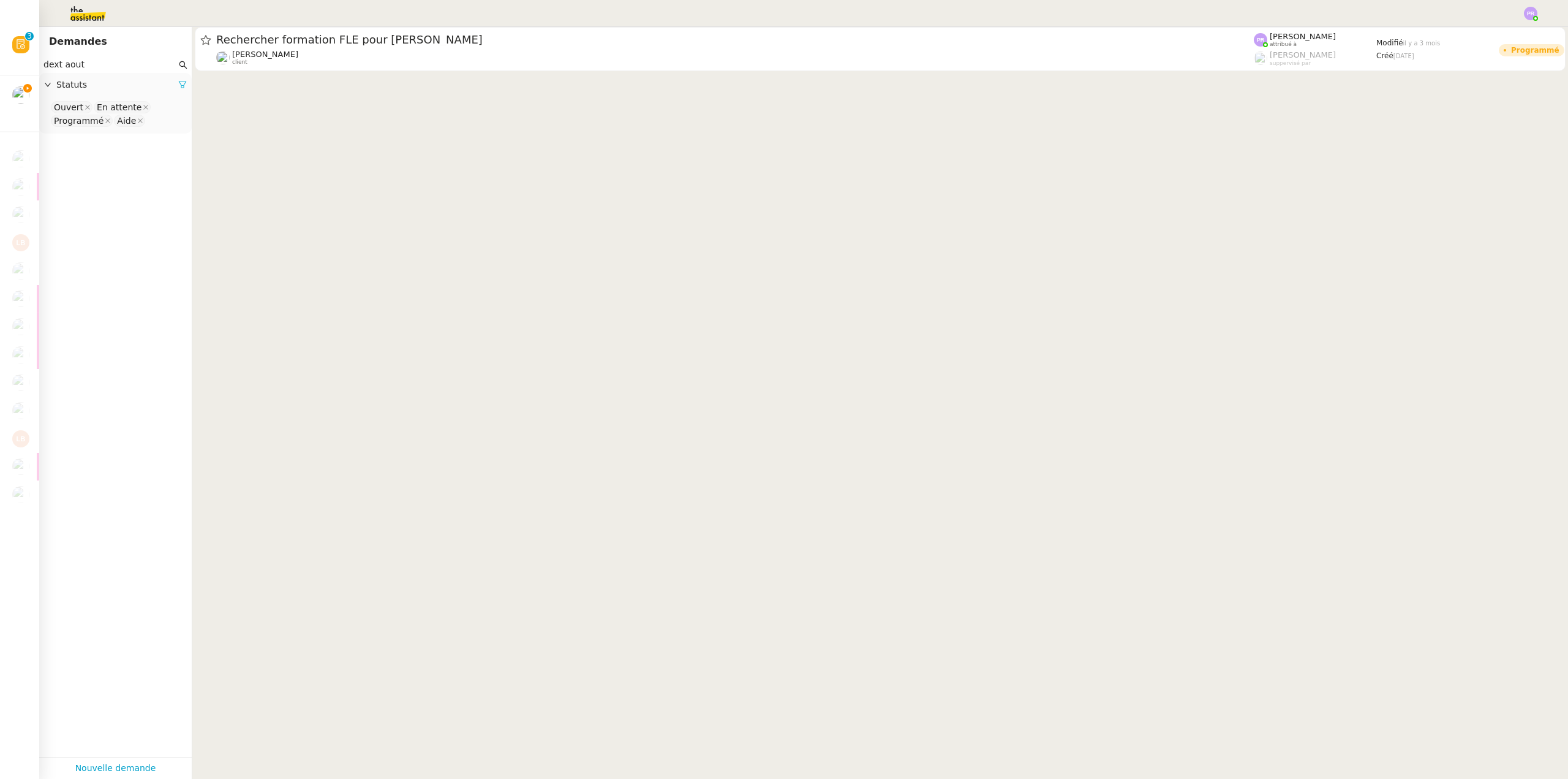
type input "dext aout"
click at [178, 89] on icon at bounding box center [182, 84] width 8 height 8
click at [174, 89] on span "Statuts" at bounding box center [121, 85] width 130 height 14
click at [124, 109] on nz-select-top-control "Please select" at bounding box center [116, 108] width 133 height 15
click at [90, 230] on div "Terminé" at bounding box center [111, 231] width 114 height 11
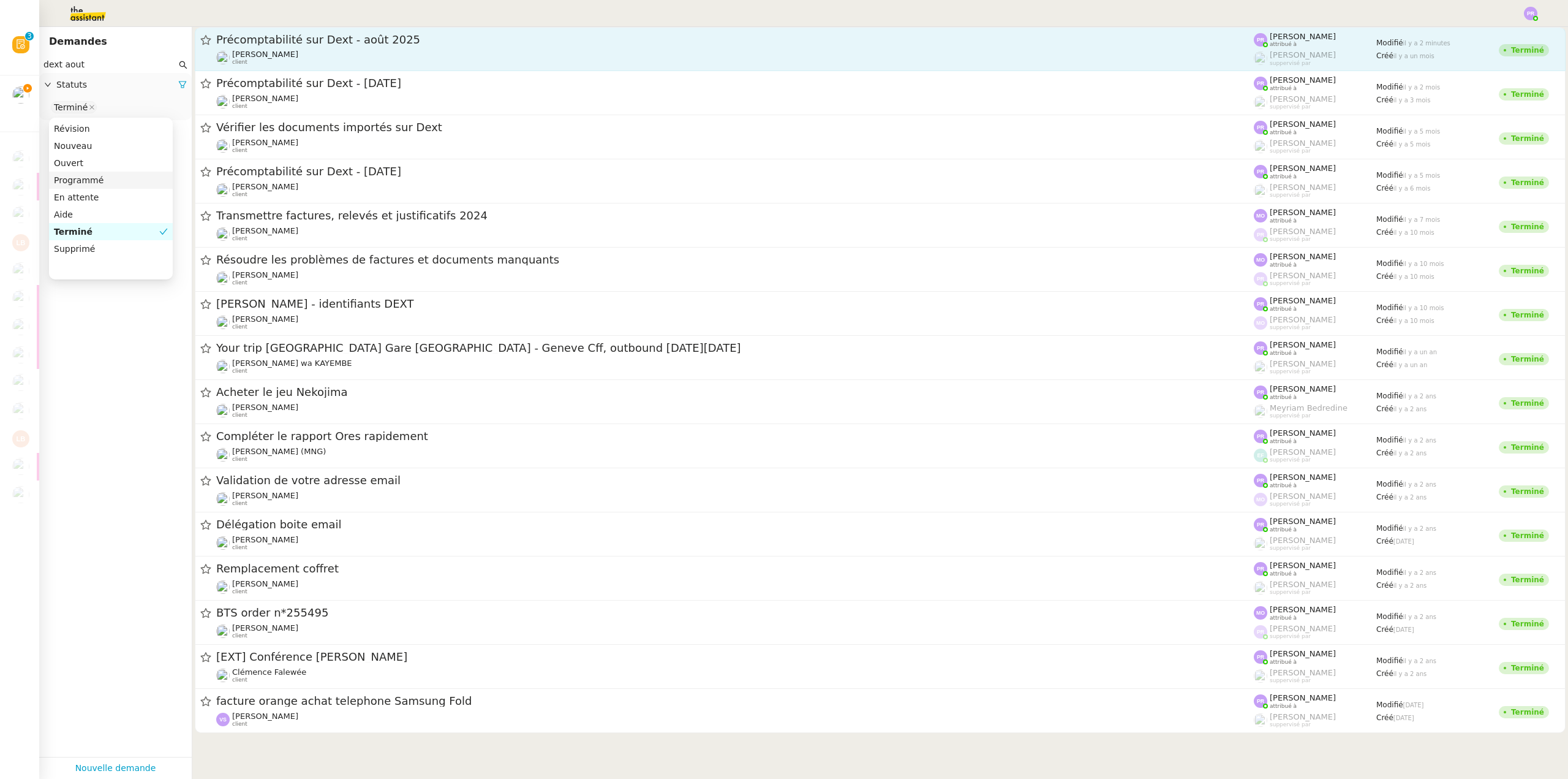
click at [384, 46] on div "Précomptabilité sur Dext - août 2025" at bounding box center [735, 39] width 1038 height 15
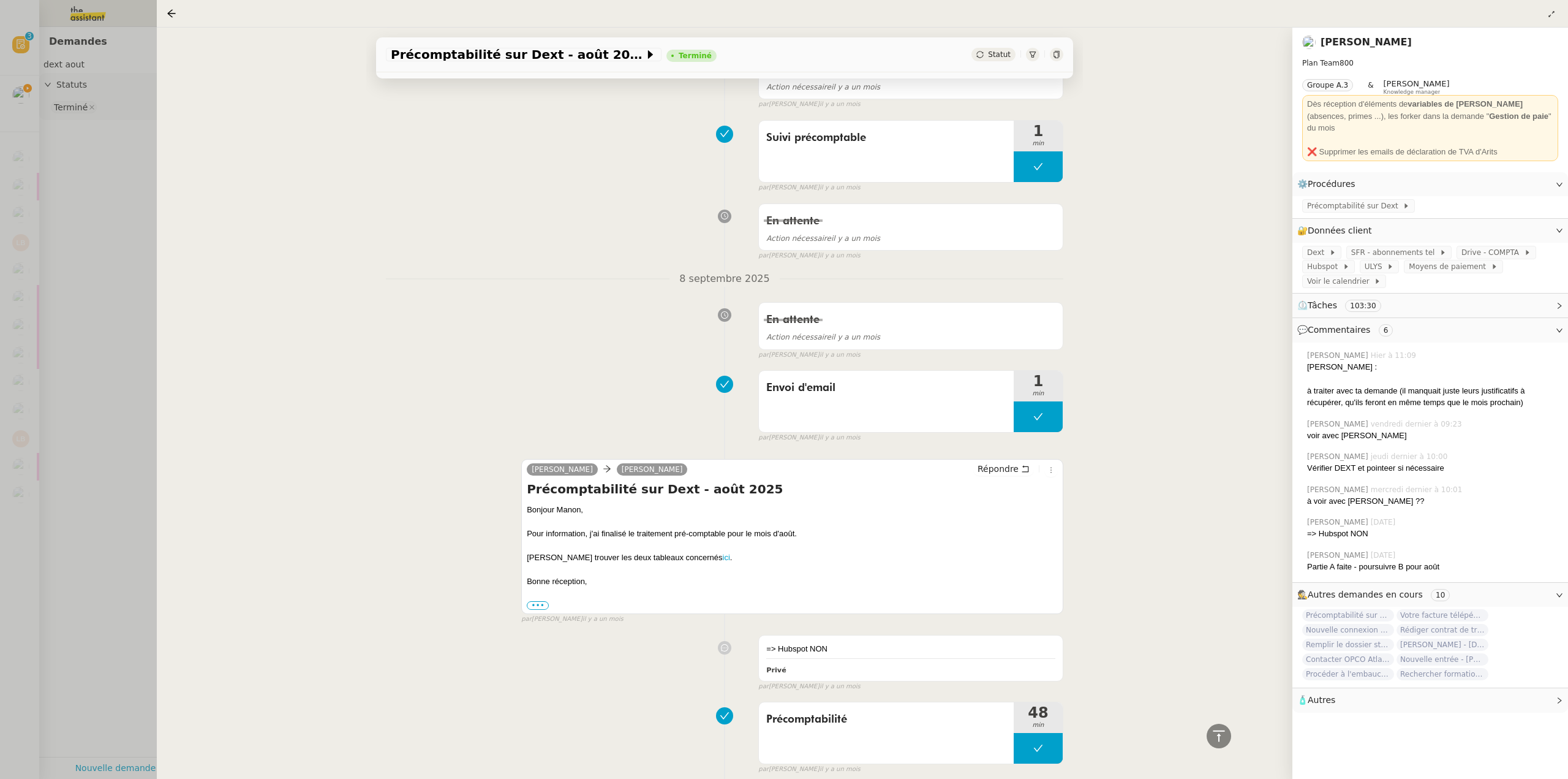
scroll to position [3414, 0]
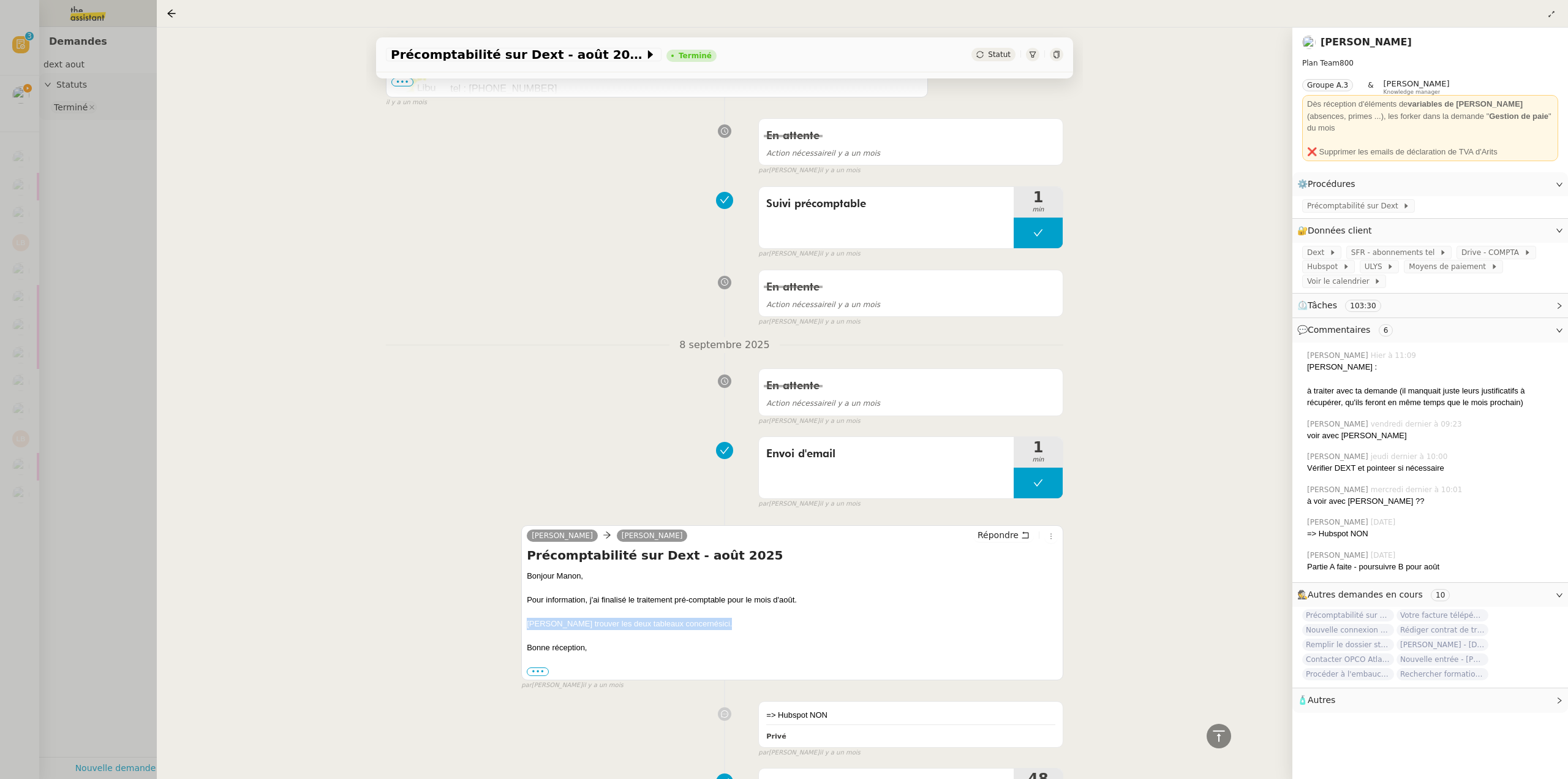
drag, startPoint x: 711, startPoint y: 626, endPoint x: 511, endPoint y: 624, distance: 200.0
click at [511, 624] on div "[PERSON_NAME] Répondre Précomptabilité sur Dext - [DATE] [PERSON_NAME], Pour in…" at bounding box center [725, 602] width 678 height 177
click at [85, 168] on div at bounding box center [784, 390] width 1568 height 779
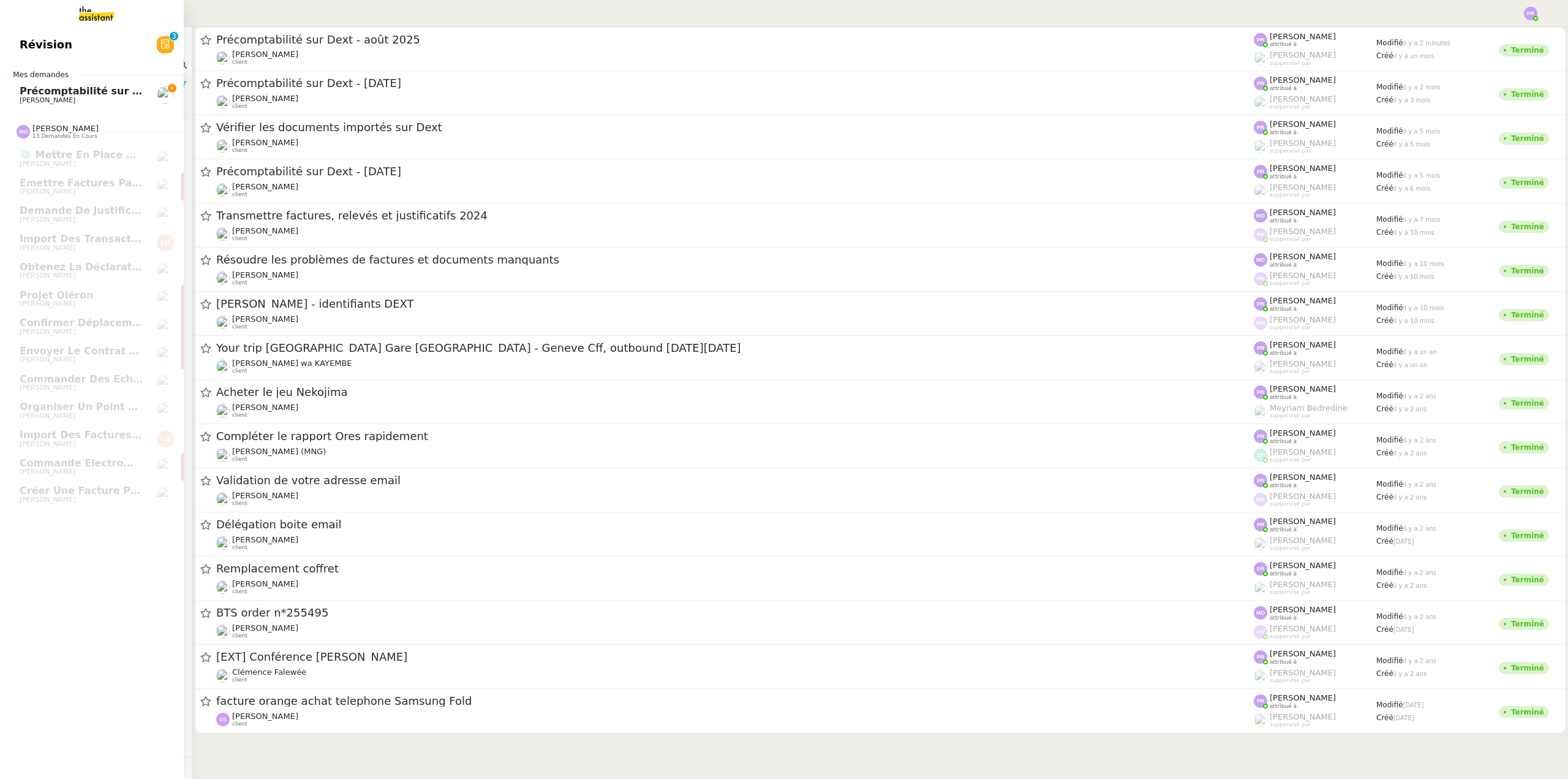
click at [33, 91] on span "Précomptabilité sur Dext - septembre 2025" at bounding box center [139, 90] width 240 height 12
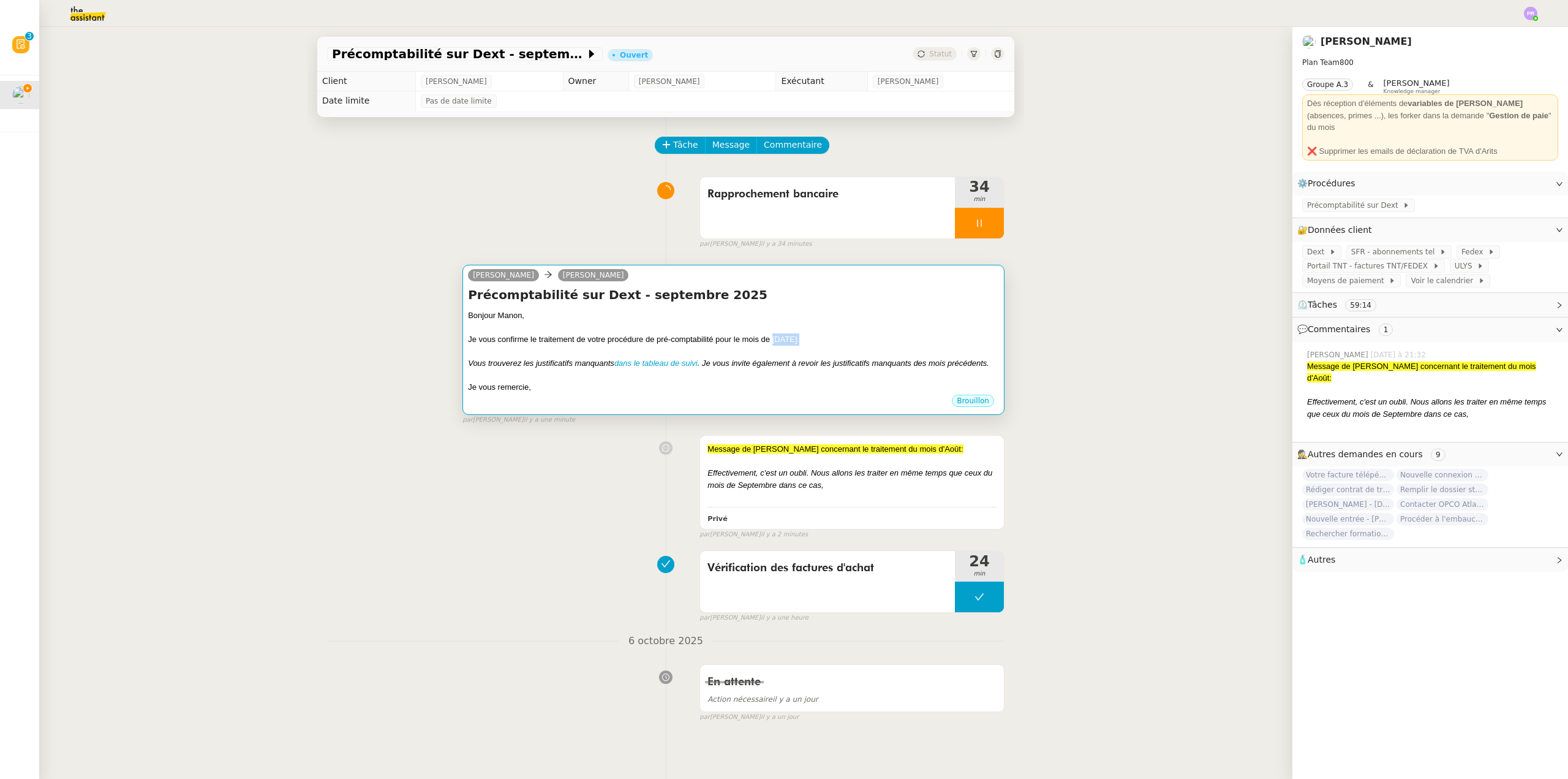
drag, startPoint x: 786, startPoint y: 339, endPoint x: 768, endPoint y: 339, distance: 18.0
click at [768, 339] on div "Je vous confirme le traitement de votre procédure de pré-comptabilité pour le m…" at bounding box center [733, 339] width 531 height 12
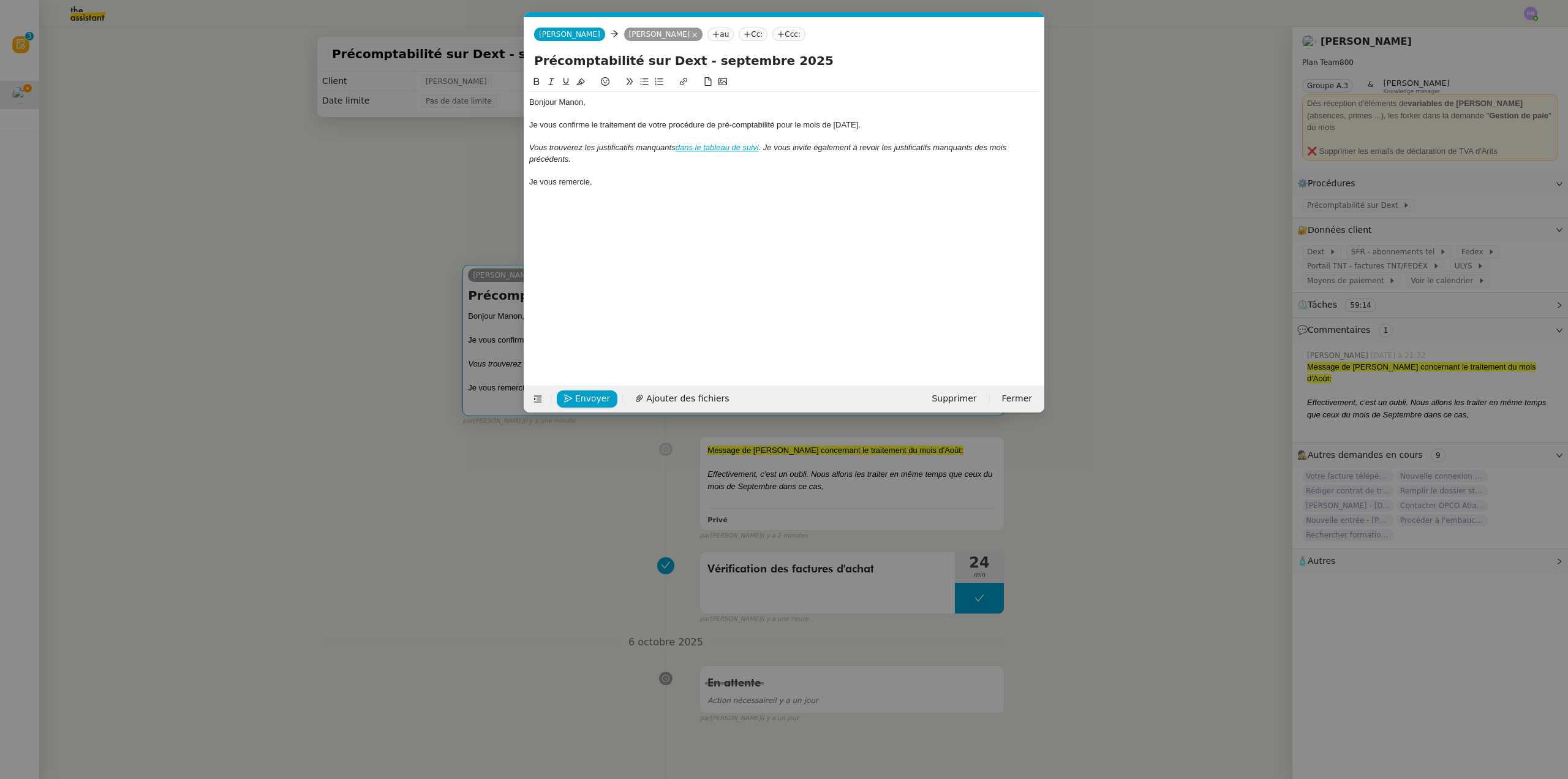
scroll to position [0, 29]
type input "s"
drag, startPoint x: 851, startPoint y: 123, endPoint x: 833, endPoint y: 122, distance: 18.0
click at [833, 122] on div "Je vous confirme le traitement de votre procédure de pré-comptabilité pour le m…" at bounding box center [784, 125] width 510 height 11
click at [640, 180] on div "Je vous remercie," at bounding box center [784, 182] width 510 height 11
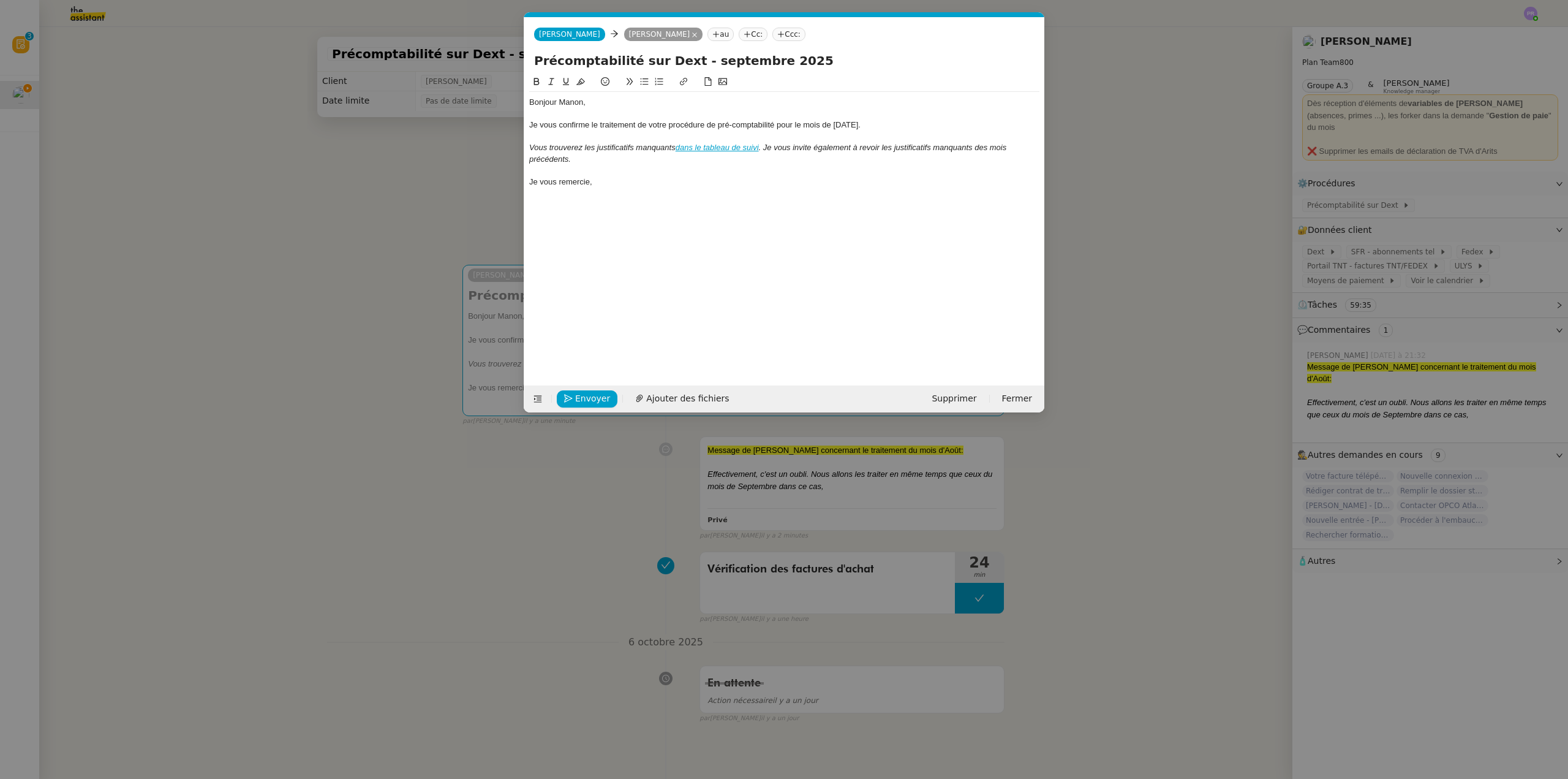
click at [710, 149] on em "dans le tableau de suivi" at bounding box center [717, 147] width 83 height 9
drag, startPoint x: 818, startPoint y: 168, endPoint x: 779, endPoint y: 165, distance: 39.1
click at [794, 168] on link at bounding box center [776, 170] width 34 height 9
drag, startPoint x: 762, startPoint y: 146, endPoint x: 678, endPoint y: 145, distance: 84.0
click at [678, 145] on em "Vous trouverez les justificatifs manquants dans le tableau de suivi." at bounding box center [646, 147] width 234 height 9
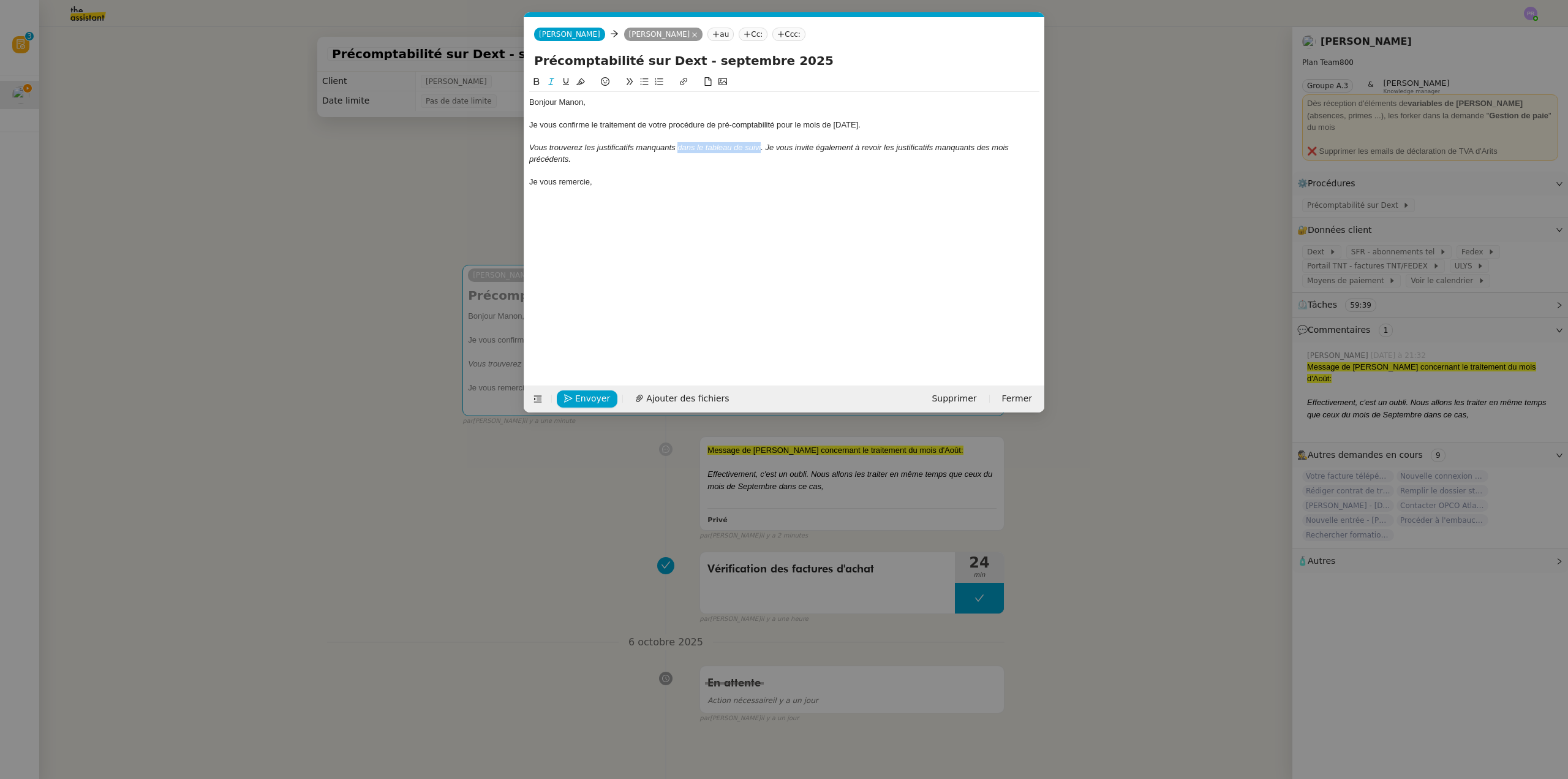
click at [683, 83] on icon at bounding box center [684, 82] width 8 height 8
paste input "[URL][DOMAIN_NAME]"
type input "[URL][DOMAIN_NAME]"
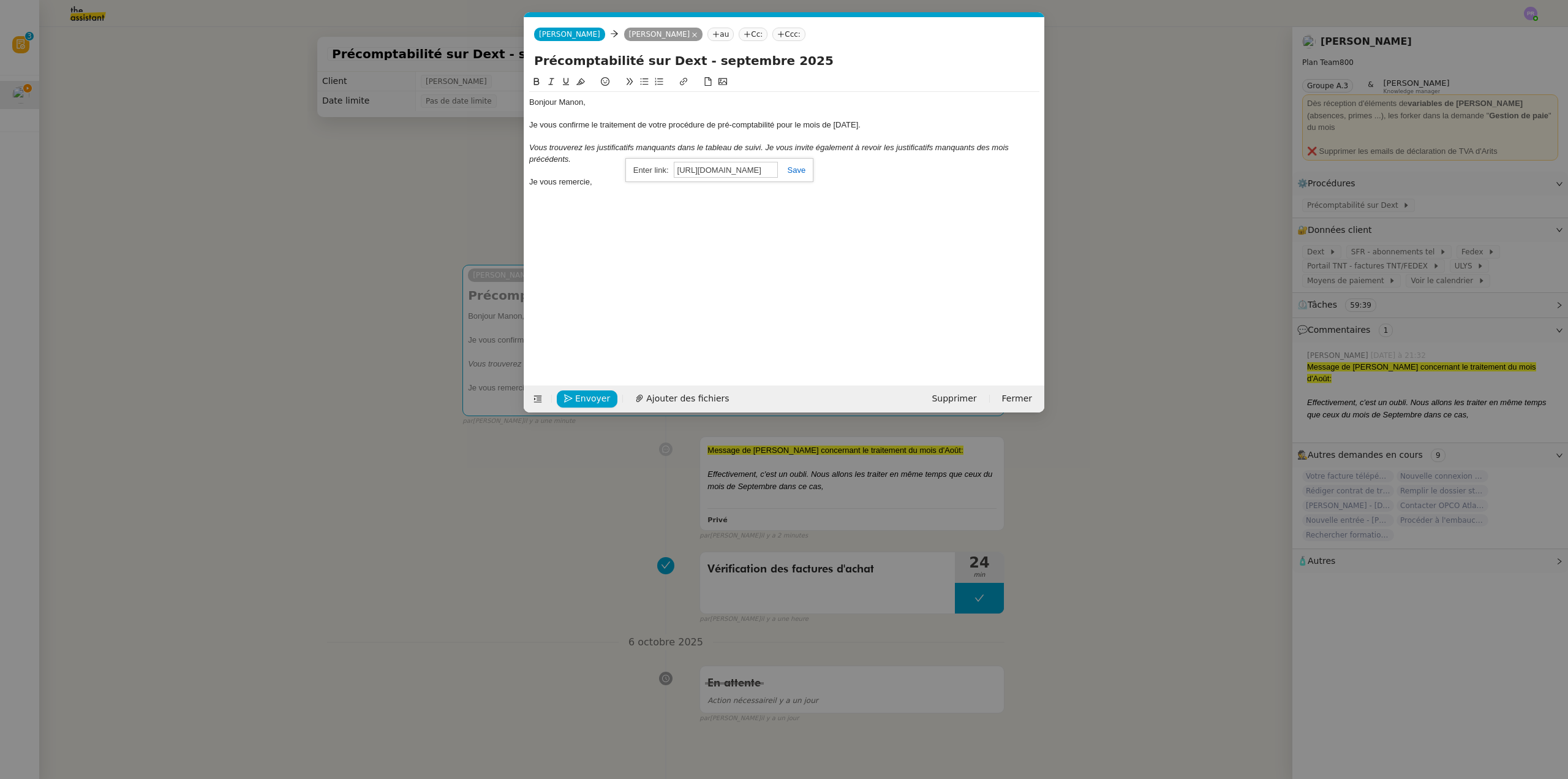
click at [791, 167] on link at bounding box center [792, 170] width 29 height 9
click at [789, 172] on div at bounding box center [784, 170] width 510 height 11
click at [301, 158] on nz-modal-container "s Service S uite Inscription S KUNATI - ENVOI BULLETINS À utiliser dans le cadr…" at bounding box center [784, 390] width 1568 height 779
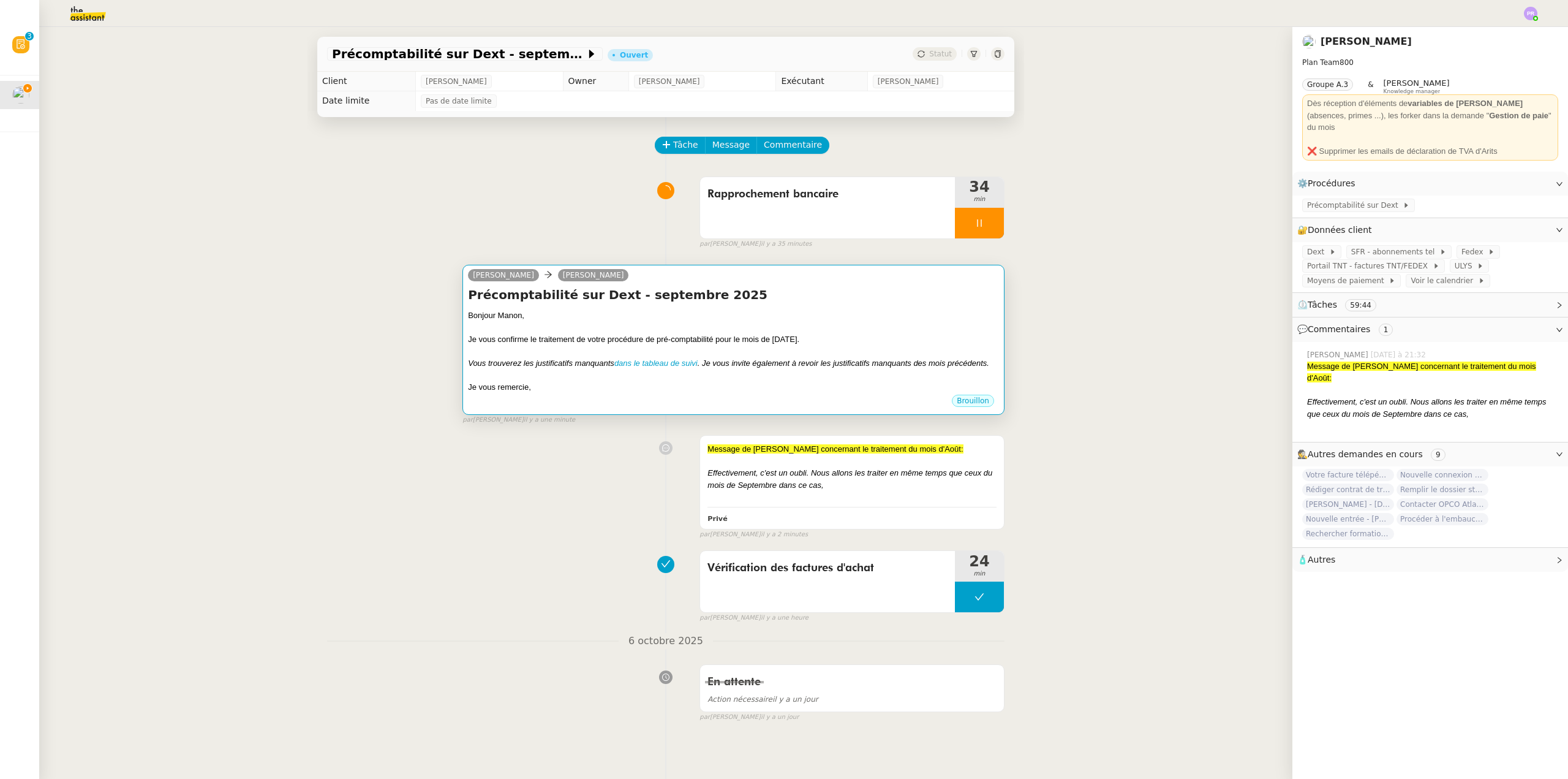
click at [687, 319] on div "Bonjour Manon," at bounding box center [733, 315] width 531 height 12
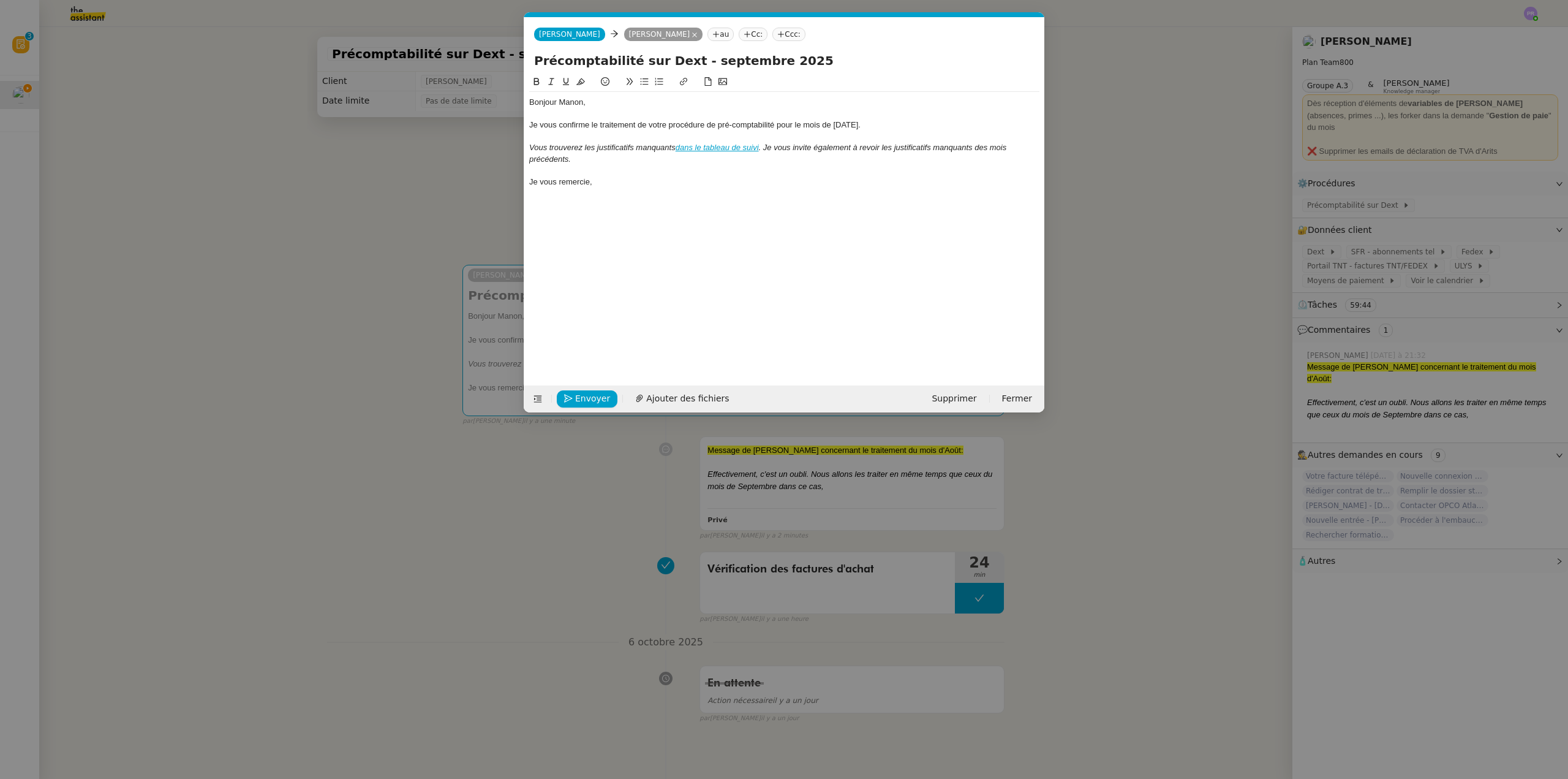
scroll to position [0, 29]
click at [766, 143] on em "Je vous invite également à revoir les justificatifs manquants des mois précéden…" at bounding box center [769, 153] width 479 height 20
drag, startPoint x: 833, startPoint y: 145, endPoint x: 702, endPoint y: 131, distance: 131.7
click at [767, 145] on div "Vous trouverez les justificatifs manquants dans le tableau de suivi . Comme con…" at bounding box center [784, 153] width 510 height 22
click at [553, 82] on icon at bounding box center [551, 81] width 8 height 8
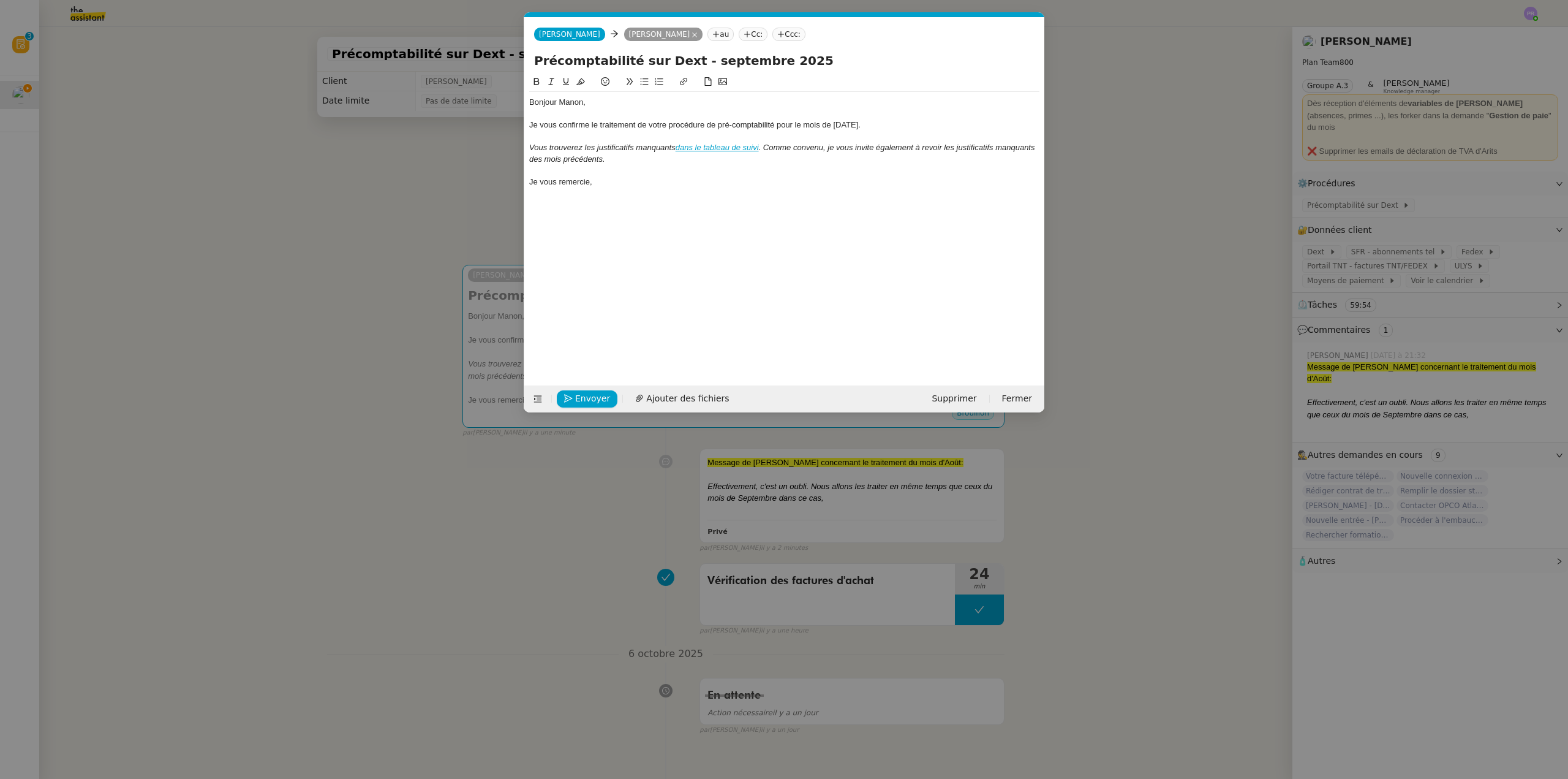
click at [634, 160] on div "Vous trouverez les justificatifs manquants dans le tableau de suivi . Comme con…" at bounding box center [784, 153] width 510 height 22
click at [543, 157] on em "Comme convenu, je vous invite également à revoir les justificatifs manquants de…" at bounding box center [782, 153] width 508 height 20
click at [597, 160] on em "Comme convenu, je vous invite également à revoir les justificatifs manquants du…" at bounding box center [782, 153] width 508 height 20
click at [378, 180] on nz-modal-container "s Service S uite Inscription S KUNATI - ENVOI BULLETINS À utiliser dans le cadr…" at bounding box center [784, 390] width 1568 height 779
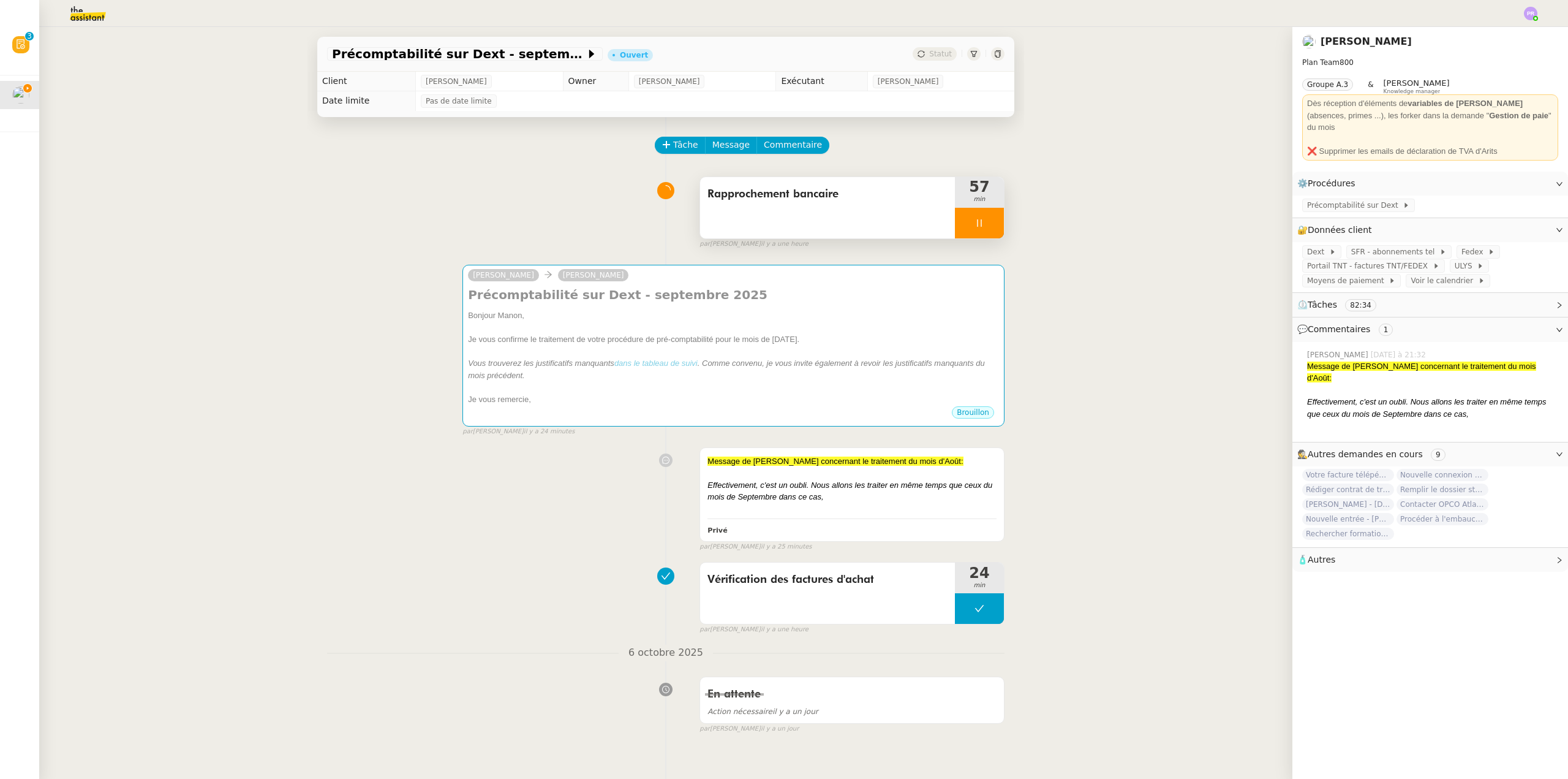
click at [984, 225] on div at bounding box center [980, 223] width 49 height 31
click at [992, 219] on button at bounding box center [991, 223] width 25 height 31
click at [302, 239] on div "Précomptabilité sur Dext - [DATE] Ouvert Statut Client [PERSON_NAME] Owner [PER…" at bounding box center [666, 403] width 1253 height 752
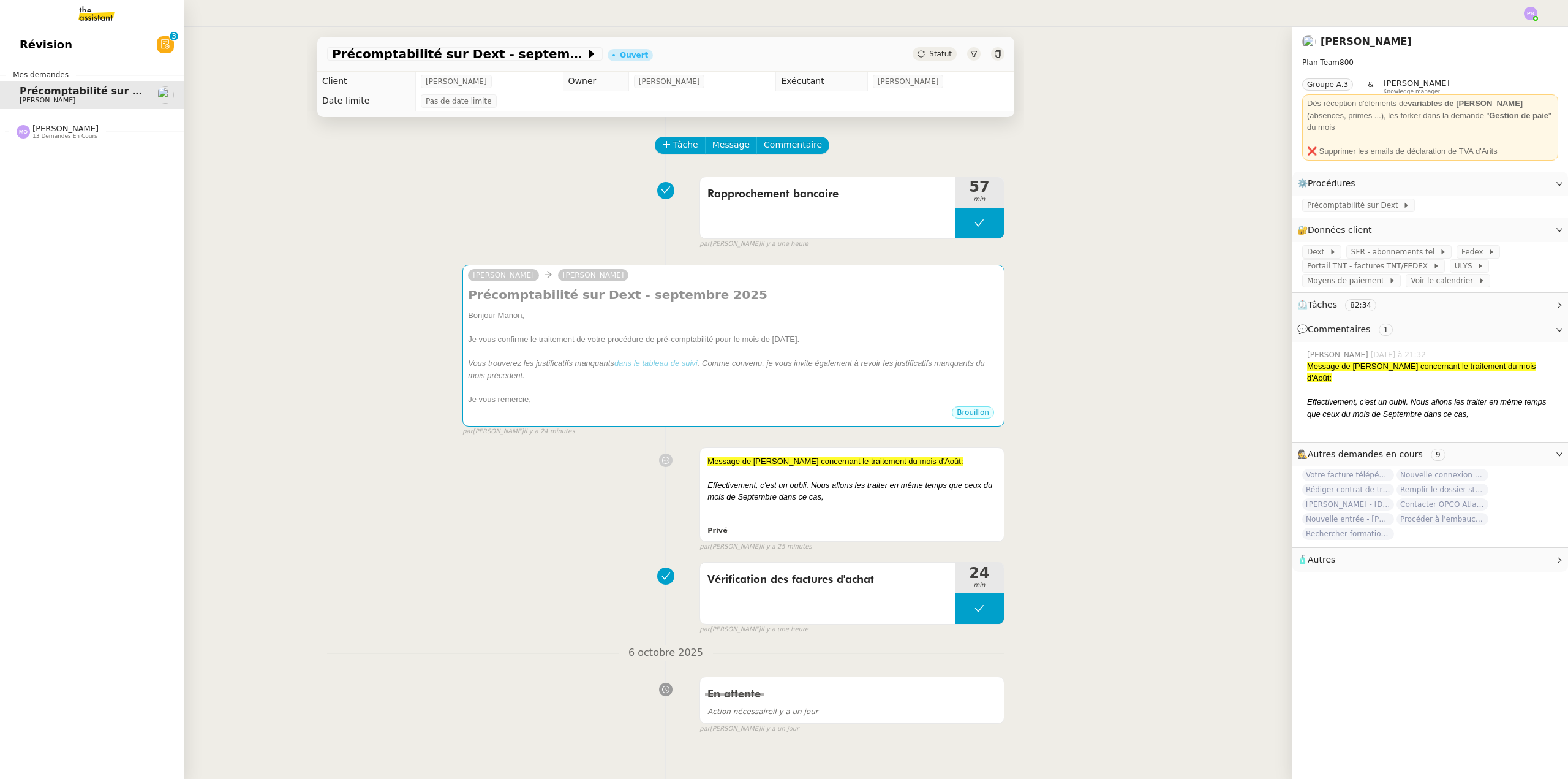
click at [68, 42] on link "Révision 0 1 2 3 4 5 6 7 8 9" at bounding box center [92, 45] width 183 height 29
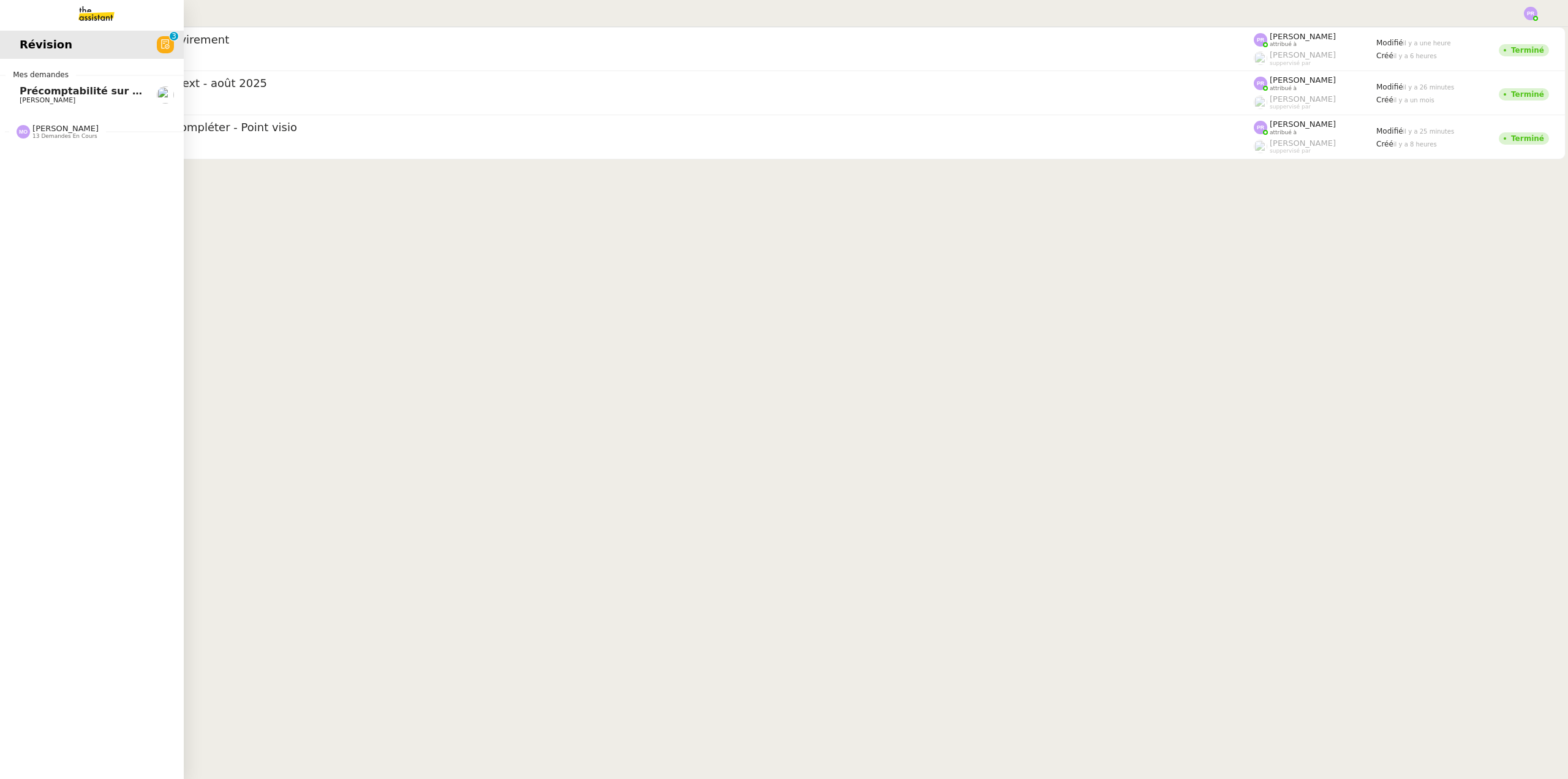
click at [69, 94] on span "Précomptabilité sur Dext - septembre 2025" at bounding box center [139, 90] width 240 height 12
